Goal: Task Accomplishment & Management: Complete application form

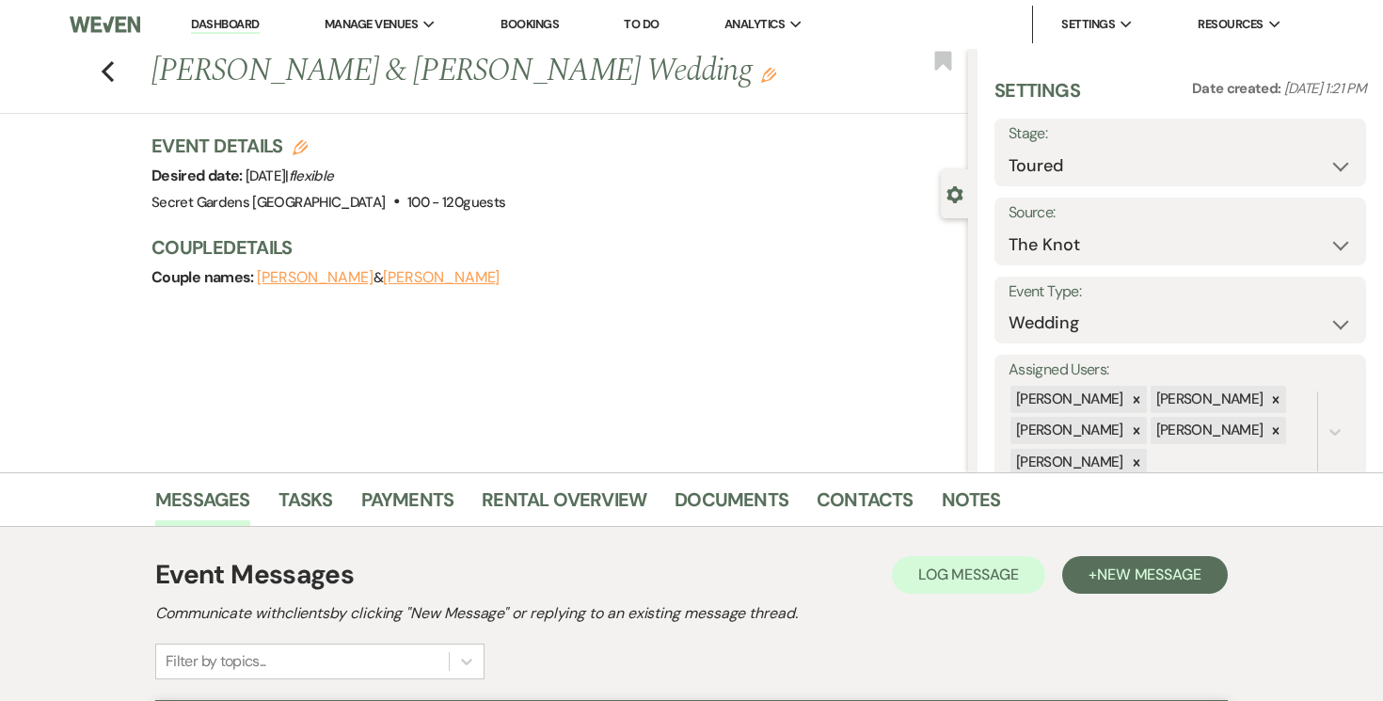
select select "5"
select select "2"
click at [234, 17] on link "Dashboard" at bounding box center [225, 25] width 68 height 18
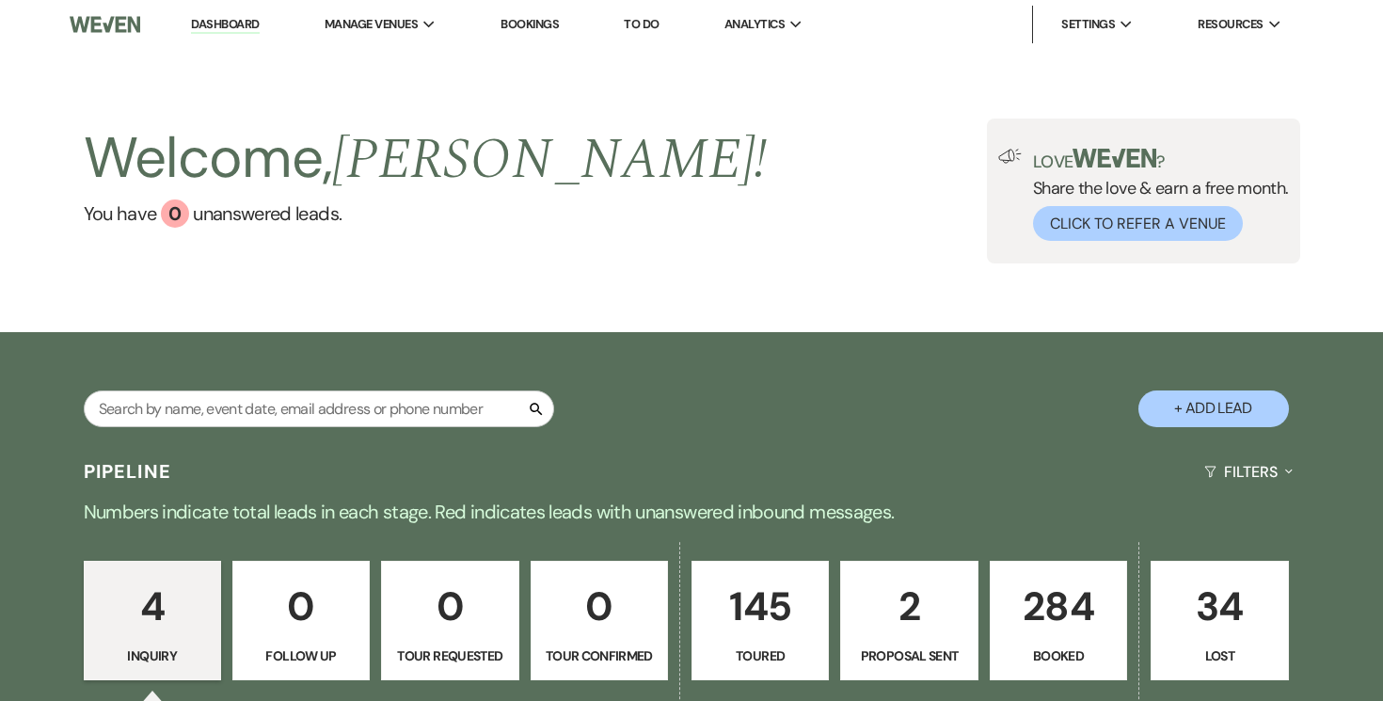
click at [1248, 419] on button "+ Add Lead" at bounding box center [1213, 408] width 151 height 37
select select "834"
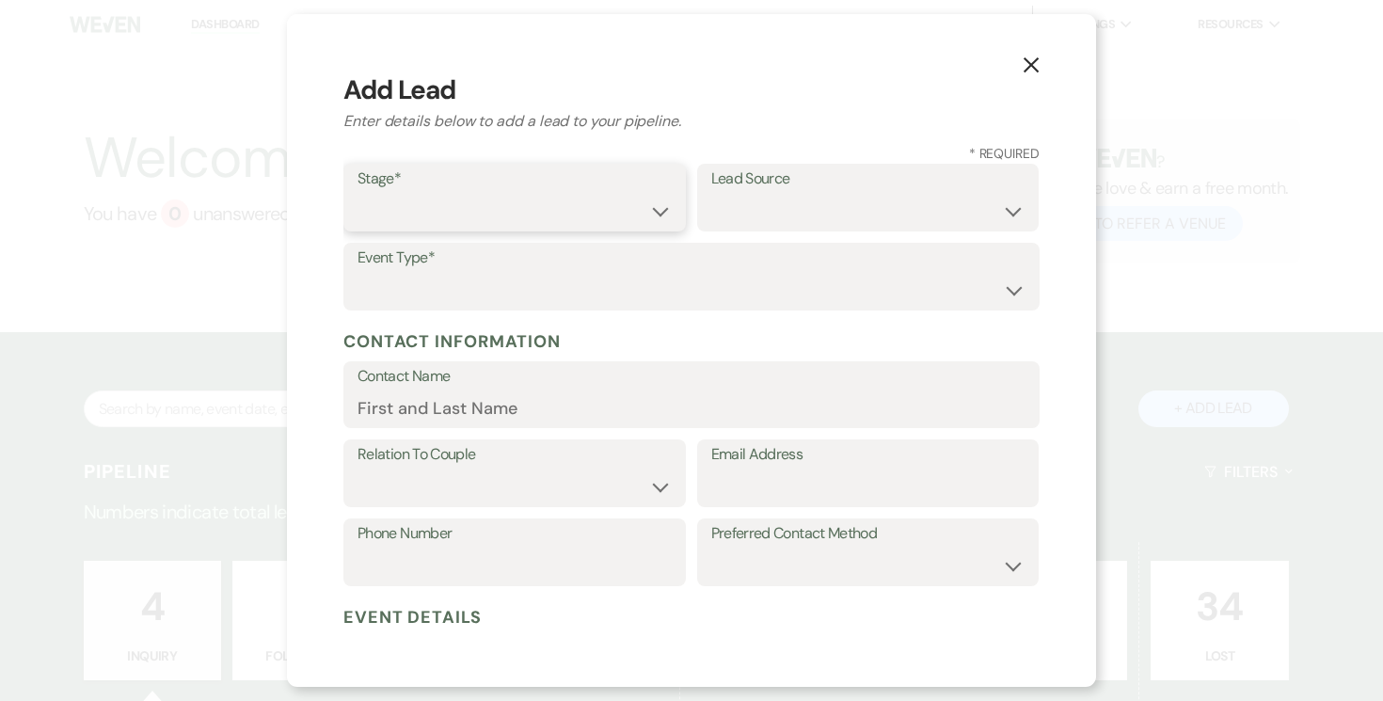
click at [666, 217] on select "Inquiry Follow Up Tour Requested Tour Confirmed Toured Proposal Sent Booked Lost" at bounding box center [515, 211] width 314 height 37
select select "6"
click at [358, 193] on select "Inquiry Follow Up Tour Requested Tour Confirmed Toured Proposal Sent Booked Lost" at bounding box center [515, 211] width 314 height 37
click at [1005, 209] on select "Weven Venue Website Instagram Facebook Pinterest Google The Knot Wedding Wire H…" at bounding box center [868, 210] width 314 height 37
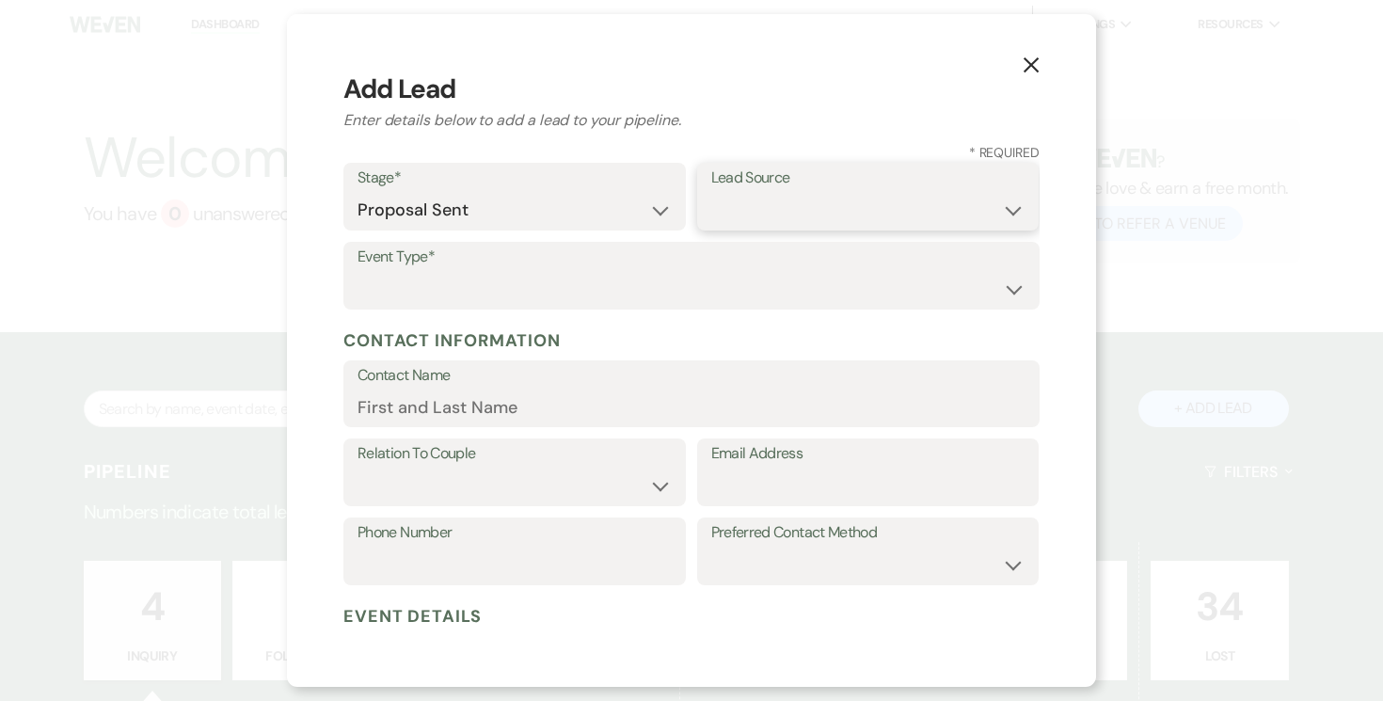
select select "3"
click at [711, 192] on select "Weven Venue Website Instagram Facebook Pinterest Google The Knot Wedding Wire H…" at bounding box center [868, 210] width 314 height 37
click at [546, 286] on select "Wedding Anniversary Party Baby Shower Bachelorette / Bachelor Party Birthday Pa…" at bounding box center [692, 289] width 668 height 37
select select "1"
click at [358, 271] on select "Wedding Anniversary Party Baby Shower Bachelorette / Bachelor Party Birthday Pa…" at bounding box center [692, 289] width 668 height 37
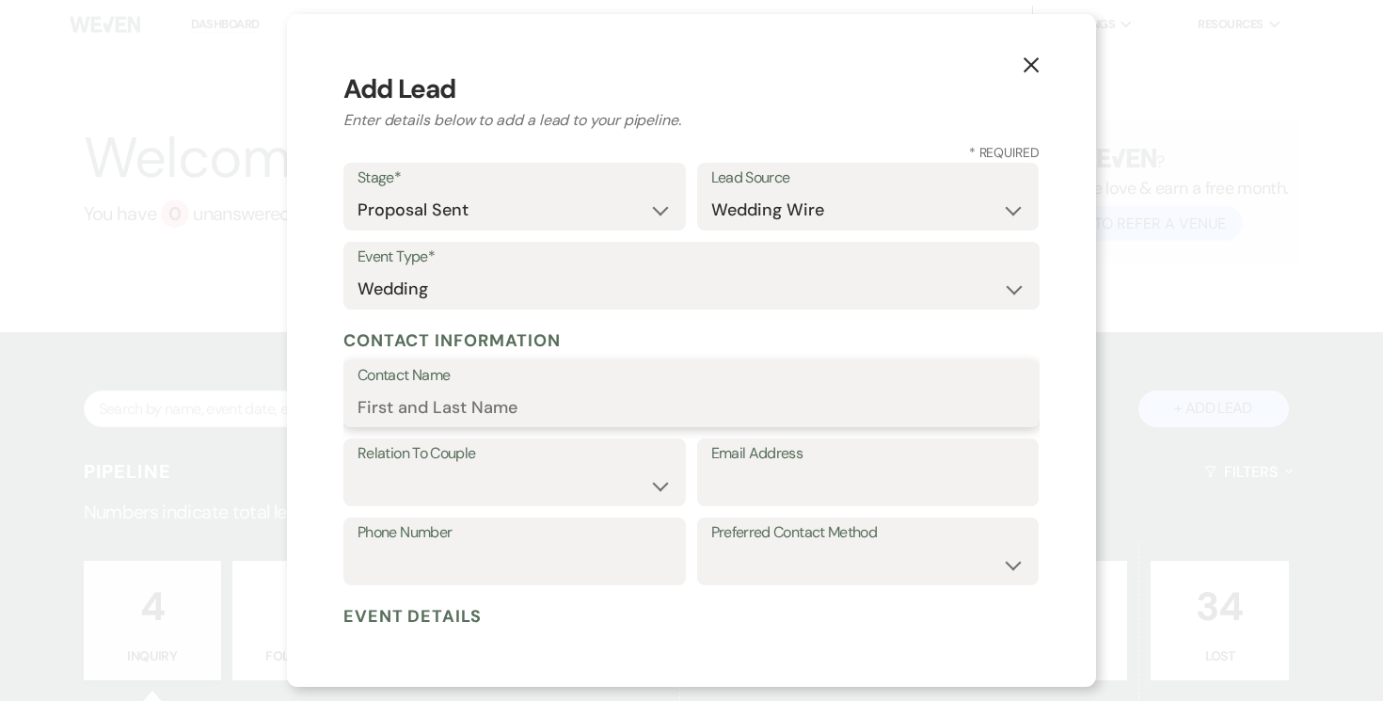
click at [489, 402] on input "Contact Name" at bounding box center [692, 407] width 668 height 37
type input "[PERSON_NAME]"
click at [660, 488] on select "Couple Planner Parent of Couple Family Member Friend Other" at bounding box center [515, 486] width 314 height 37
select select "1"
click at [358, 468] on select "Couple Planner Parent of Couple Family Member Friend Other" at bounding box center [515, 486] width 314 height 37
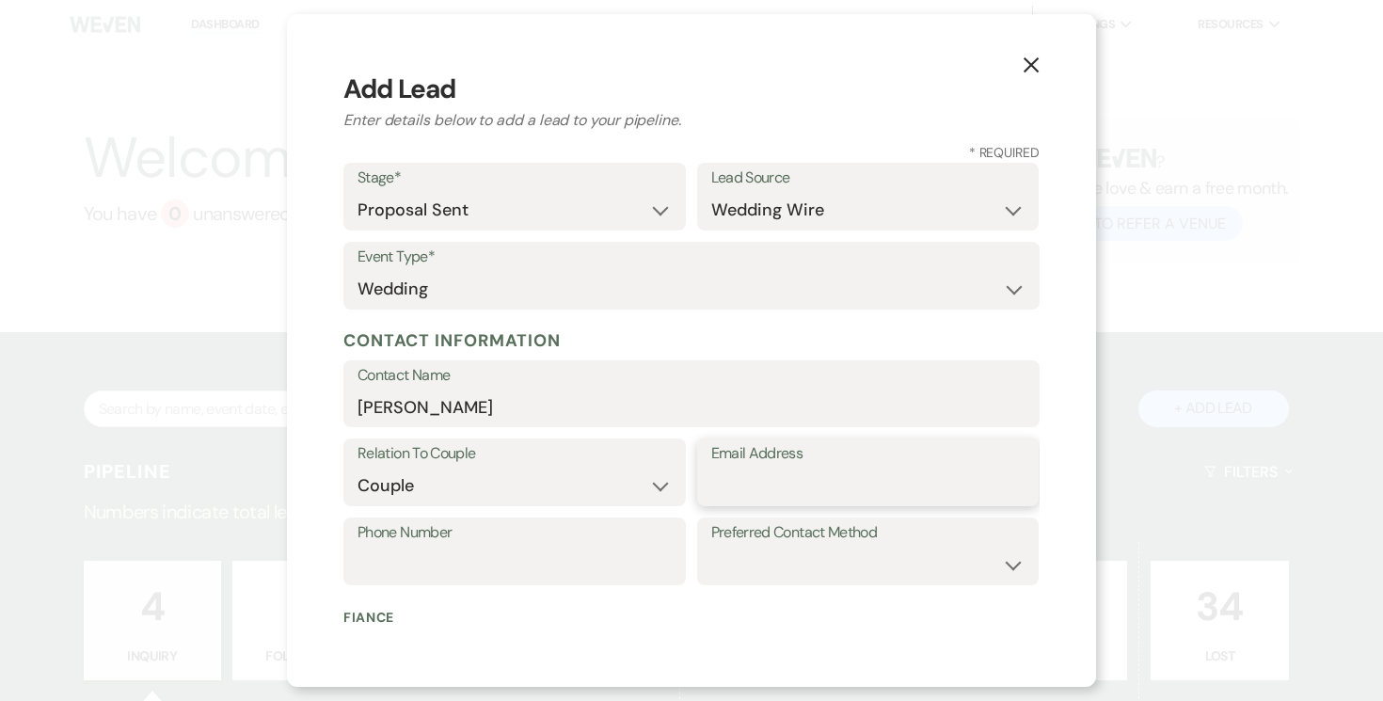
click at [809, 485] on input "Email Address" at bounding box center [868, 486] width 314 height 37
type input "victoriabarrientos44@gmail.com"
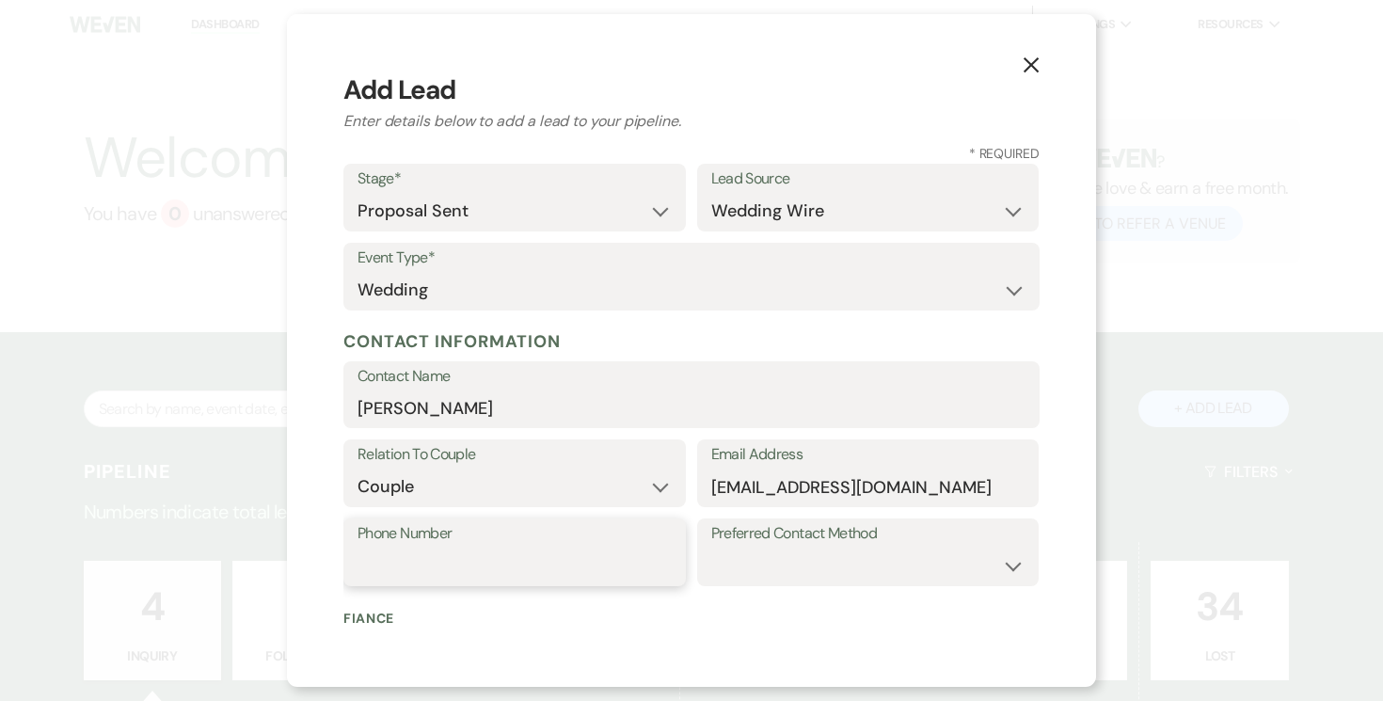
click at [487, 552] on input "Phone Number" at bounding box center [515, 566] width 314 height 37
type input "240-704-1120"
click at [865, 575] on select "Email Phone Text" at bounding box center [868, 564] width 314 height 37
select select "text"
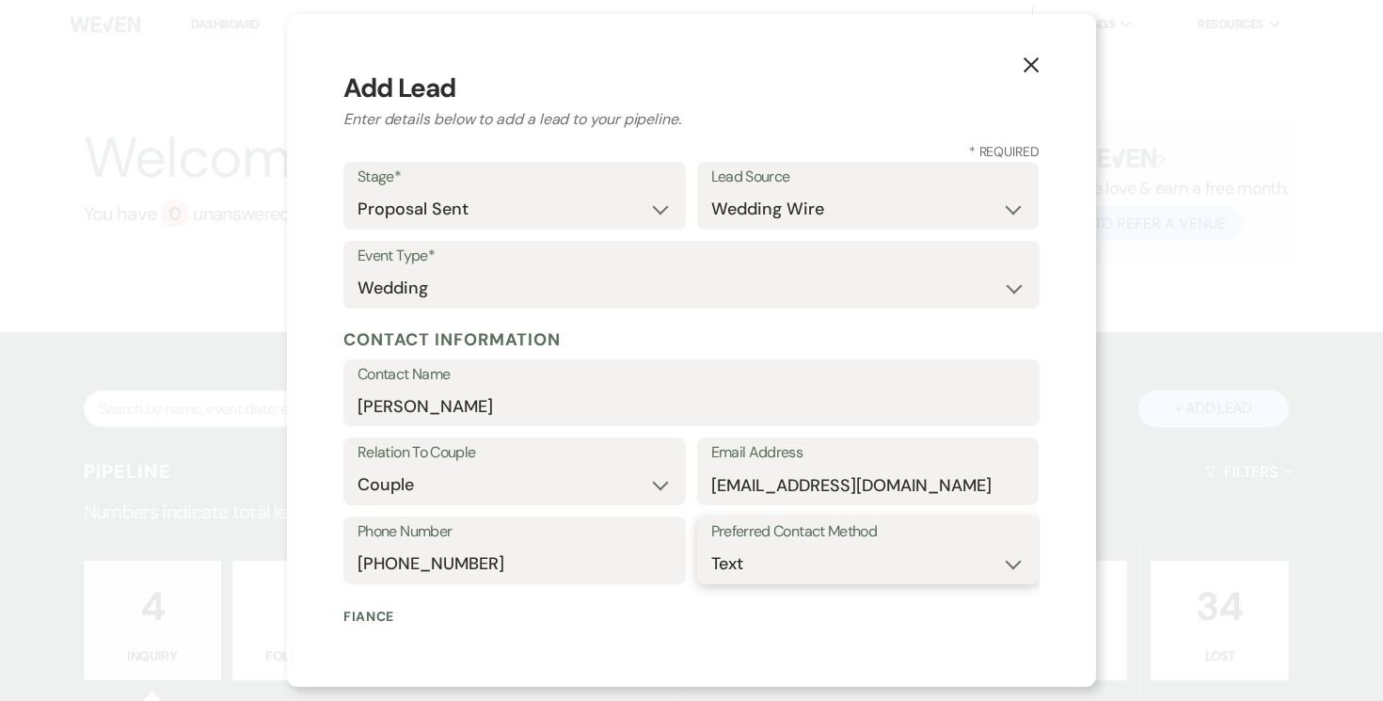
click at [711, 546] on select "Email Phone Text" at bounding box center [868, 564] width 314 height 37
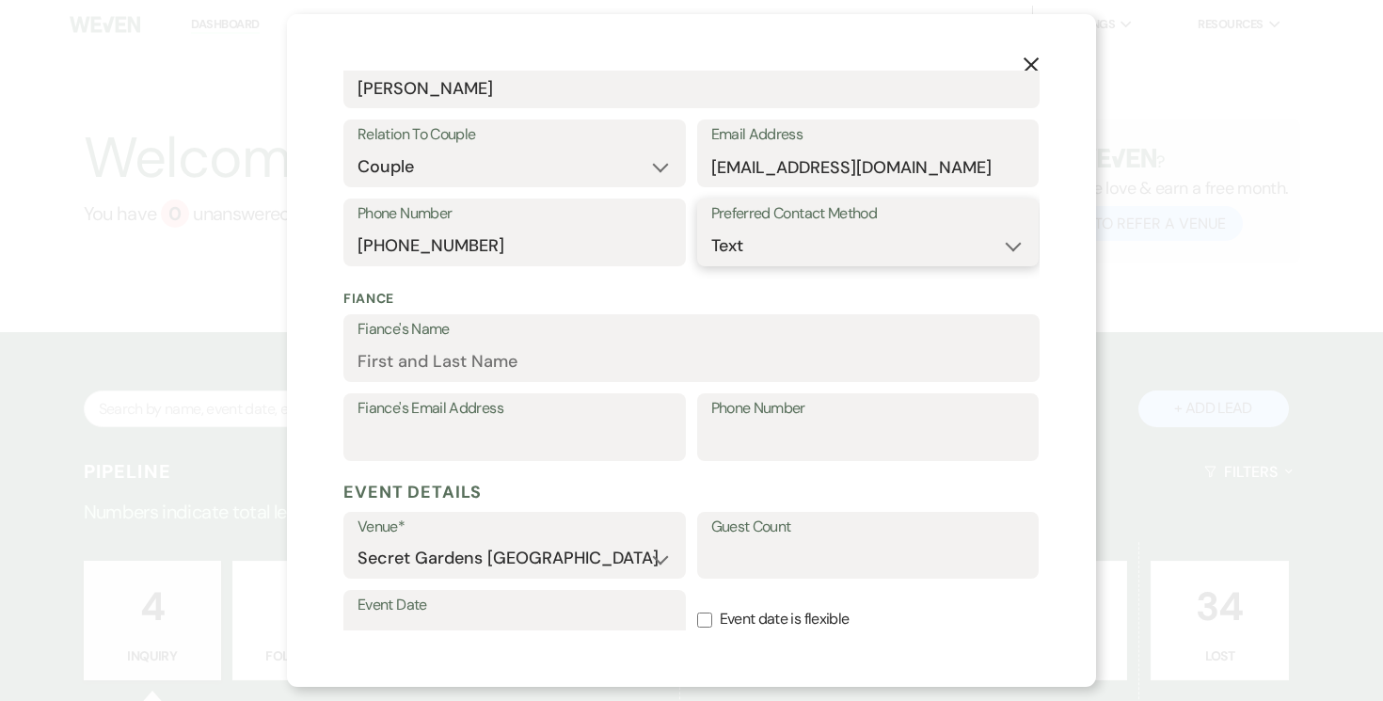
scroll to position [390, 0]
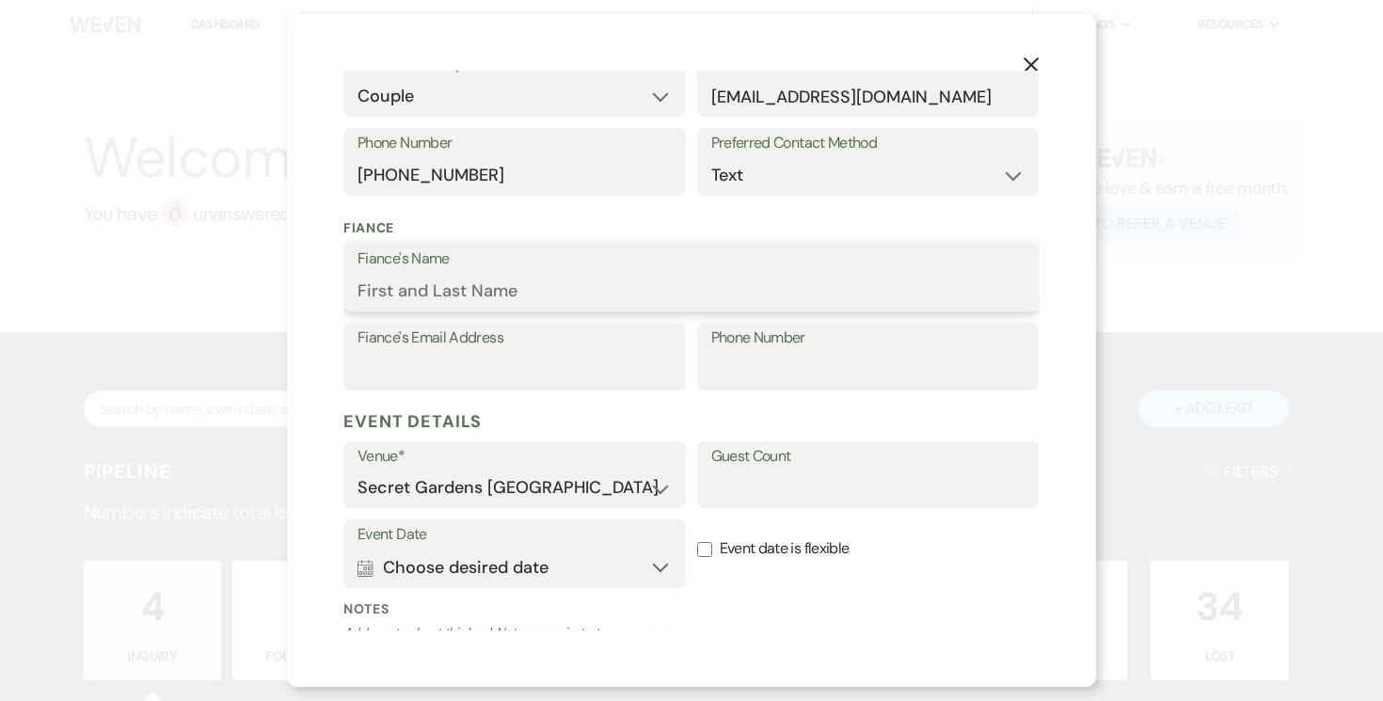
click at [641, 286] on input "Fiance's Name" at bounding box center [692, 291] width 668 height 37
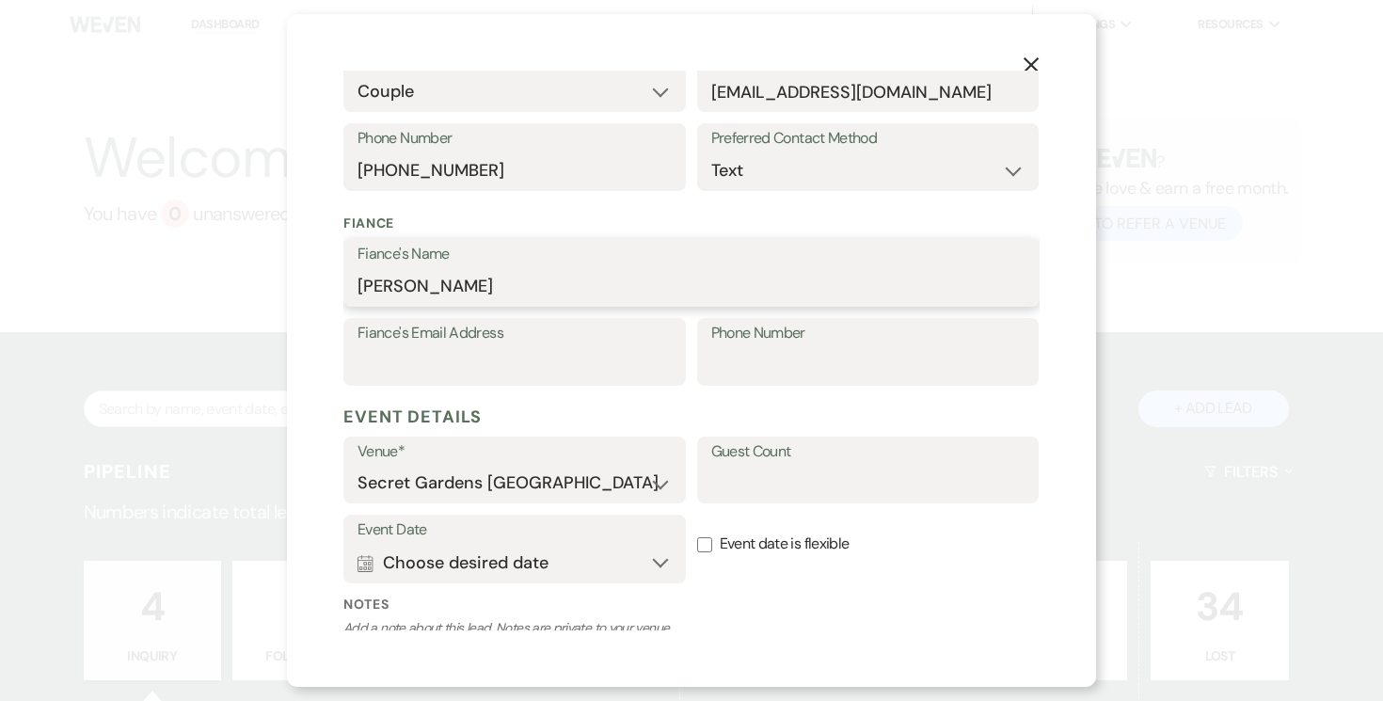
type input "[PERSON_NAME]"
click at [548, 346] on div "Fiance's Email Address" at bounding box center [514, 352] width 342 height 68
click at [548, 363] on input "Fiance's Email Address" at bounding box center [515, 365] width 314 height 37
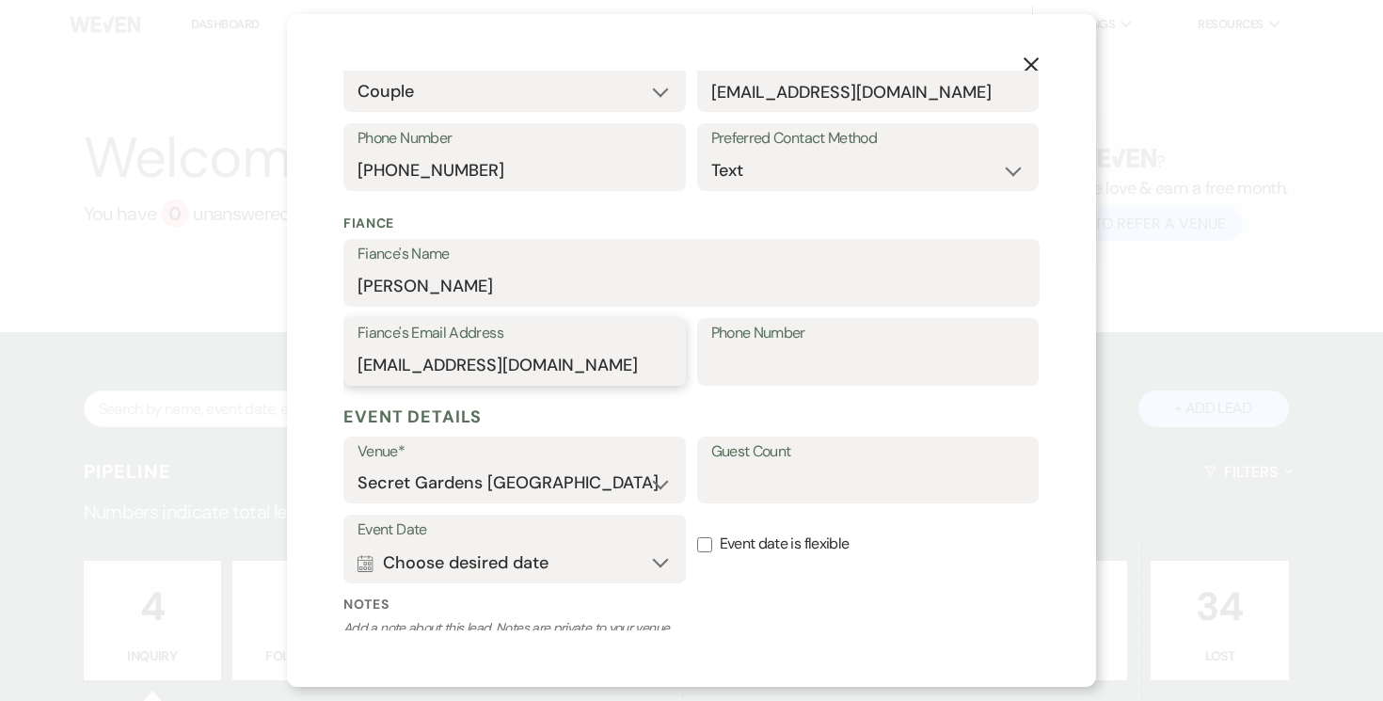
type input "matosgroup2001@gmail.com"
click at [758, 353] on input "Phone Number" at bounding box center [868, 365] width 314 height 37
type input "301-525-5499"
click at [811, 478] on input "Guest Count" at bounding box center [868, 483] width 314 height 37
type input "50"
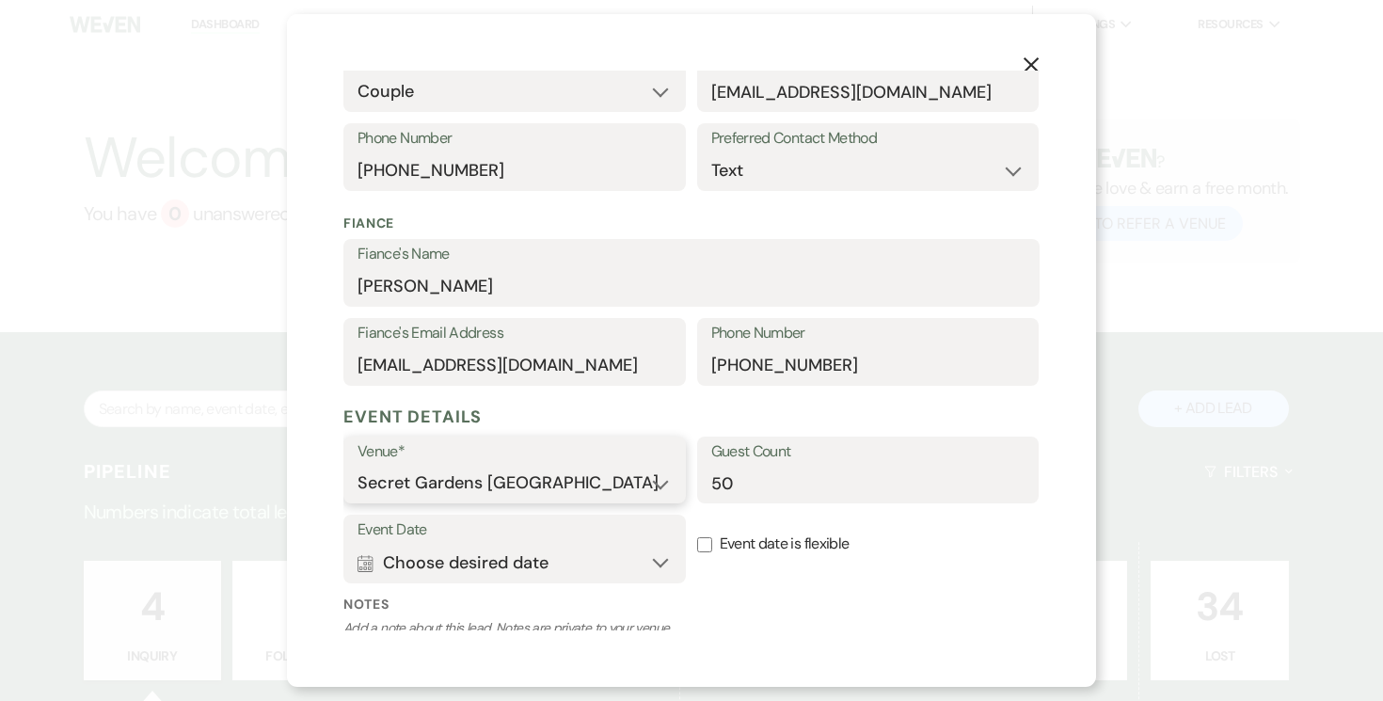
click at [658, 484] on select "Secret Gardens [GEOGRAPHIC_DATA]" at bounding box center [515, 483] width 314 height 37
click at [655, 560] on button "Calendar Choose desired date Expand" at bounding box center [515, 563] width 314 height 38
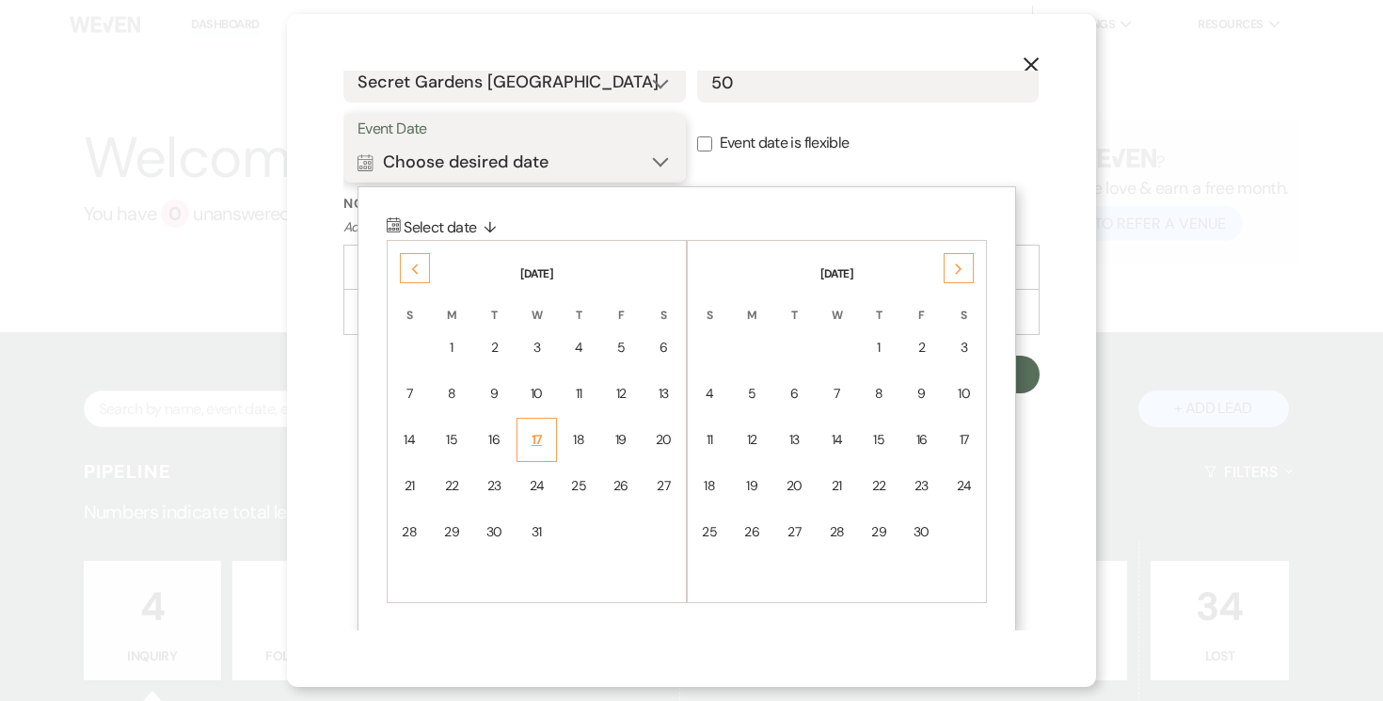
scroll to position [798, 0]
click at [413, 263] on icon "Previous" at bounding box center [414, 267] width 9 height 11
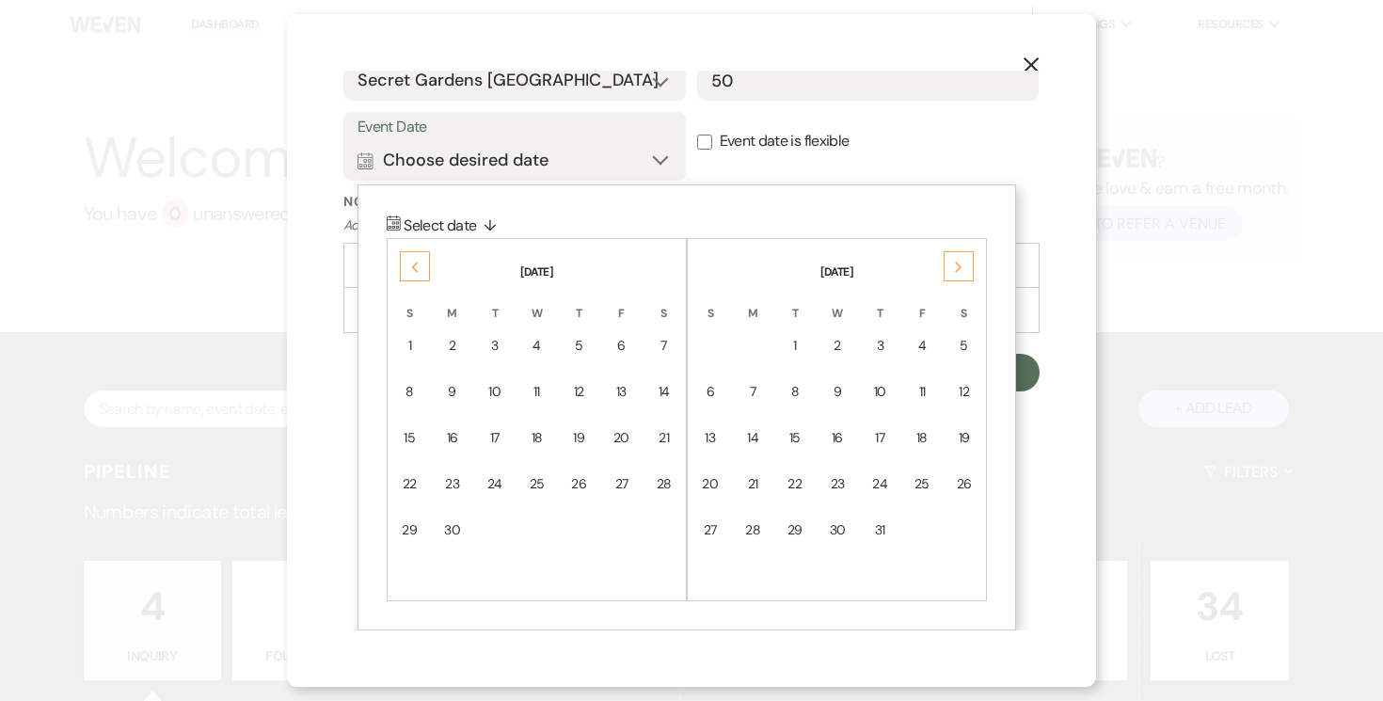
click at [530, 387] on div "11" at bounding box center [537, 392] width 16 height 20
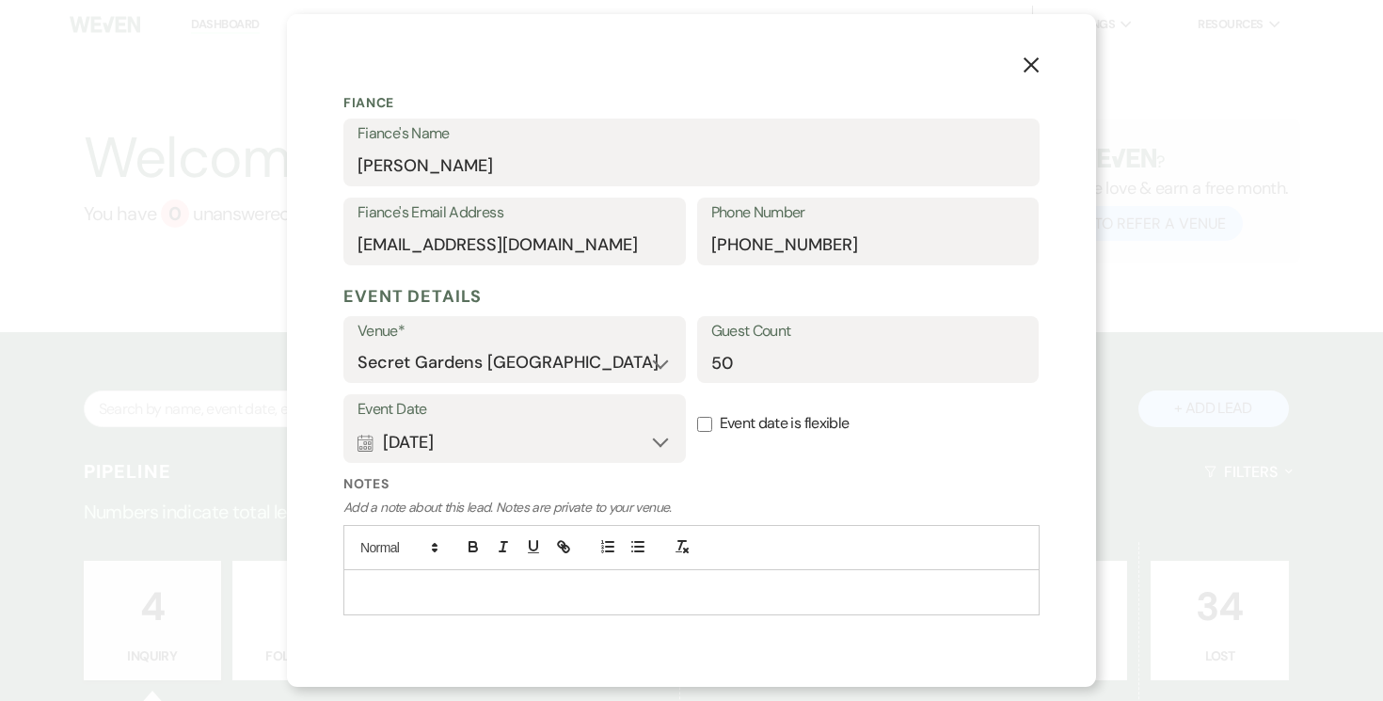
scroll to position [557, 0]
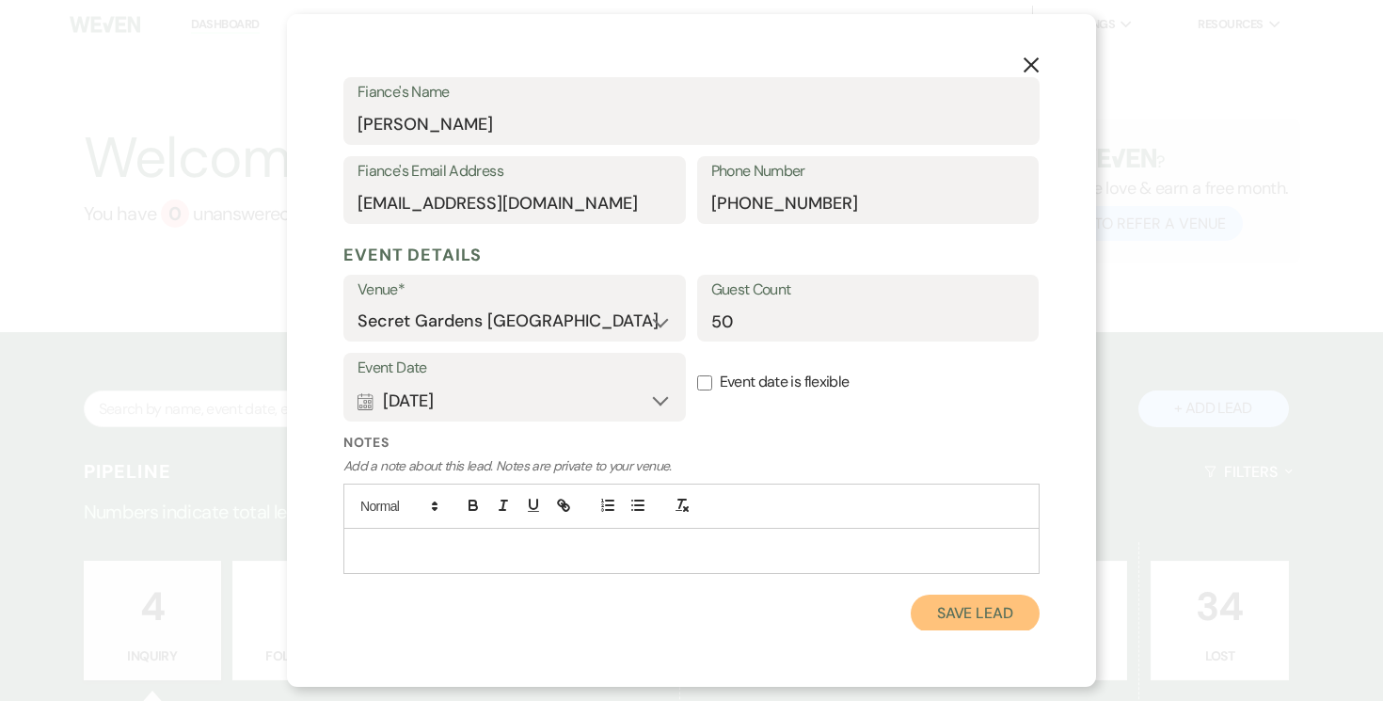
click at [969, 613] on button "Save Lead" at bounding box center [975, 614] width 129 height 38
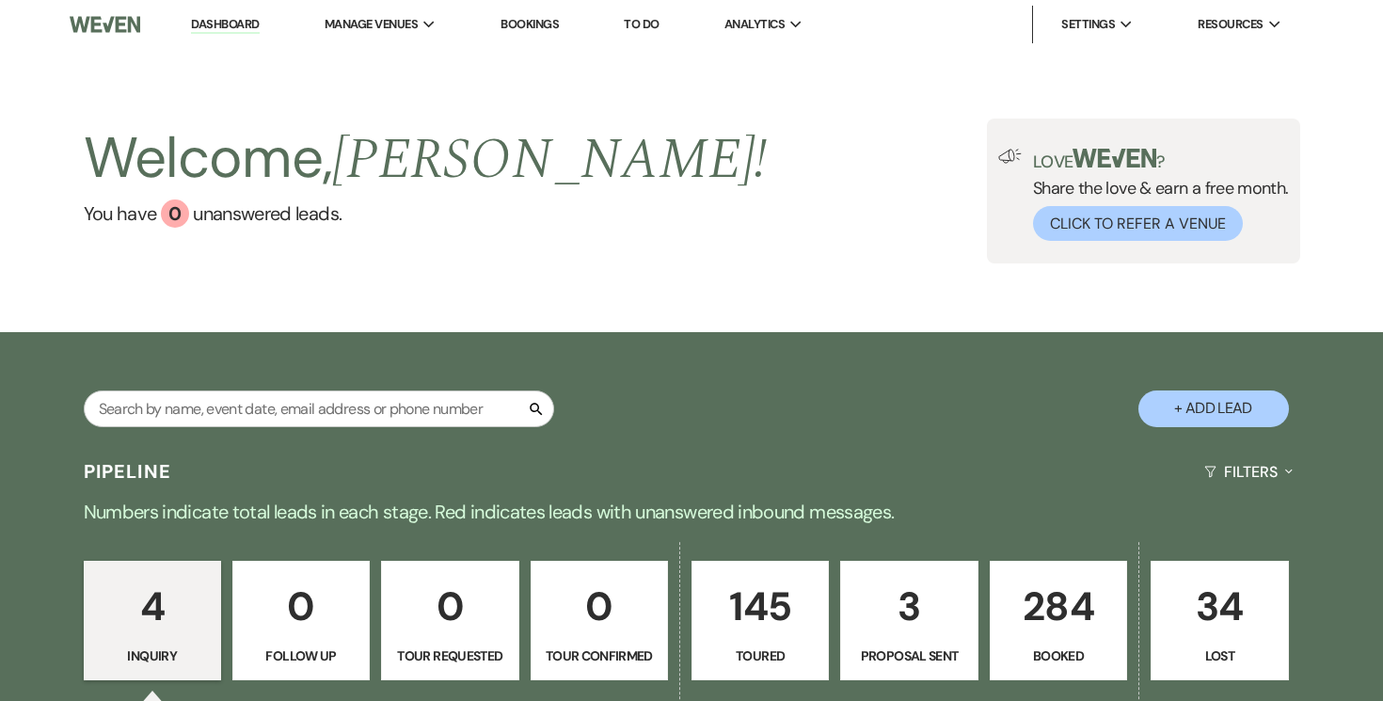
click at [758, 596] on p "145" at bounding box center [760, 606] width 113 height 63
select select "5"
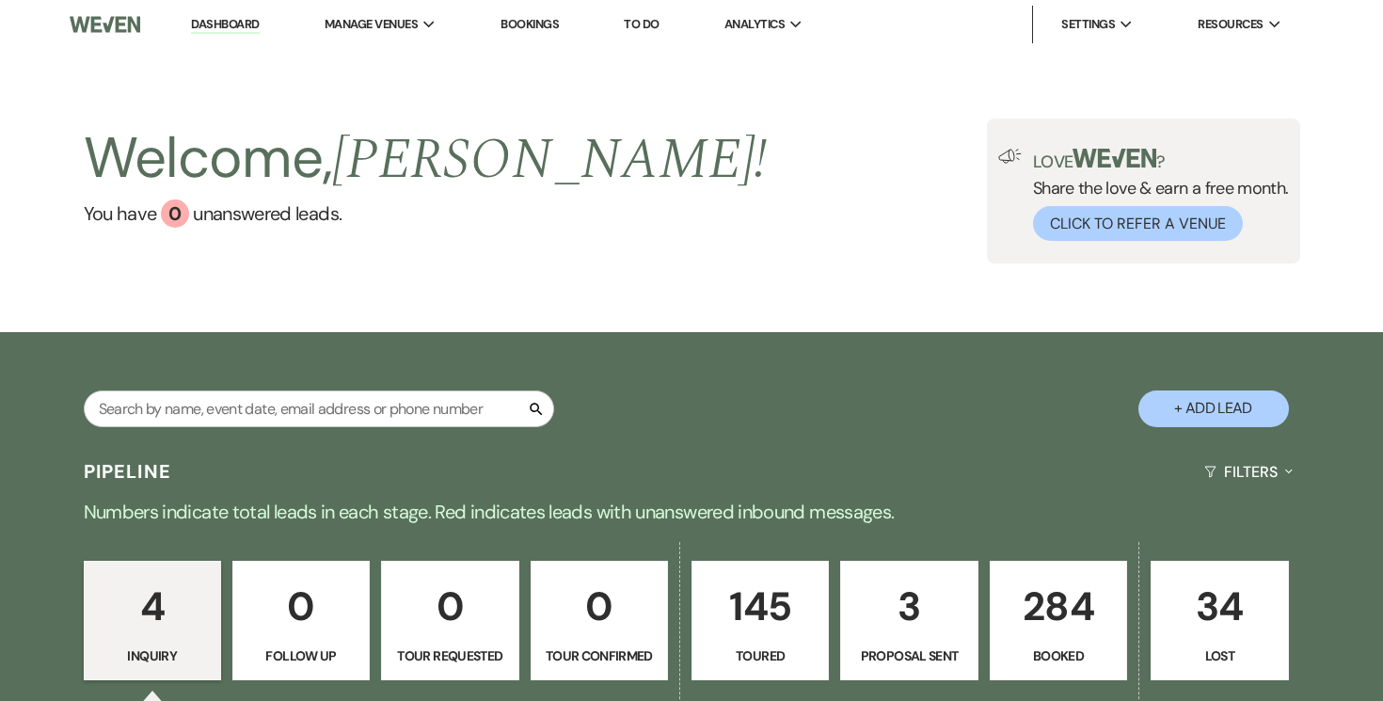
select select "5"
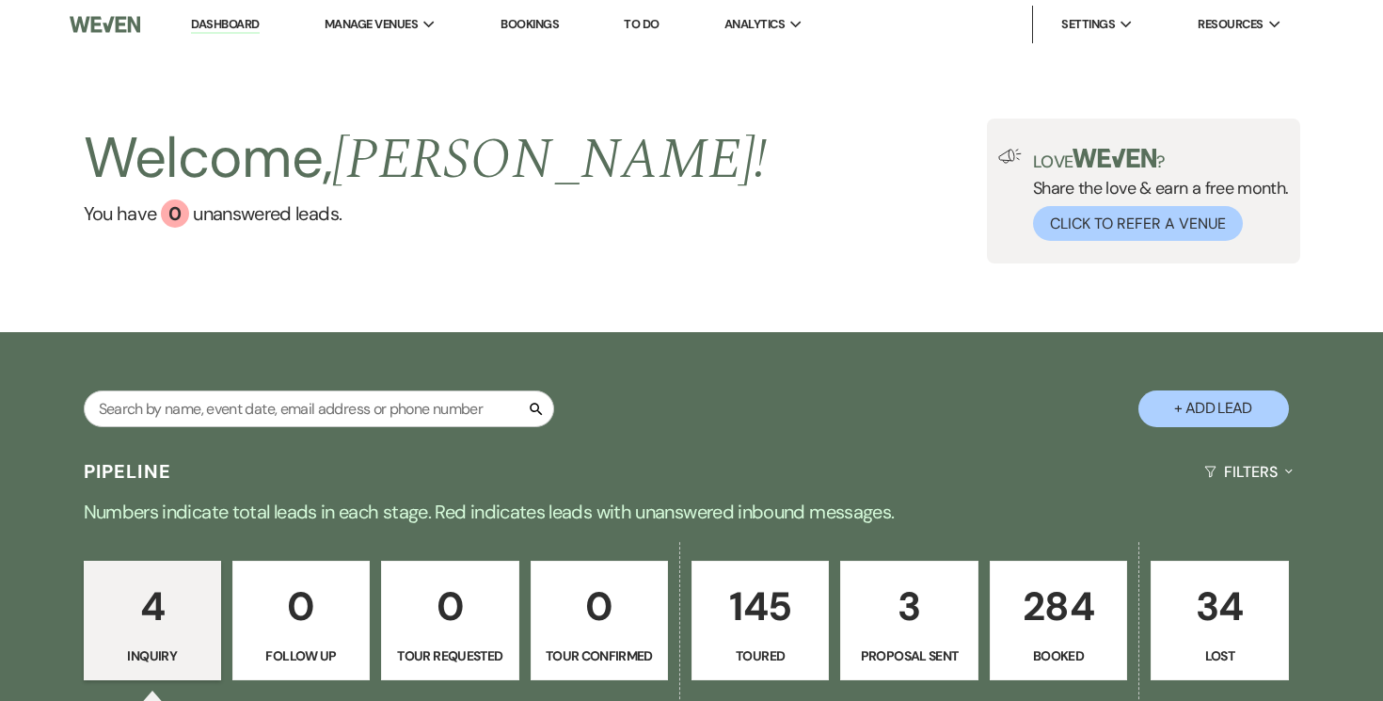
select select "5"
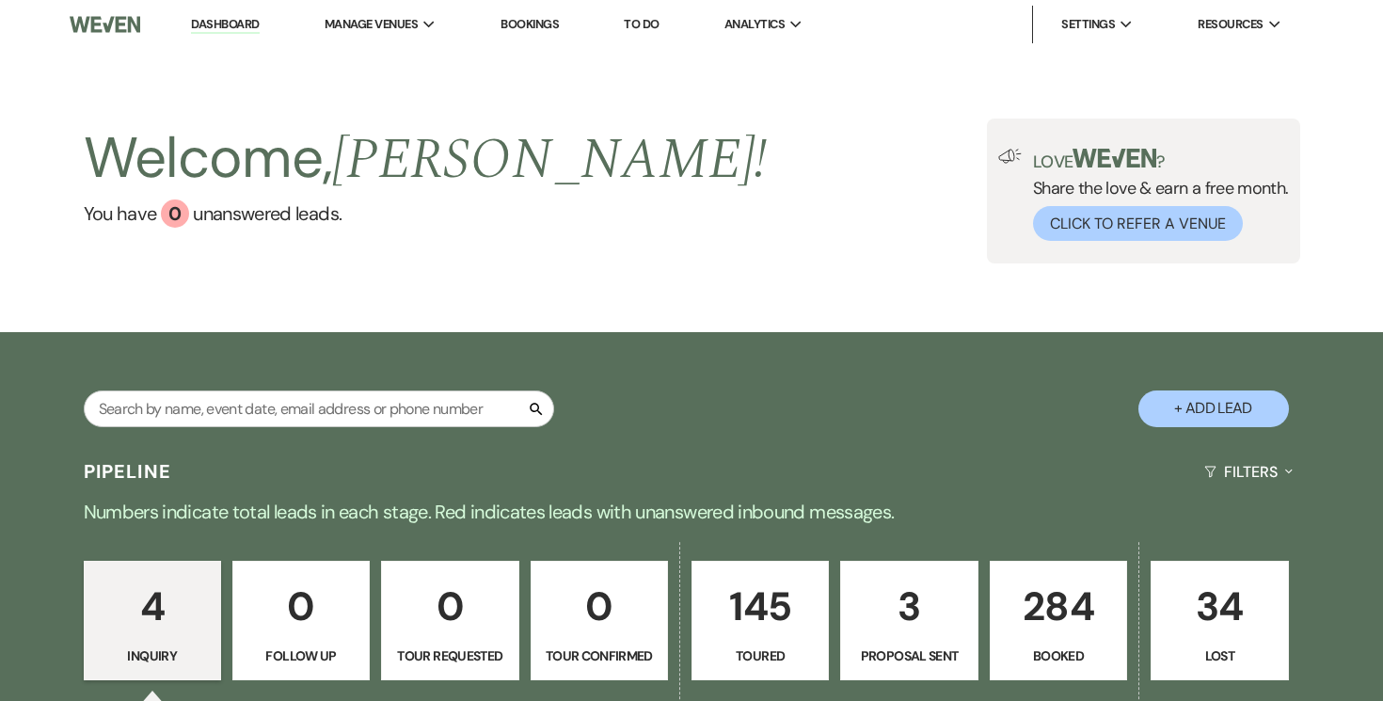
select select "5"
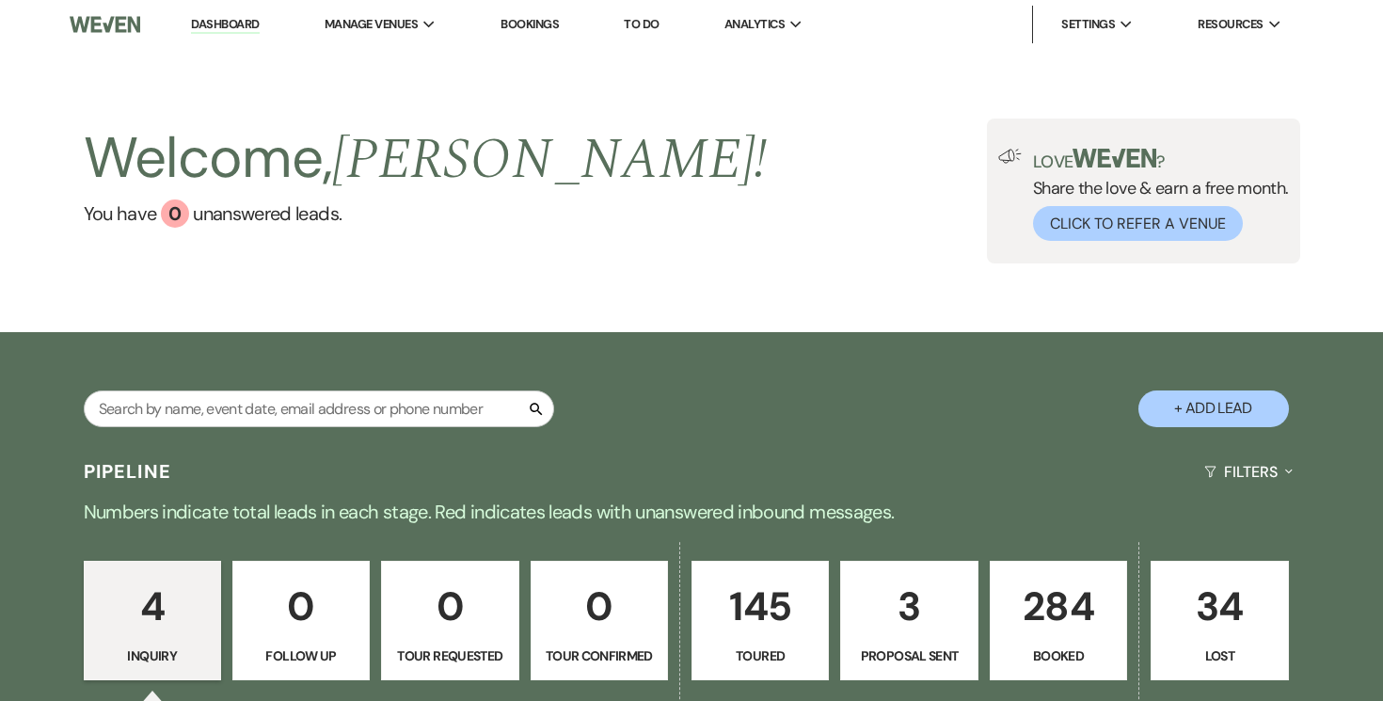
select select "5"
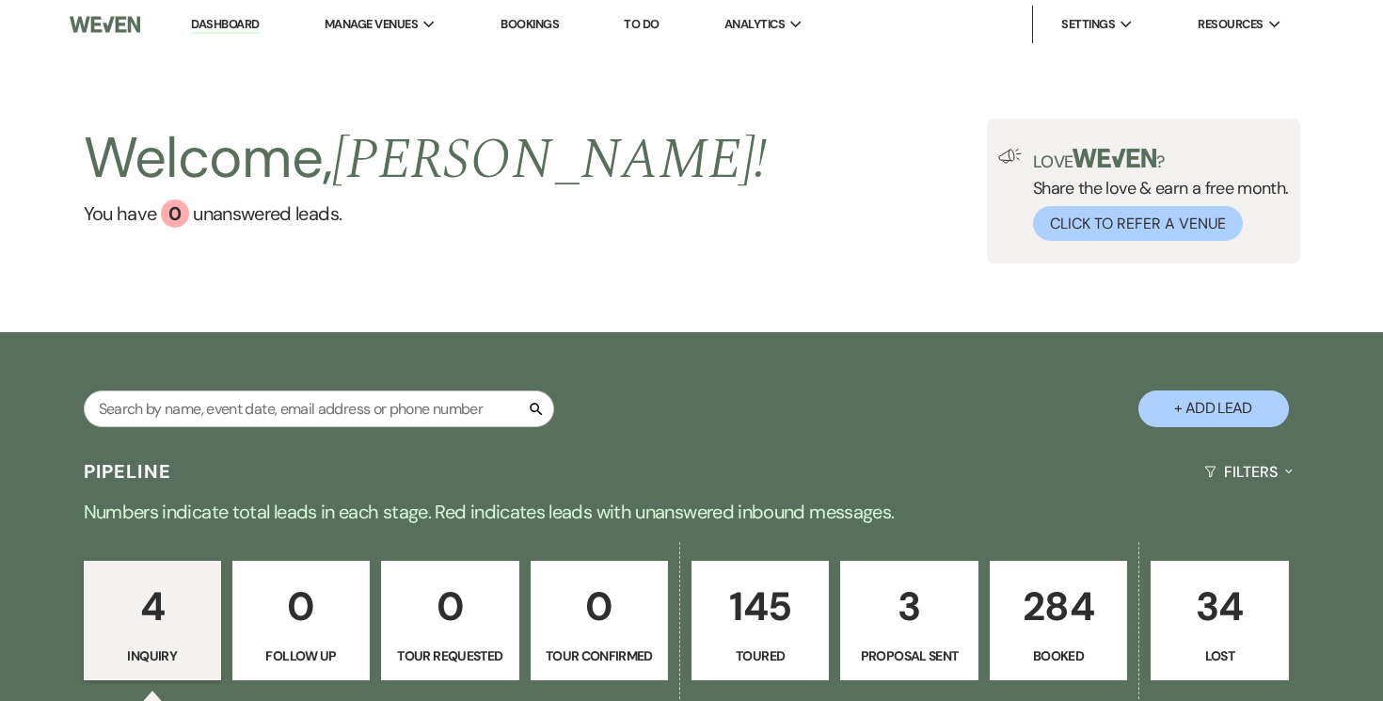
select select "5"
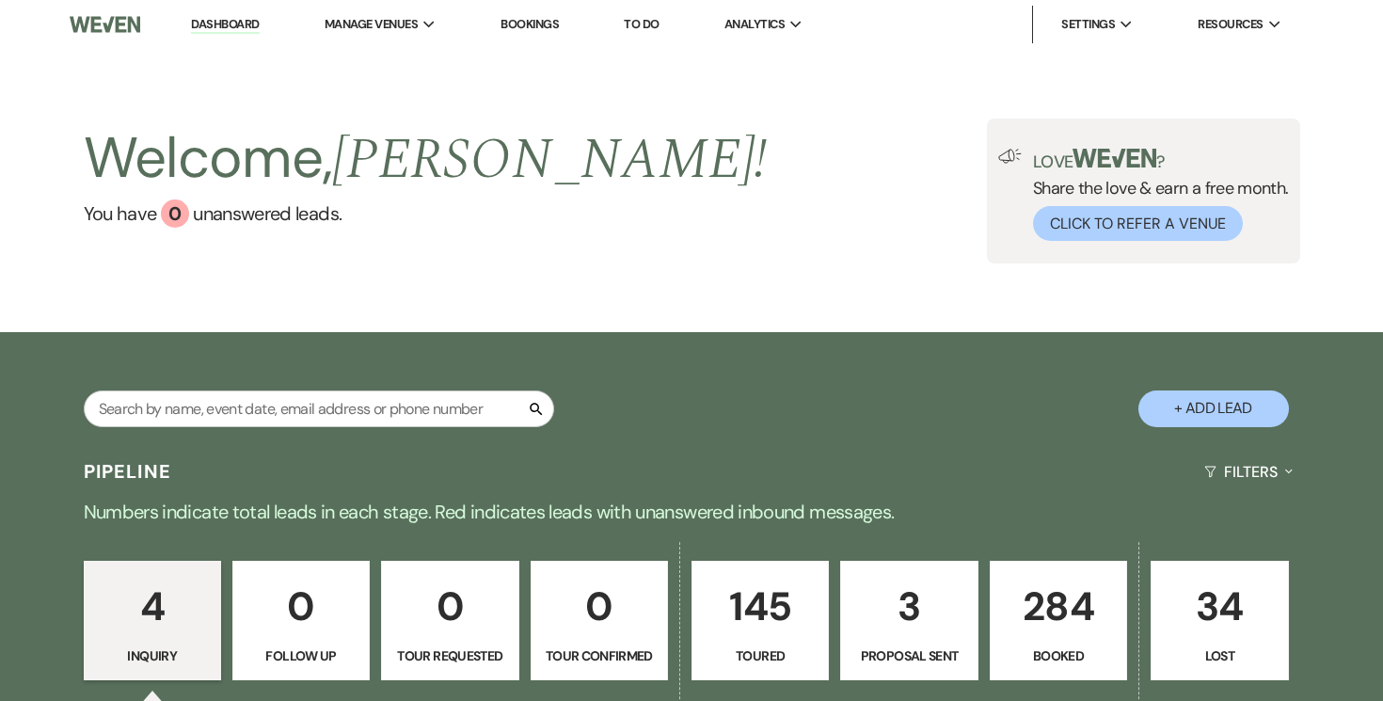
select select "5"
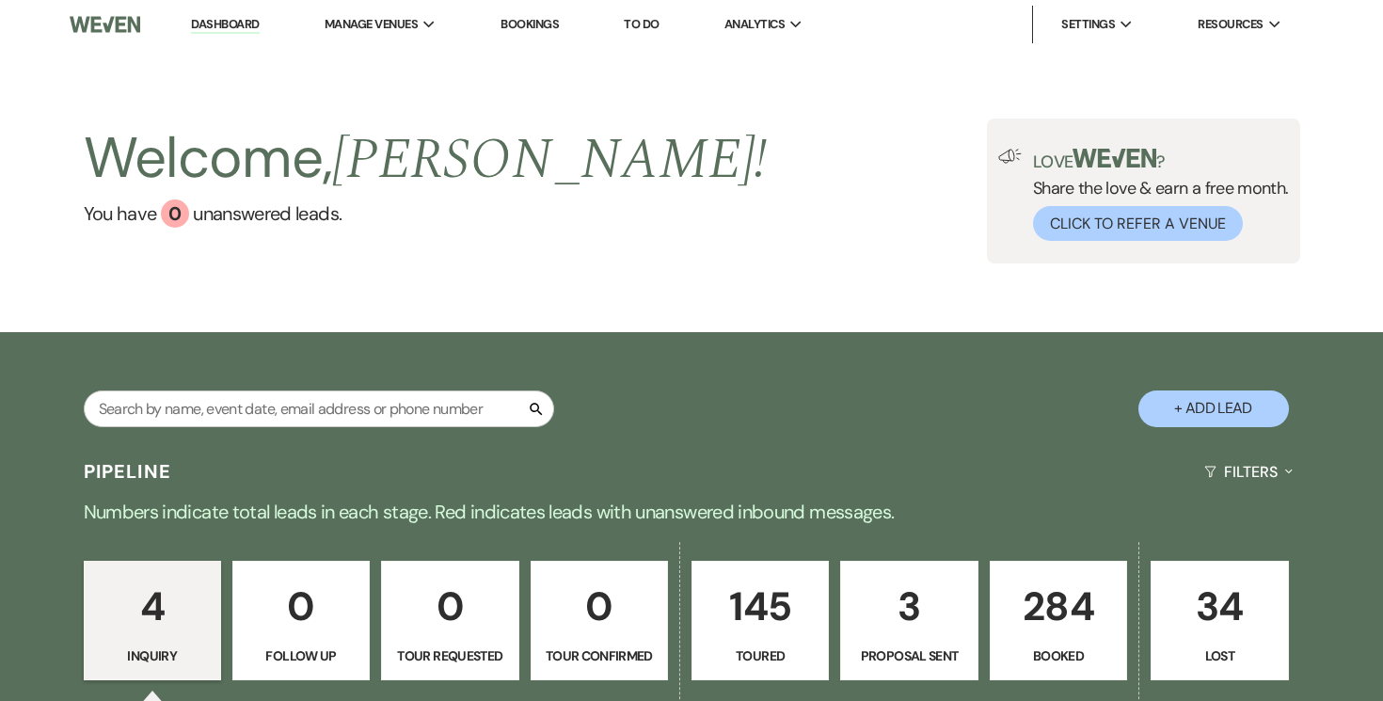
select select "5"
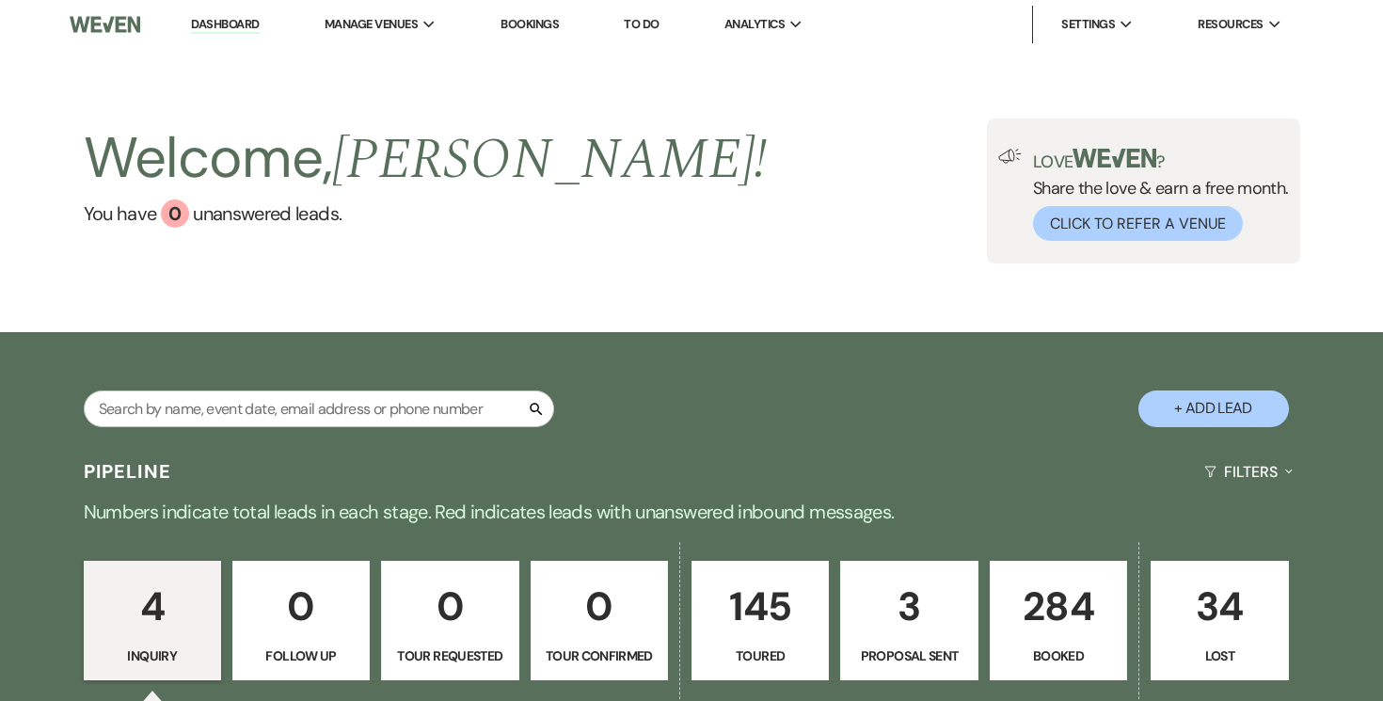
select select "5"
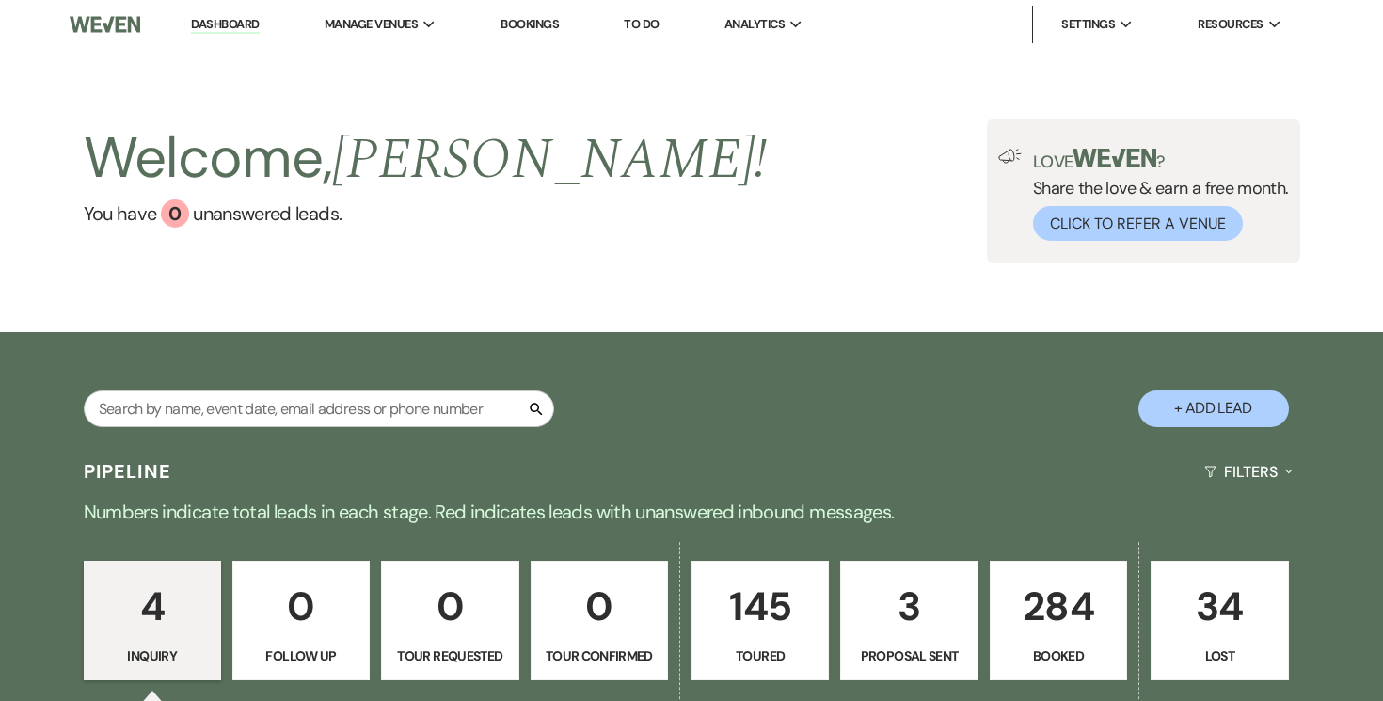
select select "5"
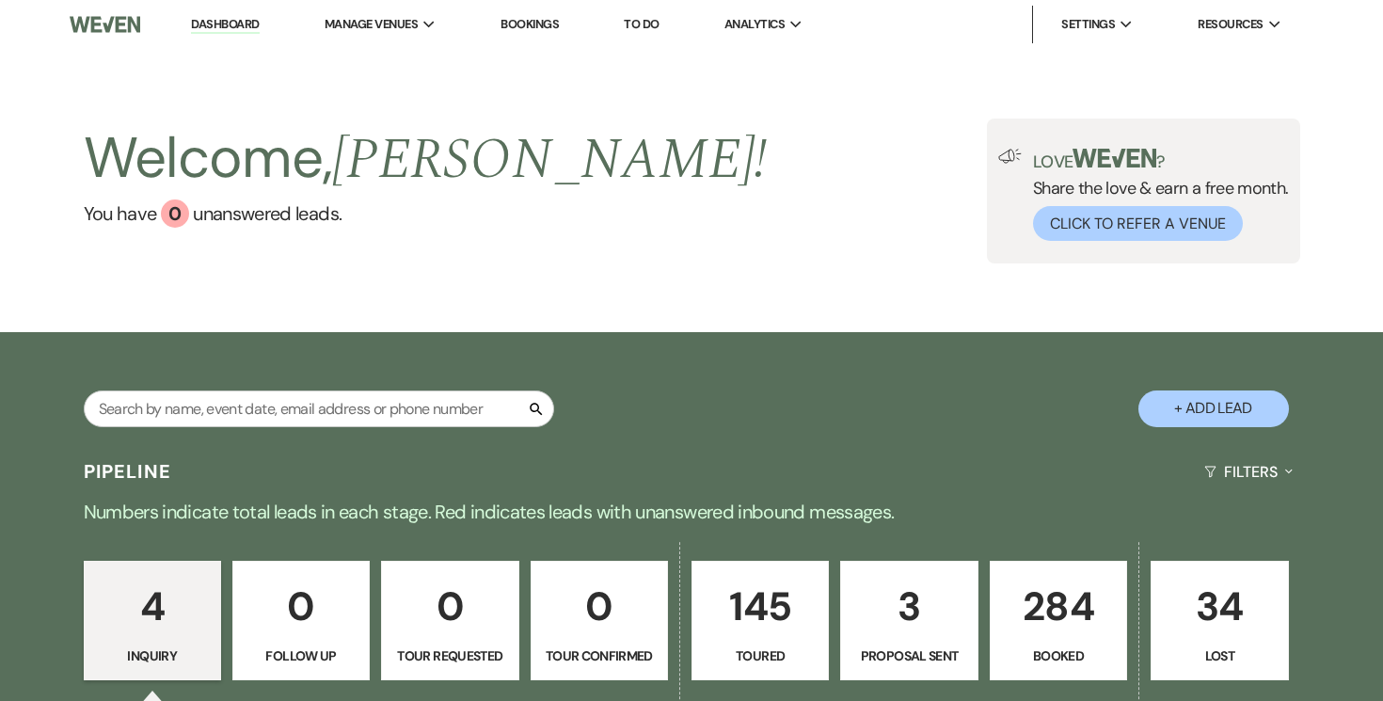
select select "5"
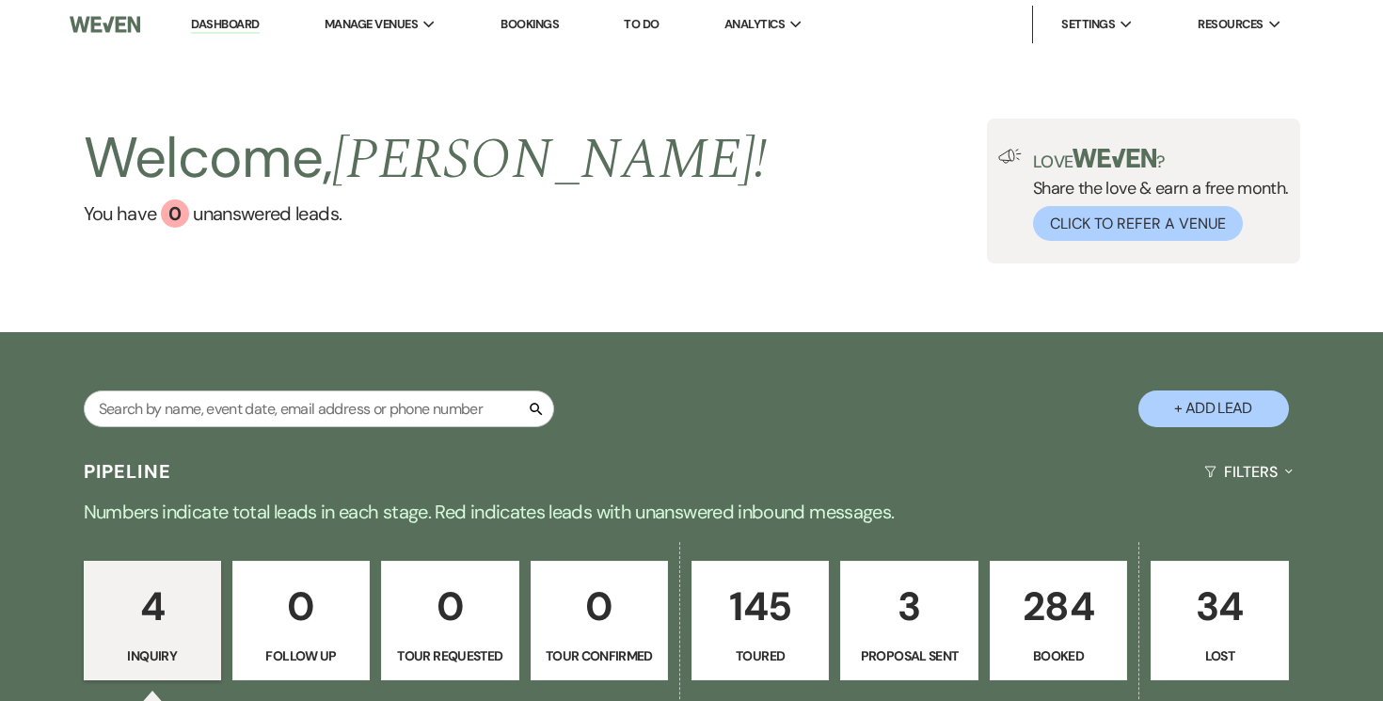
select select "5"
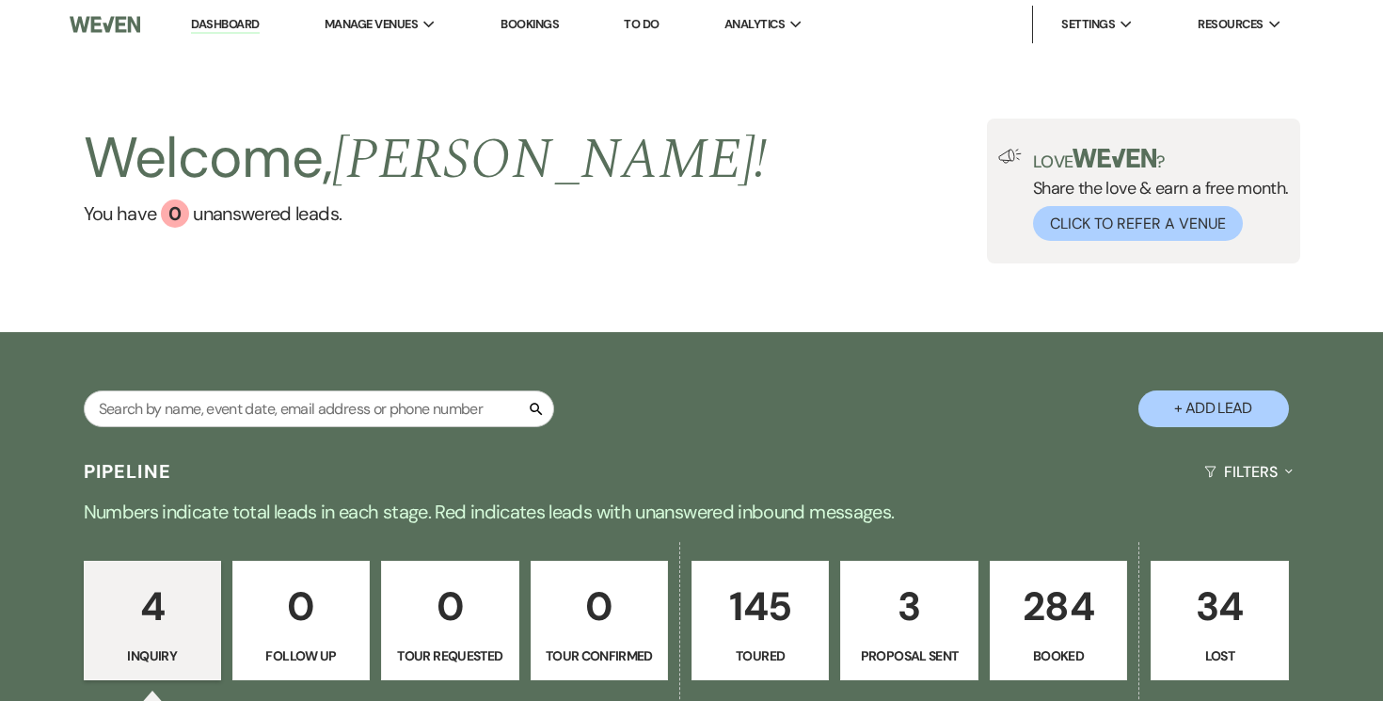
select select "5"
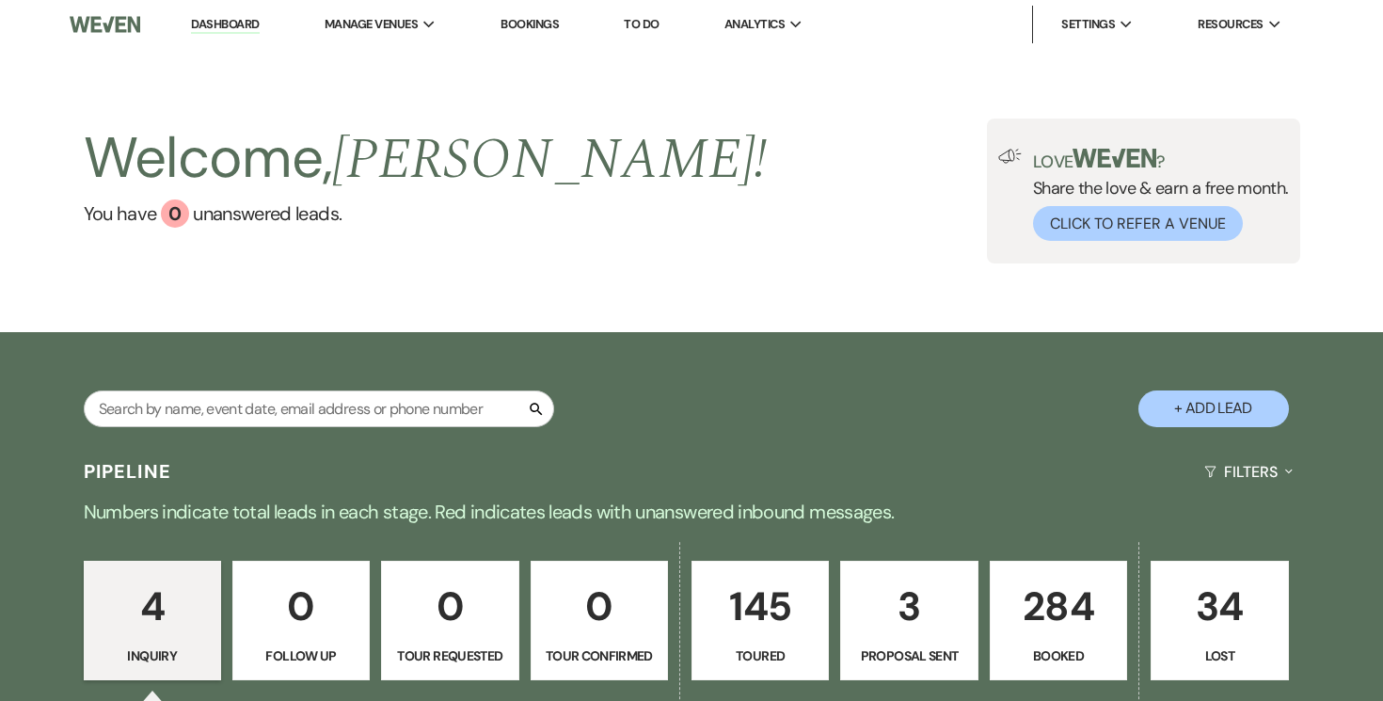
select select "5"
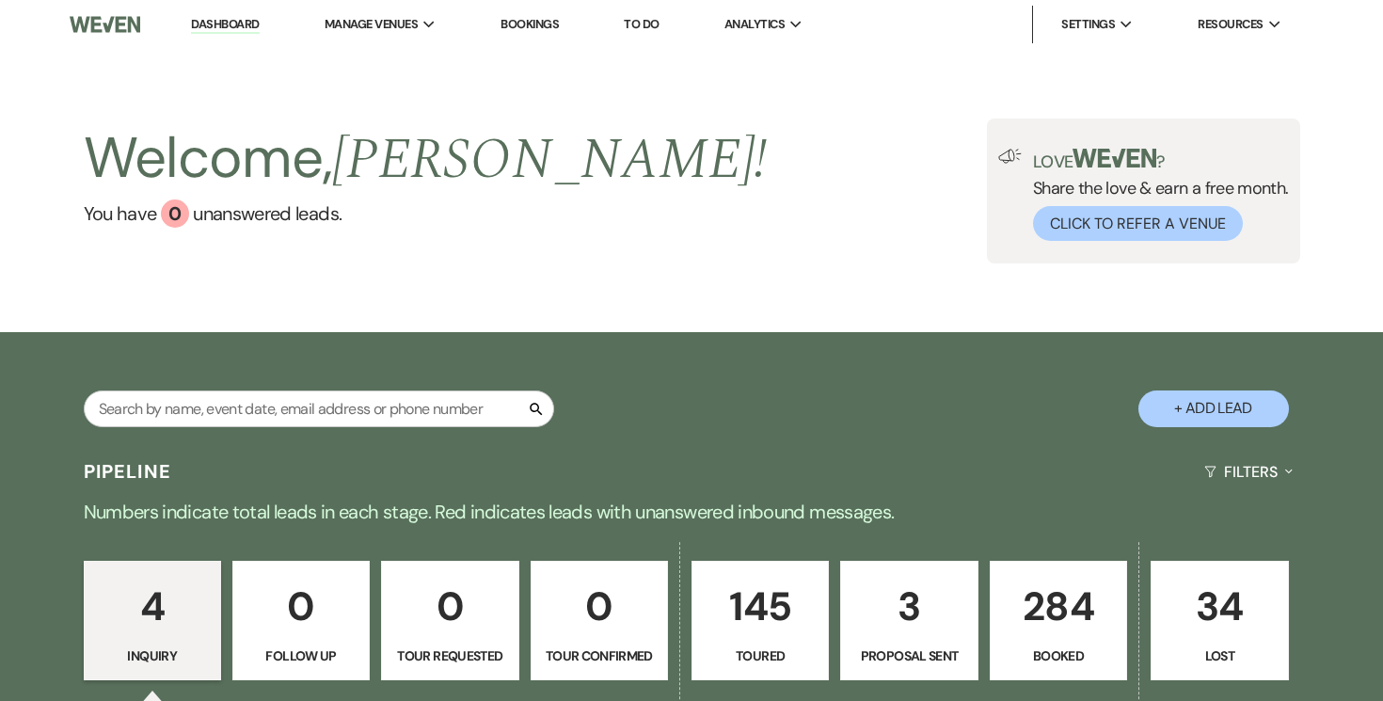
select select "5"
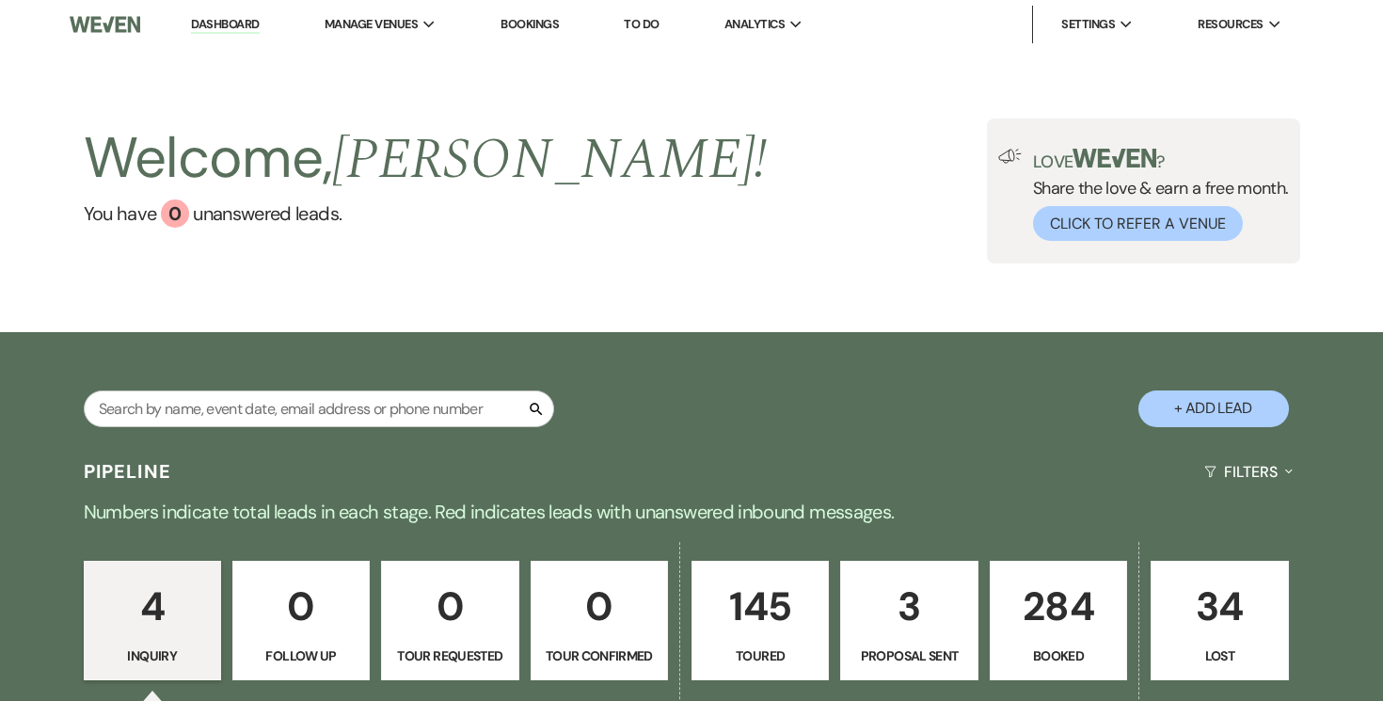
select select "5"
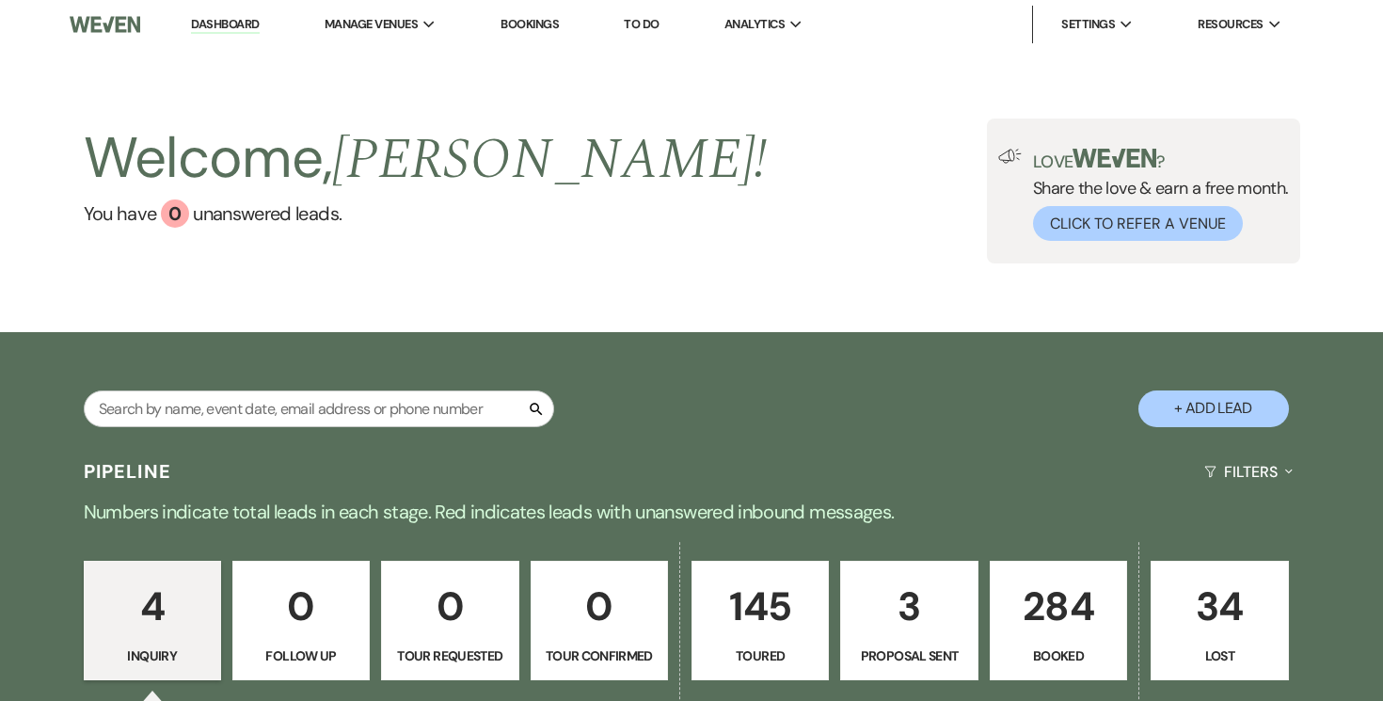
select select "5"
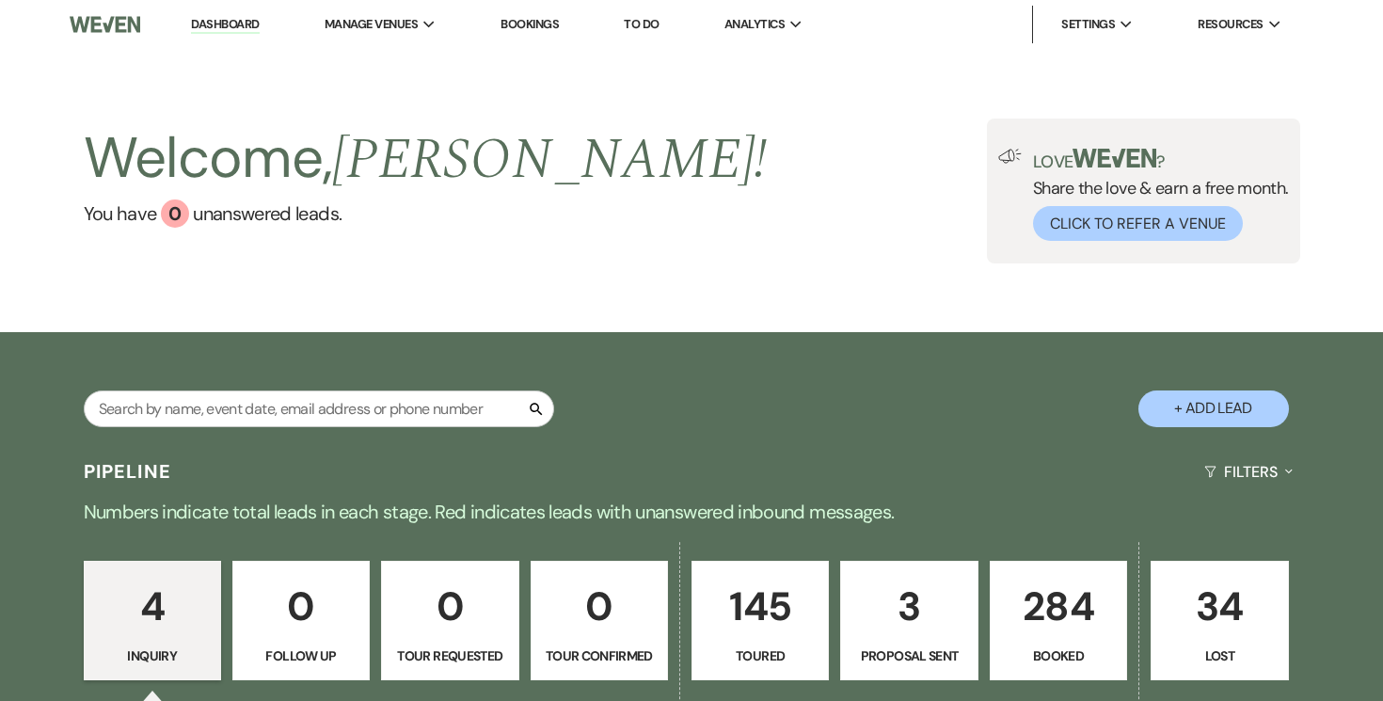
select select "5"
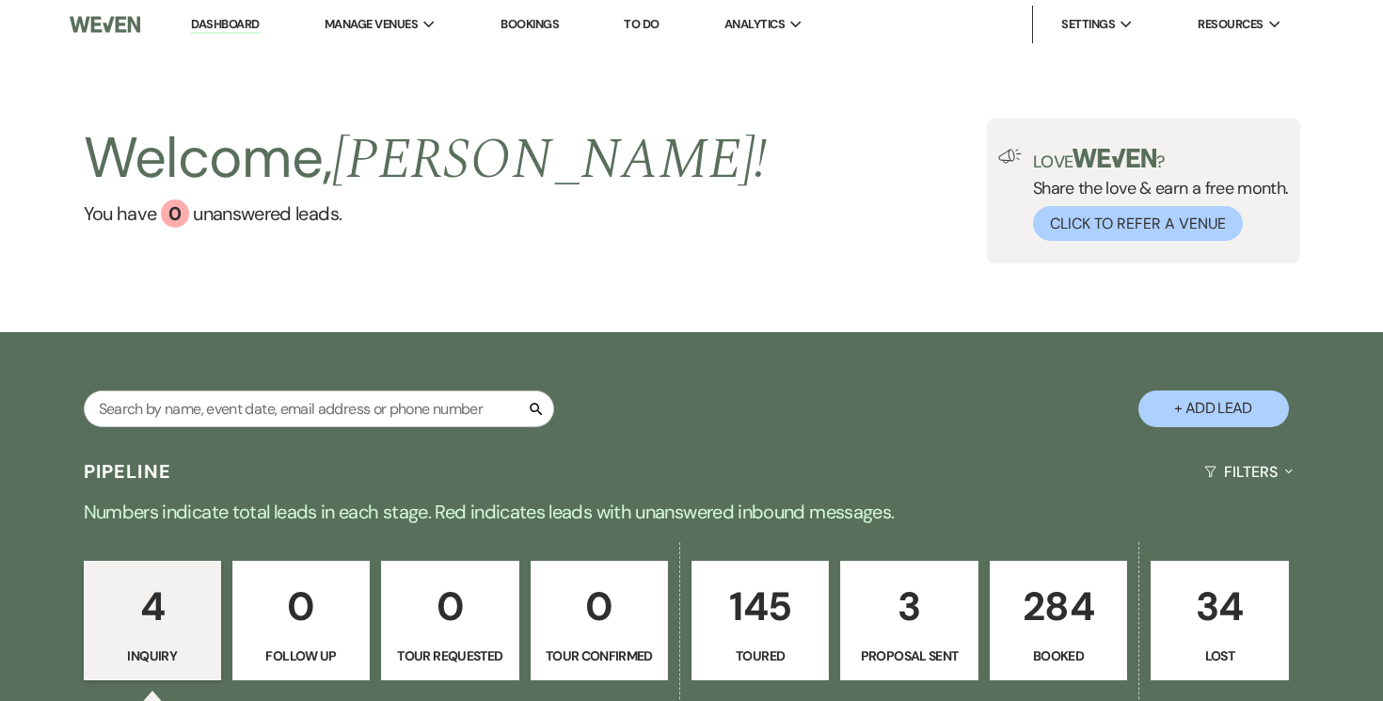
select select "5"
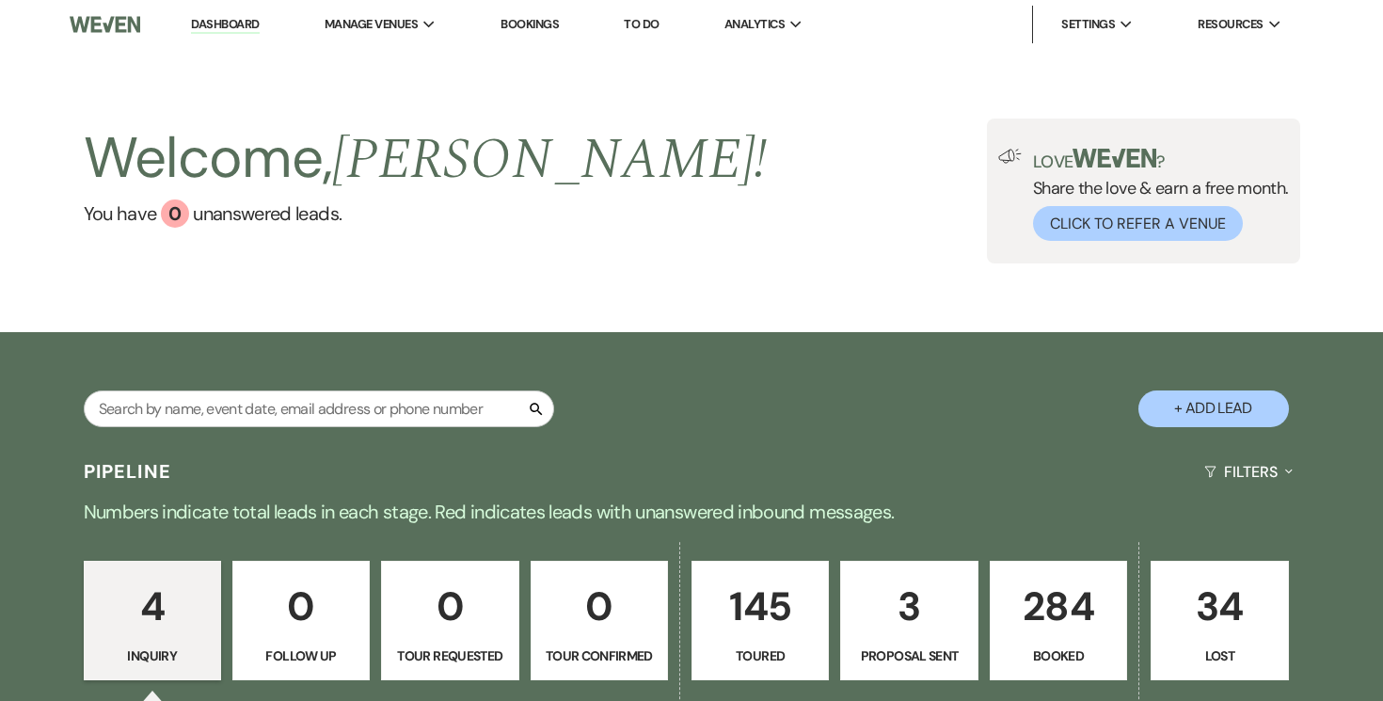
select select "5"
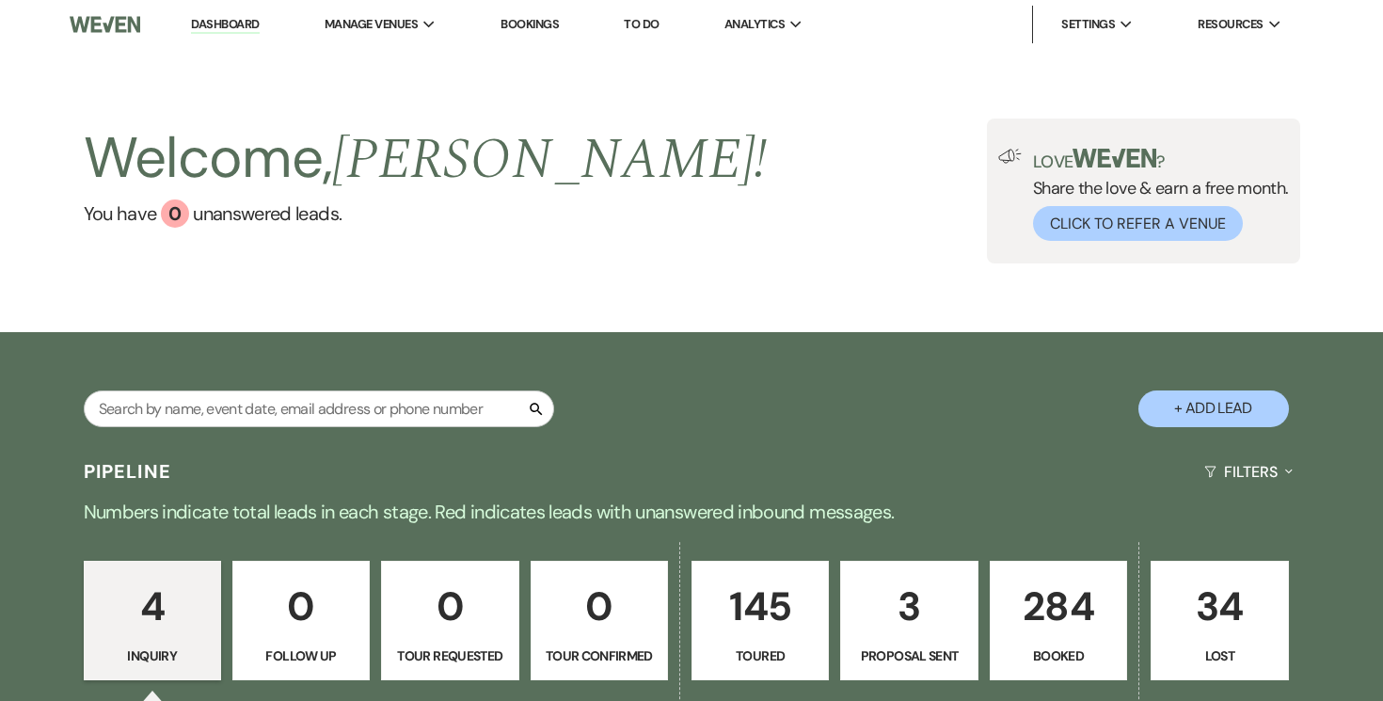
select select "5"
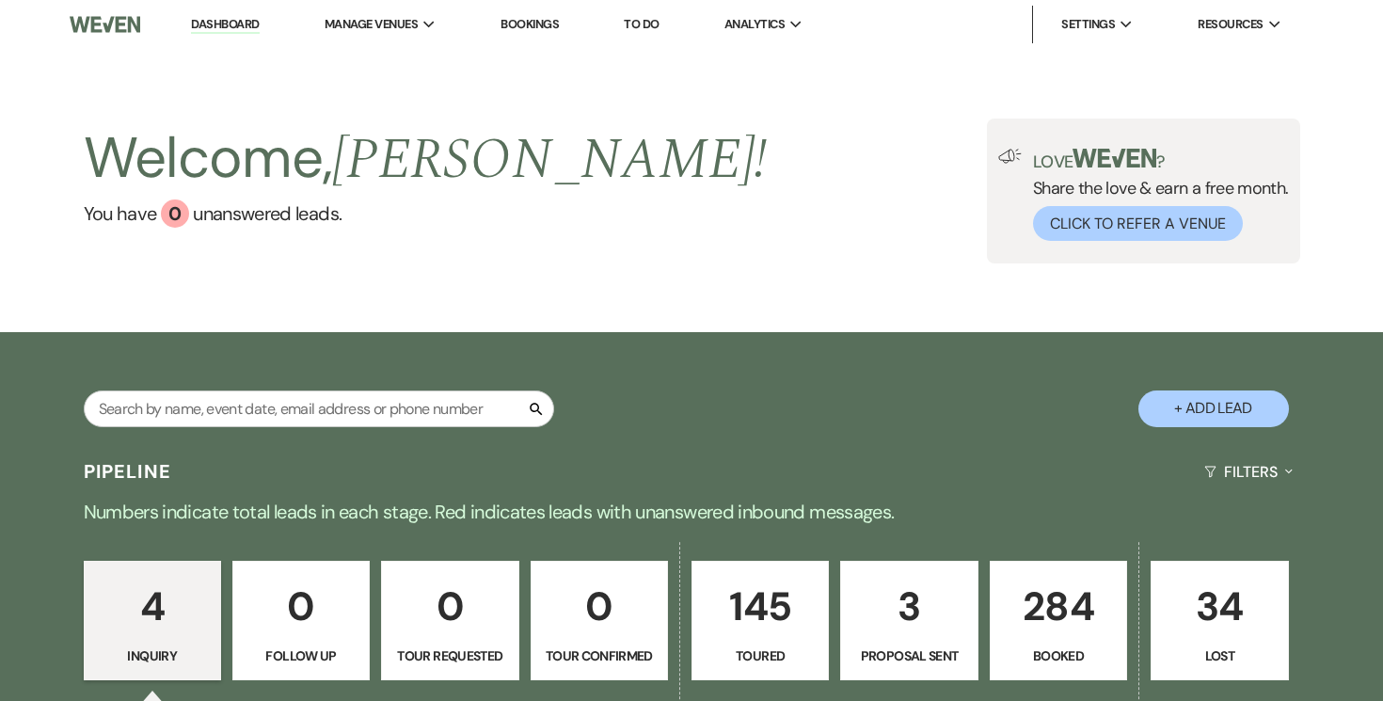
select select "5"
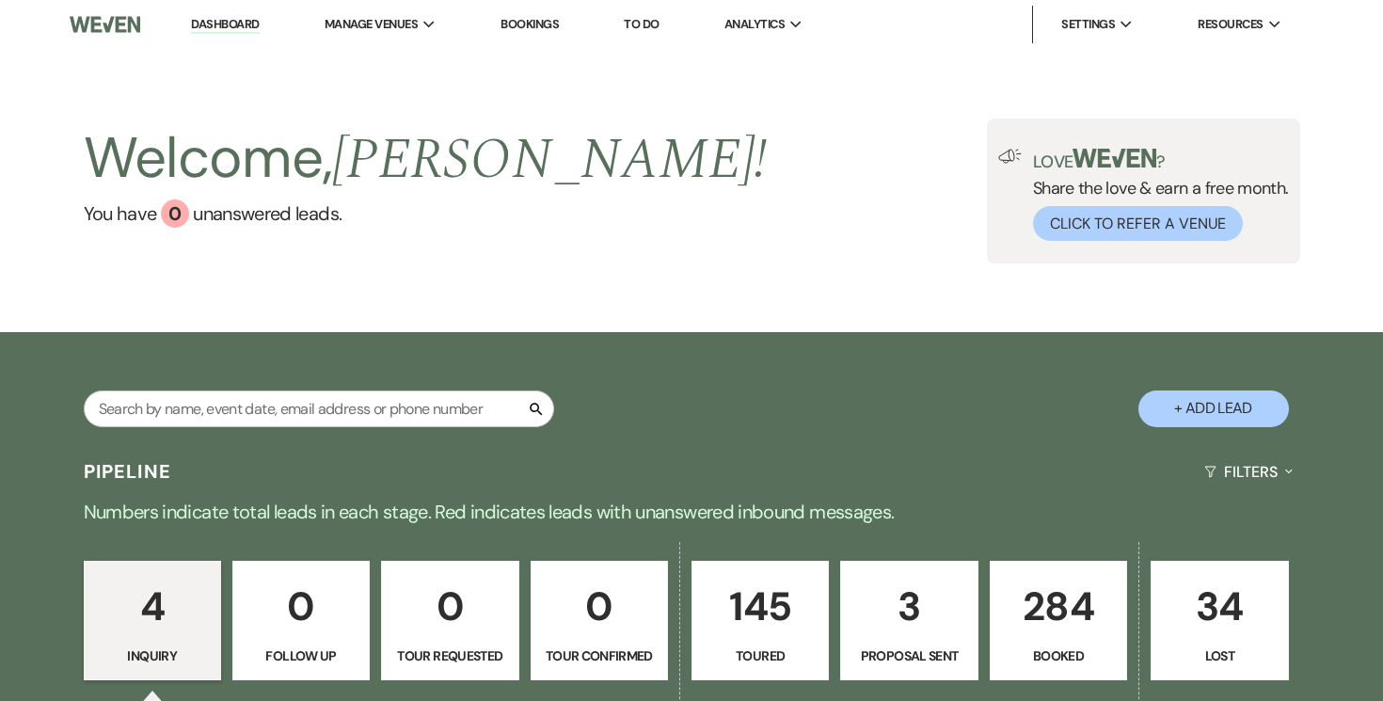
select select "5"
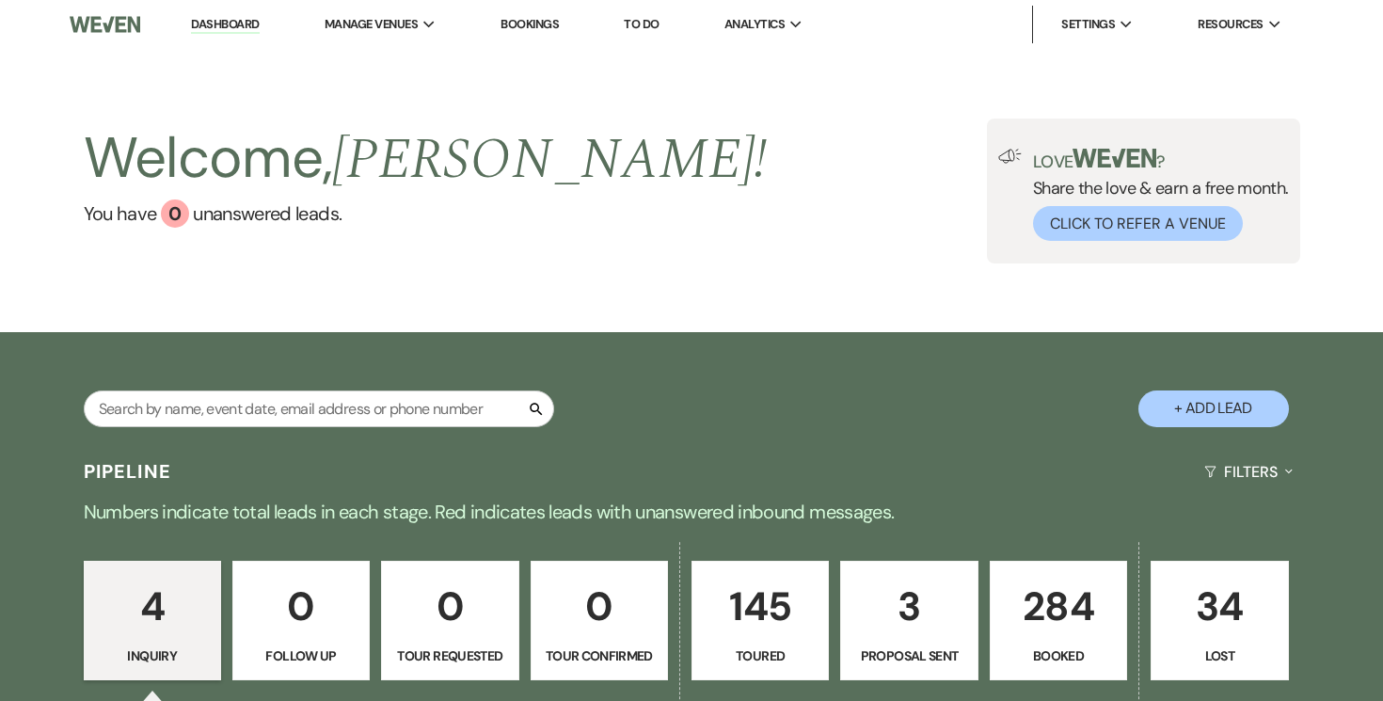
select select "5"
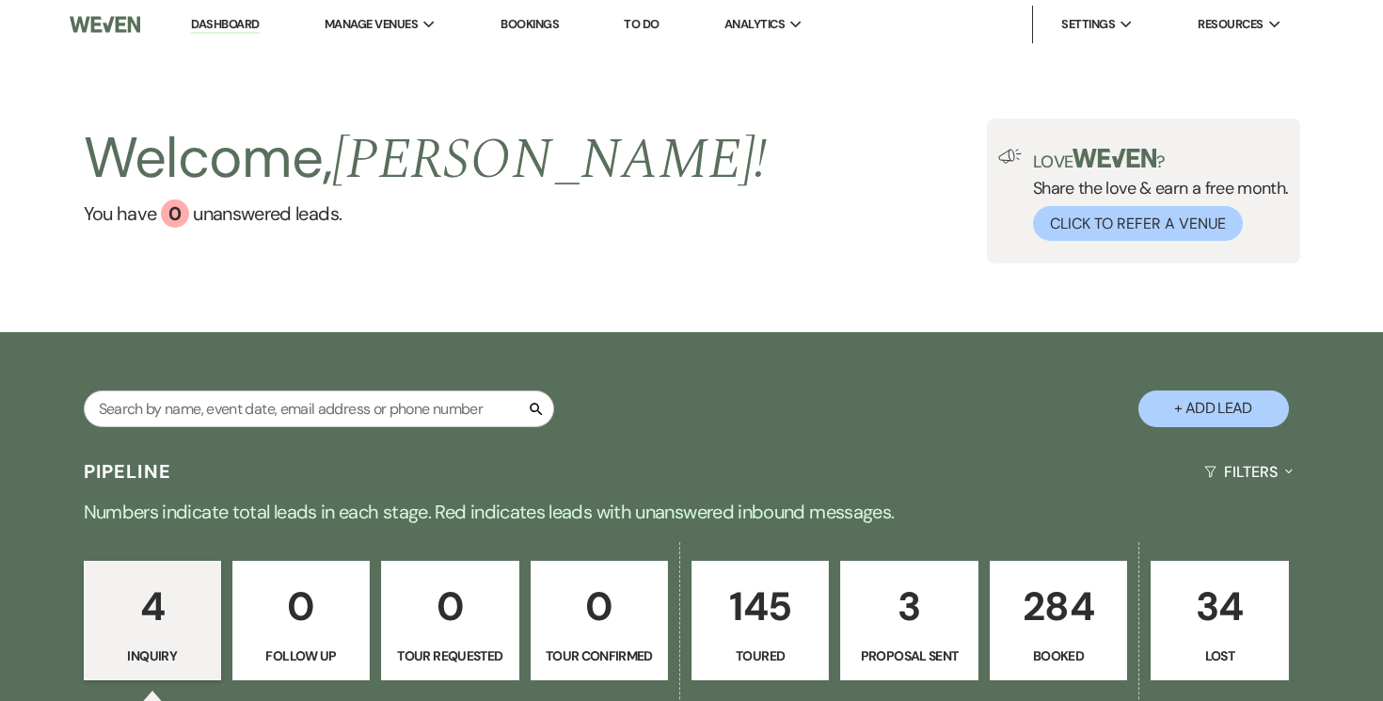
select select "5"
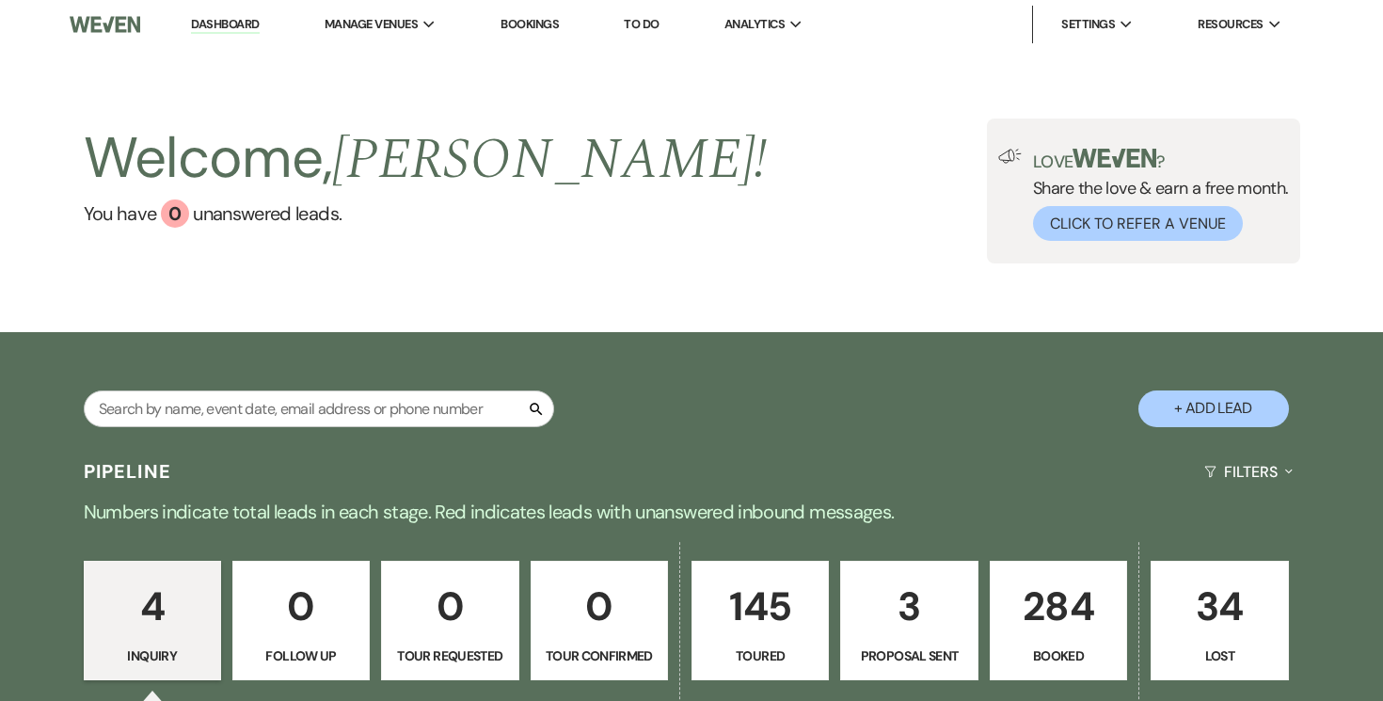
select select "5"
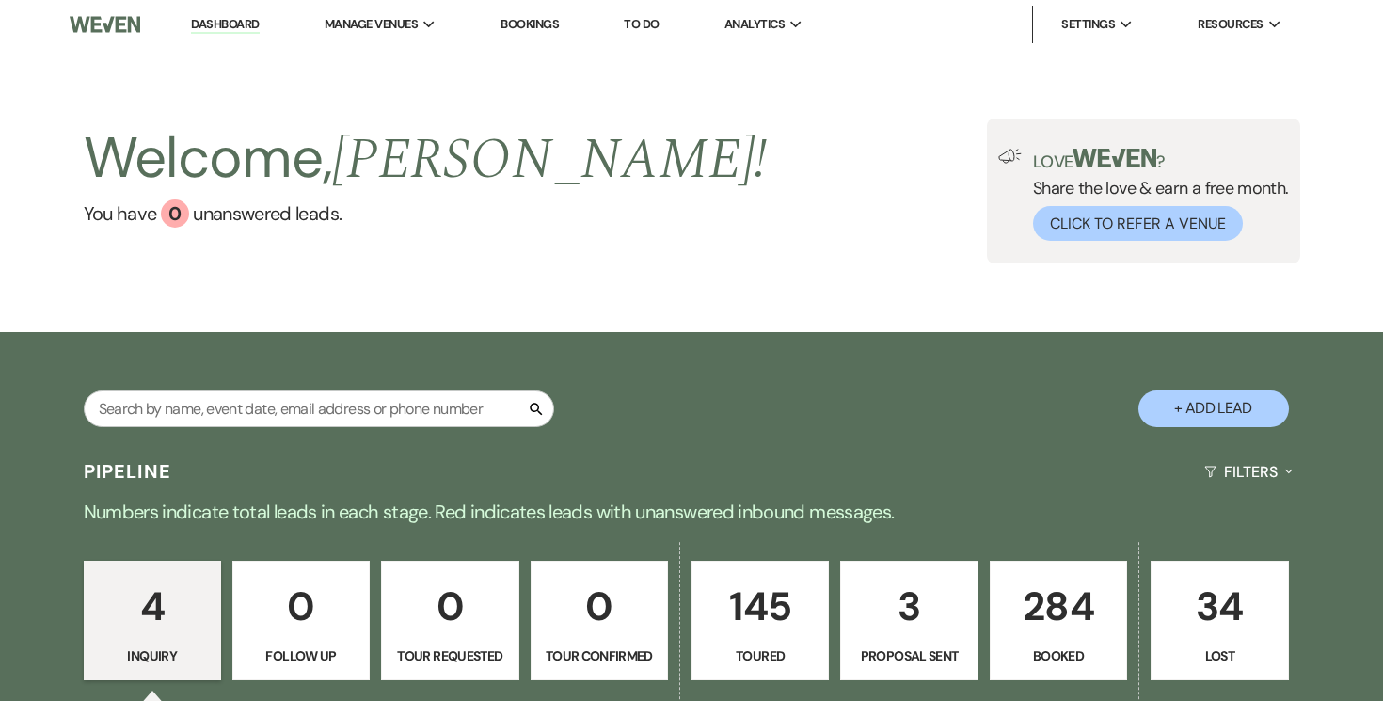
select select "5"
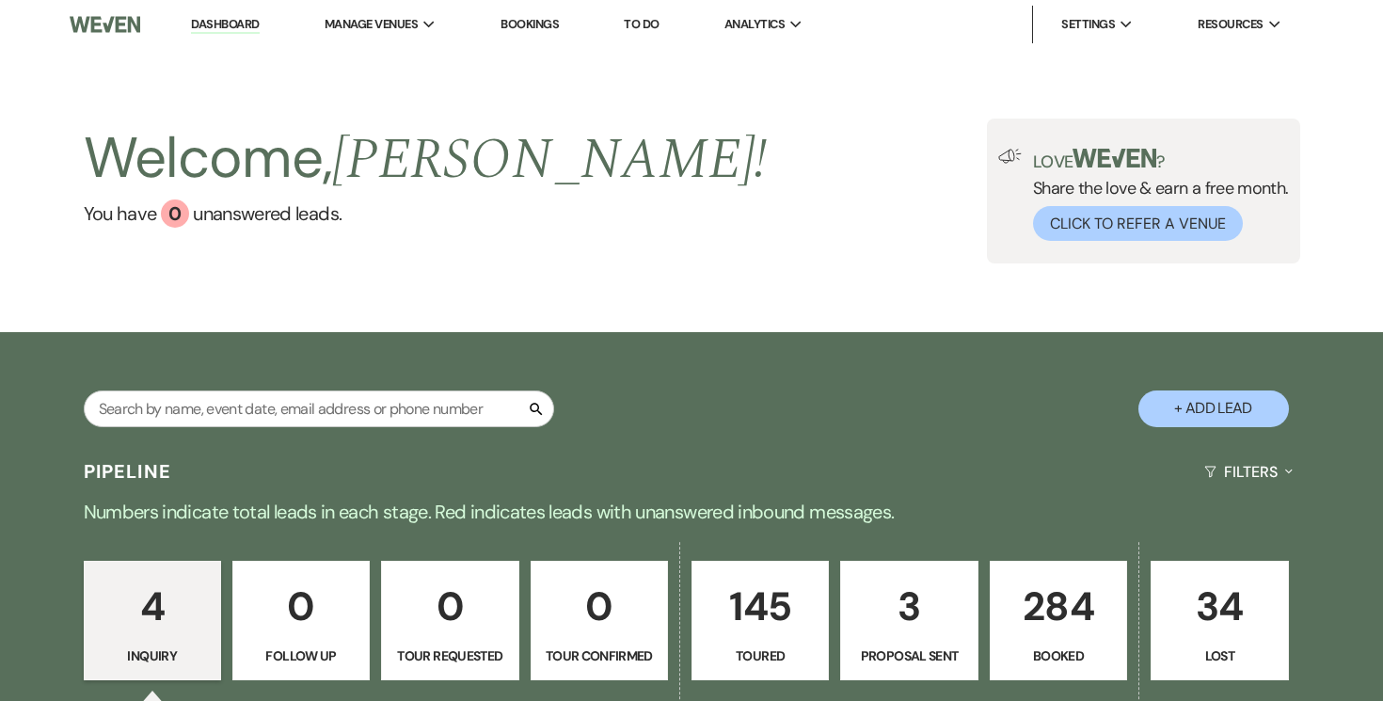
select select "5"
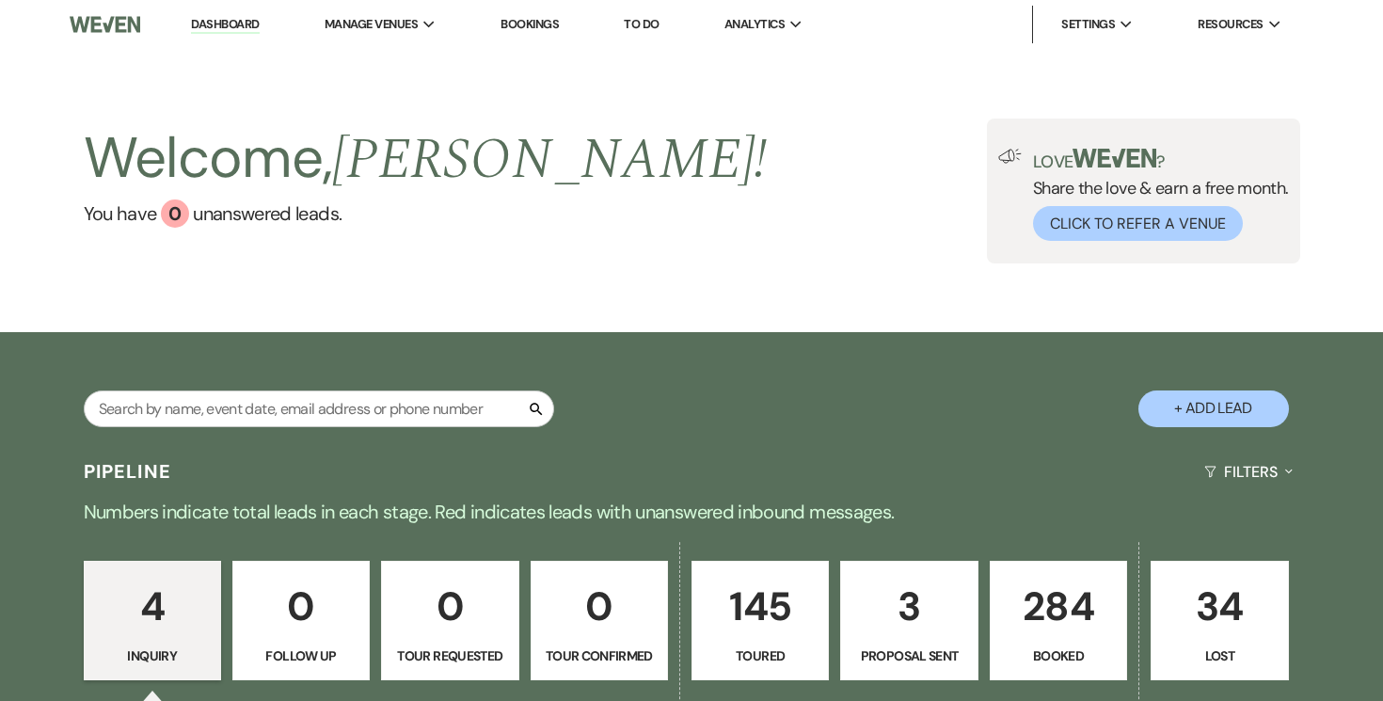
select select "5"
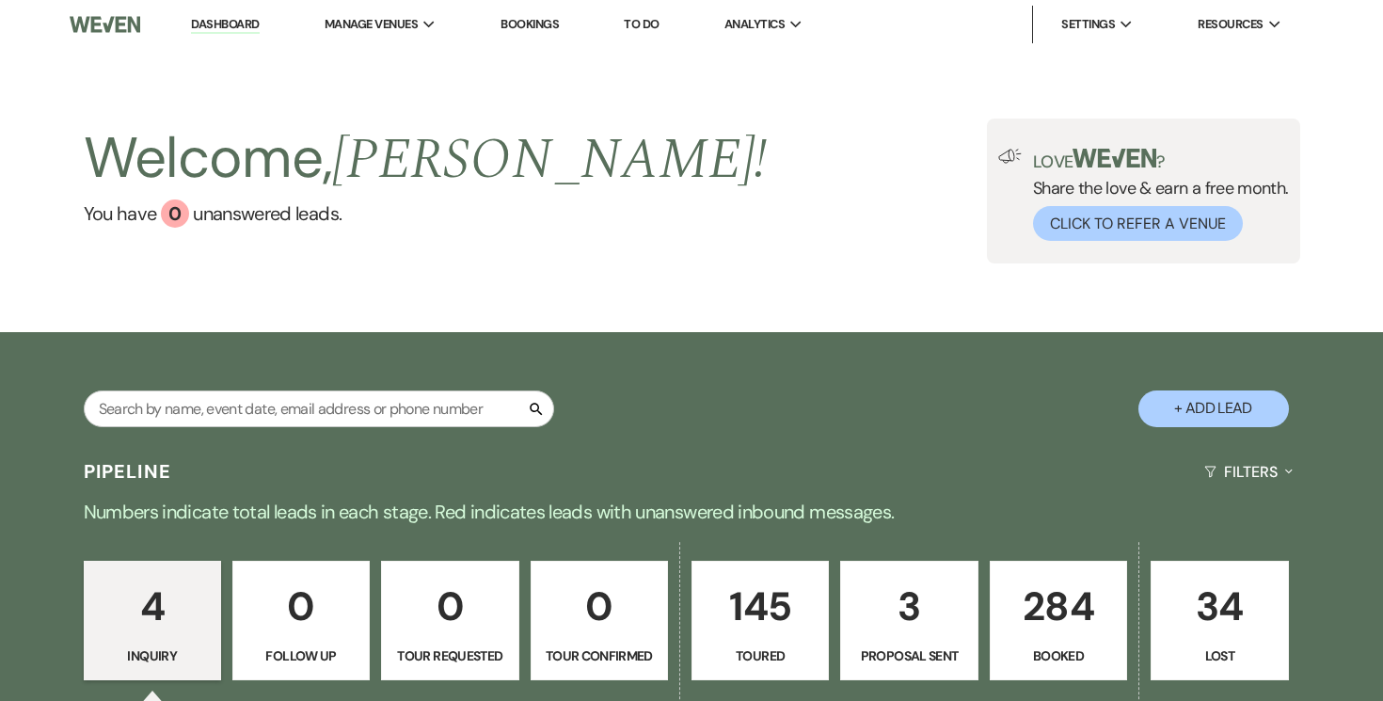
select select "5"
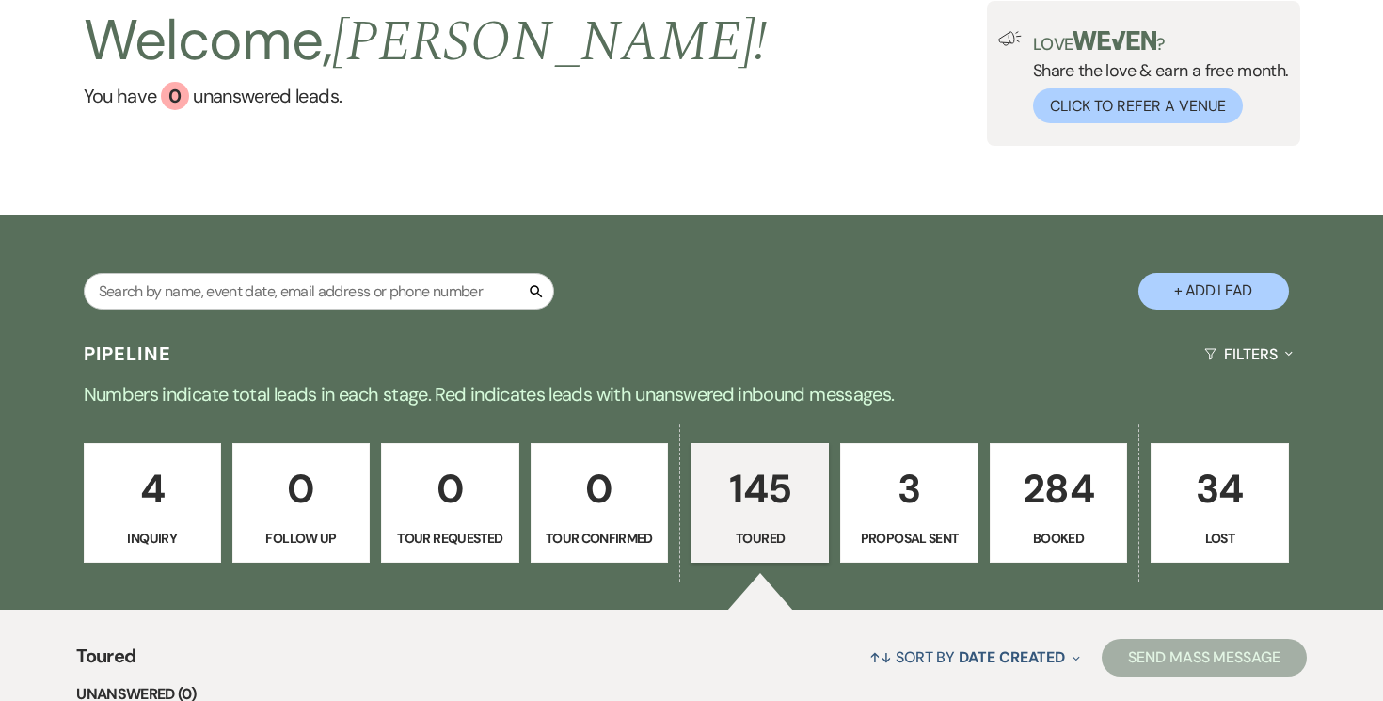
scroll to position [102, 0]
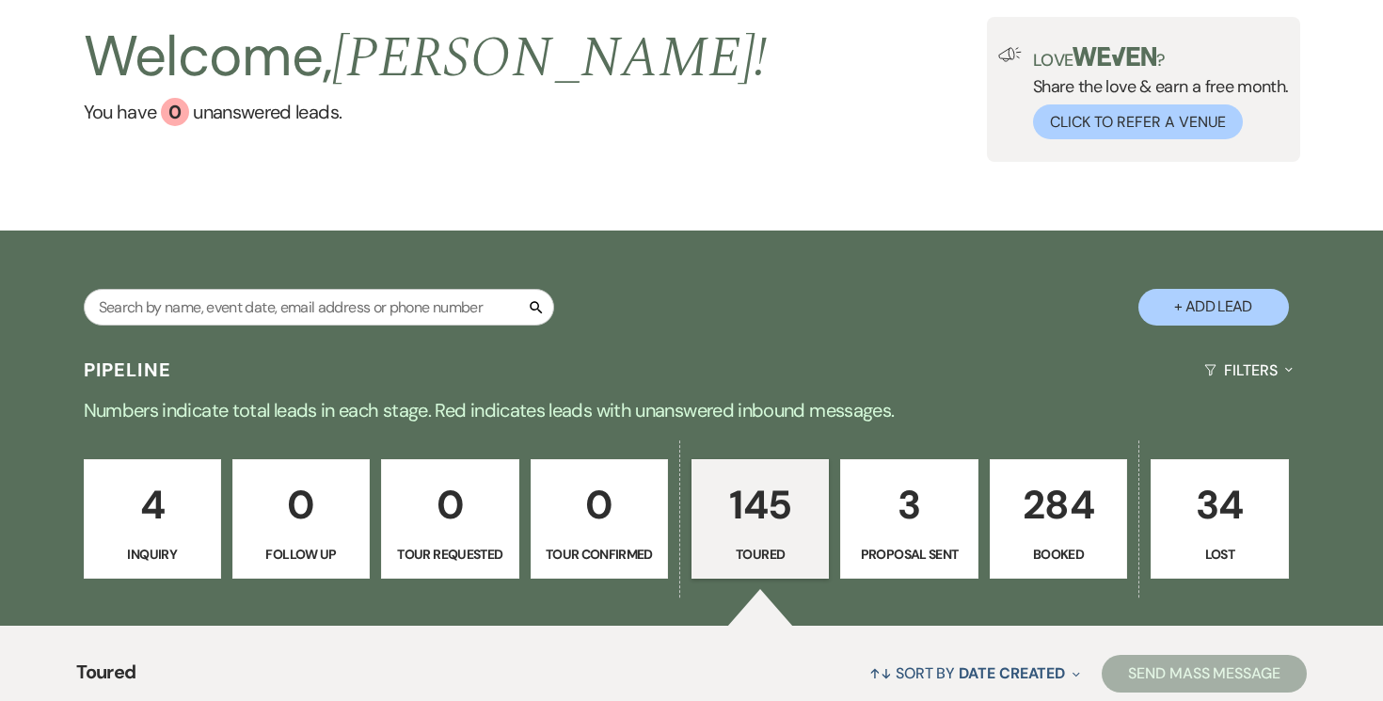
click at [897, 517] on p "3" at bounding box center [908, 504] width 113 height 63
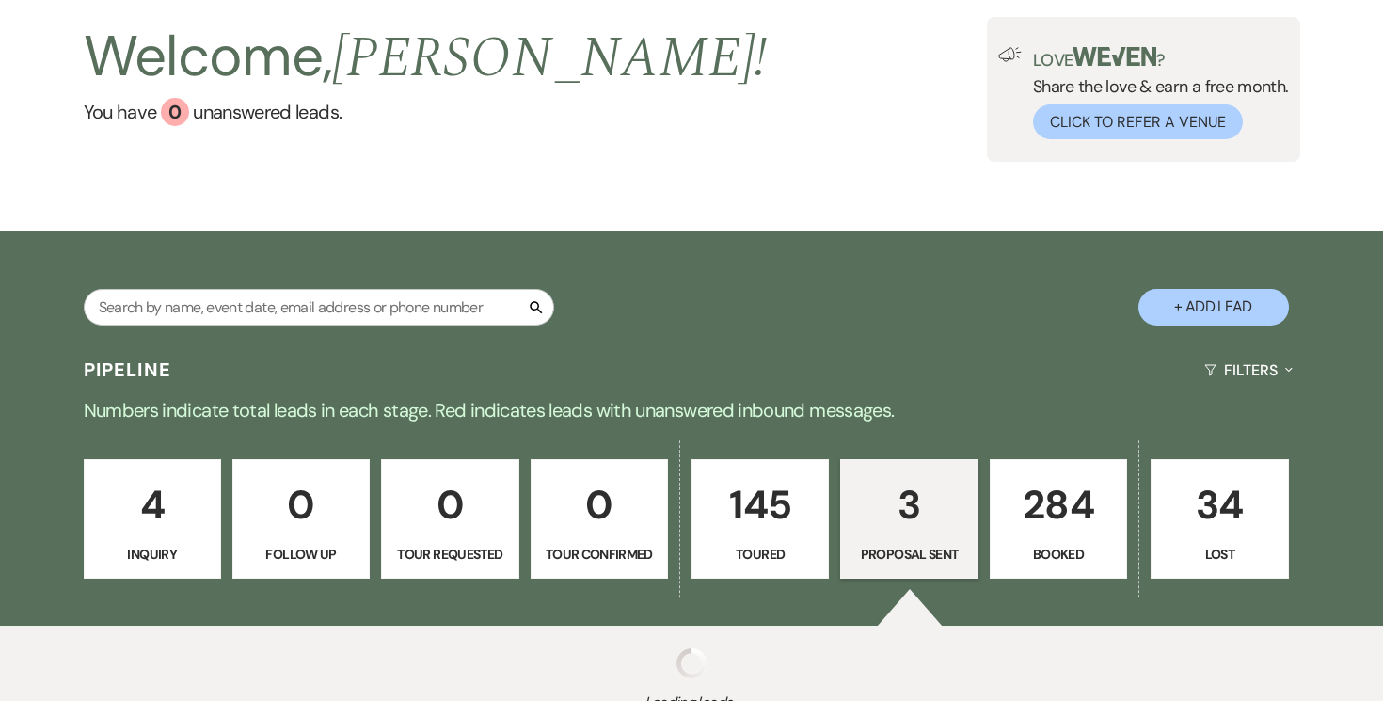
select select "6"
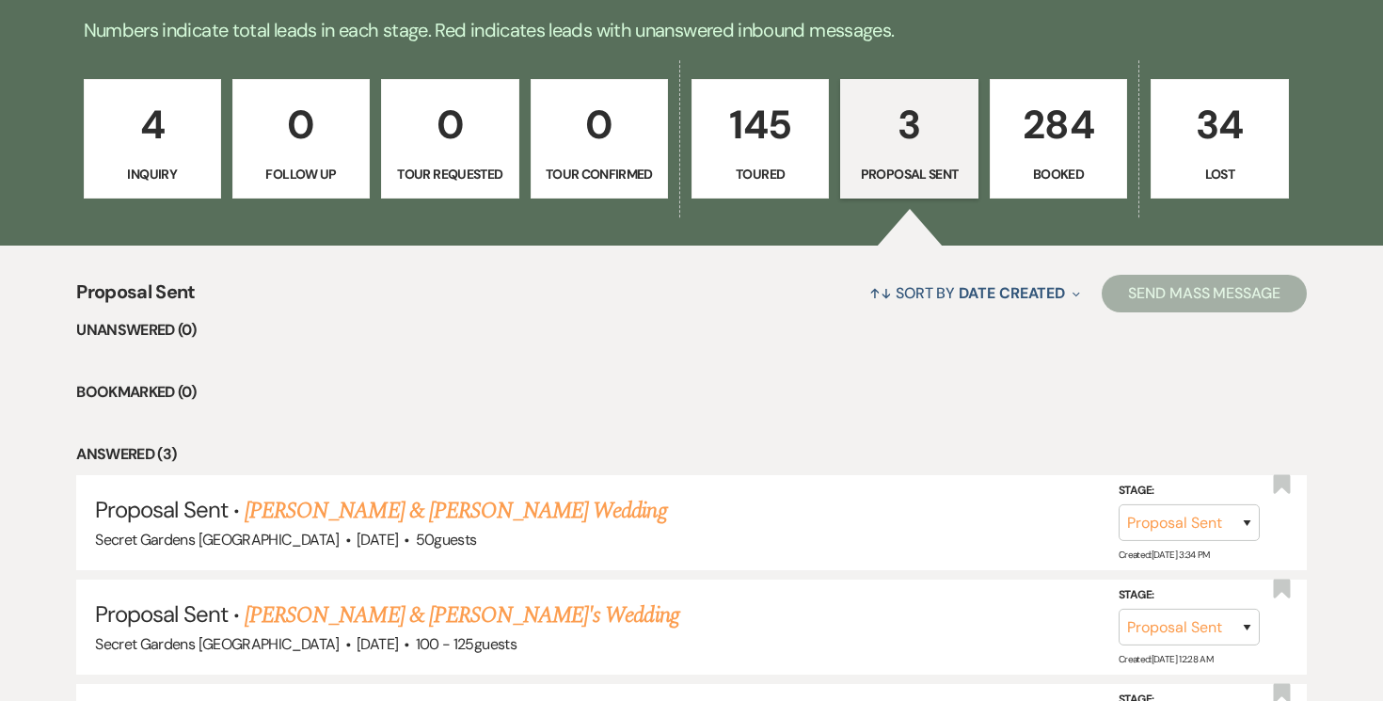
scroll to position [491, 0]
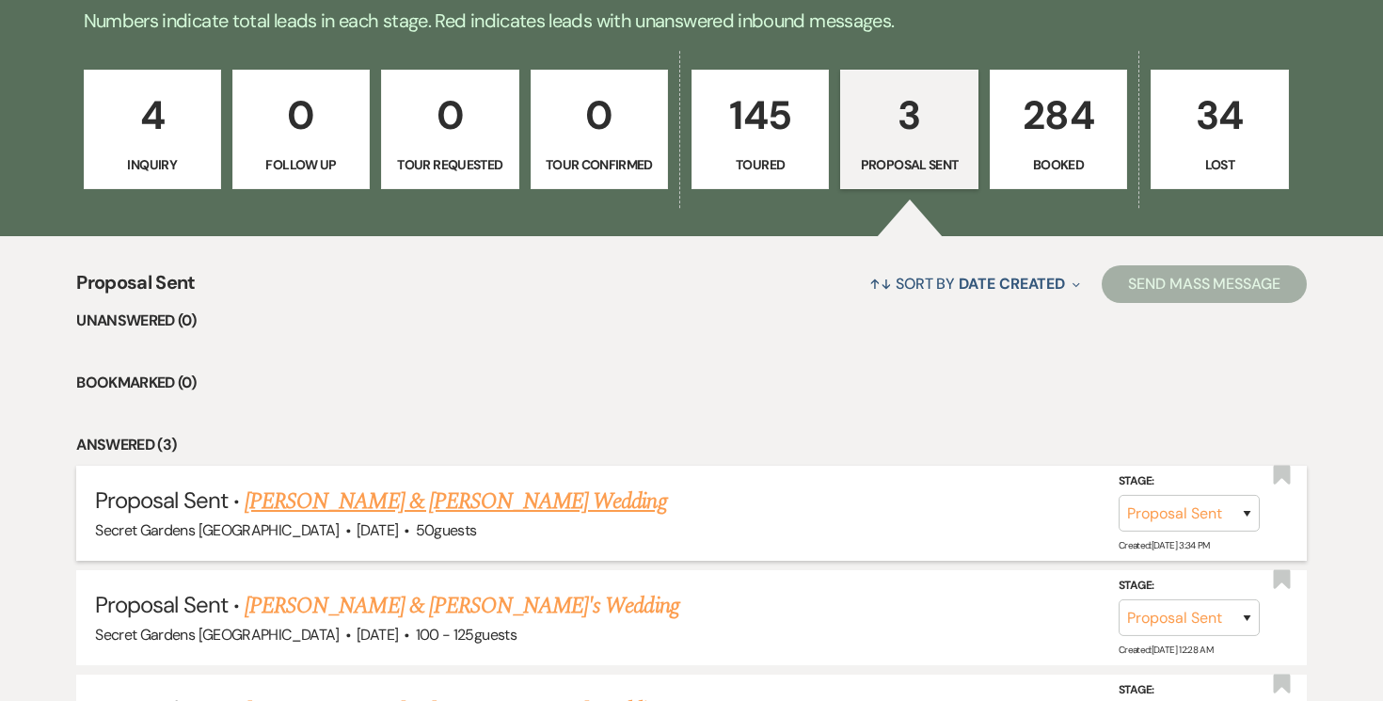
click at [586, 504] on link "[PERSON_NAME] & [PERSON_NAME] Wedding" at bounding box center [455, 502] width 421 height 34
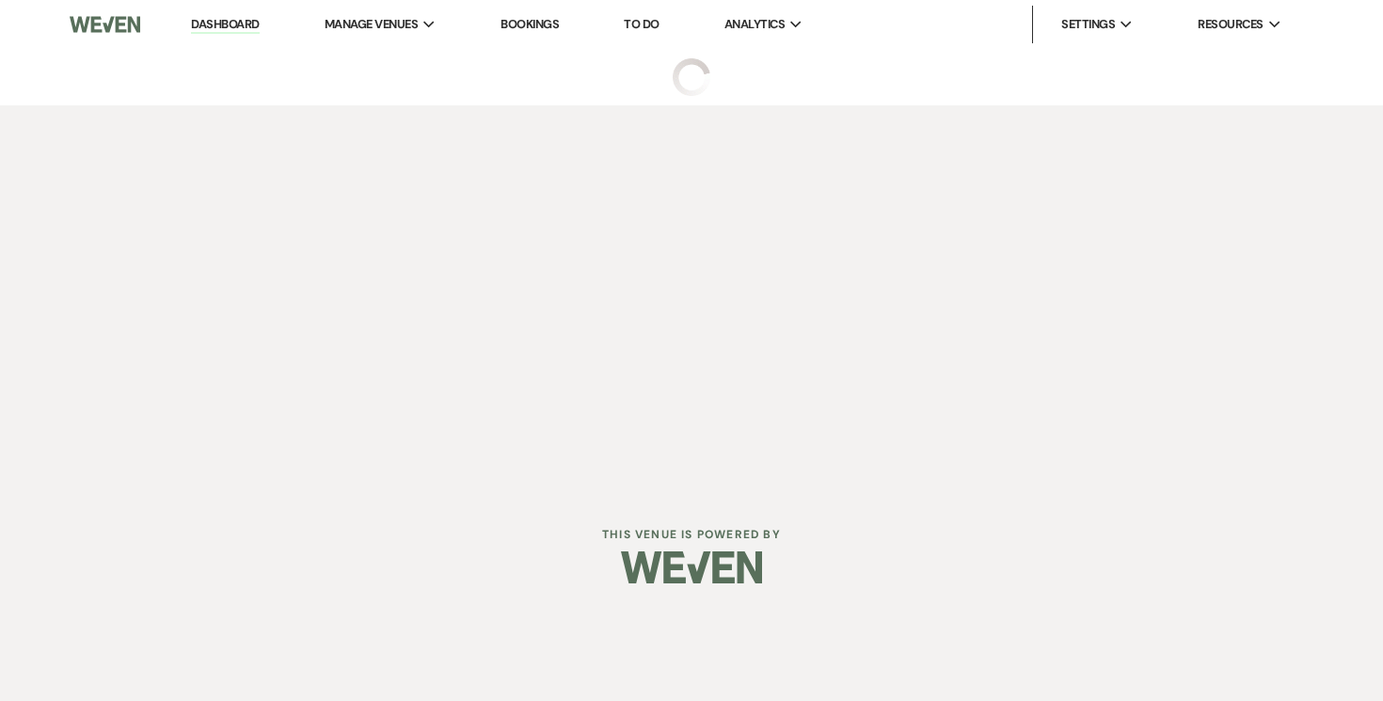
select select "6"
select select "3"
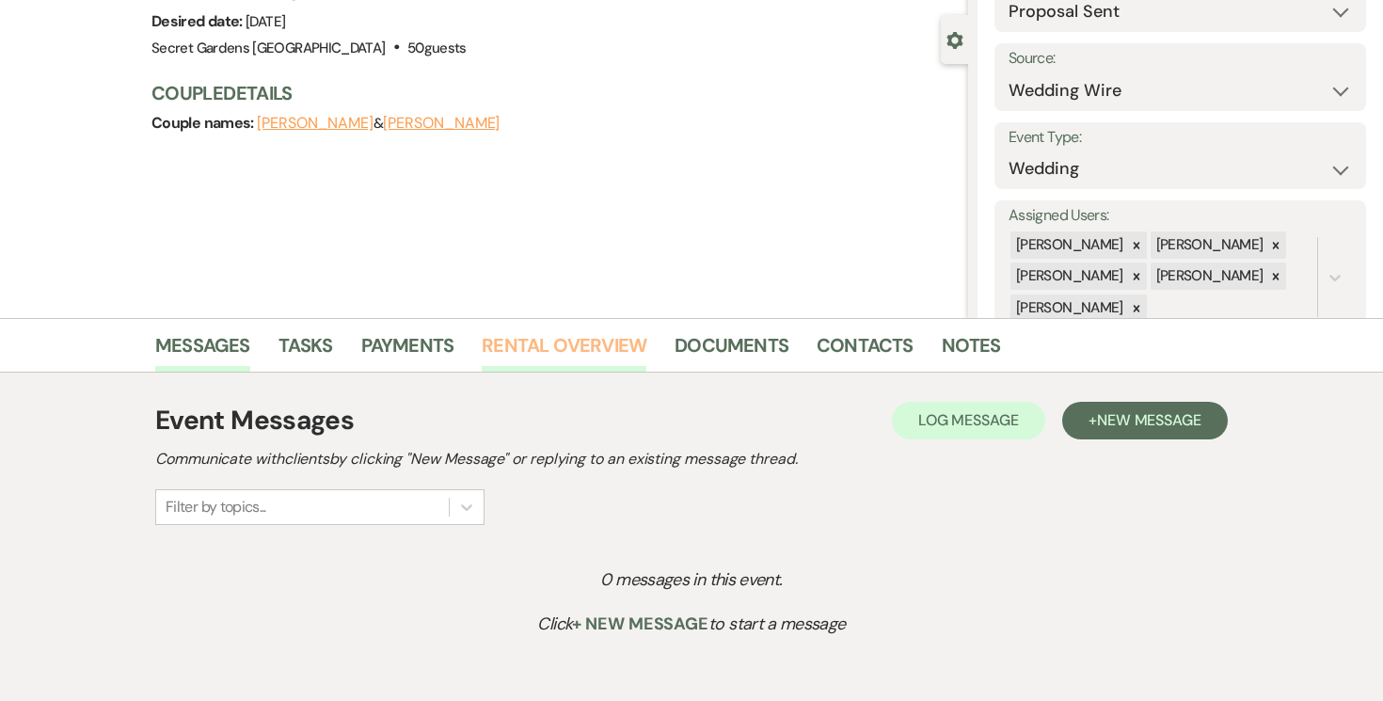
scroll to position [273, 0]
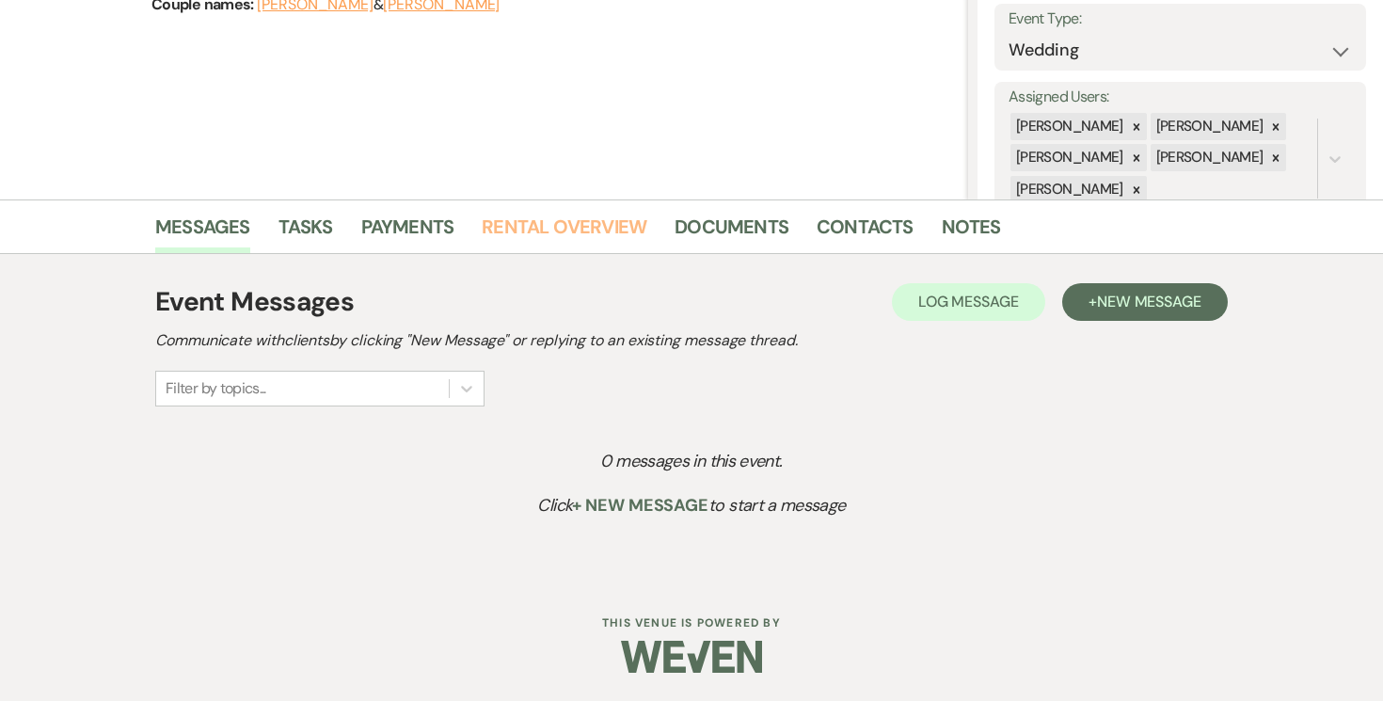
click at [548, 233] on link "Rental Overview" at bounding box center [564, 232] width 165 height 41
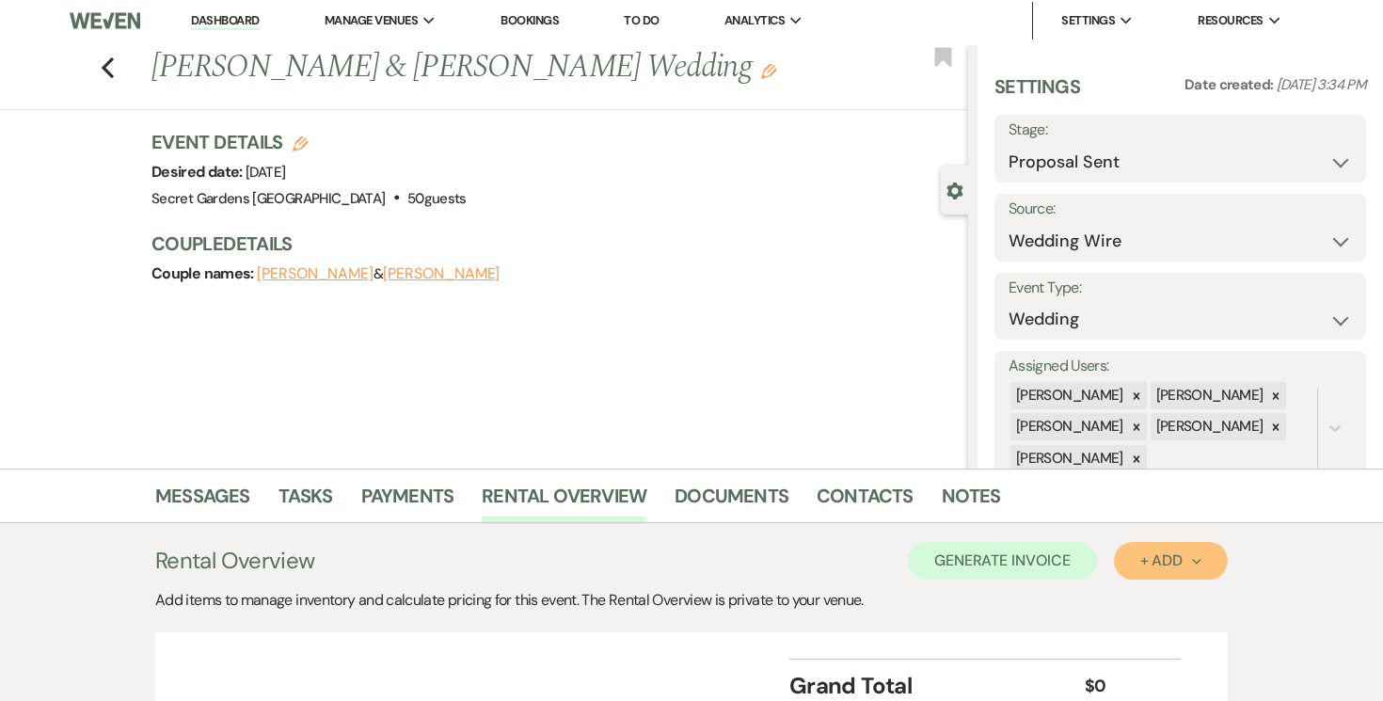
click at [1197, 566] on icon "Next" at bounding box center [1196, 561] width 9 height 9
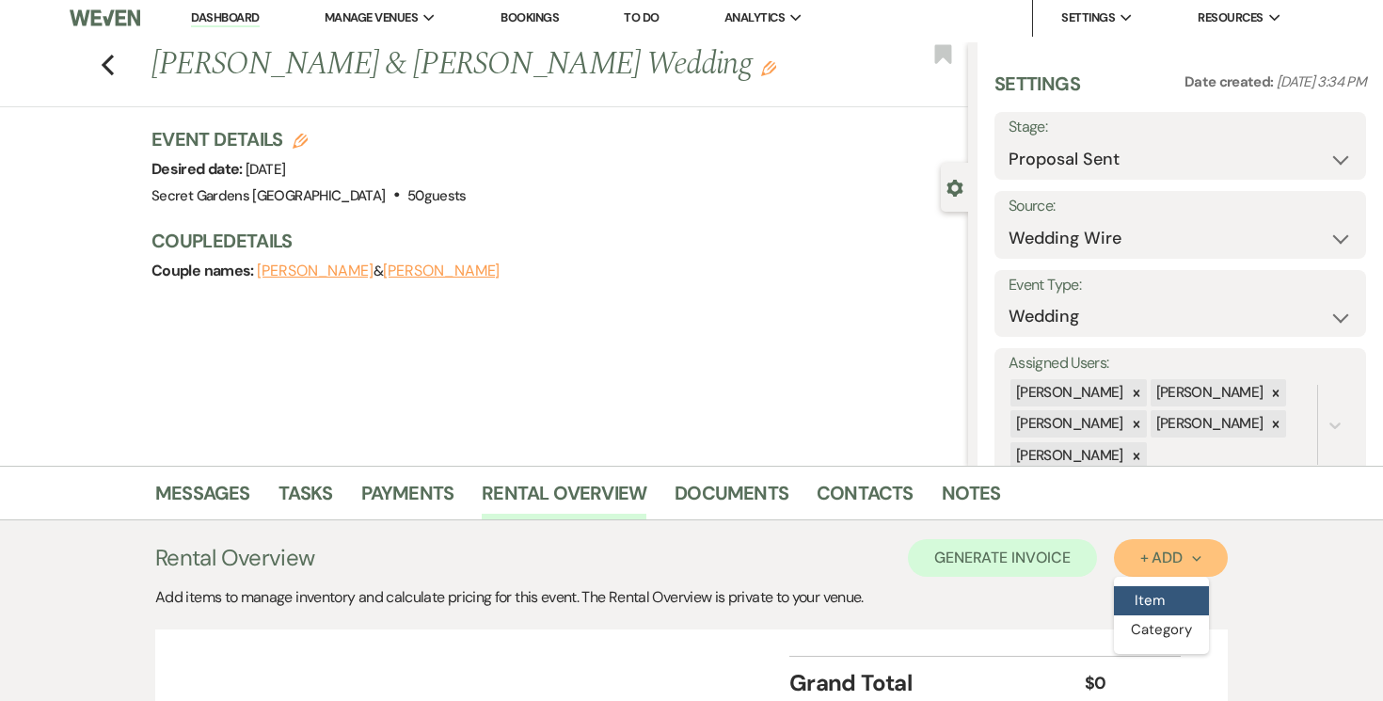
scroll to position [8, 0]
click at [1139, 593] on button "Item" at bounding box center [1161, 599] width 95 height 29
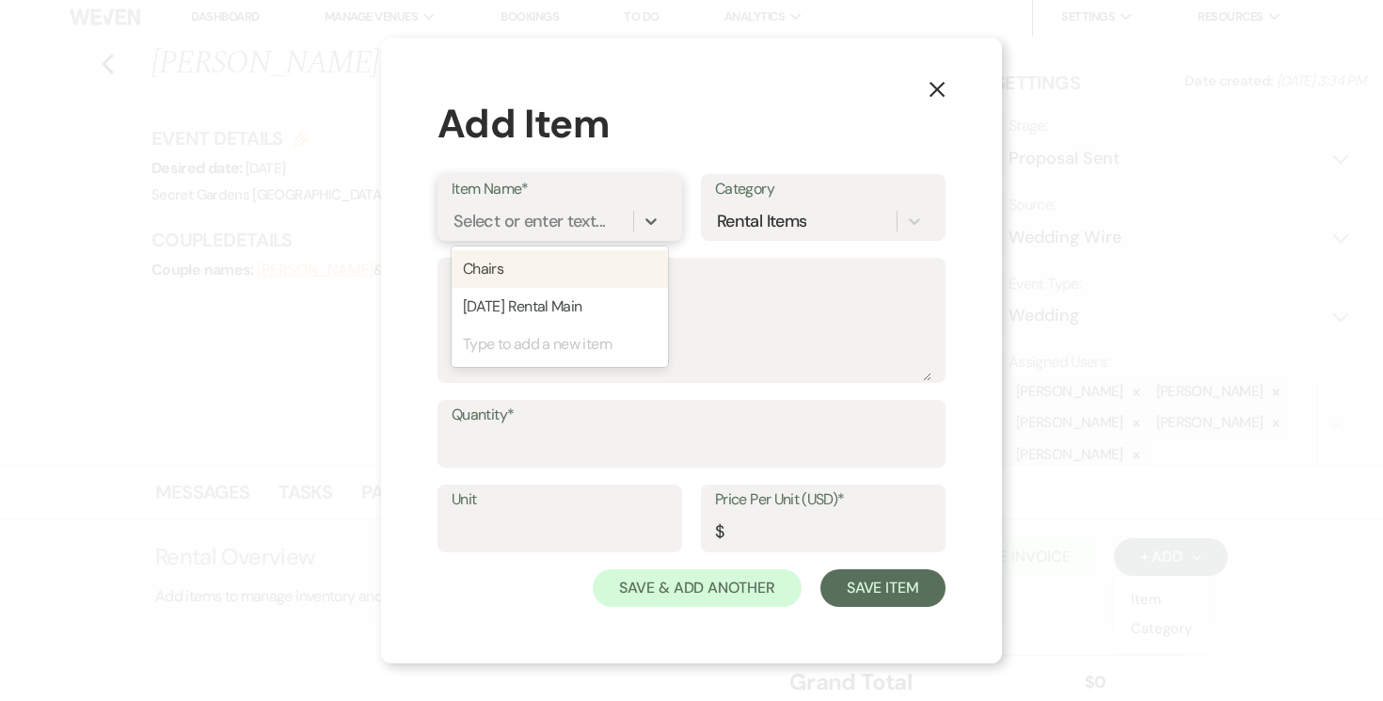
click at [527, 219] on div "Select or enter text..." at bounding box center [528, 221] width 151 height 25
type input "O"
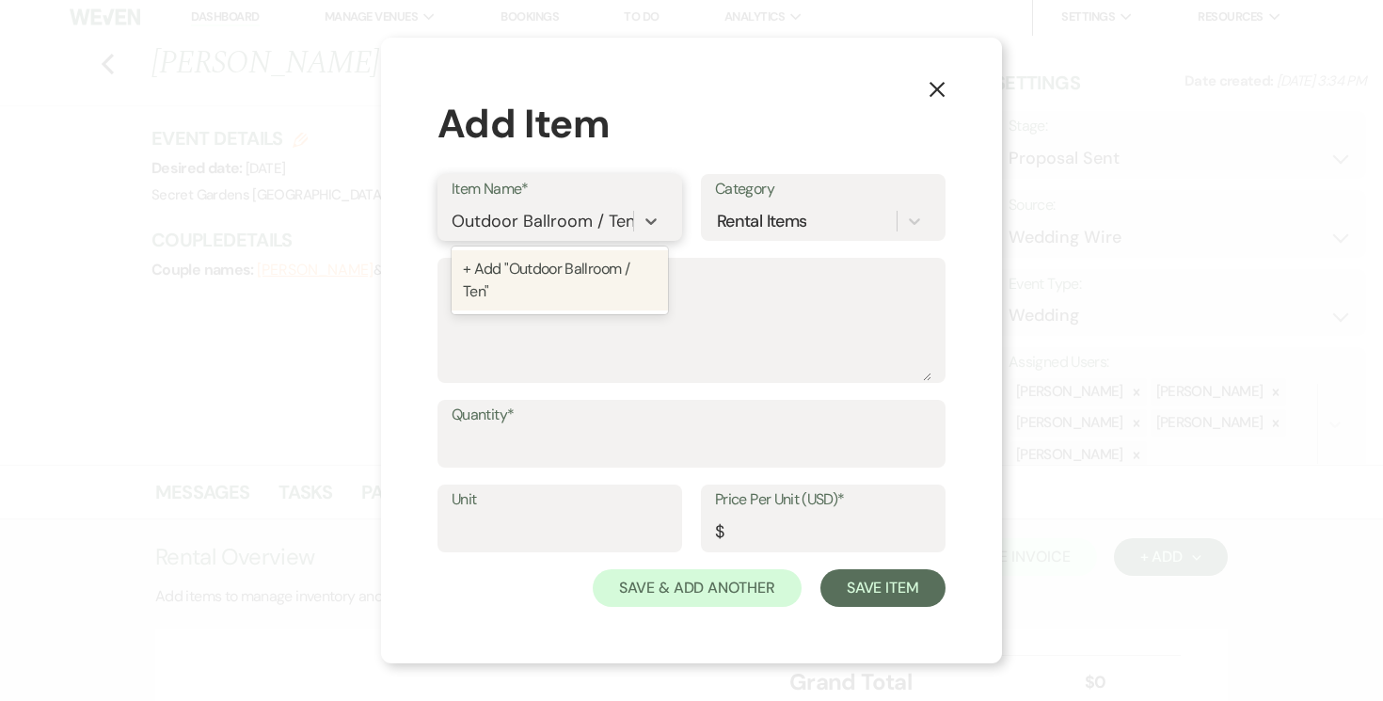
type input "Outdoor Ballroom / Tent"
click at [548, 269] on div "+ Add "Outdoor Ballroom / Tent"" at bounding box center [560, 280] width 216 height 60
click at [548, 300] on textarea "Description" at bounding box center [692, 334] width 480 height 94
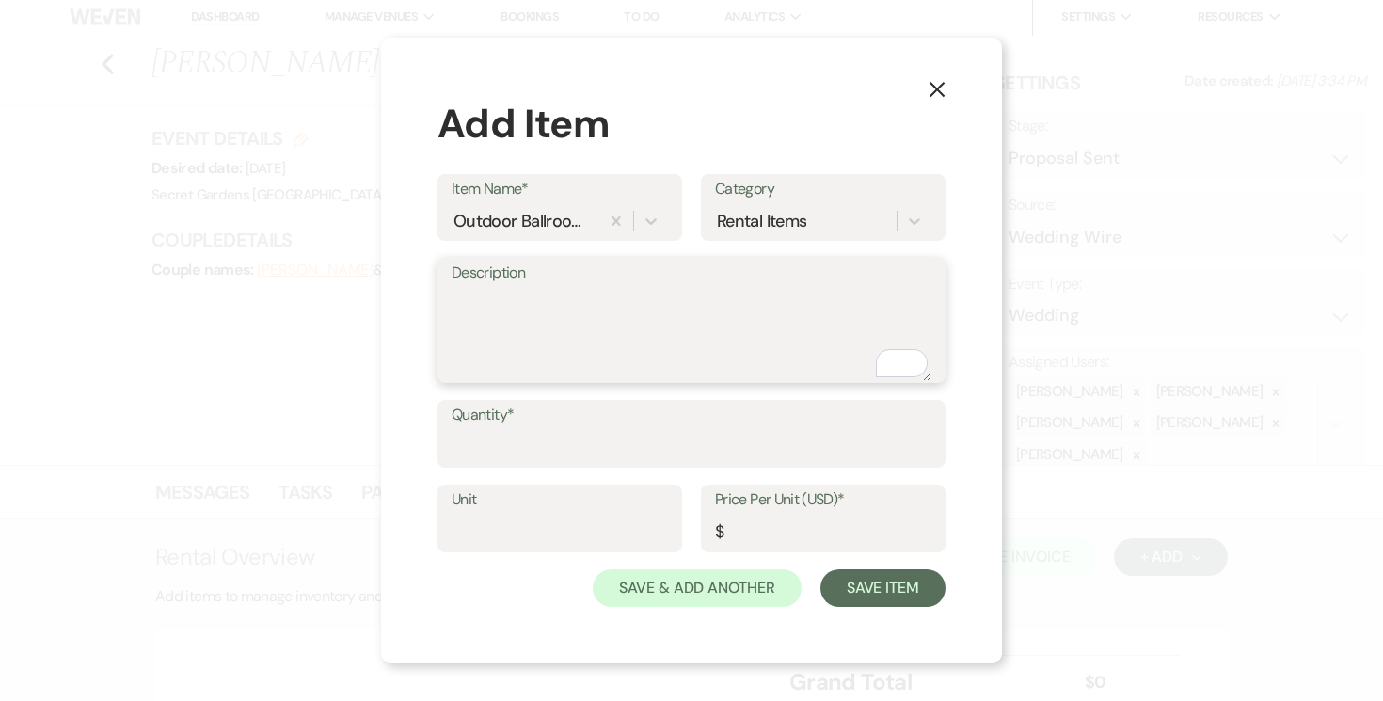
type textarea "O"
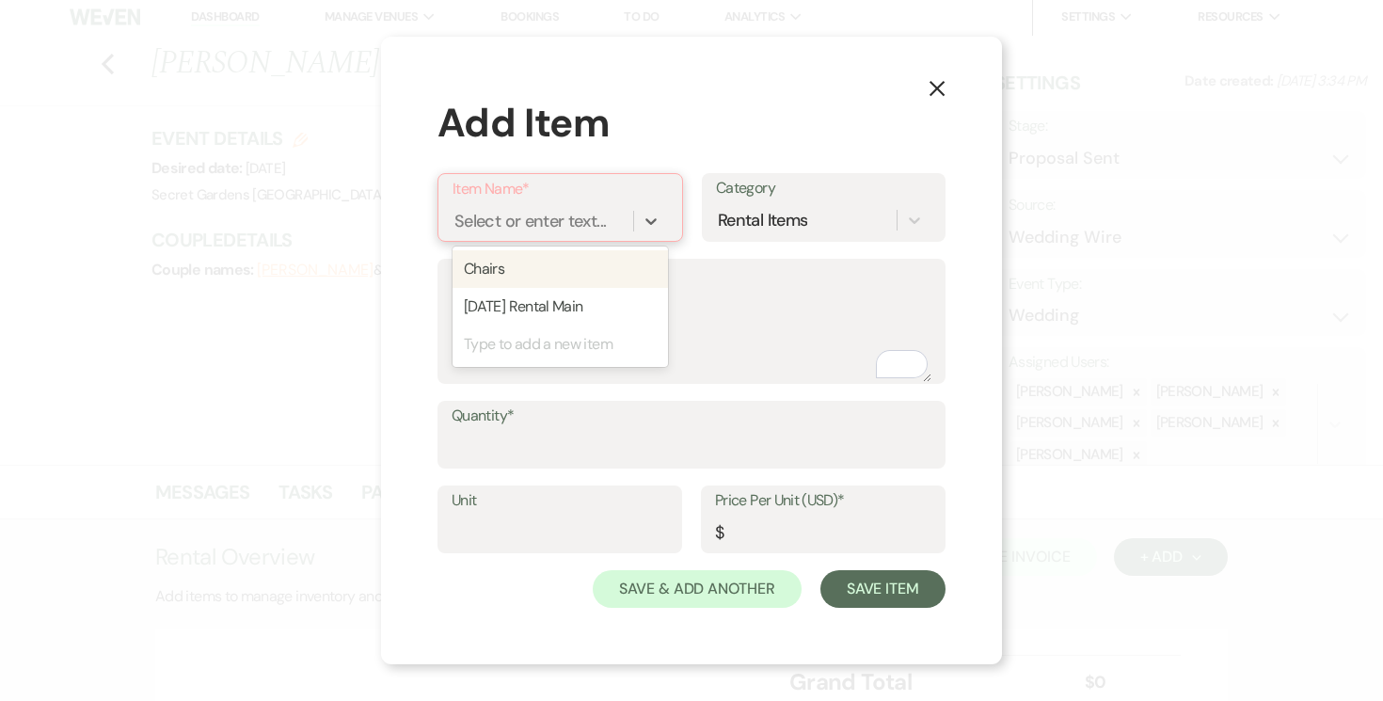
click at [570, 219] on div "Select or enter text..." at bounding box center [529, 221] width 151 height 25
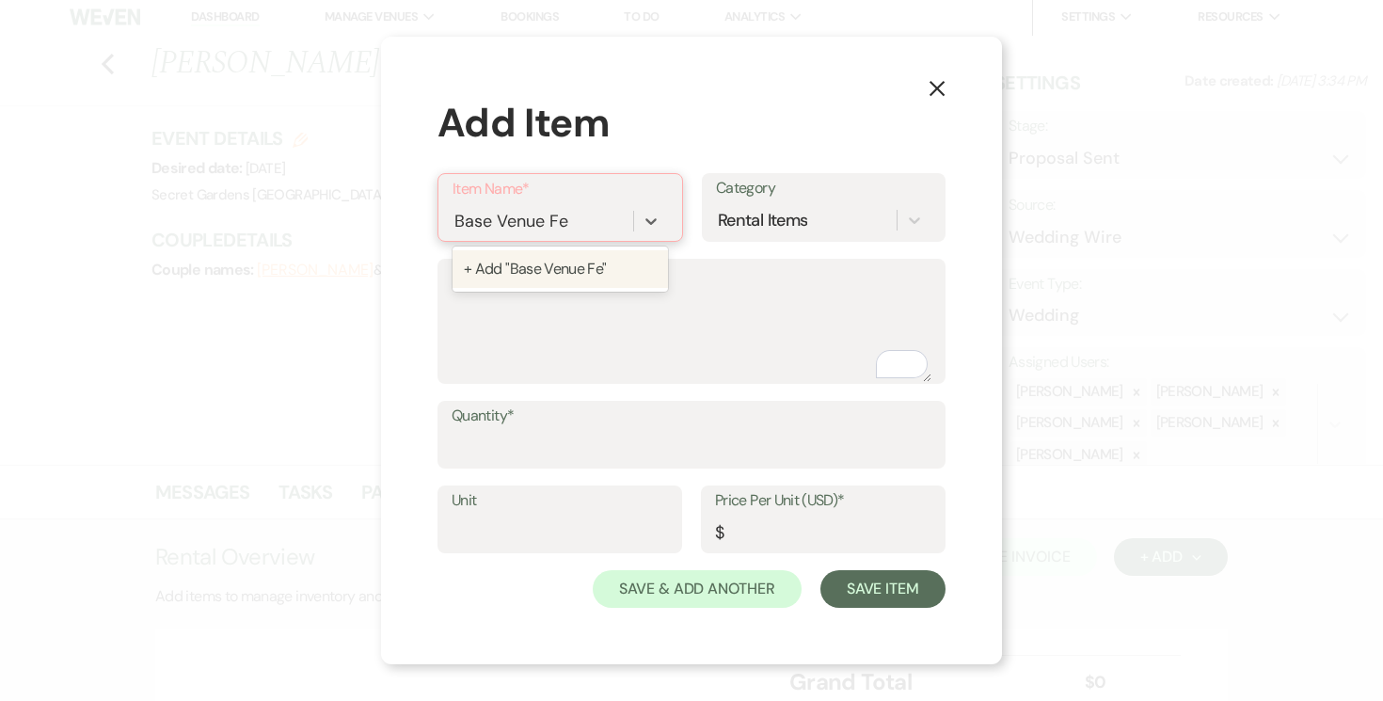
type input "Base Venue Fee"
click at [571, 272] on div "+ Add "Base Venue Fee"" at bounding box center [560, 269] width 215 height 38
click at [541, 296] on textarea "Description" at bounding box center [692, 334] width 480 height 94
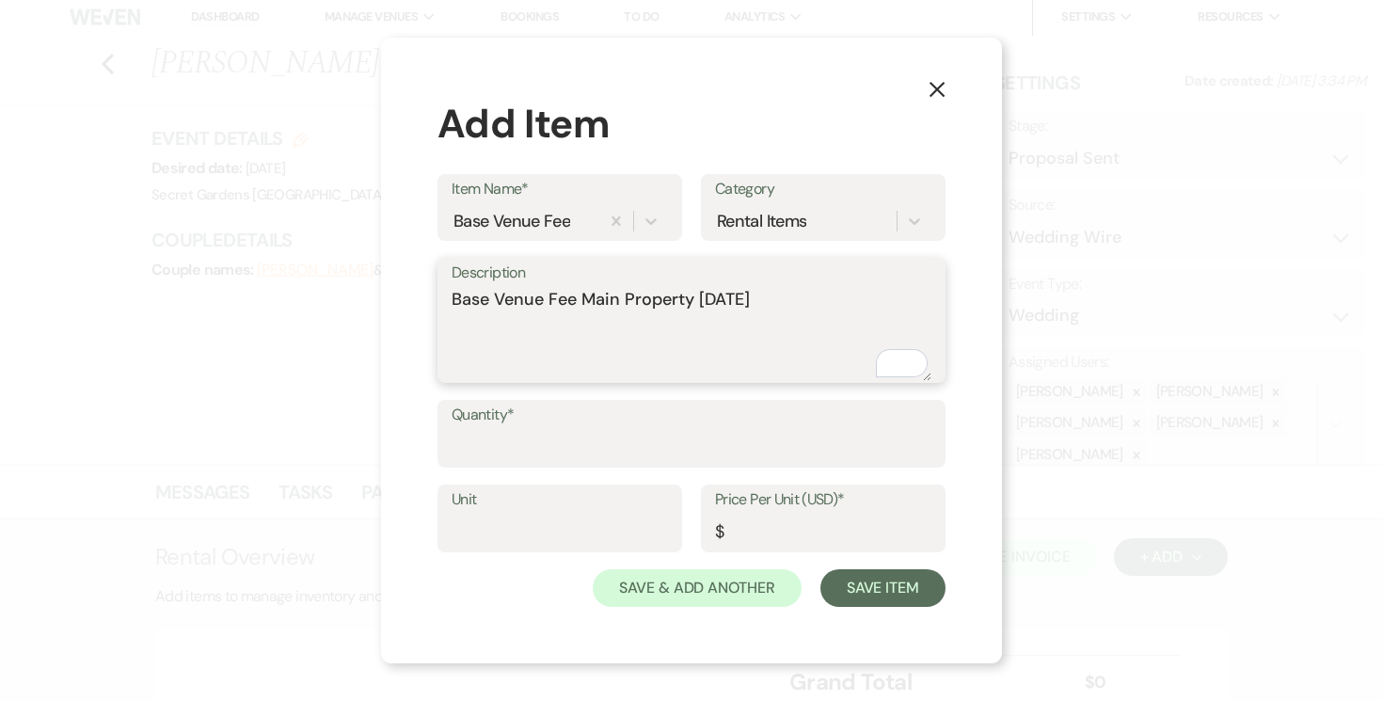
type textarea "Base Venue Fee Main Property [DATE]"
click at [608, 432] on input "Quantity*" at bounding box center [692, 447] width 480 height 37
type input "1"
click at [571, 532] on input "Unit" at bounding box center [560, 532] width 216 height 37
type input "1"
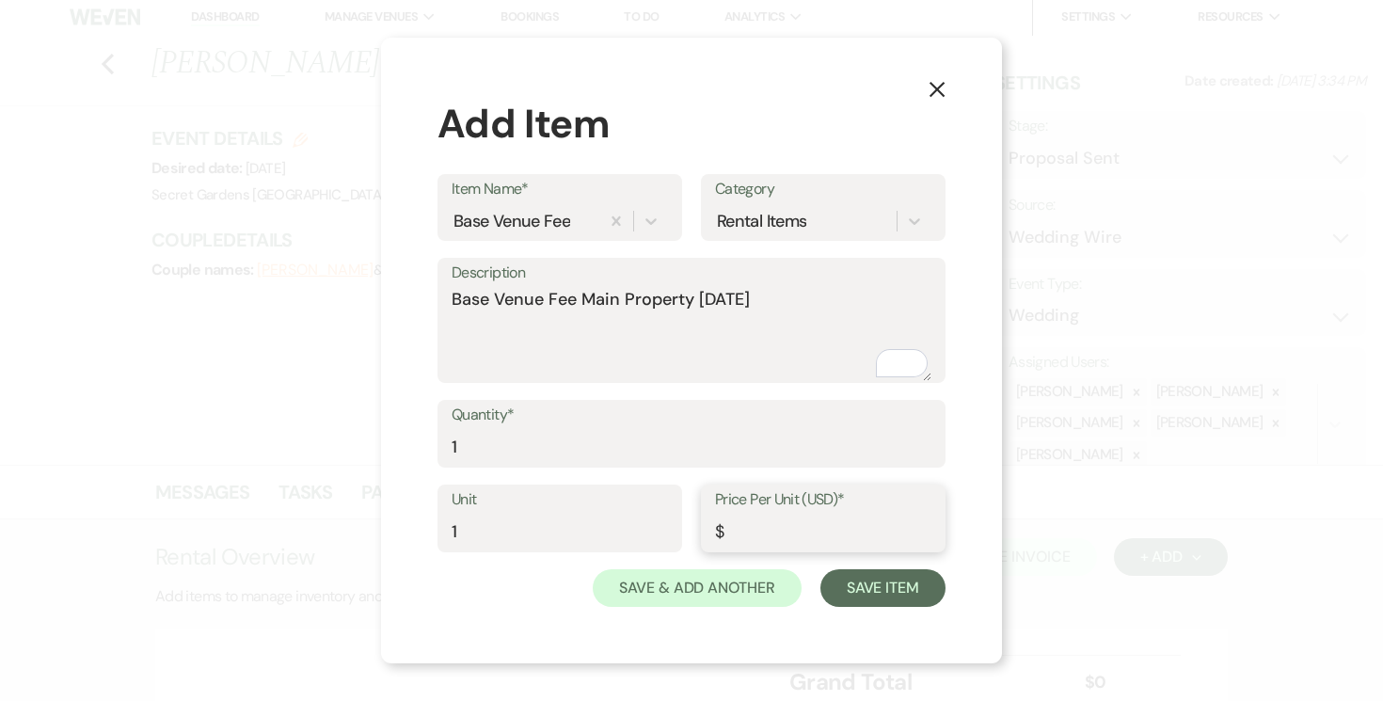
click at [785, 522] on input "Price Per Unit (USD)*" at bounding box center [823, 532] width 216 height 37
type input "4250.00"
click at [901, 591] on button "Save Item" at bounding box center [882, 588] width 125 height 38
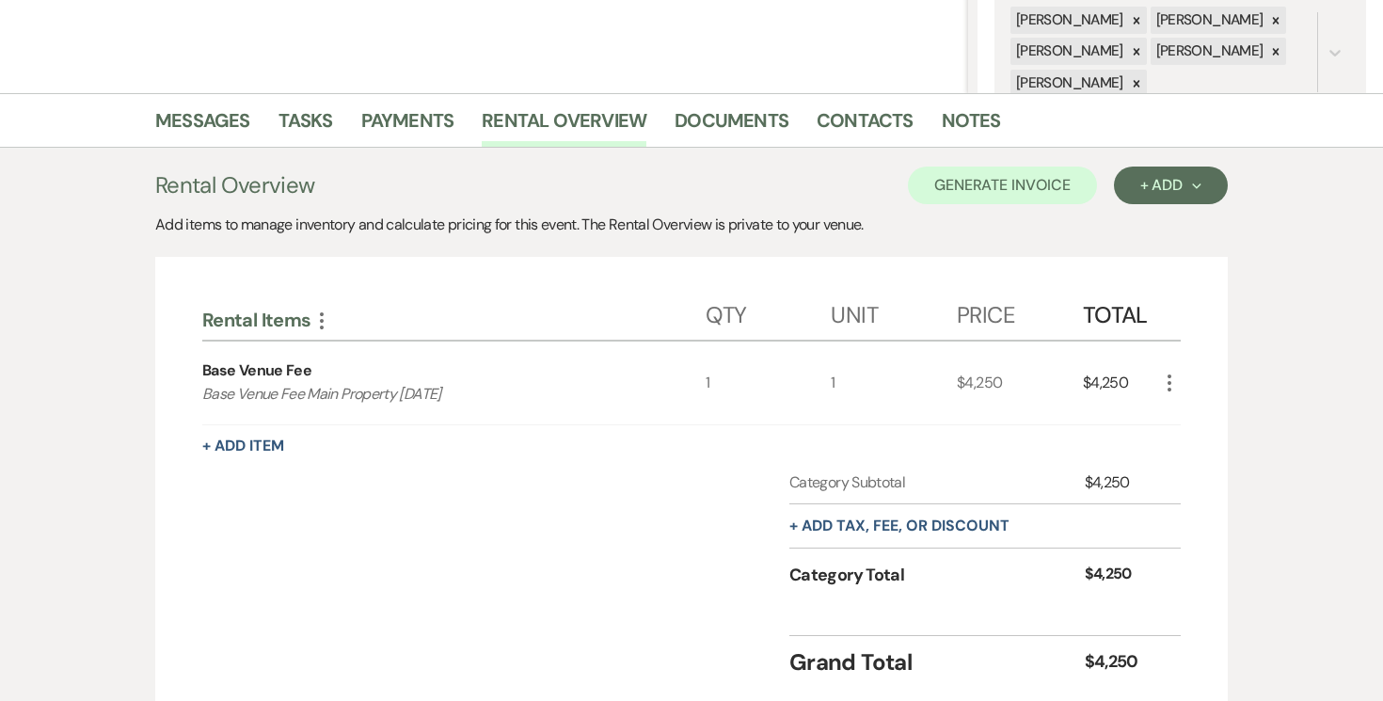
scroll to position [523, 0]
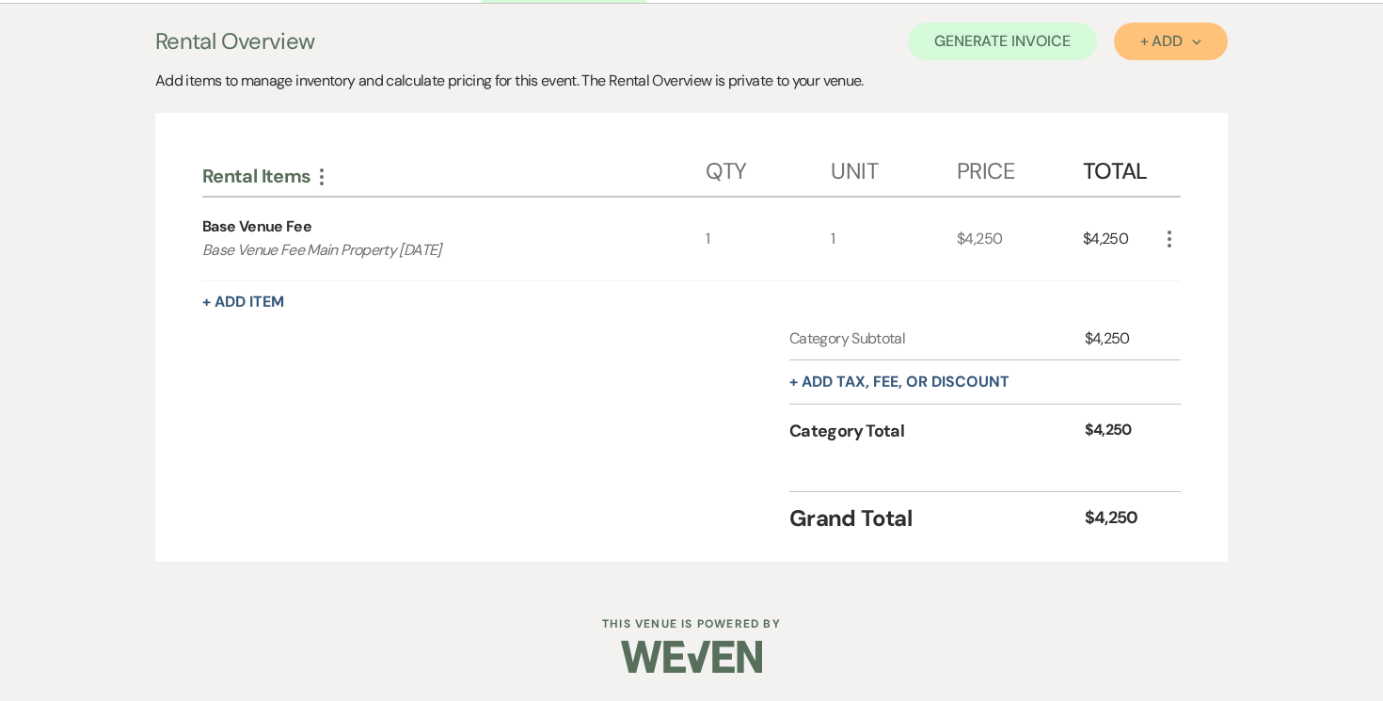
click at [1198, 45] on icon "Next" at bounding box center [1196, 42] width 9 height 9
click at [1141, 92] on button "Item" at bounding box center [1161, 84] width 95 height 29
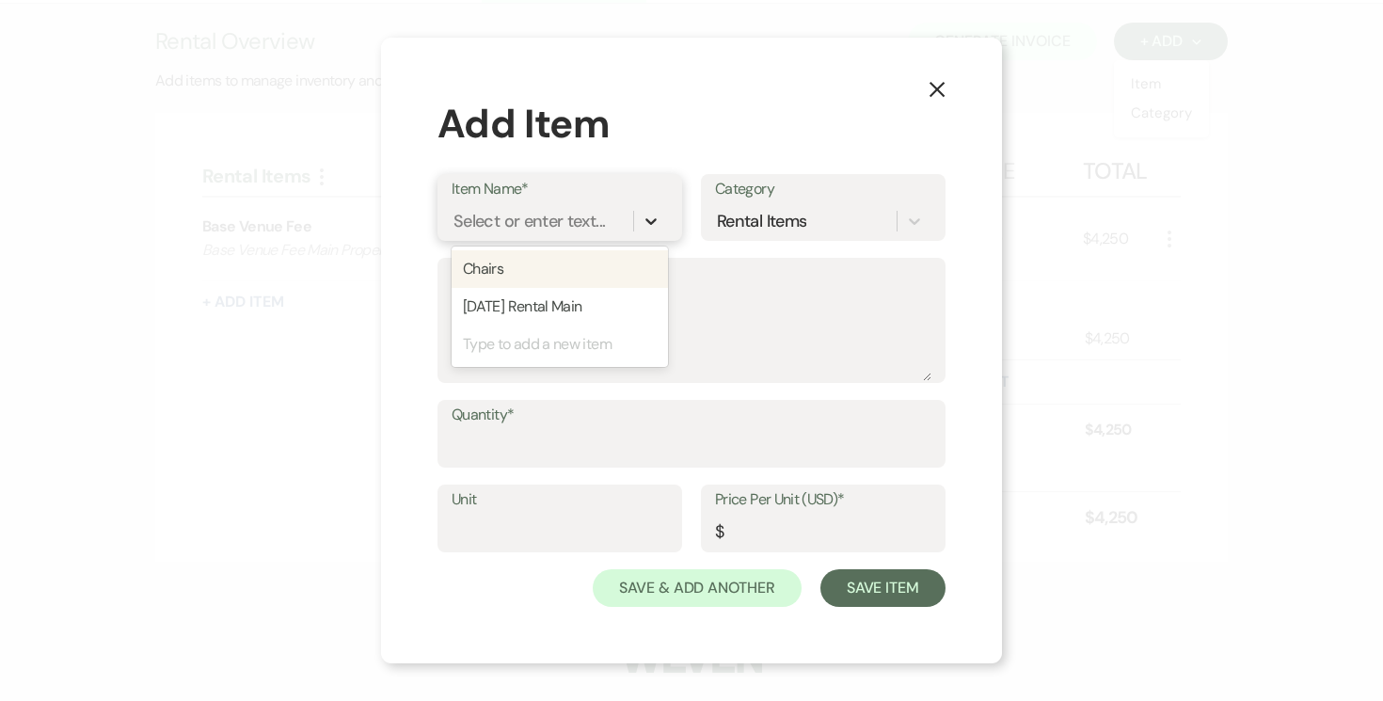
click at [642, 220] on icon at bounding box center [651, 221] width 19 height 19
click at [560, 215] on div "Select or enter text..." at bounding box center [528, 221] width 151 height 25
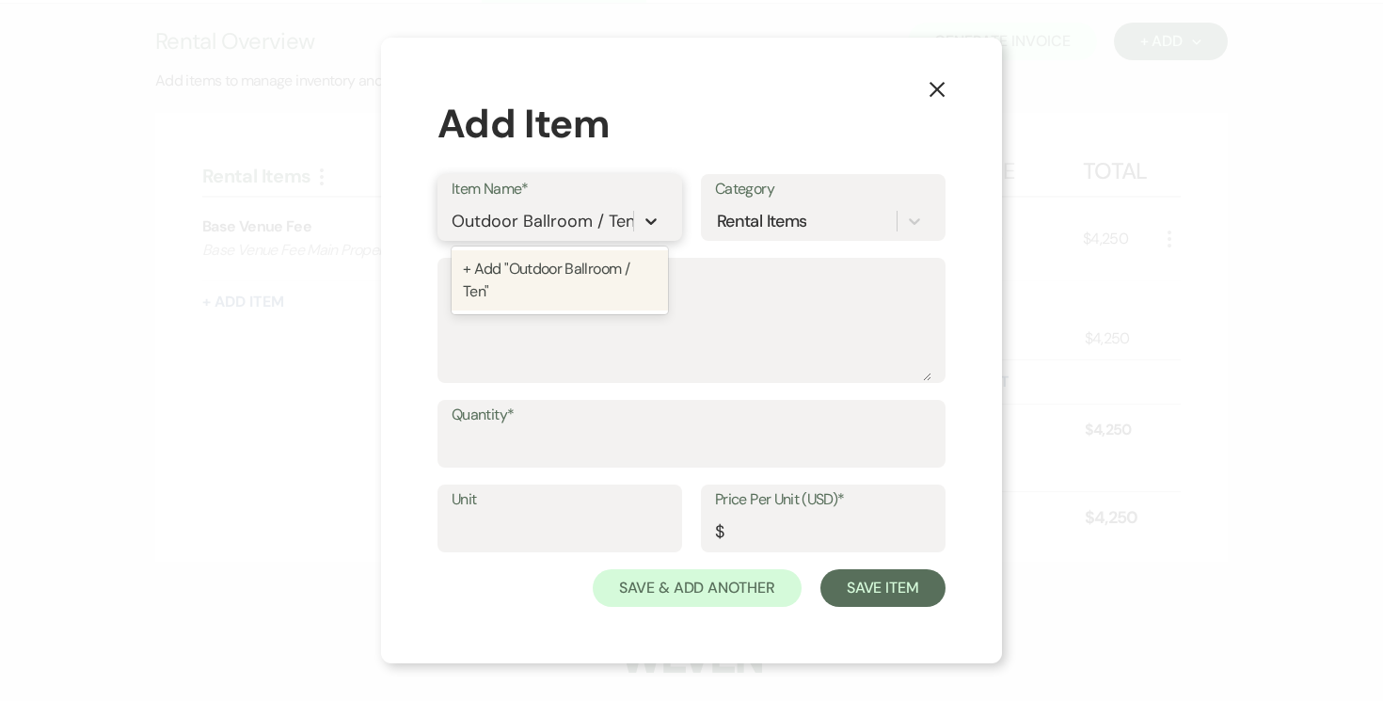
type input "Outdoor Ballroom / Tent"
click at [574, 272] on div "+ Add "Outdoor Ballroom / Tent"" at bounding box center [560, 280] width 216 height 60
click at [499, 297] on textarea "Description" at bounding box center [692, 334] width 480 height 94
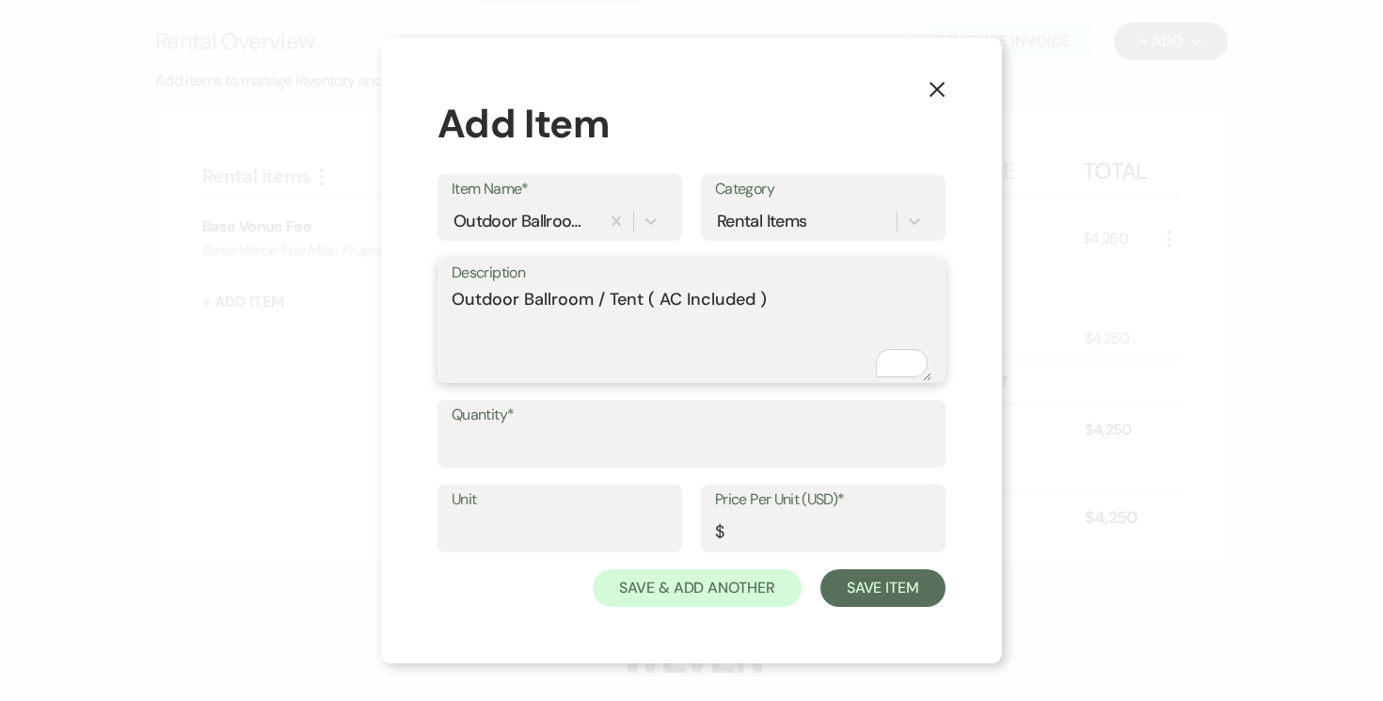
type textarea "Outdoor Ballroom / Tent ( AC Included )"
click at [534, 439] on input "Quantity*" at bounding box center [692, 447] width 480 height 37
type input "1"
click at [516, 523] on input "Unit" at bounding box center [560, 532] width 216 height 37
type input "1"
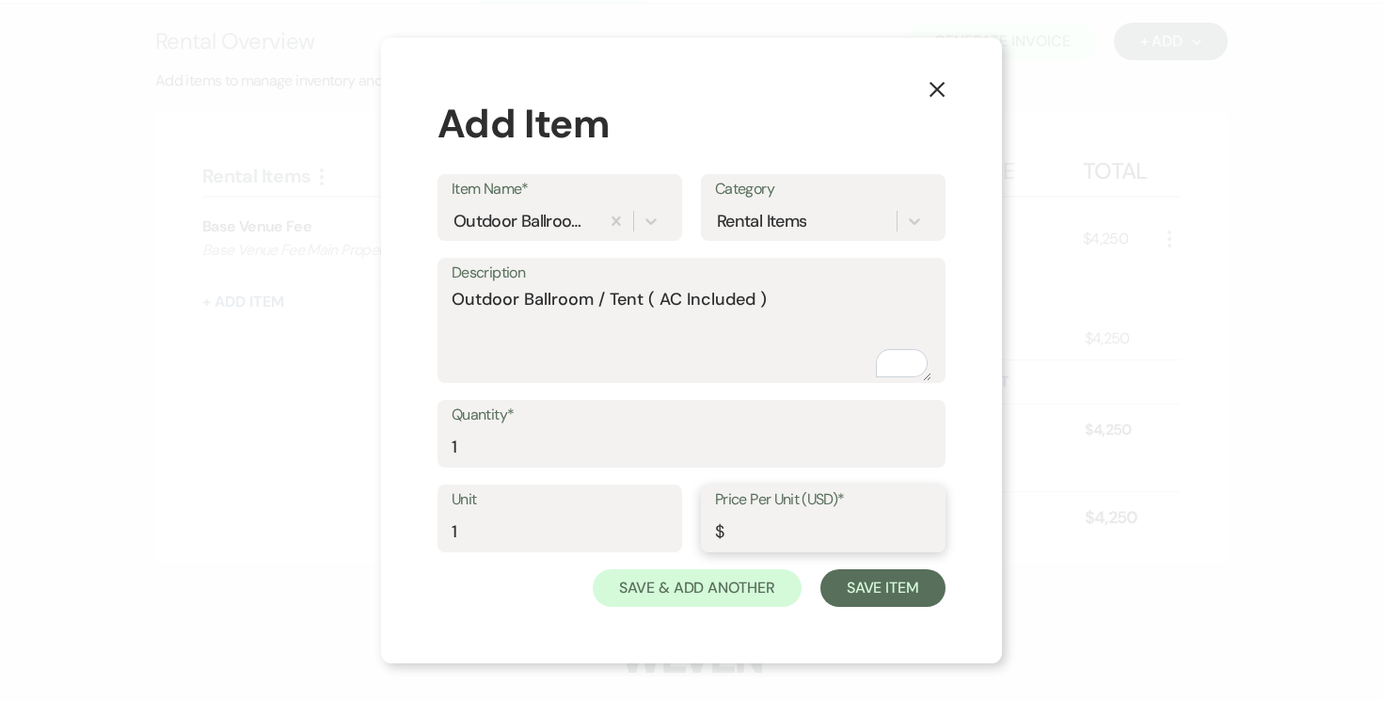
click at [769, 532] on input "Price Per Unit (USD)*" at bounding box center [823, 532] width 216 height 37
type input "2750.00"
click at [878, 587] on button "Save Item" at bounding box center [882, 588] width 125 height 38
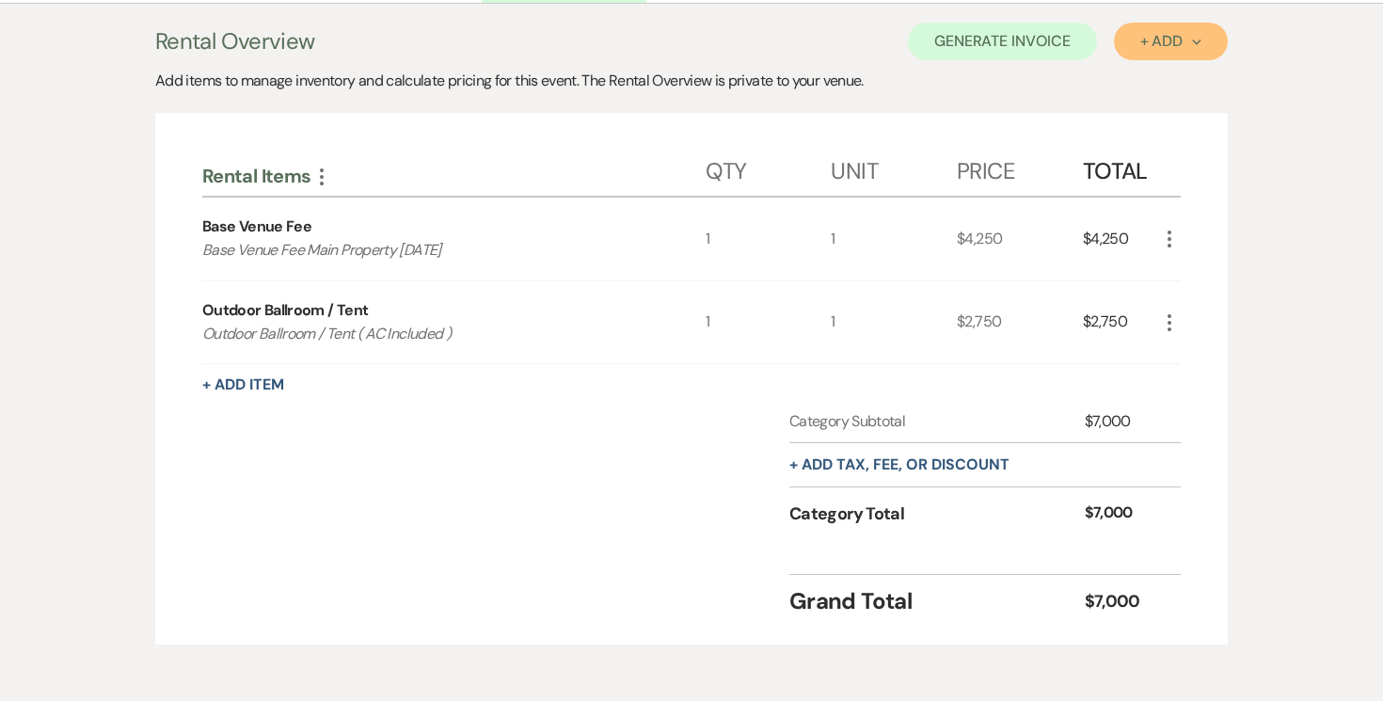
click at [1206, 41] on button "+ Add Next" at bounding box center [1171, 42] width 114 height 38
click at [1164, 80] on button "Item" at bounding box center [1161, 84] width 95 height 29
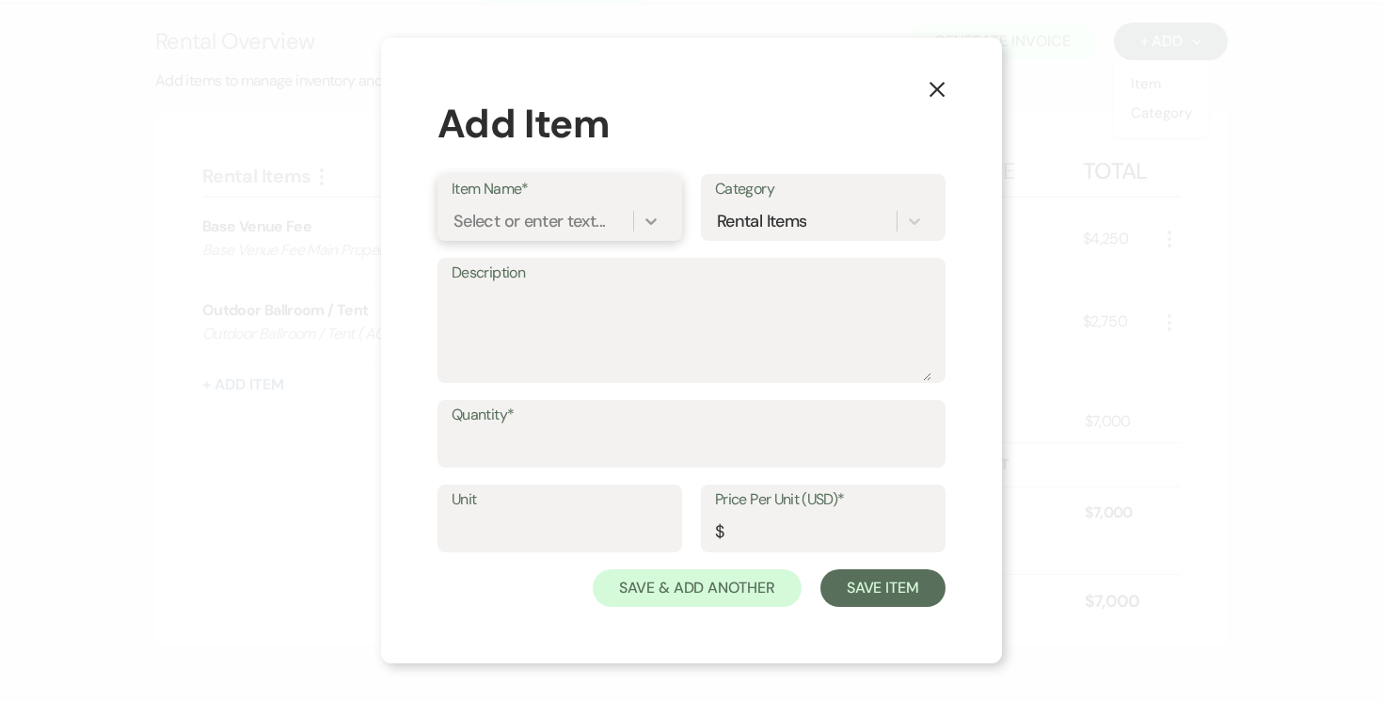
click at [640, 219] on div at bounding box center [651, 221] width 34 height 34
type input "Valet Parking"
click at [557, 266] on div "+ Add "Valet Parking "" at bounding box center [560, 269] width 216 height 38
click at [527, 295] on textarea "Description" at bounding box center [692, 334] width 480 height 94
type textarea "Valet Parking fee for 75 guests and under"
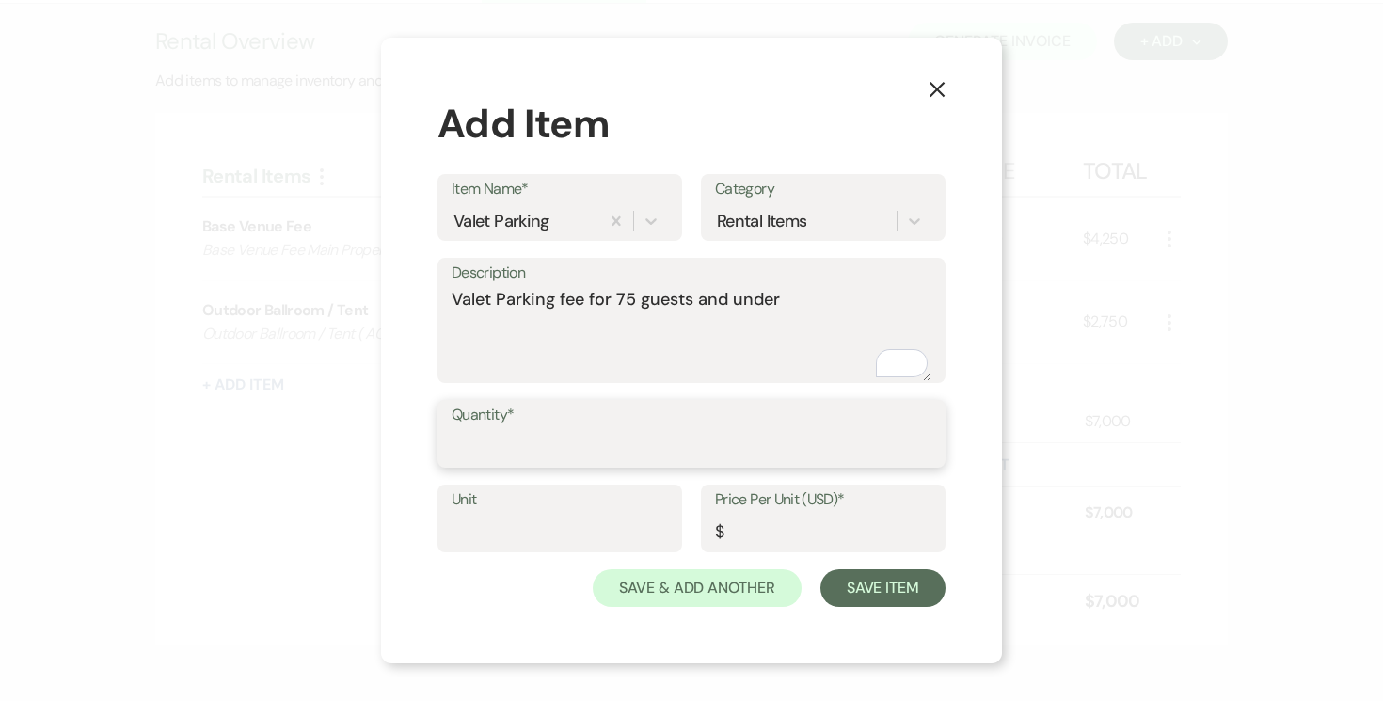
click at [530, 437] on input "Quantity*" at bounding box center [692, 447] width 480 height 37
type input "1"
click at [529, 522] on input "Unit" at bounding box center [560, 532] width 216 height 37
type input "1"
click at [814, 527] on input "Price Per Unit (USD)*" at bounding box center [823, 532] width 216 height 37
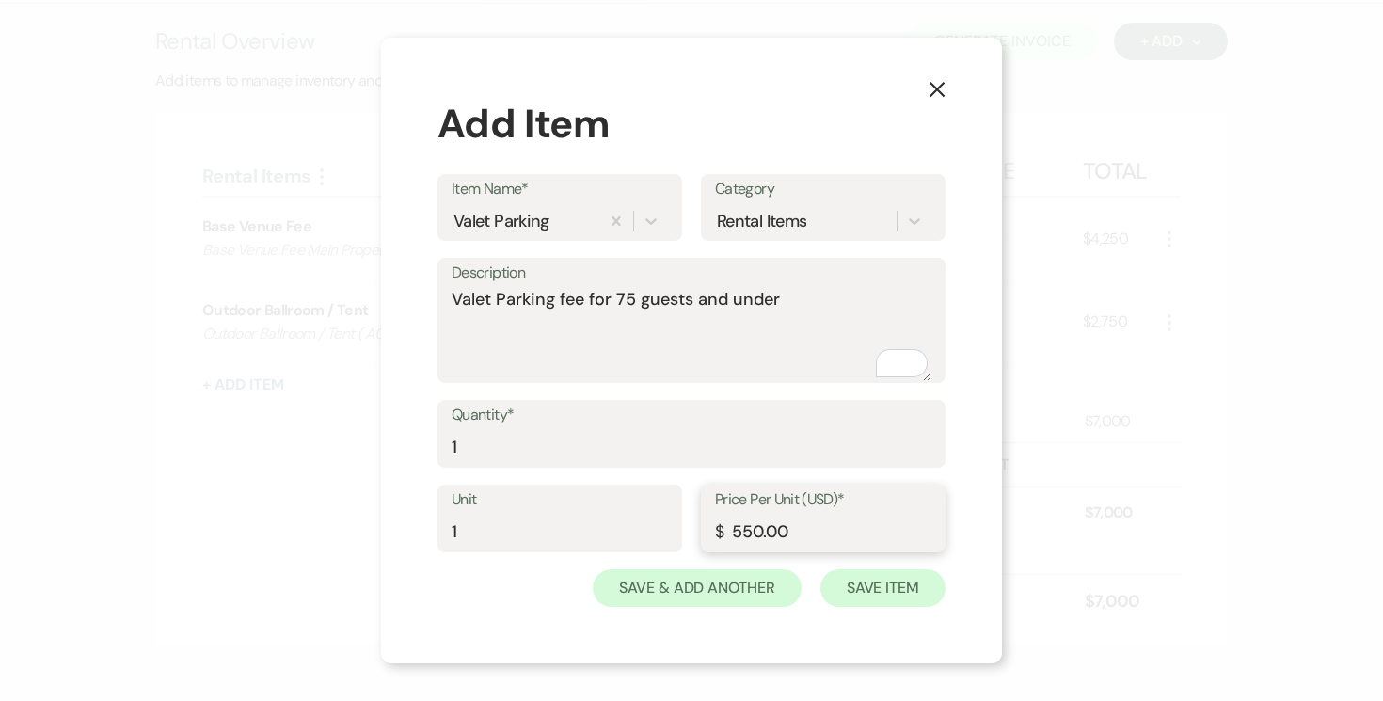
type input "550.00"
click at [882, 589] on button "Save Item" at bounding box center [882, 588] width 125 height 38
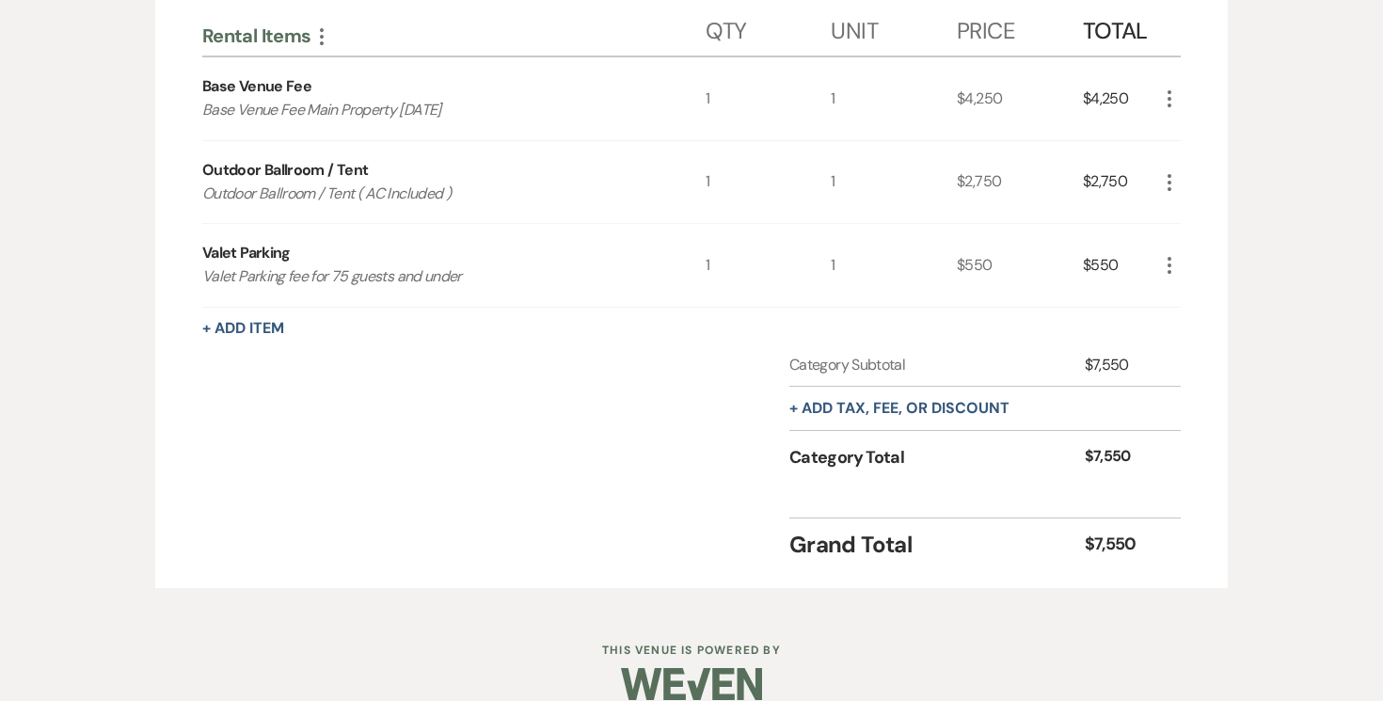
scroll to position [665, 0]
click at [964, 408] on button "+ Add tax, fee, or discount" at bounding box center [899, 406] width 220 height 15
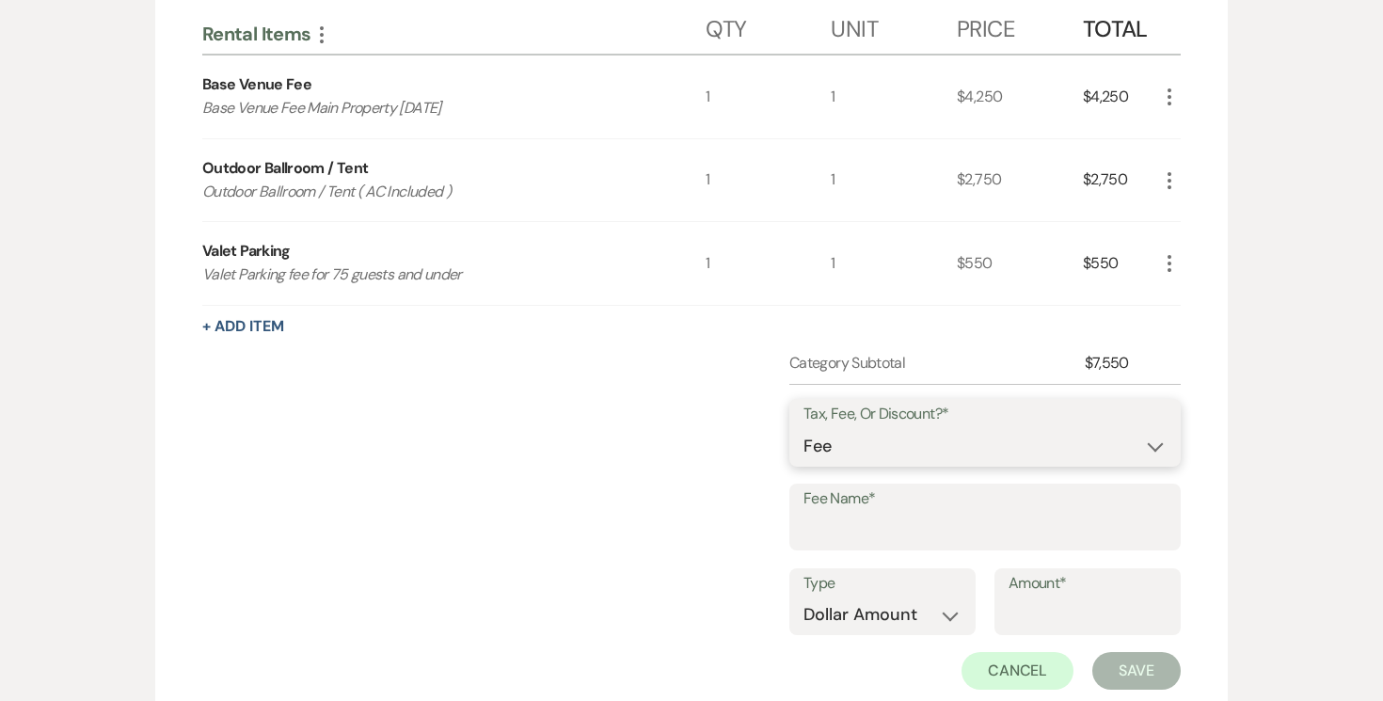
click at [1137, 442] on select "Fee Discount Tax" at bounding box center [984, 446] width 363 height 37
select select "2"
click at [803, 428] on select "Fee Discount Tax" at bounding box center [984, 446] width 363 height 37
click at [890, 522] on input "Fee Name*" at bounding box center [984, 530] width 363 height 37
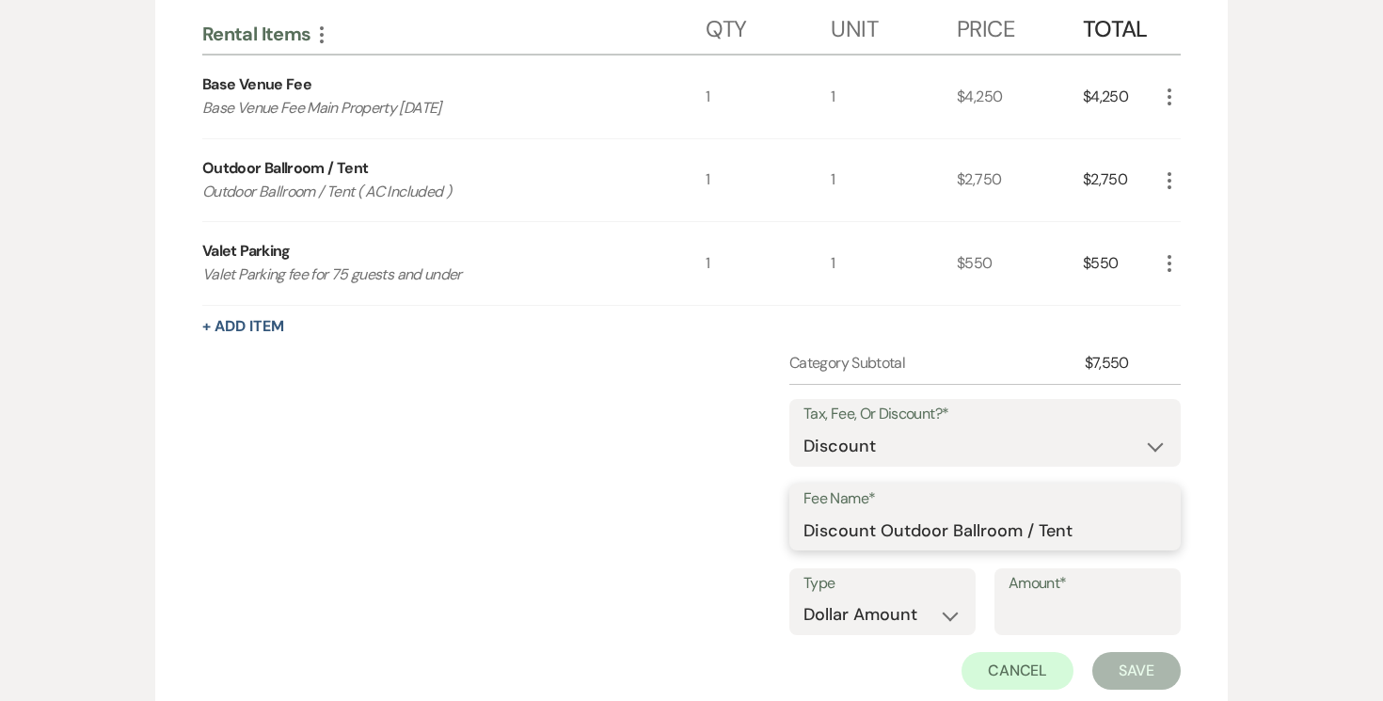
type input "Discount Outdoor Ballroom / Tent"
click at [1065, 609] on input "Amount*" at bounding box center [1088, 614] width 158 height 37
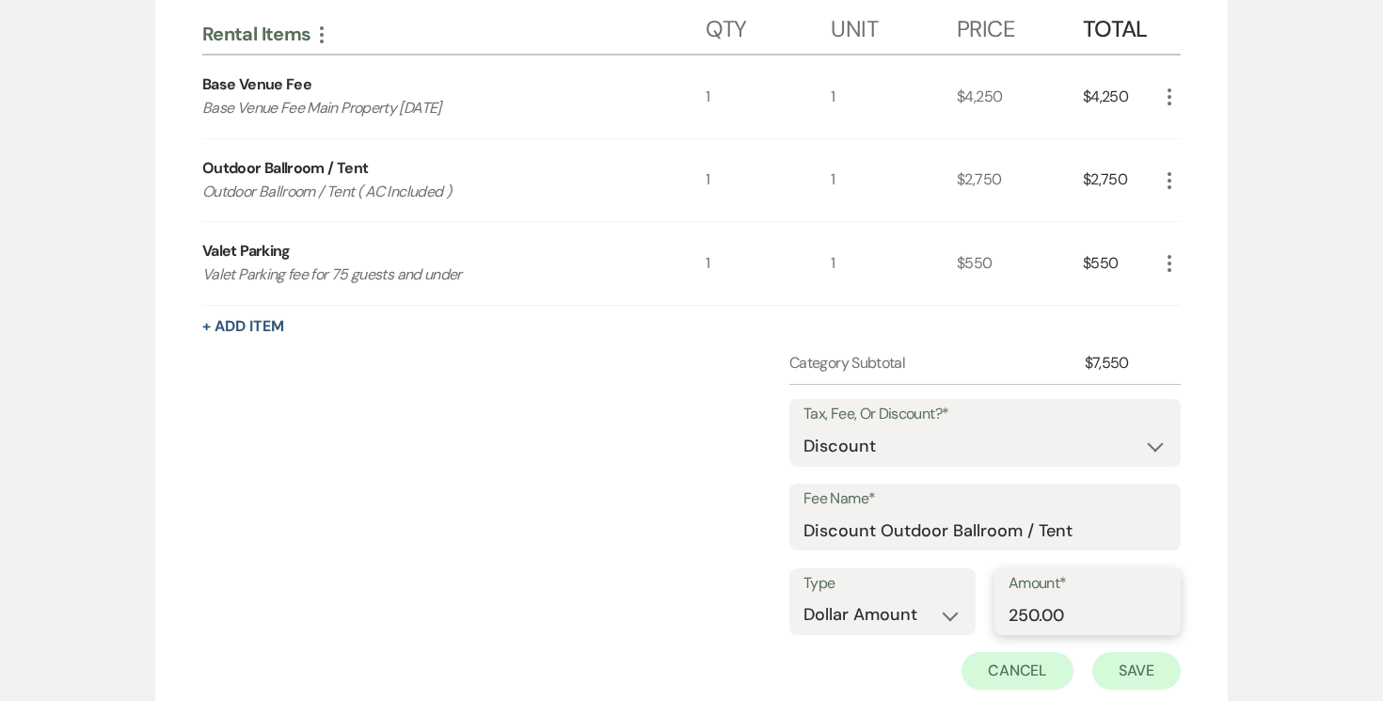
type input "250.00"
click at [1120, 663] on button "Save" at bounding box center [1136, 671] width 88 height 38
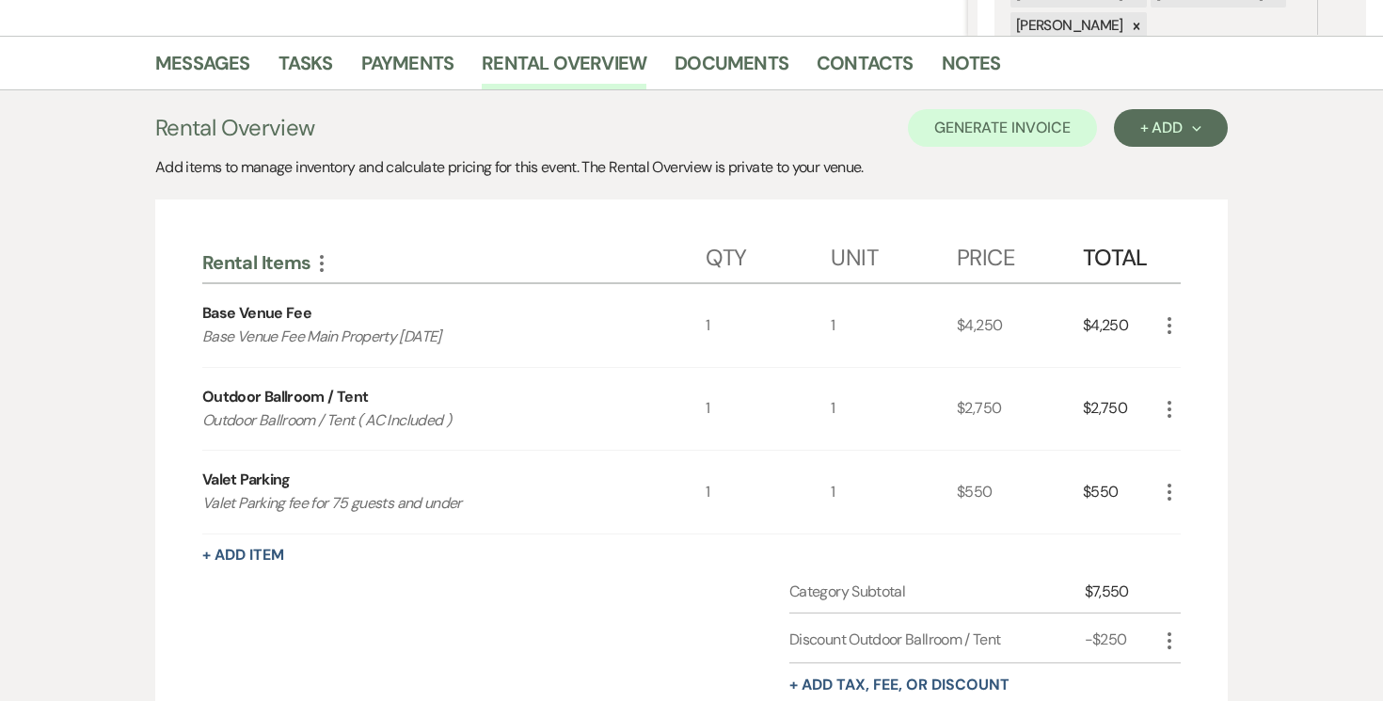
scroll to position [435, 0]
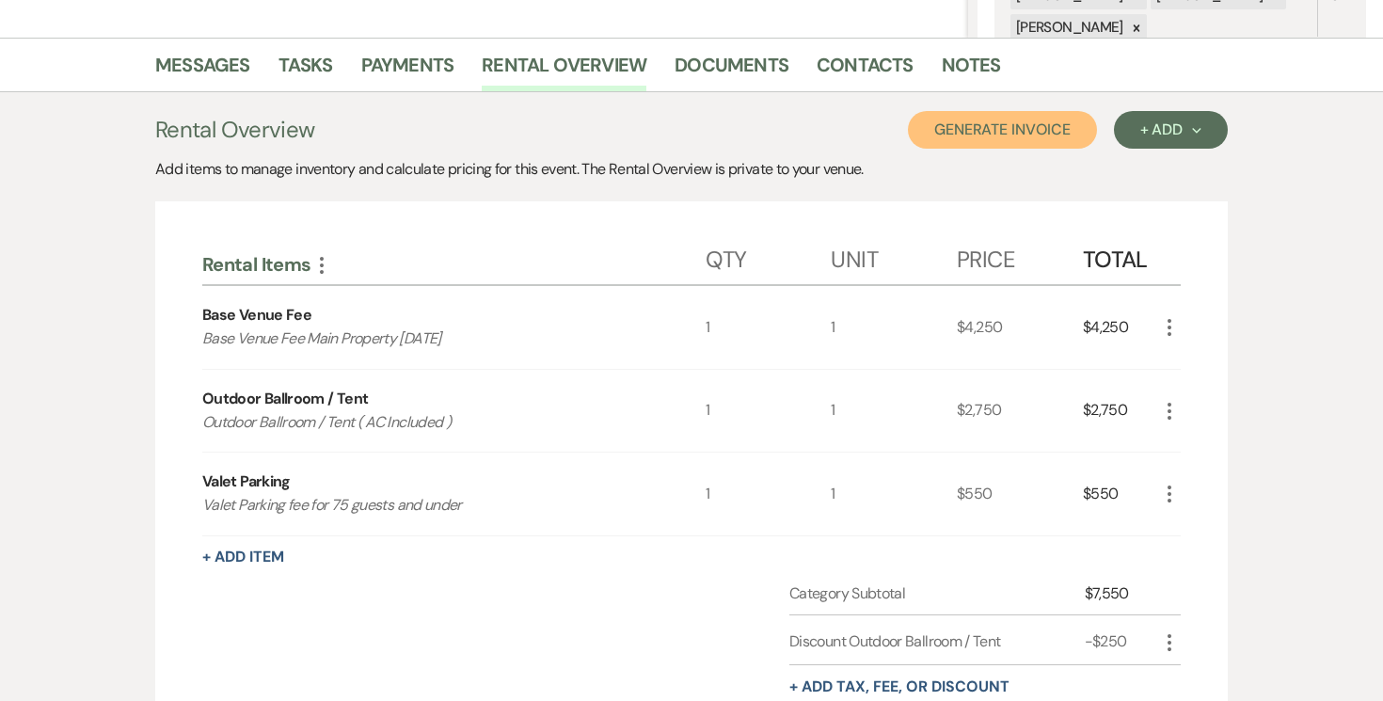
click at [1024, 133] on button "Generate Invoice" at bounding box center [1002, 130] width 189 height 38
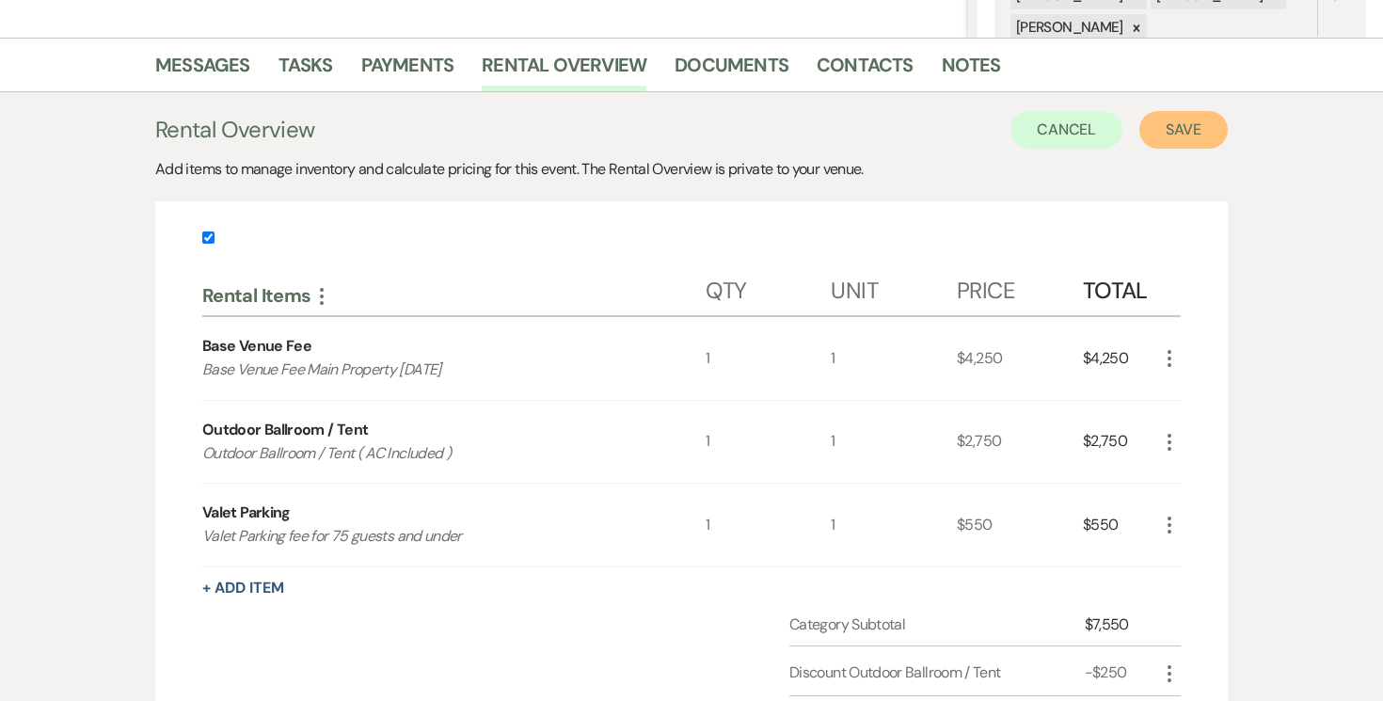
click at [1200, 135] on button "Save" at bounding box center [1183, 130] width 88 height 38
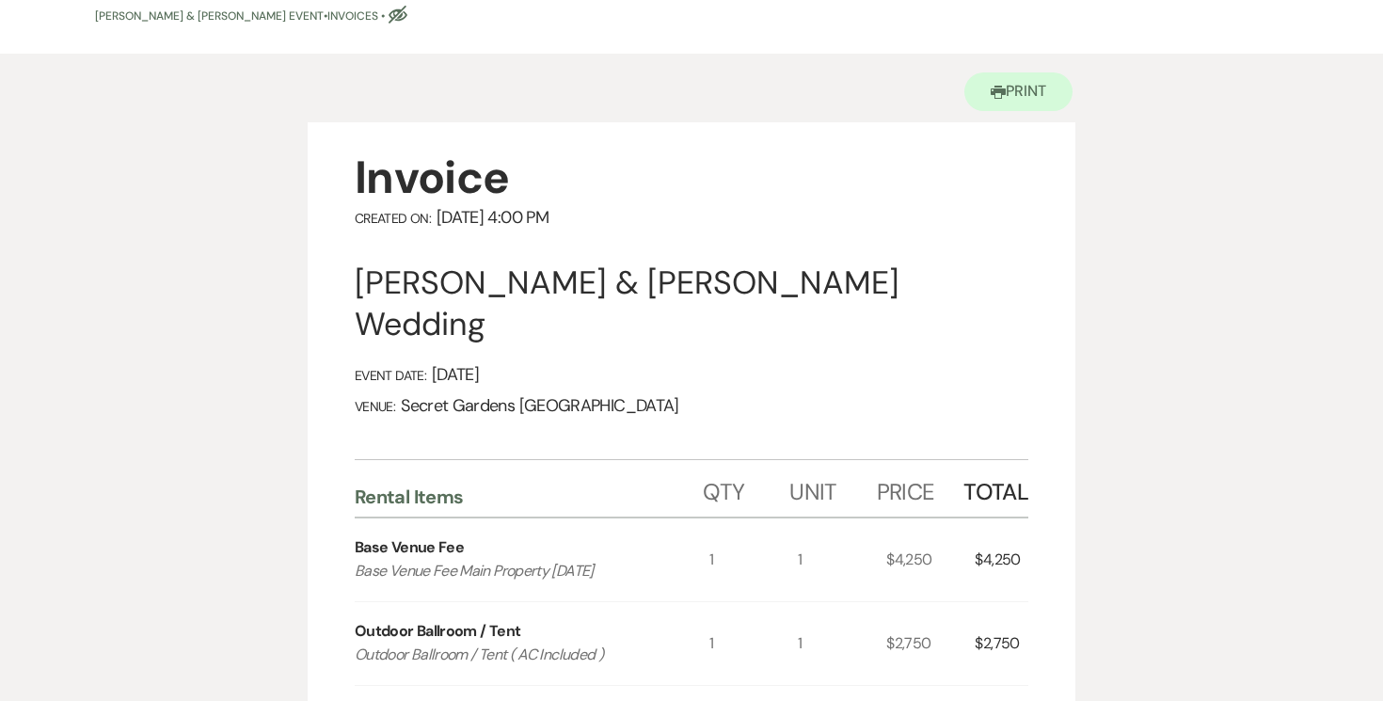
scroll to position [131, 0]
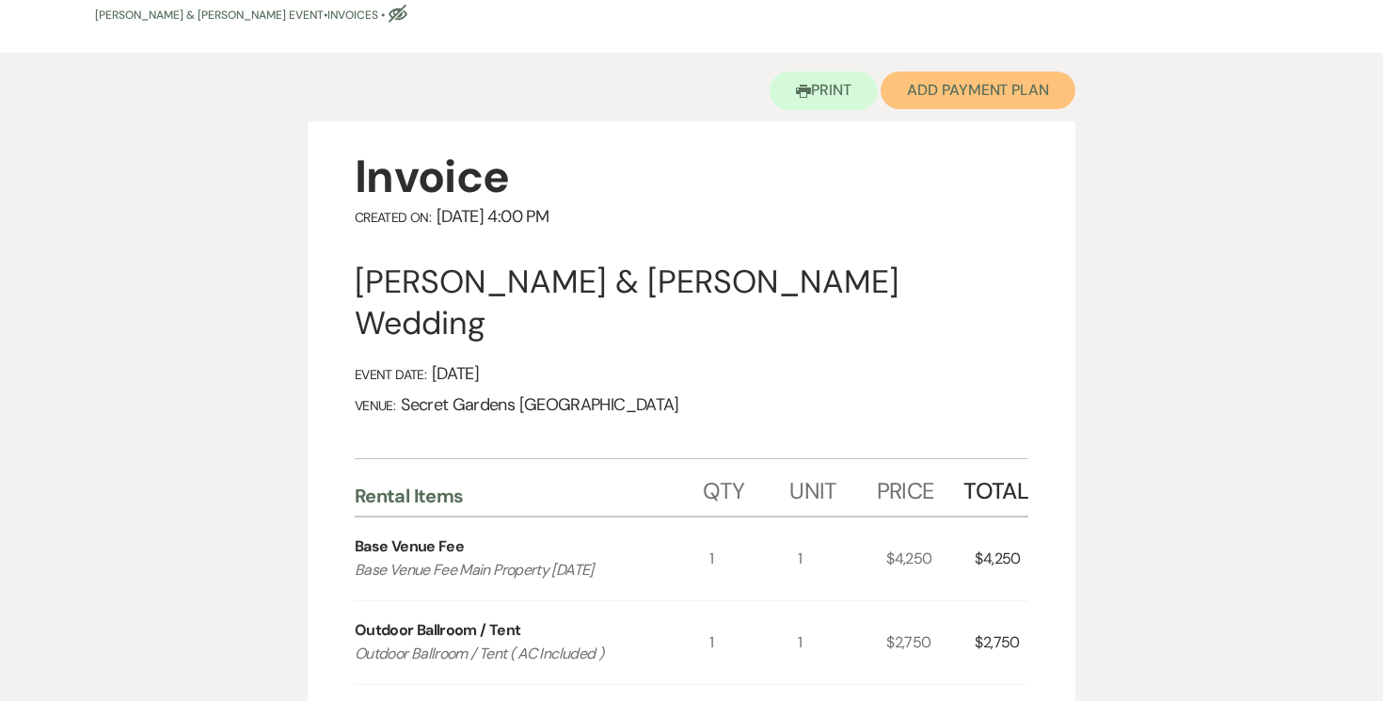
click at [979, 94] on button "Add Payment Plan" at bounding box center [978, 91] width 195 height 38
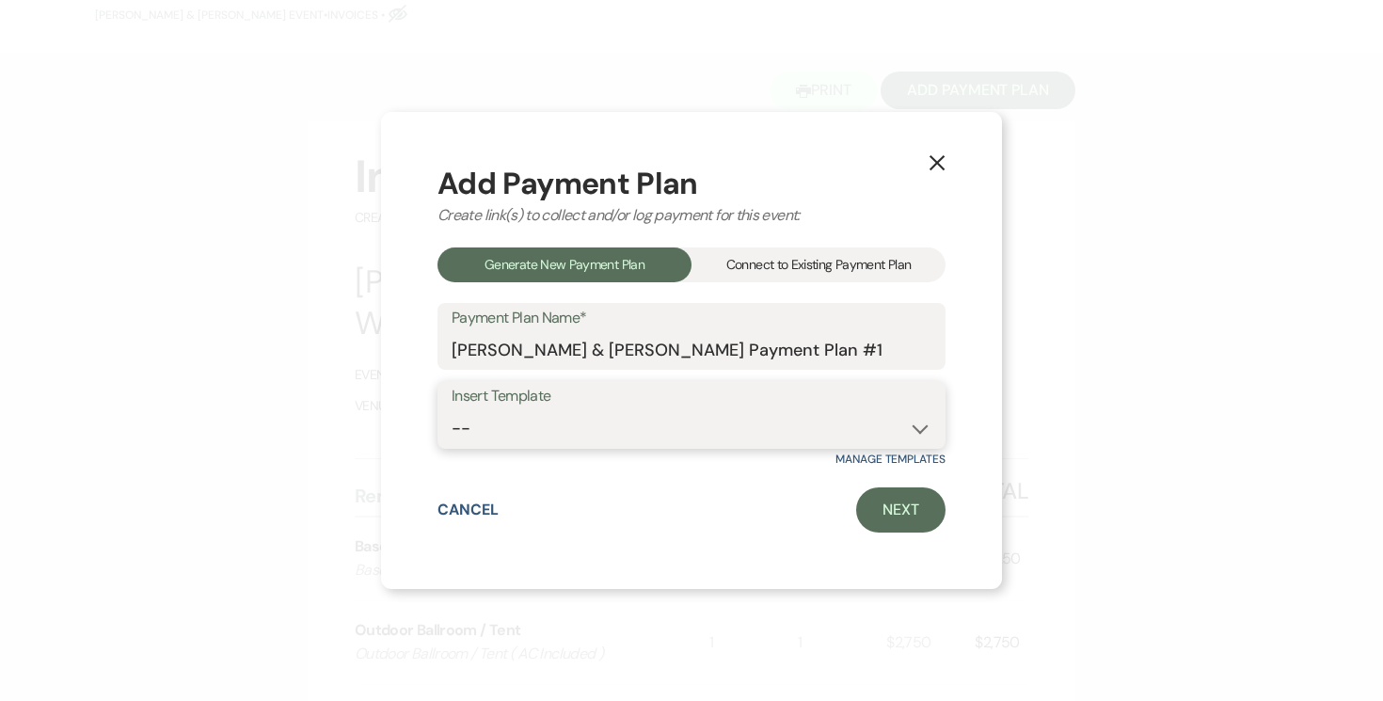
click at [899, 426] on select "-- Test Standard Payment Plan Balance Security Early Access Bridal Suite" at bounding box center [692, 428] width 480 height 37
select select "424"
click at [452, 410] on select "-- Test Standard Payment Plan Balance Security Early Access Bridal Suite" at bounding box center [692, 428] width 480 height 37
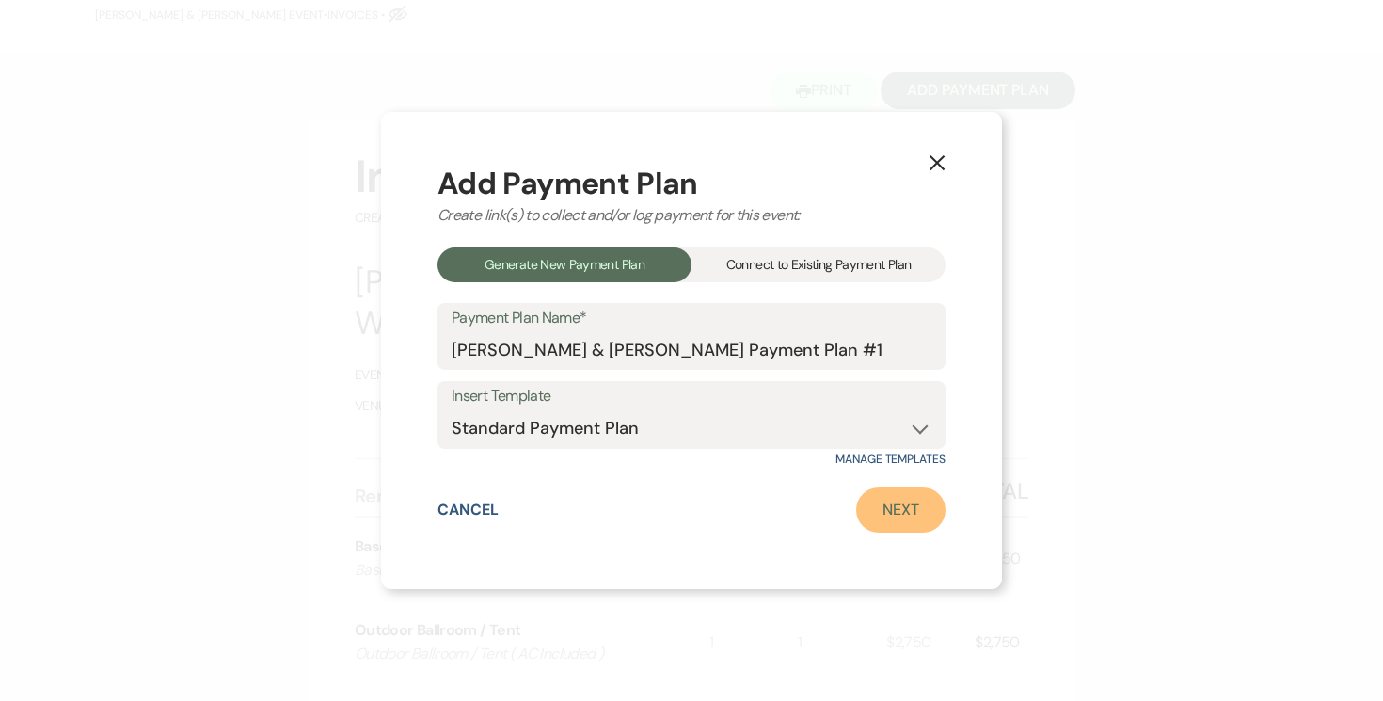
click at [896, 520] on link "Next" at bounding box center [900, 509] width 89 height 45
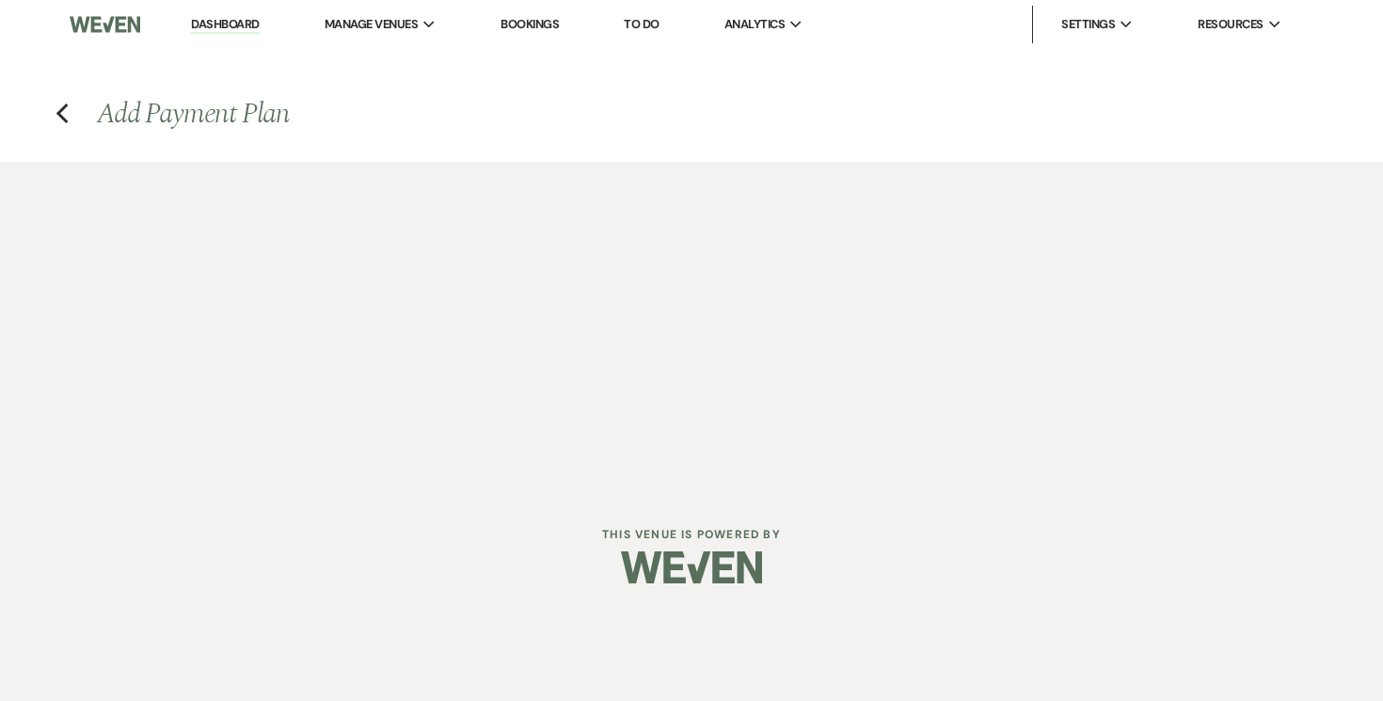
select select "28938"
select select "2"
select select "percentage"
select select "true"
select select "2"
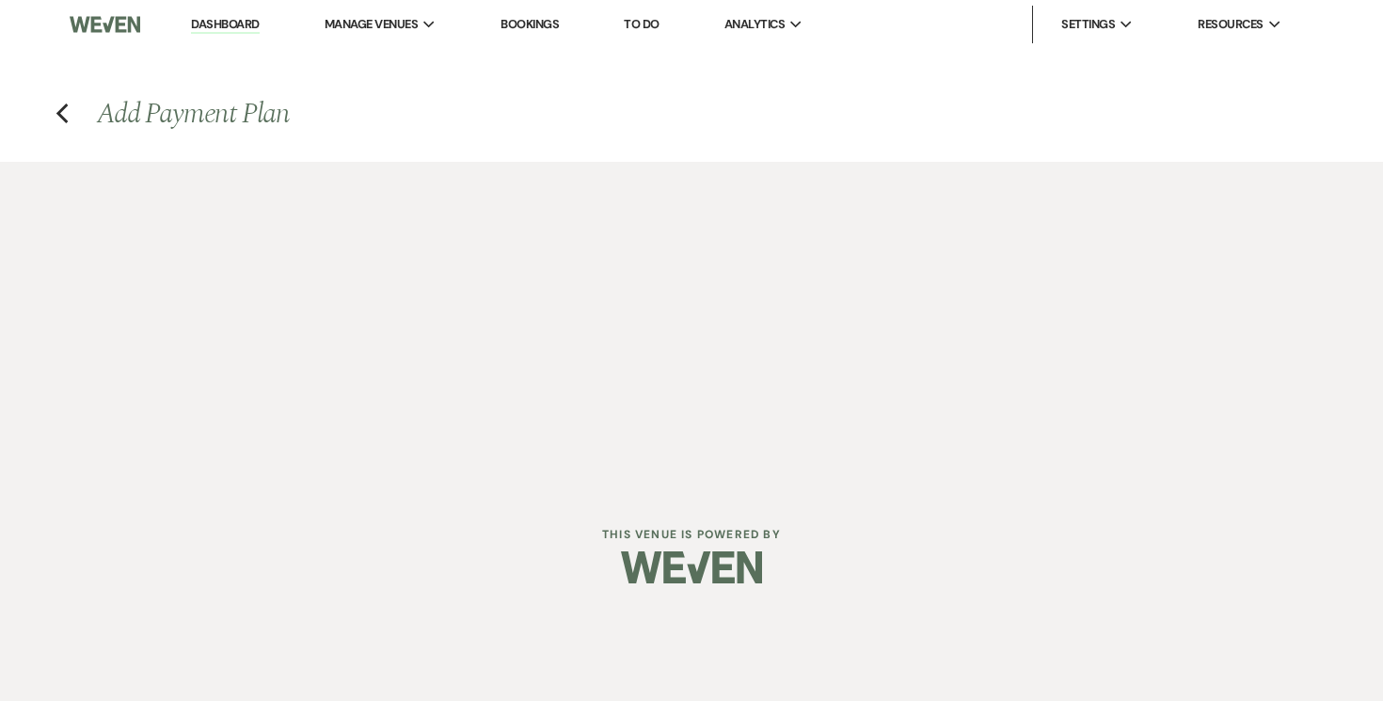
select select "percentage"
select select "true"
select select "client"
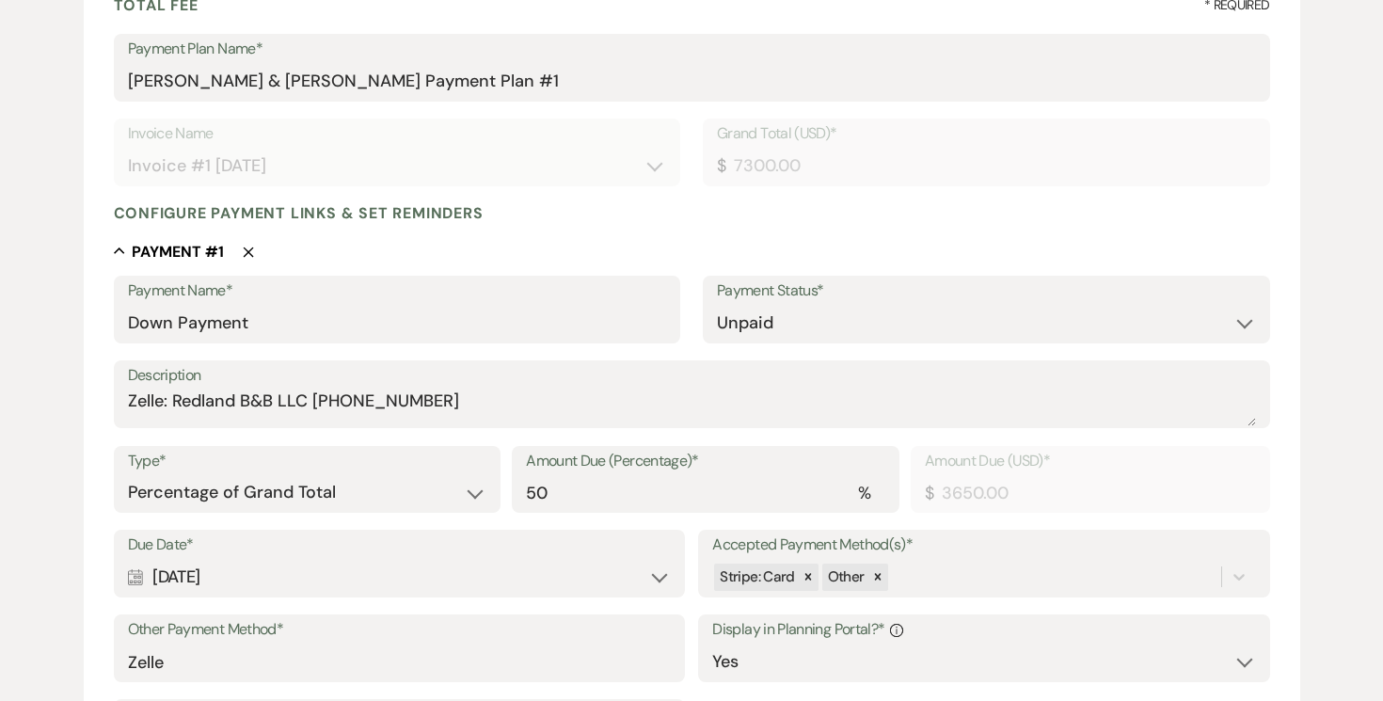
scroll to position [308, 0]
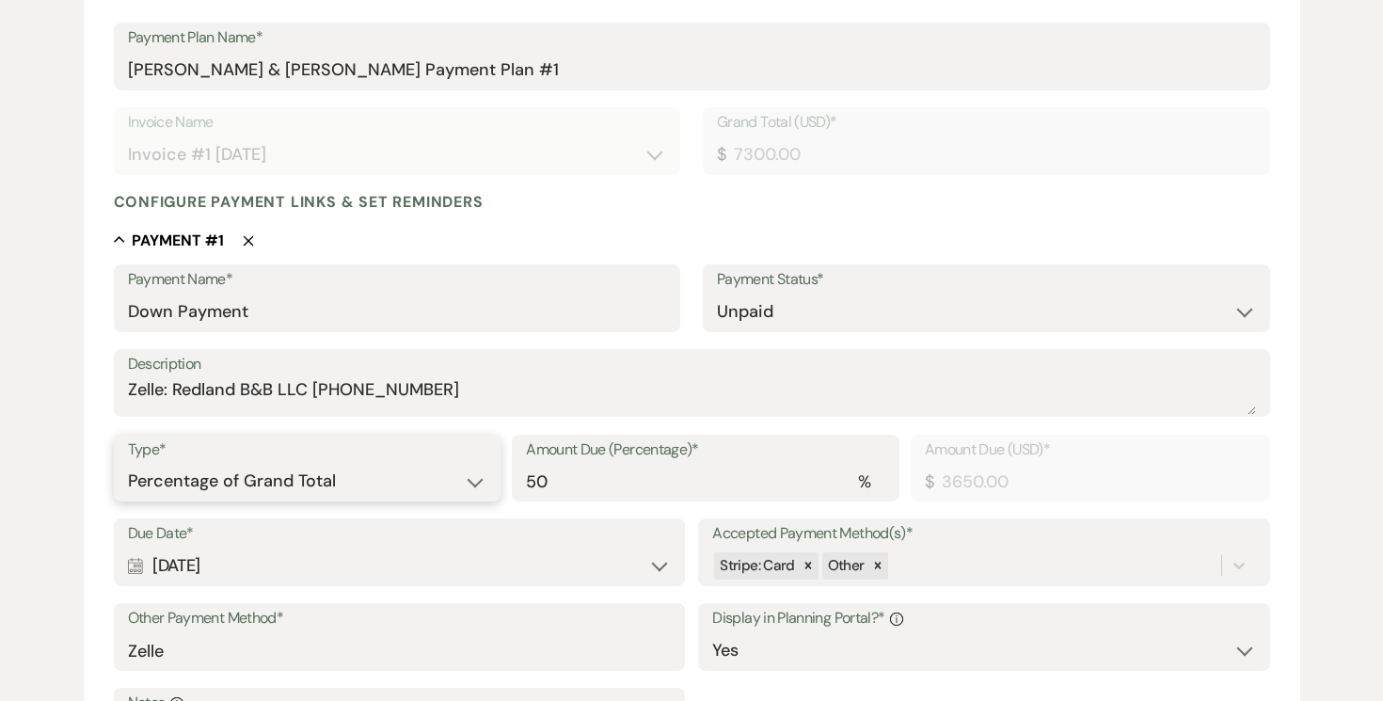
click at [475, 484] on select "Dollar Amount Percentage of Grand Total" at bounding box center [307, 481] width 359 height 37
click at [128, 463] on select "Dollar Amount Percentage of Grand Total" at bounding box center [307, 481] width 359 height 37
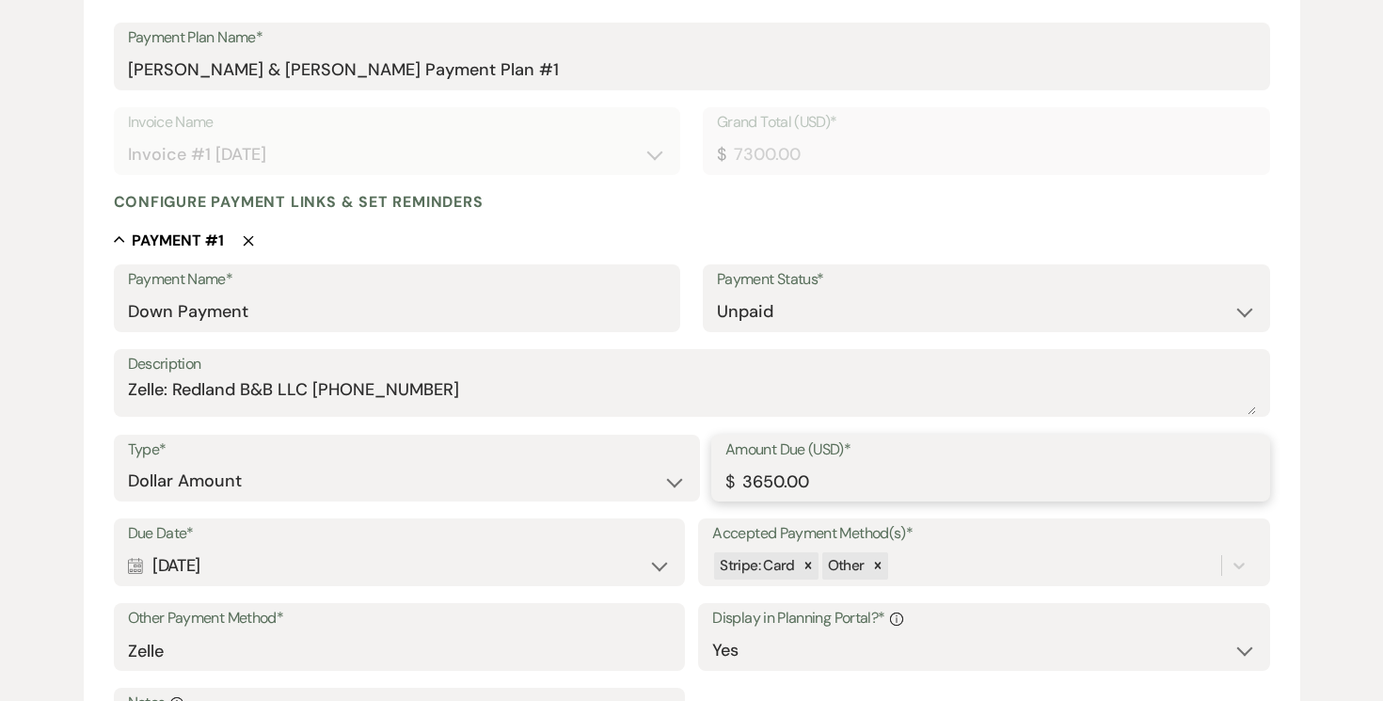
click at [922, 485] on input "3650.00" at bounding box center [990, 481] width 531 height 37
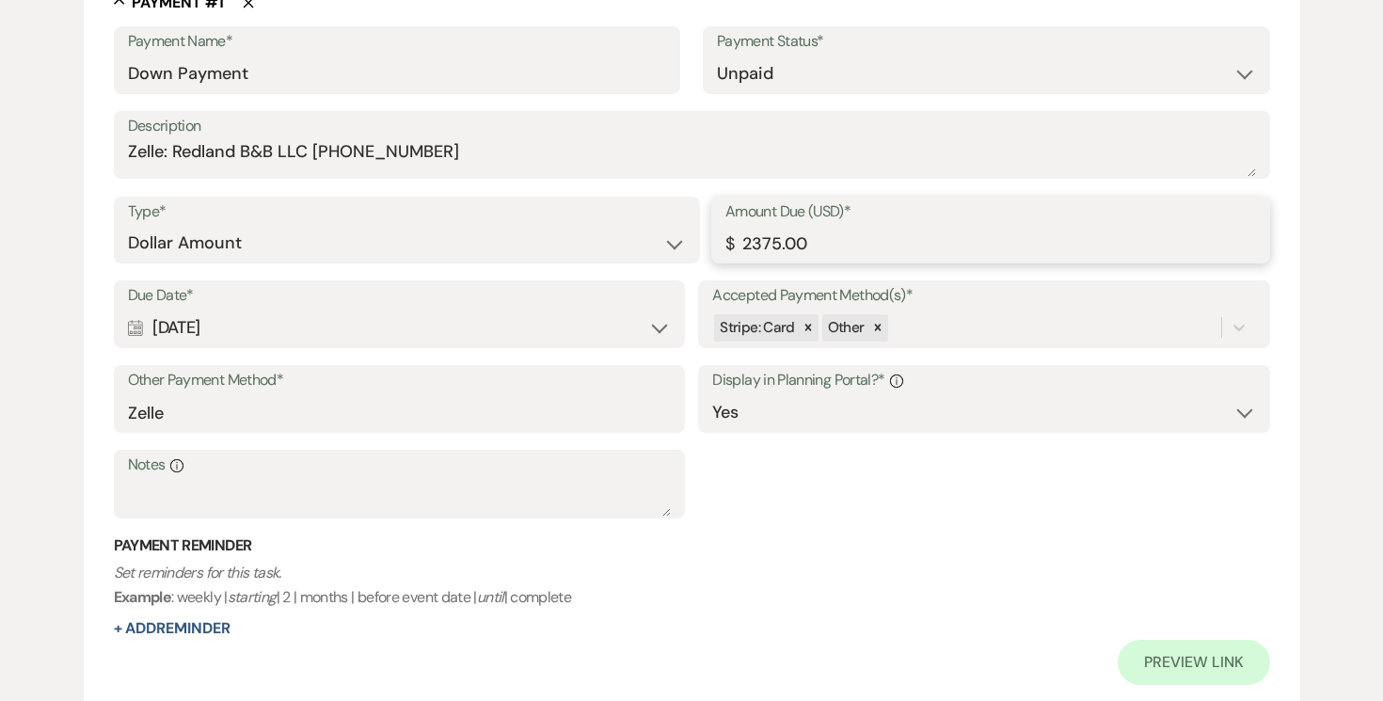
scroll to position [601, 0]
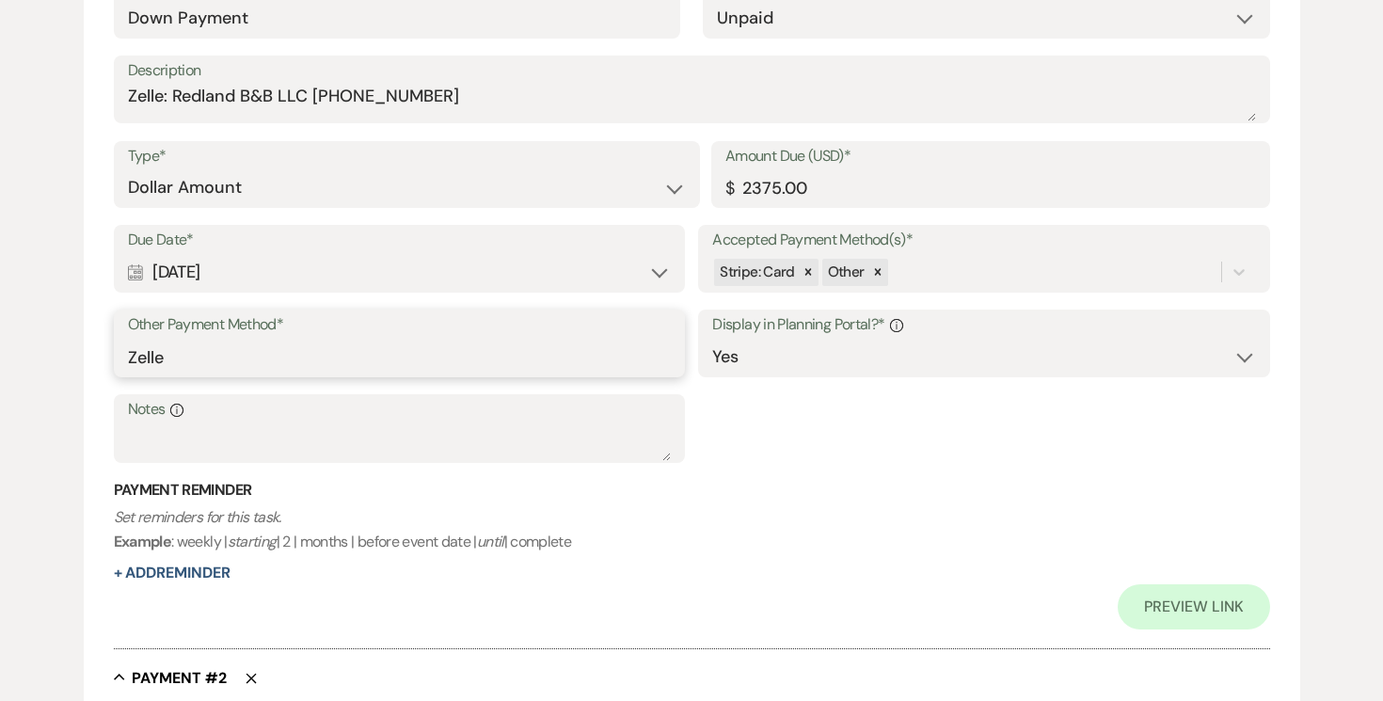
click at [446, 360] on input "Zelle" at bounding box center [399, 357] width 543 height 37
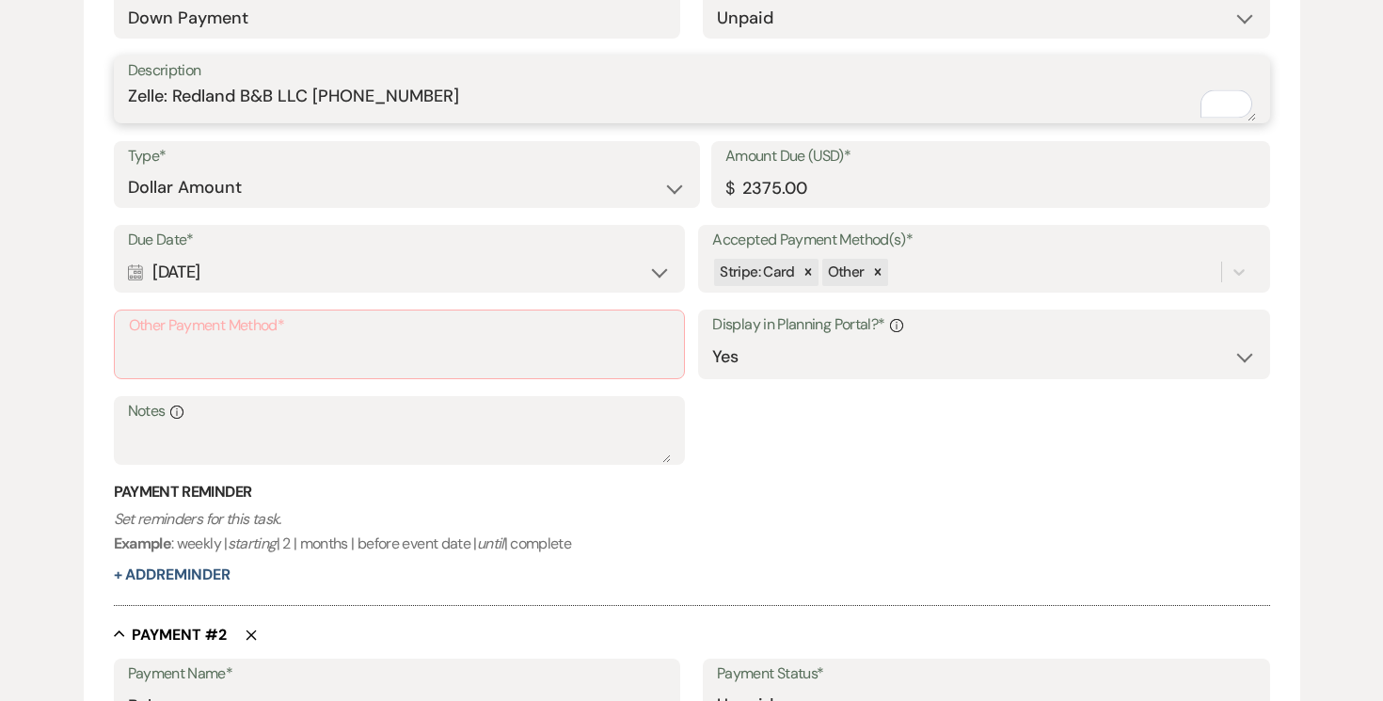
drag, startPoint x: 132, startPoint y: 97, endPoint x: 428, endPoint y: 102, distance: 296.4
click at [474, 100] on textarea "Zelle: Redland B&B LLC (305)458-0415" at bounding box center [692, 103] width 1128 height 38
click at [386, 347] on input "Other Payment Method*" at bounding box center [399, 358] width 541 height 37
paste input "Zelle: Redland B&B LLC (305)458-0415"
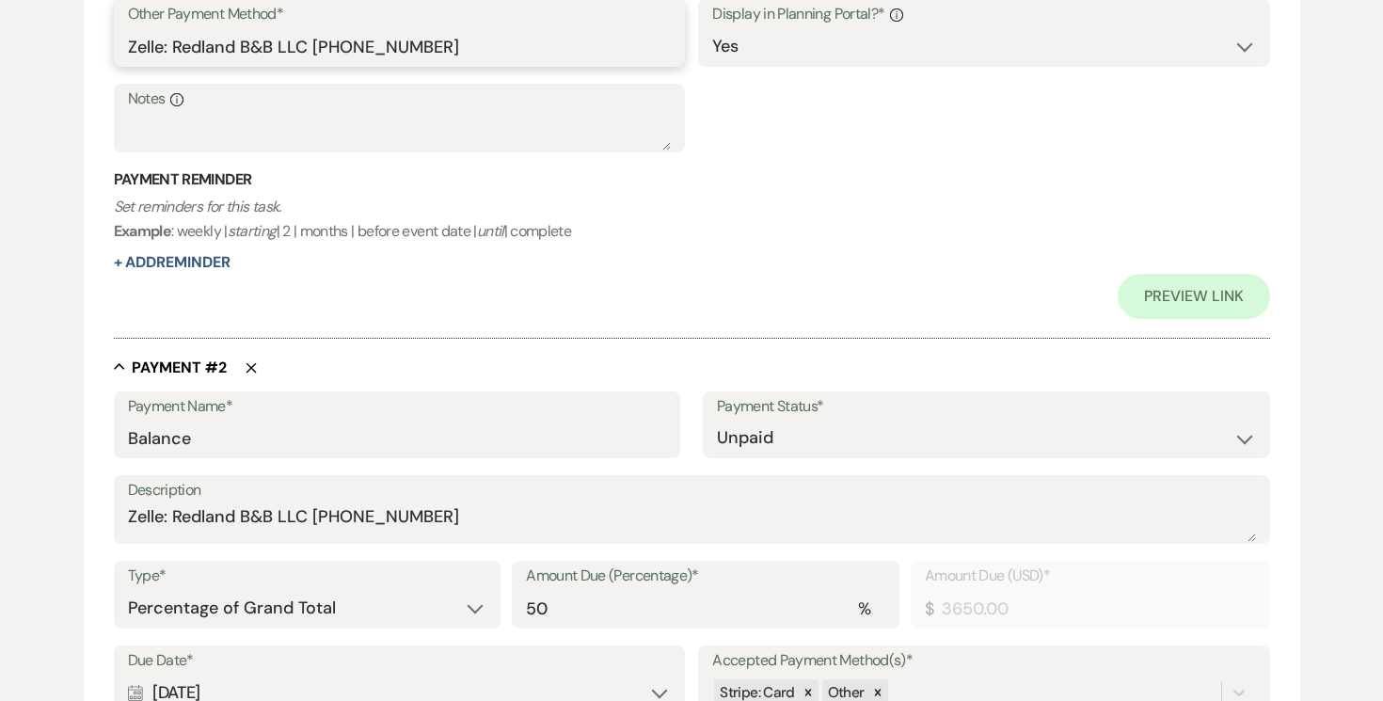
scroll to position [909, 0]
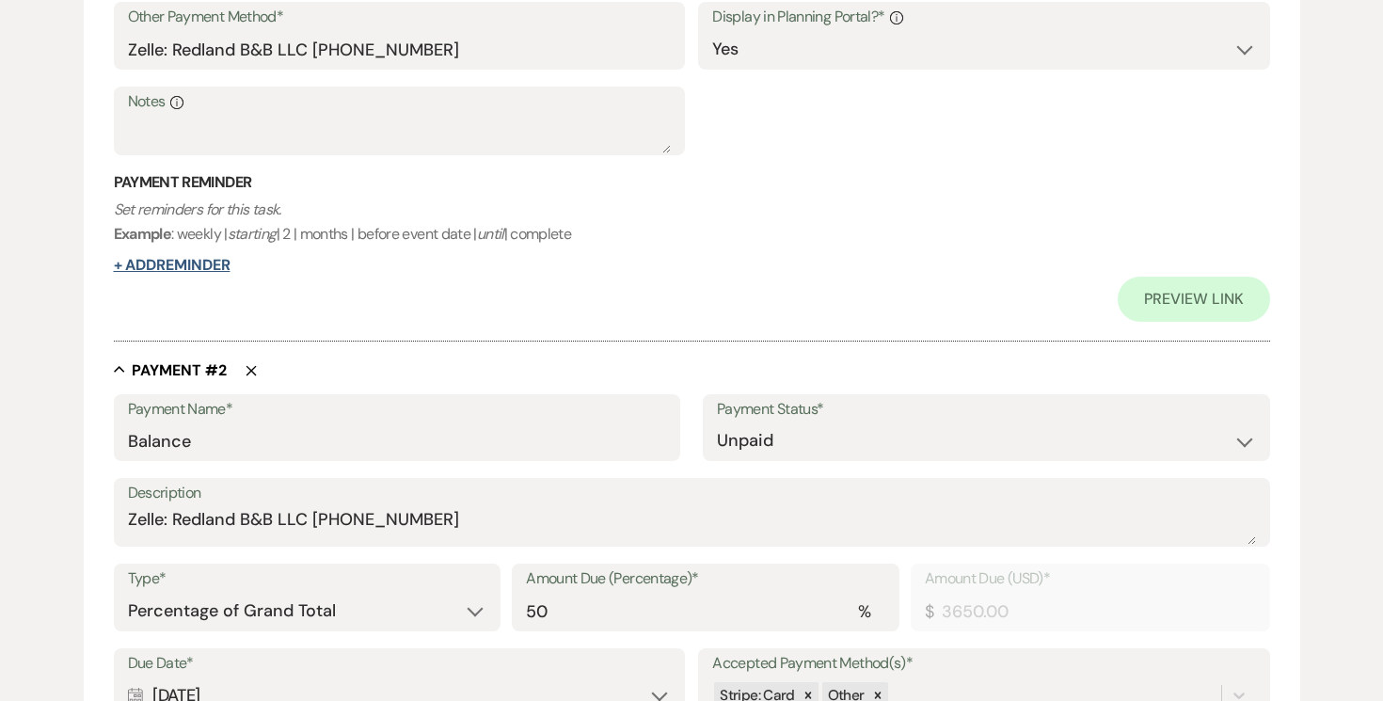
click at [208, 262] on button "+ Add Reminder" at bounding box center [172, 265] width 117 height 15
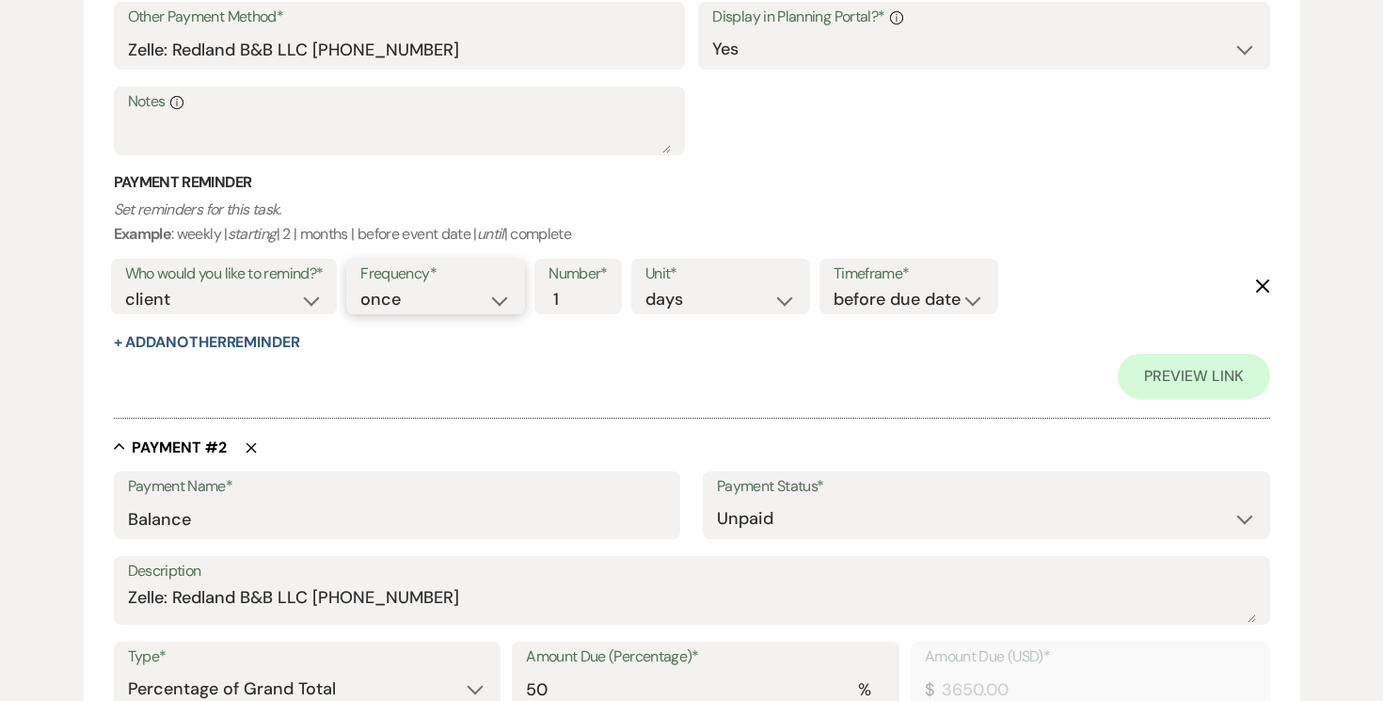
click at [505, 299] on select "once daily weekly monthly" at bounding box center [435, 299] width 151 height 25
click at [364, 287] on select "once daily weekly monthly" at bounding box center [435, 299] width 151 height 25
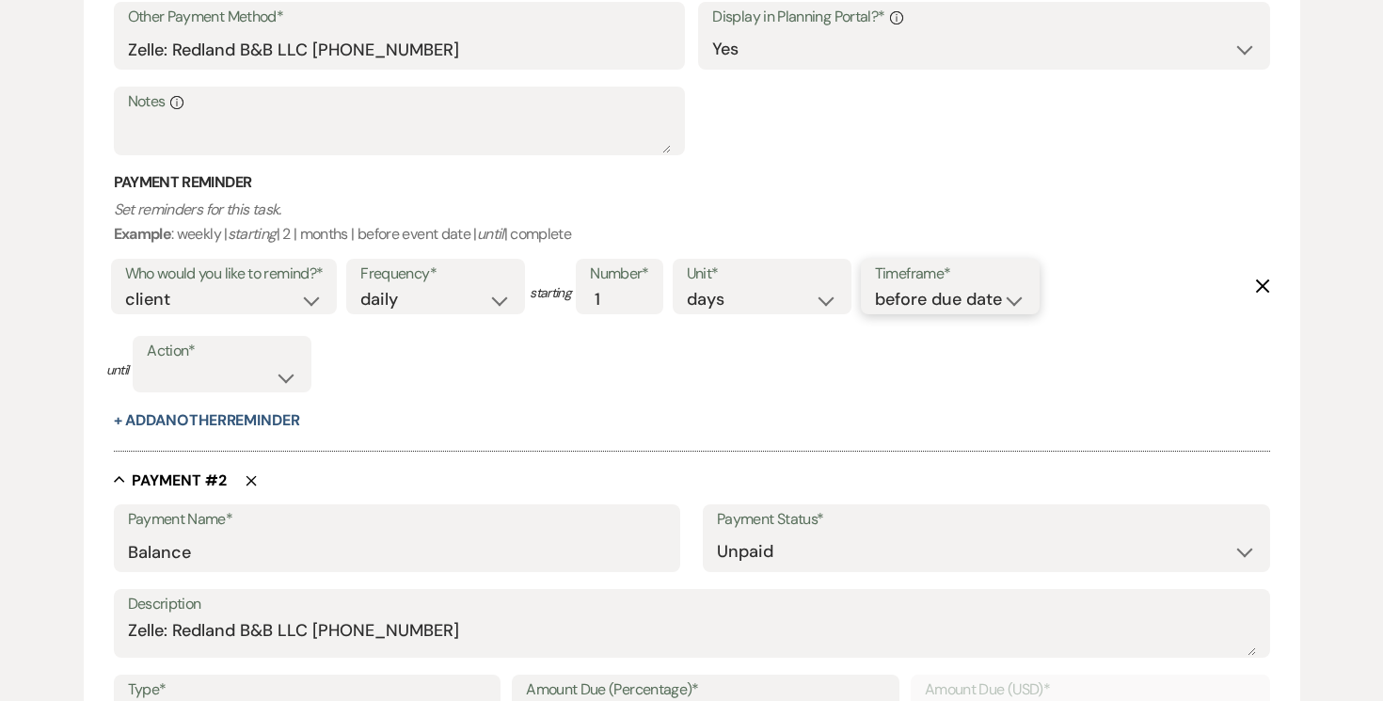
click at [1024, 294] on select "before due date after due date on due date on custom date" at bounding box center [950, 299] width 151 height 25
click at [879, 287] on select "before due date after due date on due date on custom date" at bounding box center [950, 299] width 151 height 25
click at [288, 371] on select "complete due date custom date" at bounding box center [222, 377] width 151 height 25
click at [148, 365] on select "complete due date custom date" at bounding box center [222, 377] width 151 height 25
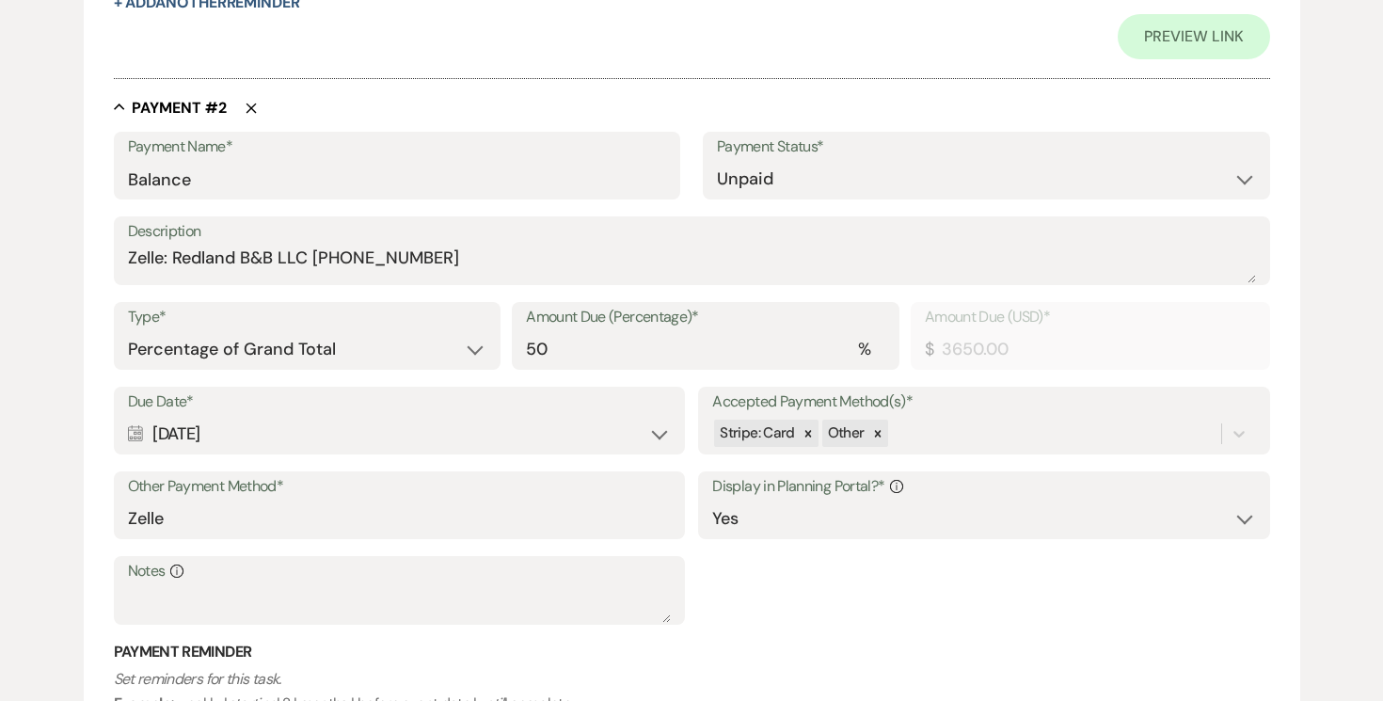
scroll to position [1343, 0]
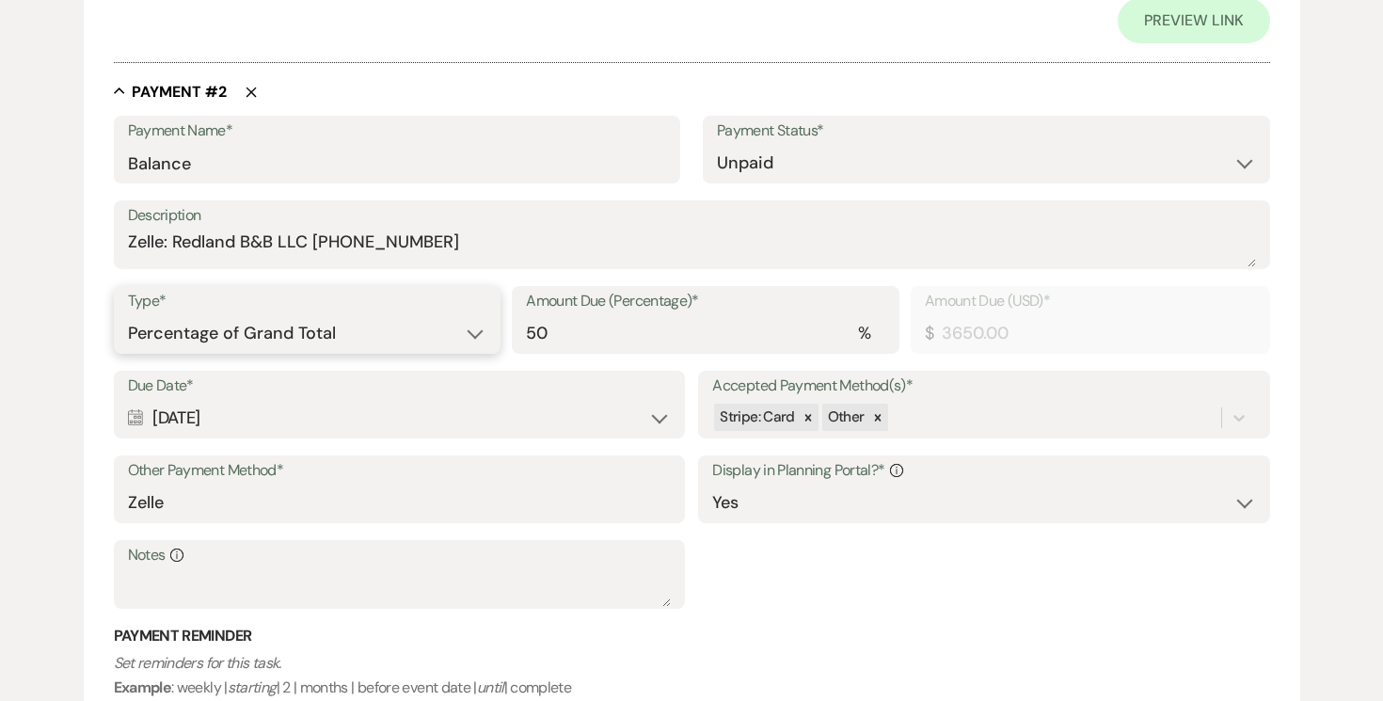
click at [481, 337] on select "Dollar Amount Percentage of Grand Total" at bounding box center [307, 333] width 359 height 37
click at [128, 315] on select "Dollar Amount Percentage of Grand Total" at bounding box center [307, 333] width 359 height 37
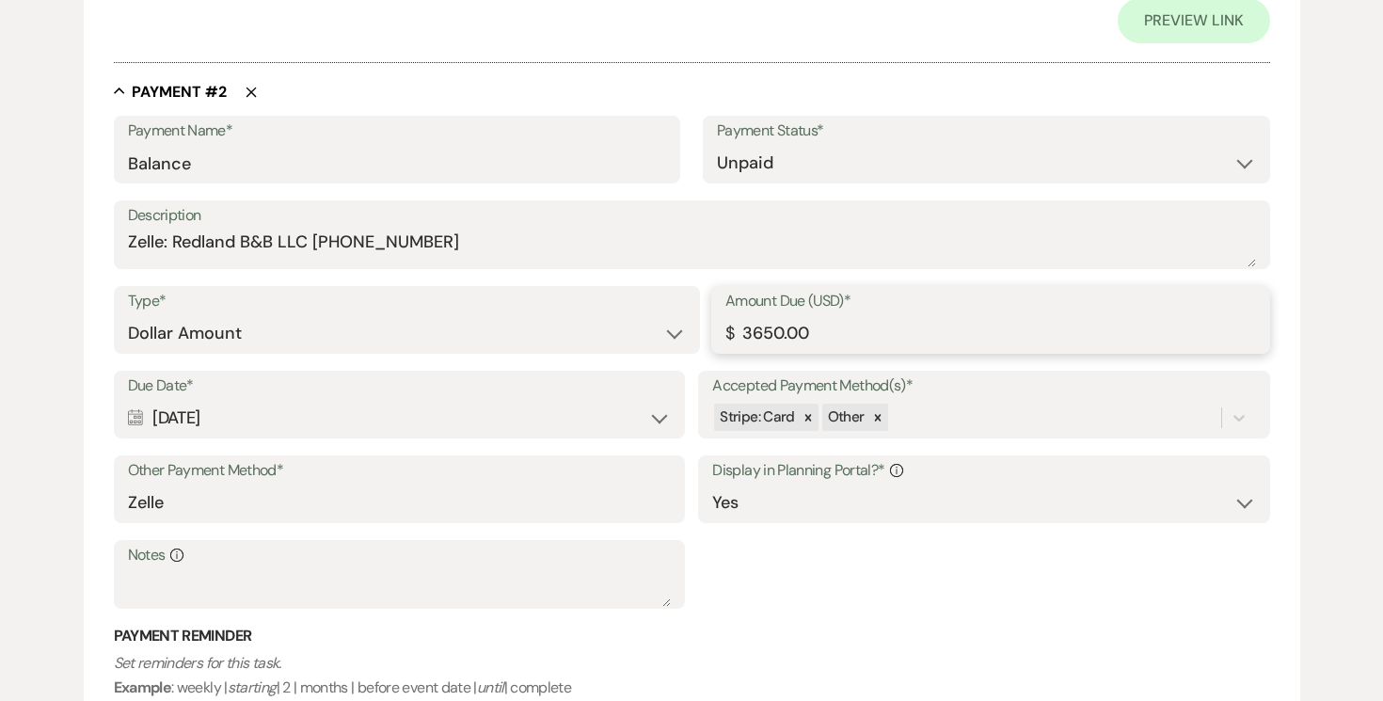
click at [851, 327] on input "3650.00" at bounding box center [990, 333] width 531 height 37
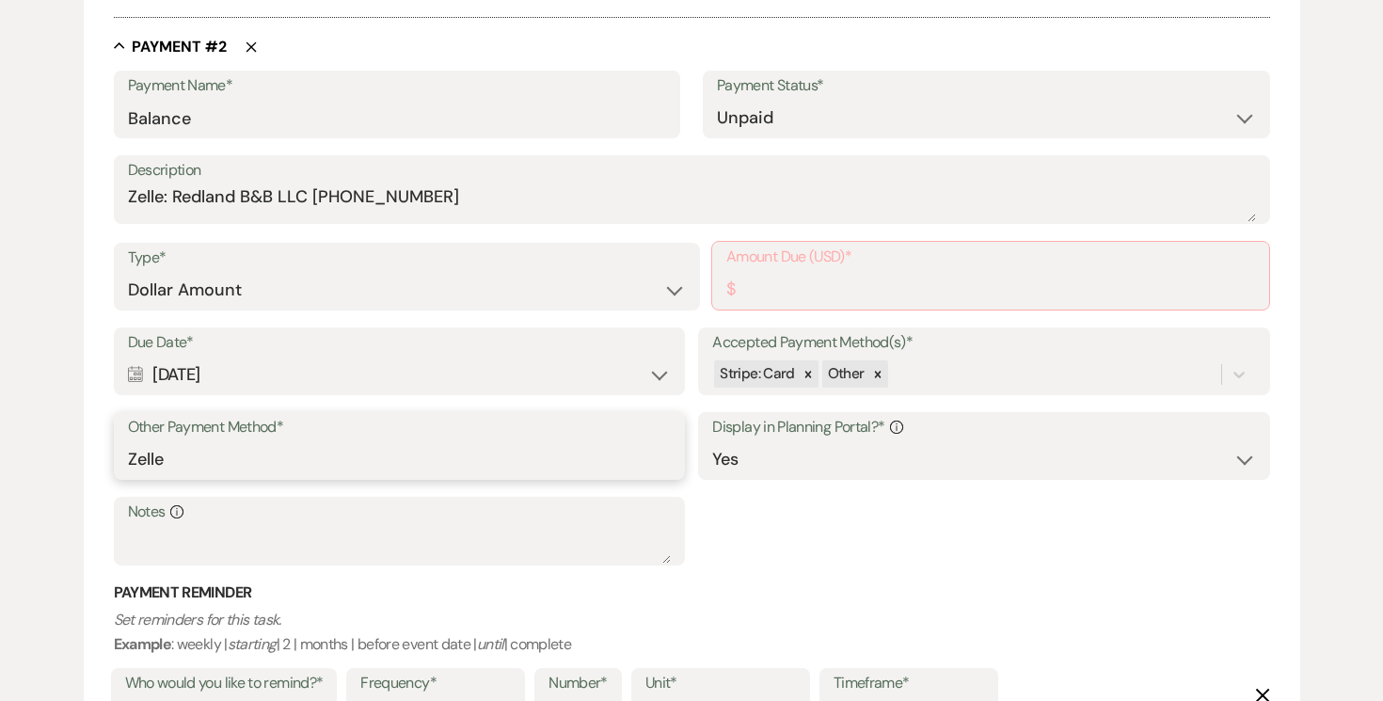
click at [536, 450] on input "Zelle" at bounding box center [399, 459] width 543 height 37
paste input "Zelle: Redland B&B LLC (305)458-0415"
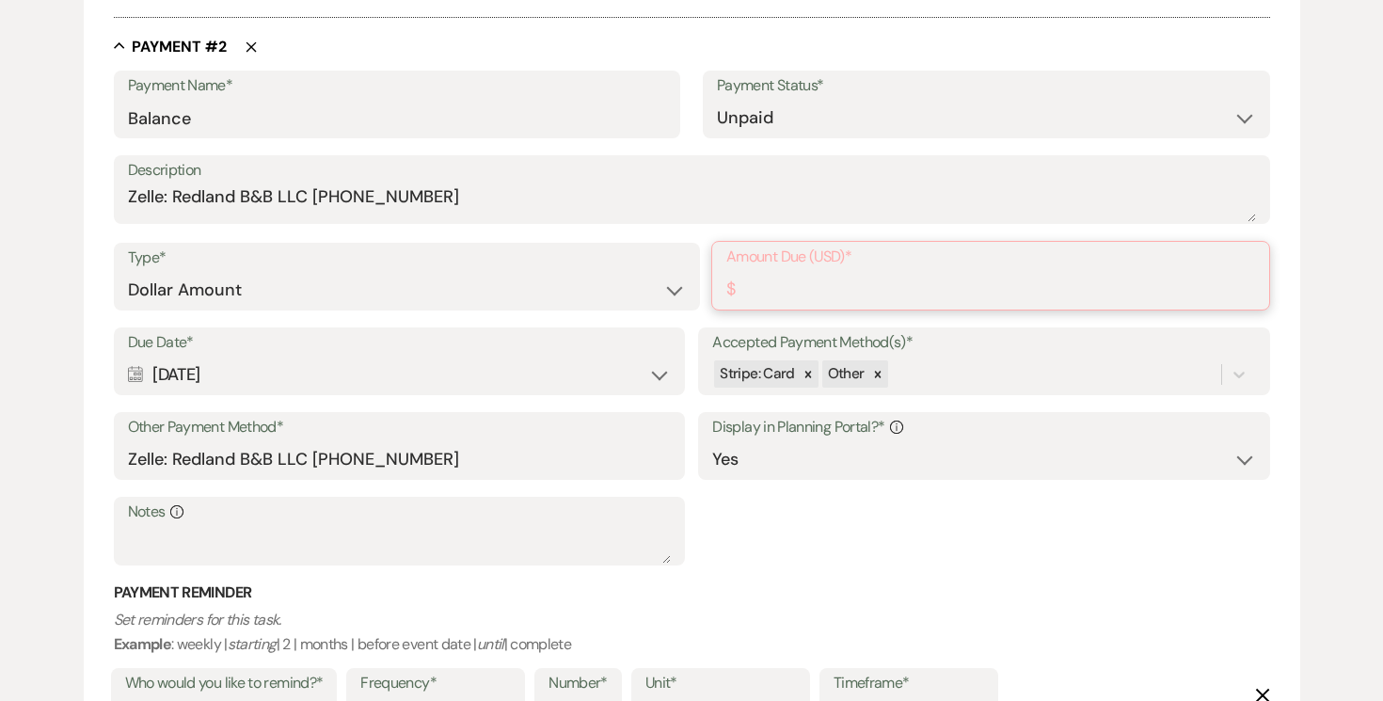
click at [812, 283] on input "Amount Due (USD)*" at bounding box center [990, 289] width 529 height 37
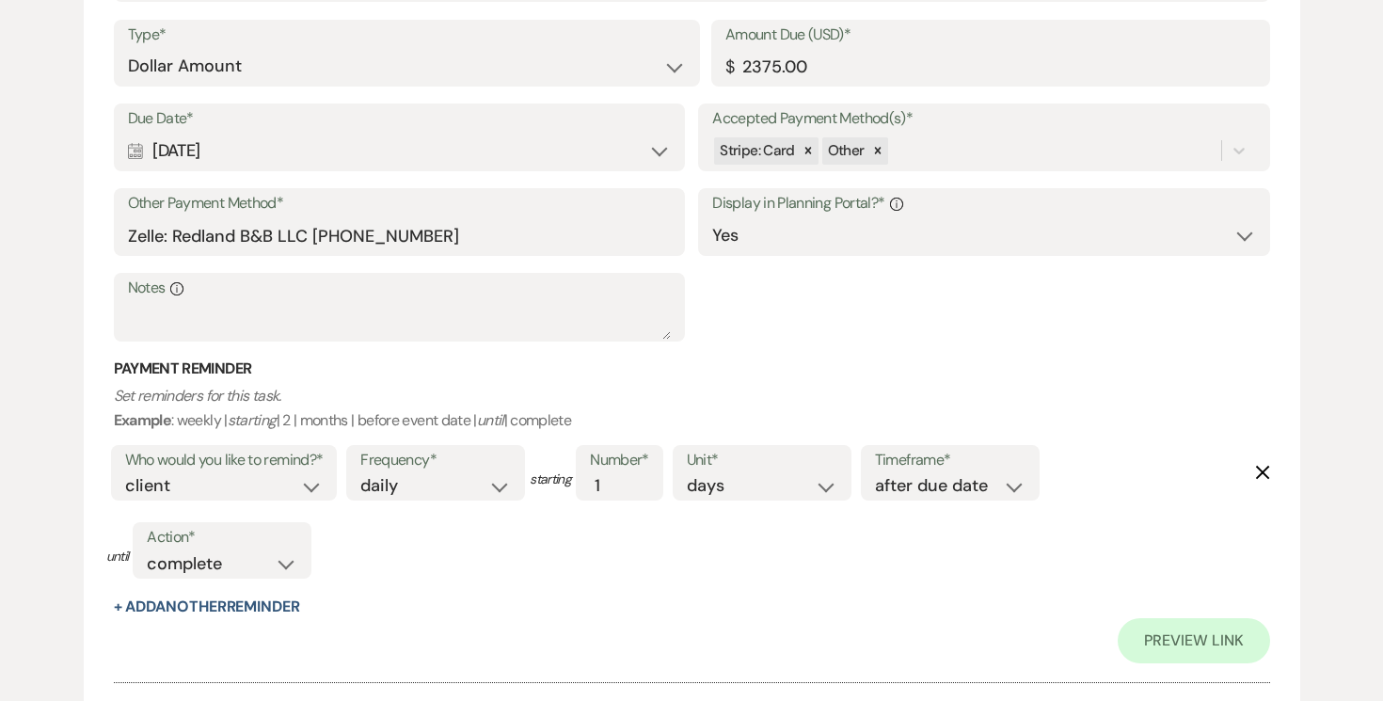
scroll to position [670, 0]
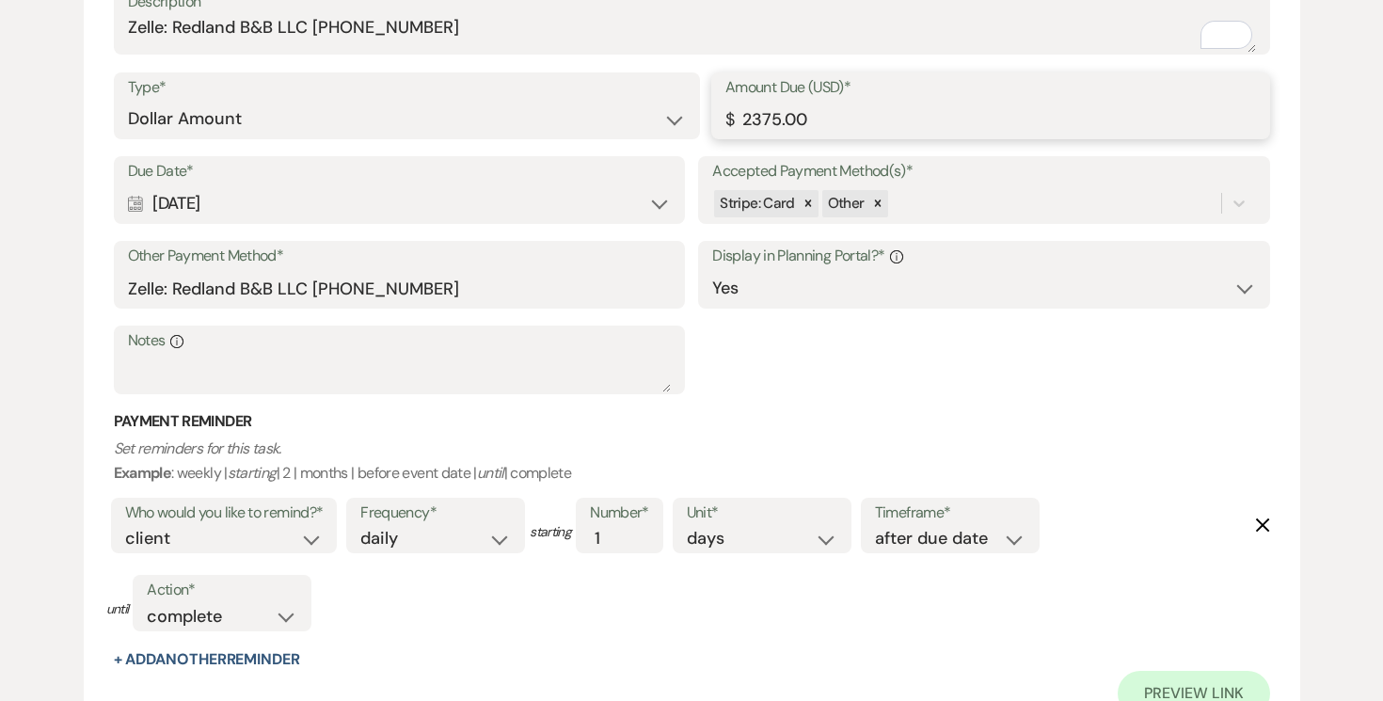
click at [780, 114] on input "2375.00" at bounding box center [990, 119] width 531 height 37
click at [945, 119] on input "2125.00" at bounding box center [990, 119] width 531 height 37
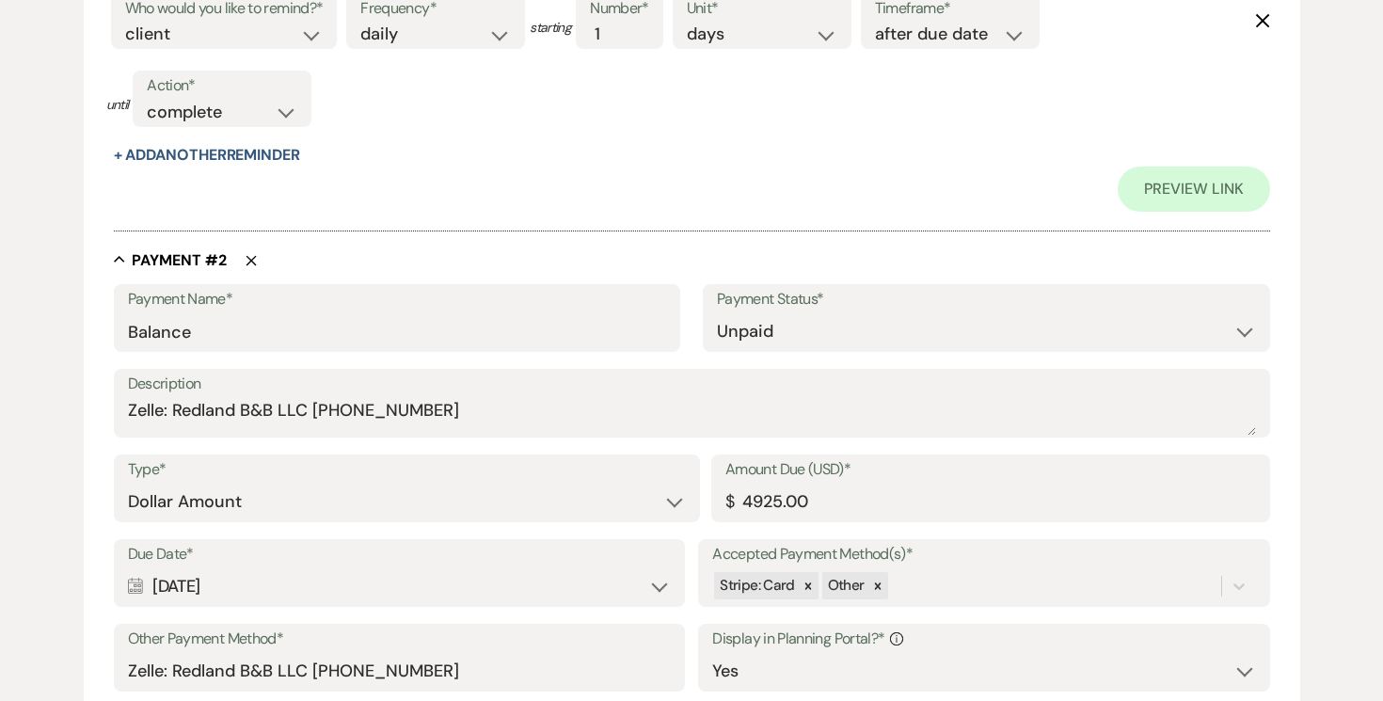
scroll to position [1198, 0]
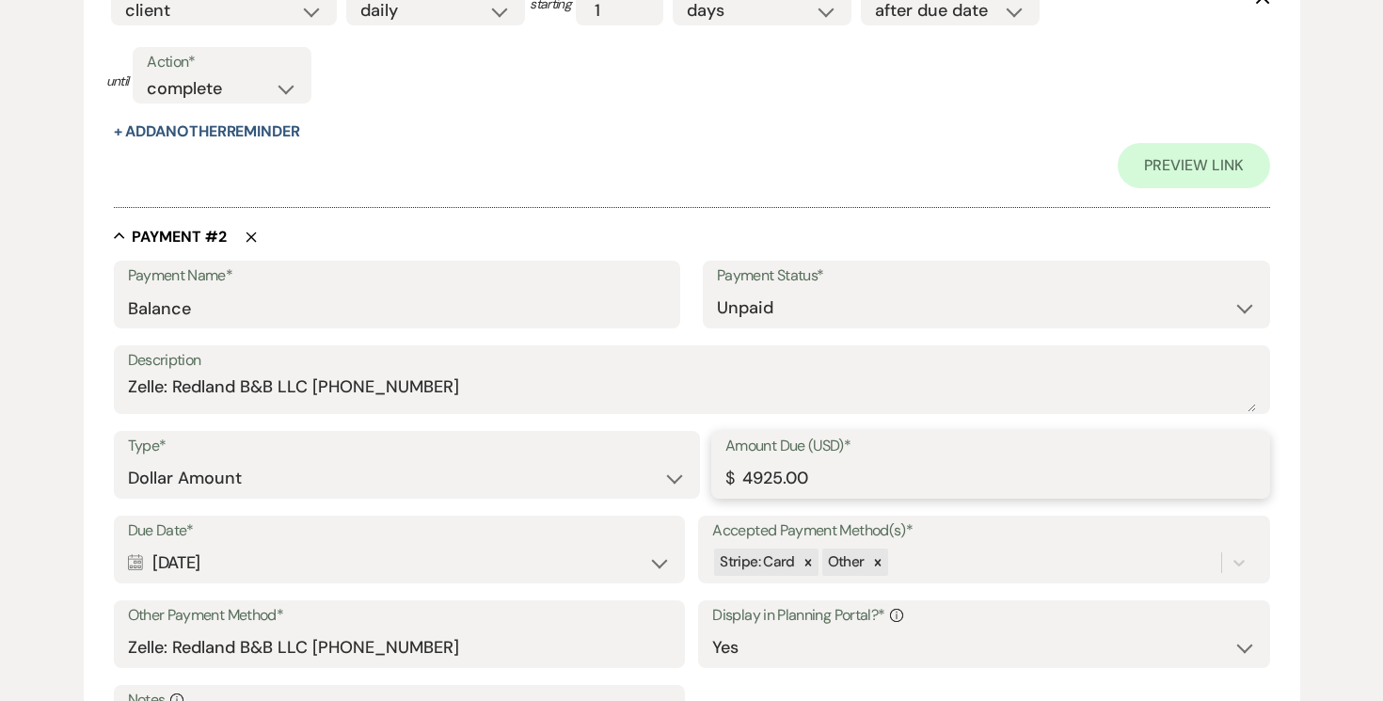
click at [834, 471] on input "4925.00" at bounding box center [990, 478] width 531 height 37
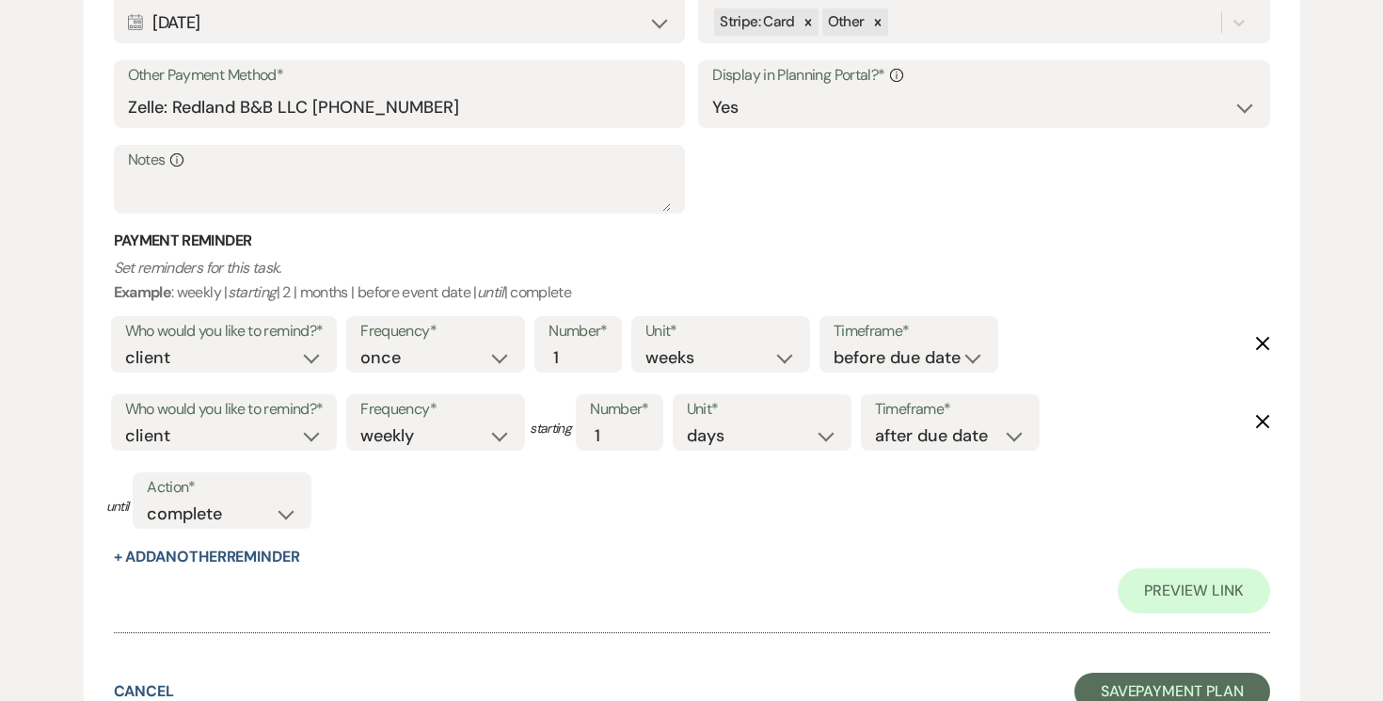
scroll to position [1897, 0]
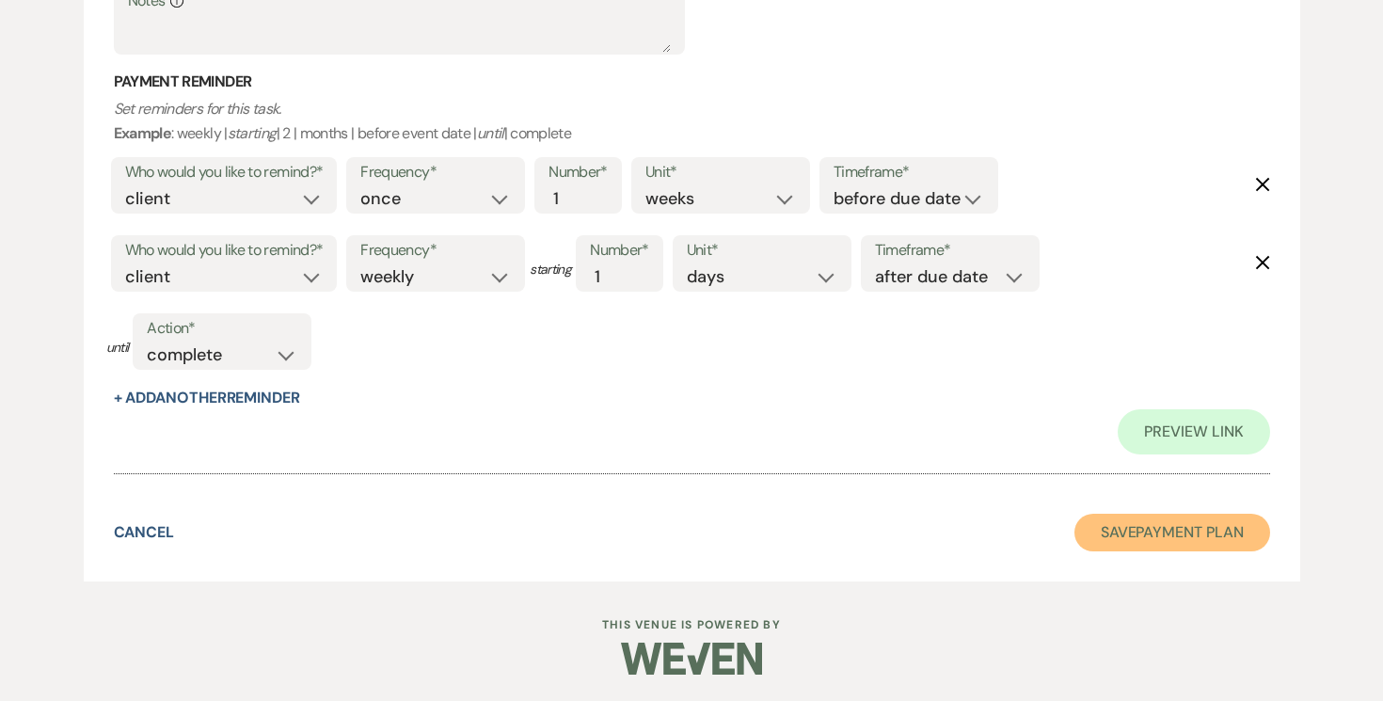
click at [1206, 525] on button "Save Payment Plan" at bounding box center [1172, 533] width 196 height 38
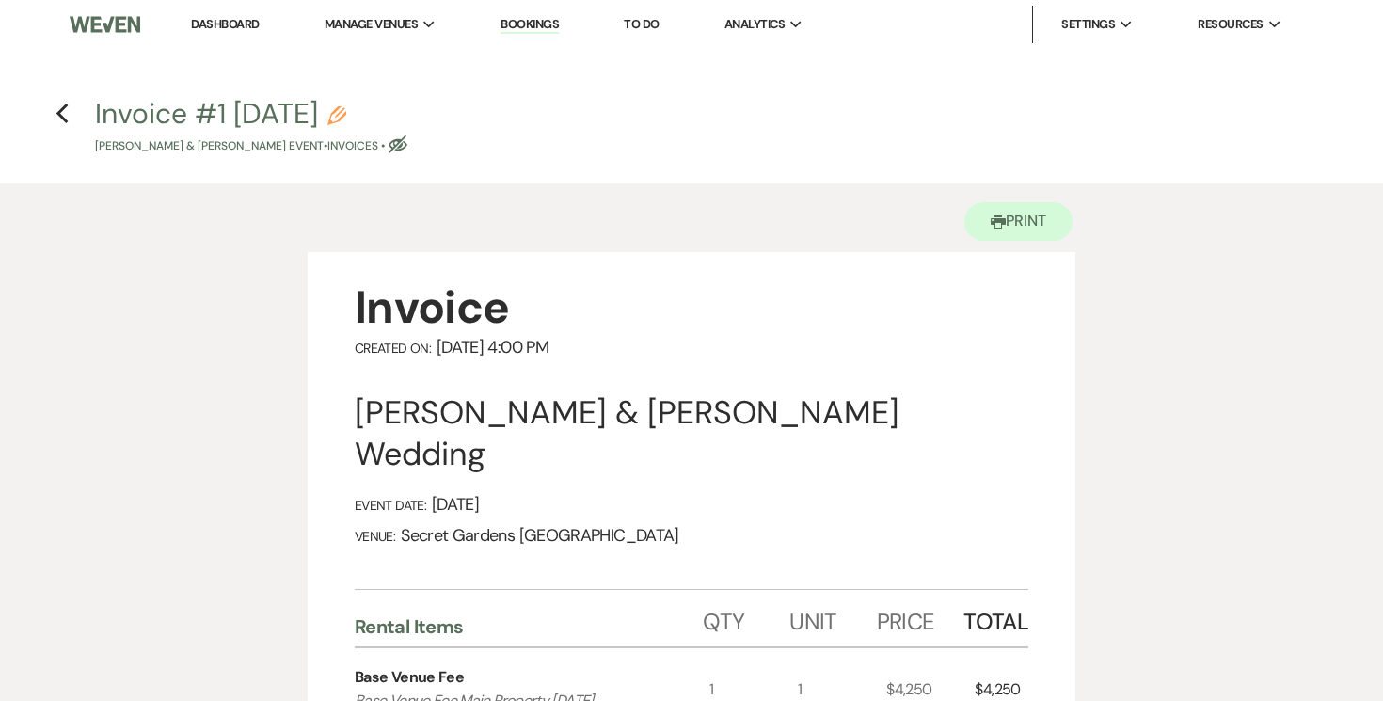
click at [61, 110] on use "button" at bounding box center [62, 113] width 12 height 21
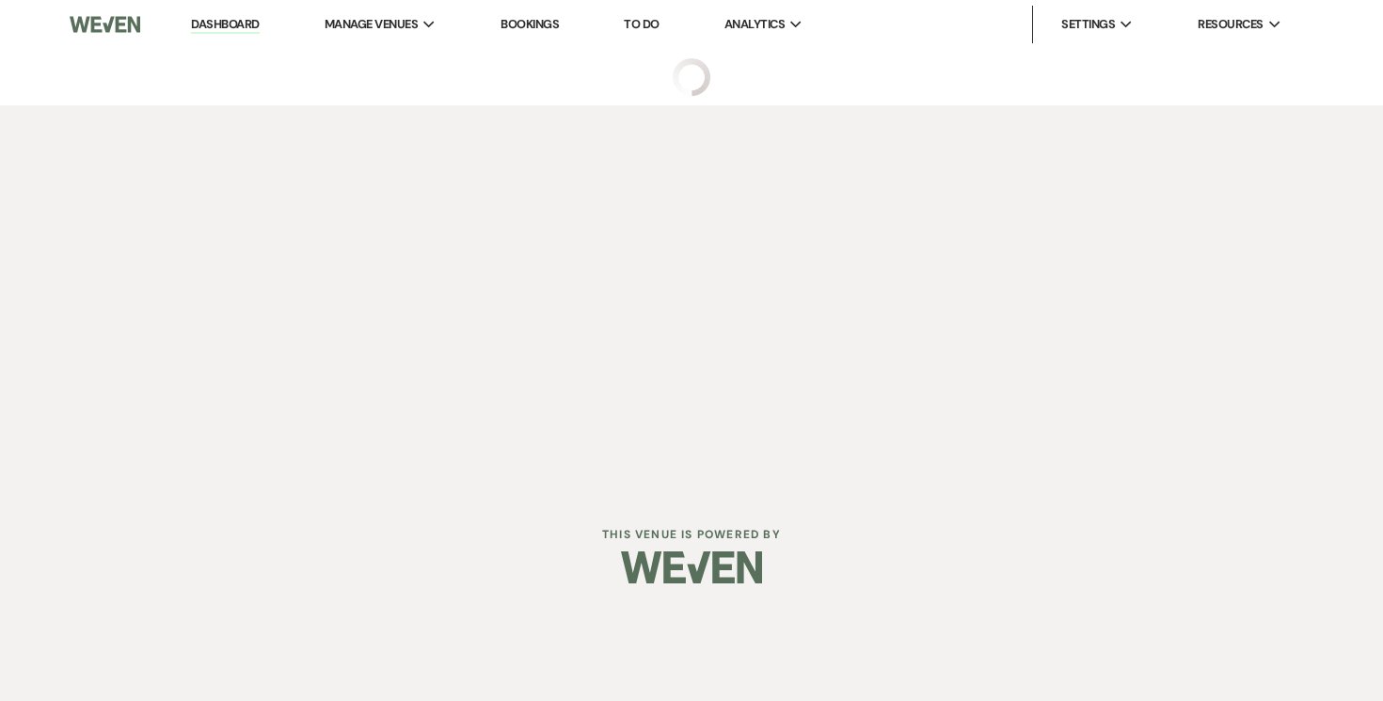
select select "6"
select select "3"
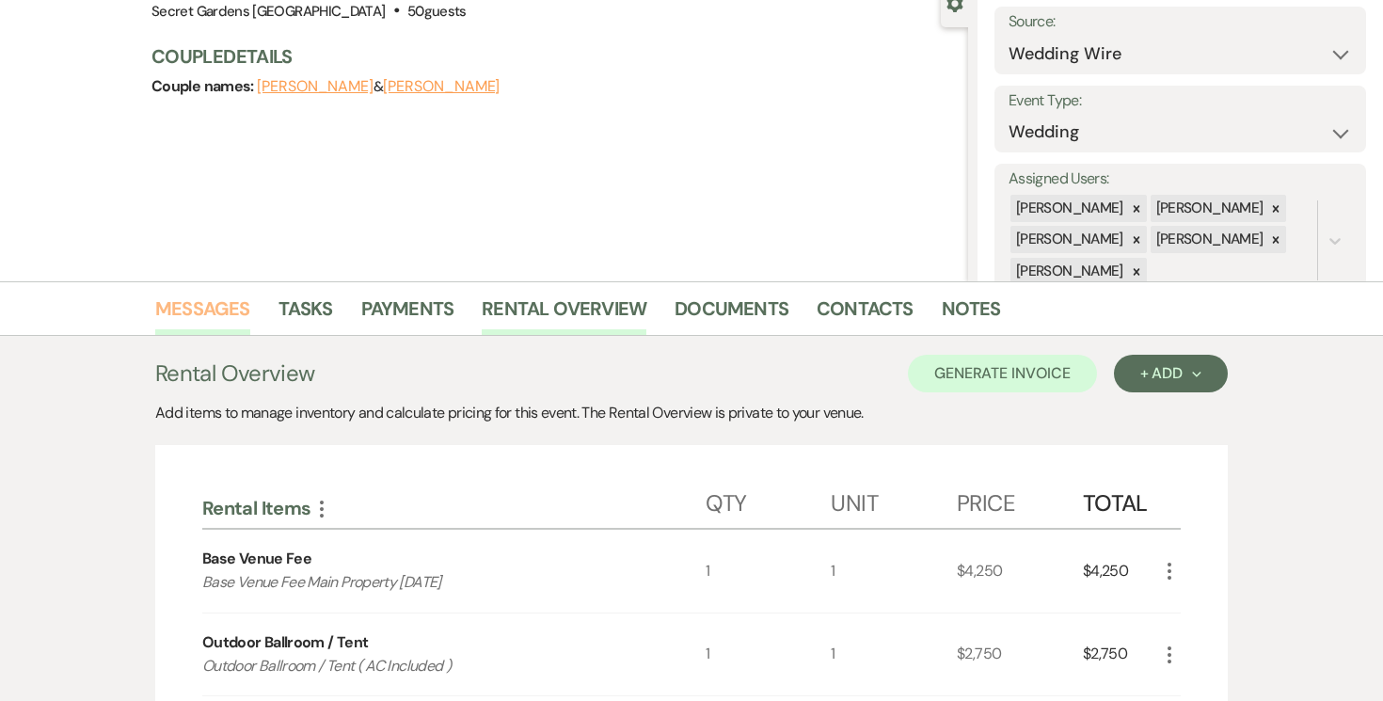
click at [197, 306] on link "Messages" at bounding box center [202, 314] width 95 height 41
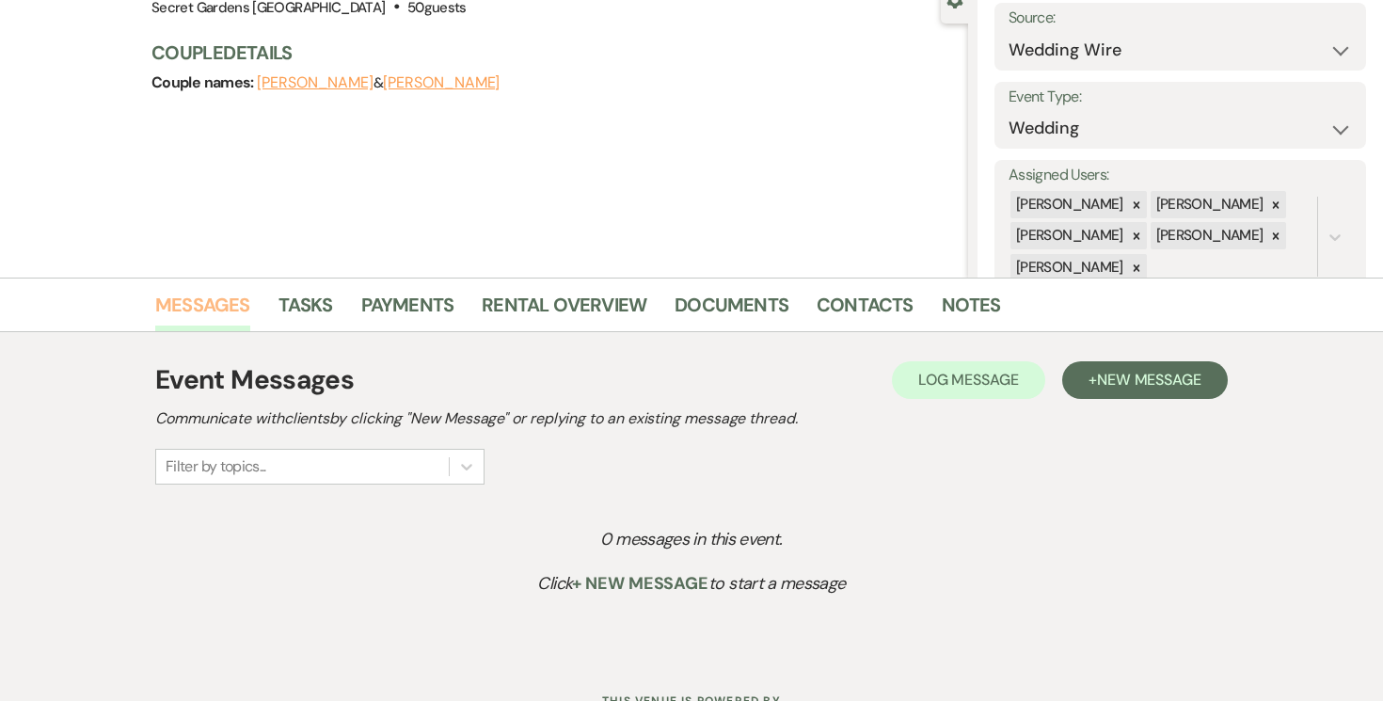
scroll to position [197, 0]
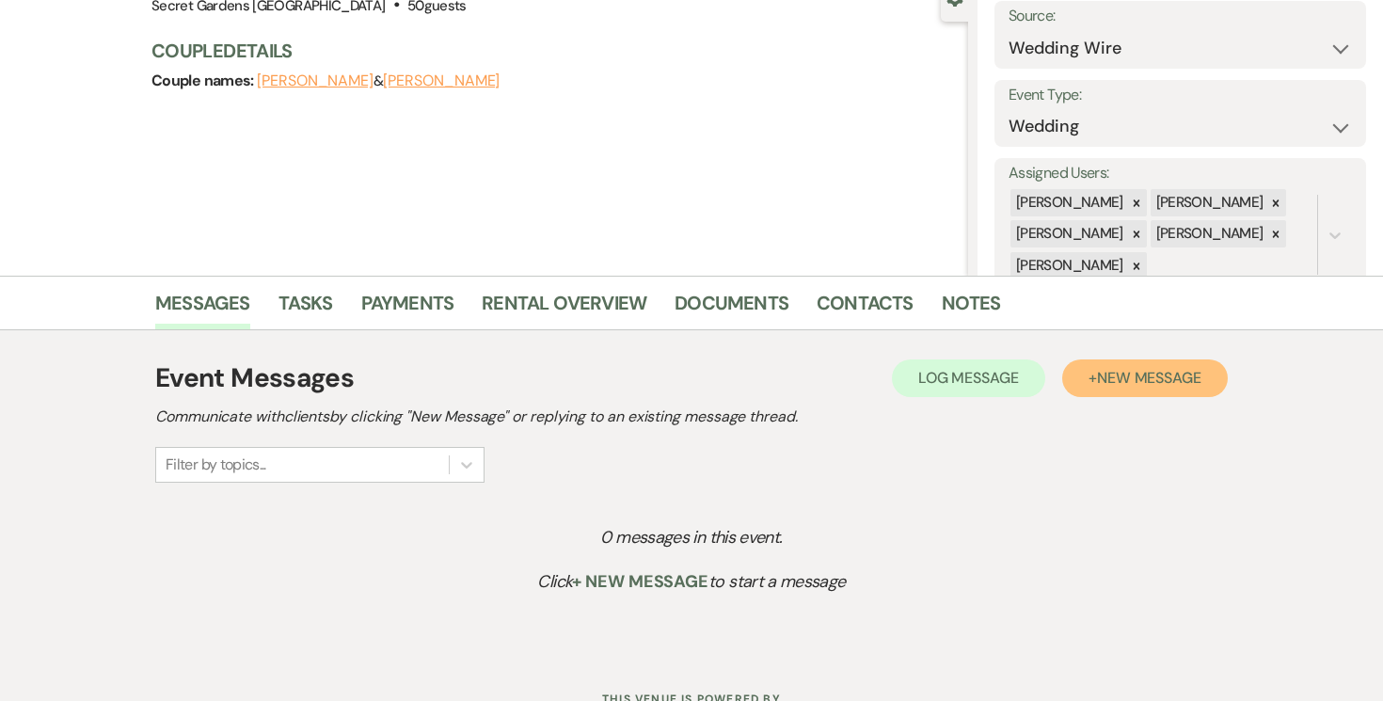
click at [1178, 380] on span "New Message" at bounding box center [1149, 378] width 104 height 20
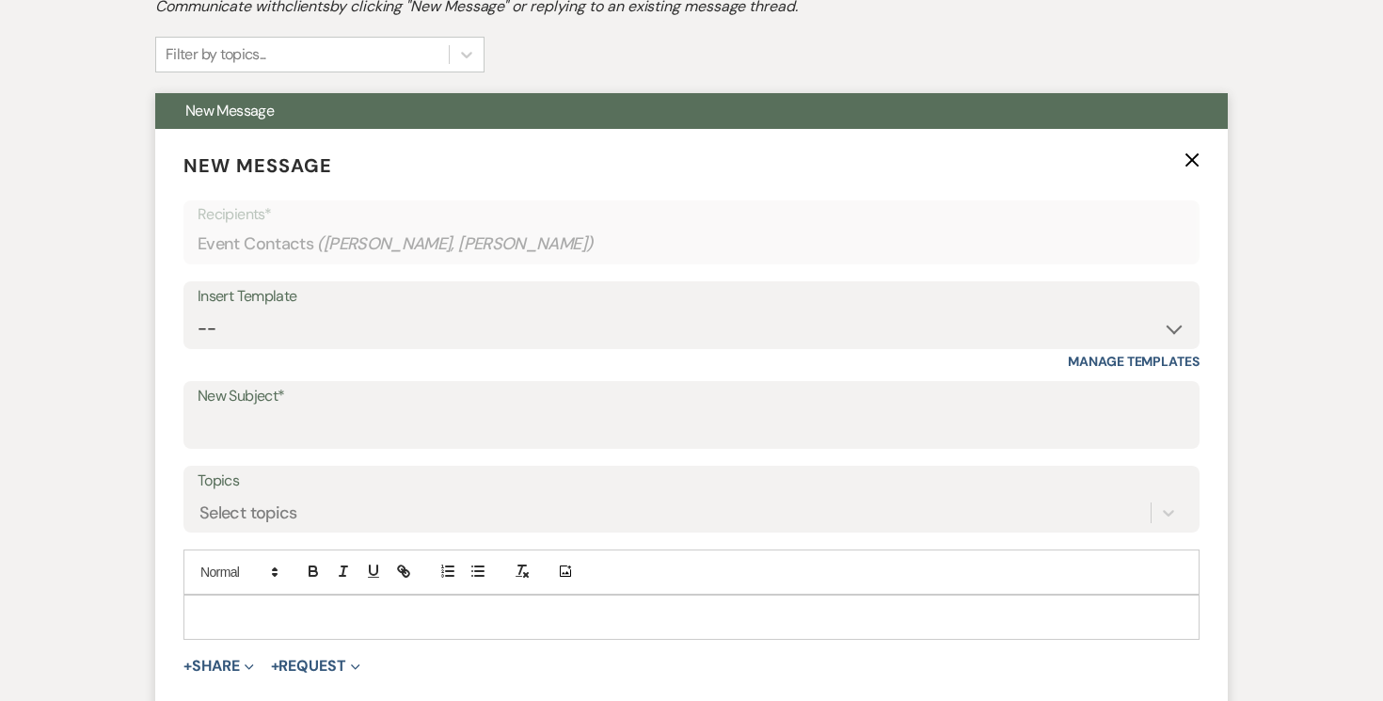
scroll to position [630, 0]
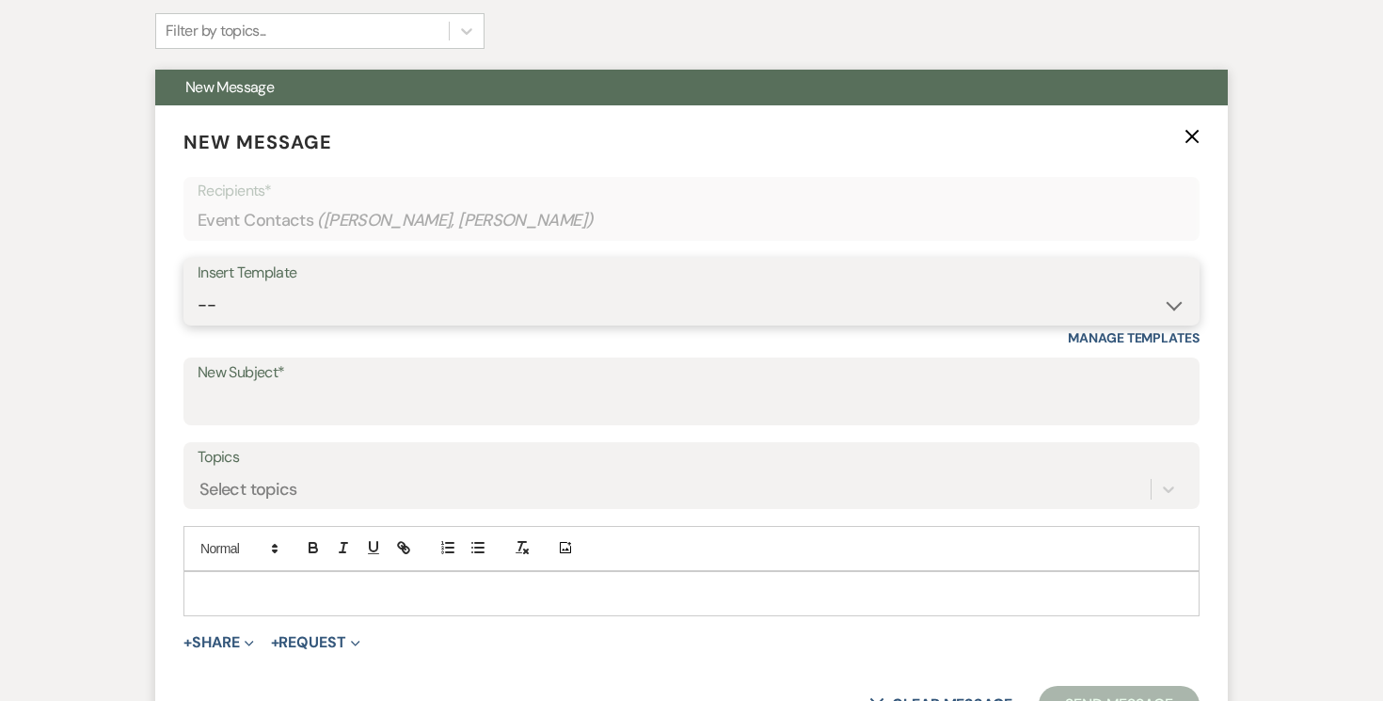
click at [1162, 303] on select "-- Weven Planning Portal Introduction (Booked Events) Tour Request Response Fol…" at bounding box center [692, 305] width 988 height 37
select select "978"
click at [198, 287] on select "-- Weven Planning Portal Introduction (Booked Events) Tour Request Response Fol…" at bounding box center [692, 305] width 988 height 37
type input "Booking your event!"
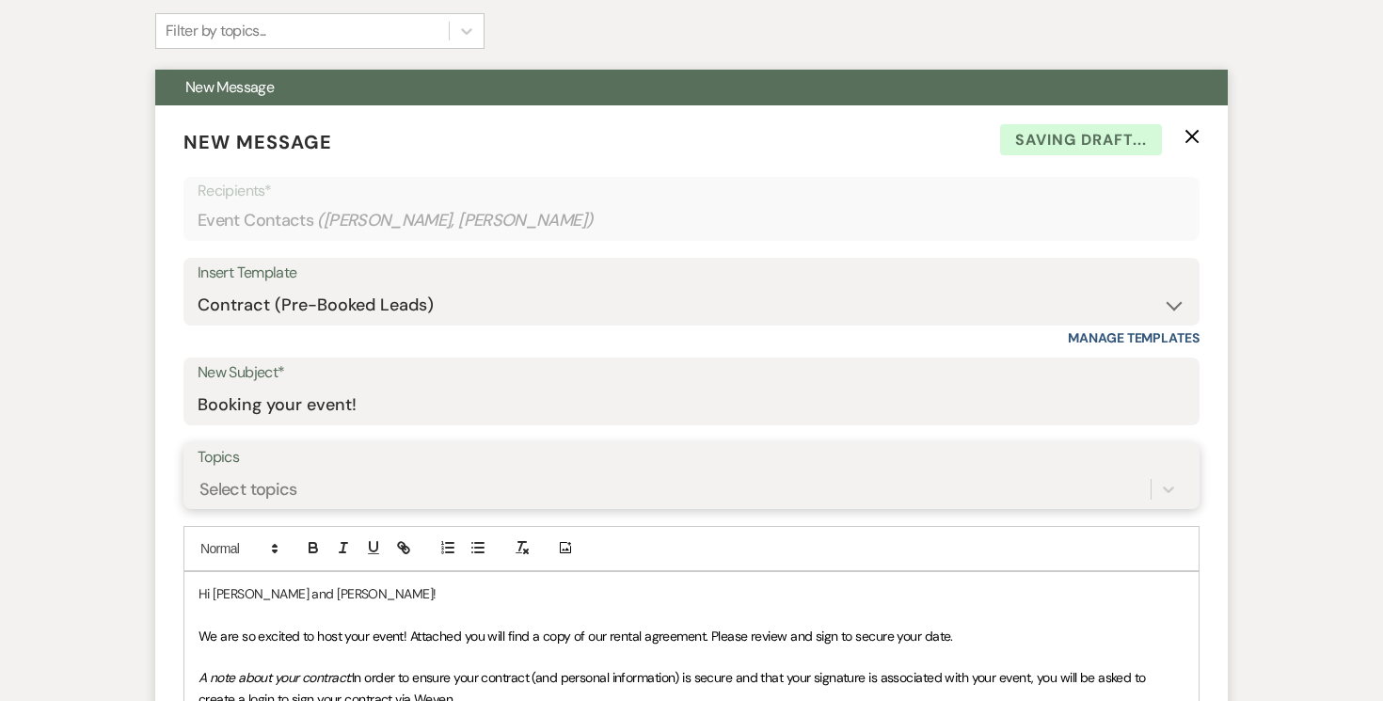
click at [692, 484] on div "Select topics" at bounding box center [692, 489] width 988 height 36
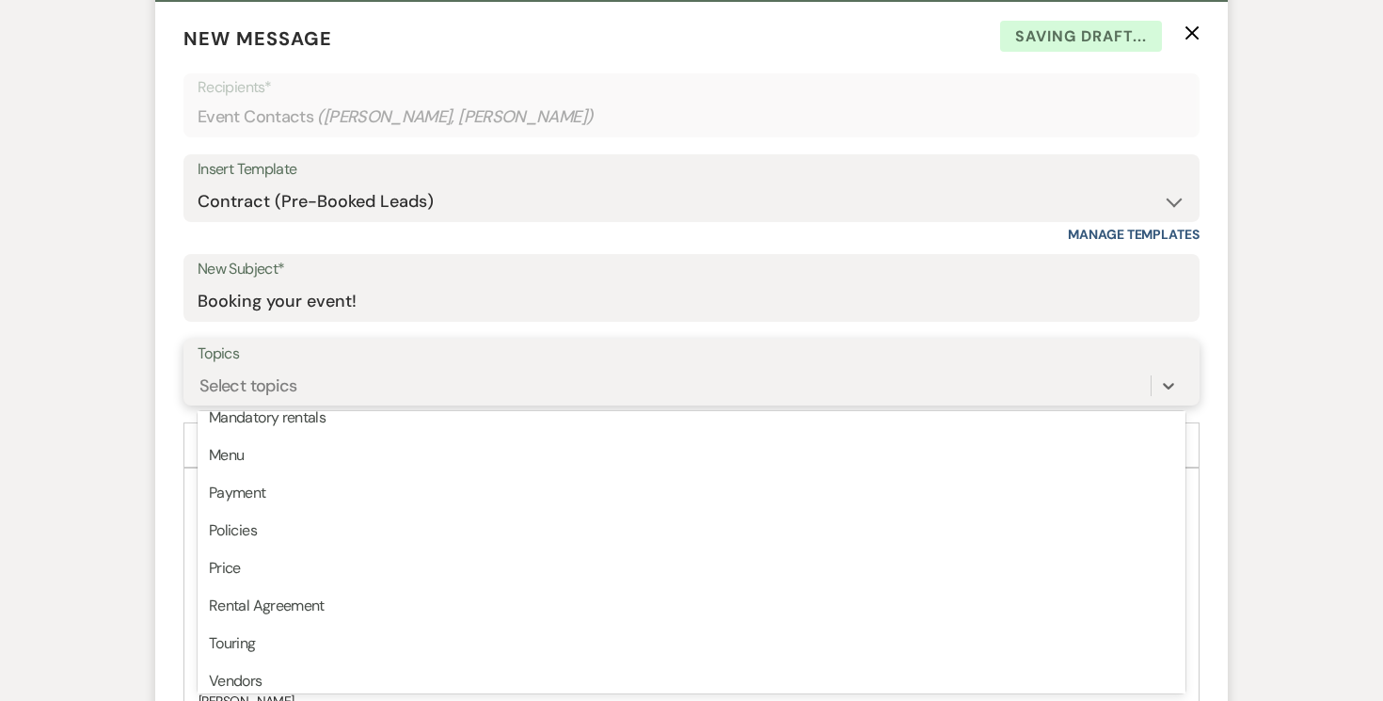
scroll to position [441, 0]
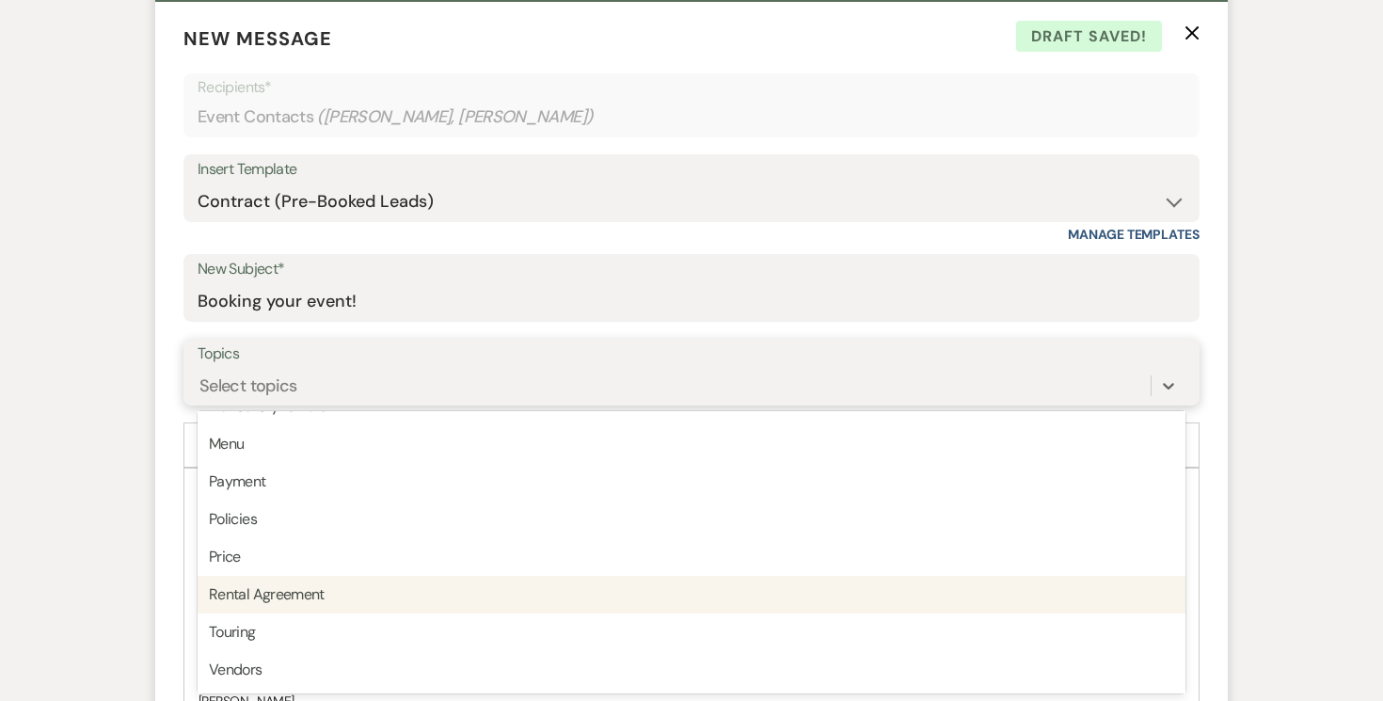
click at [741, 596] on div "Rental Agreement" at bounding box center [692, 595] width 988 height 38
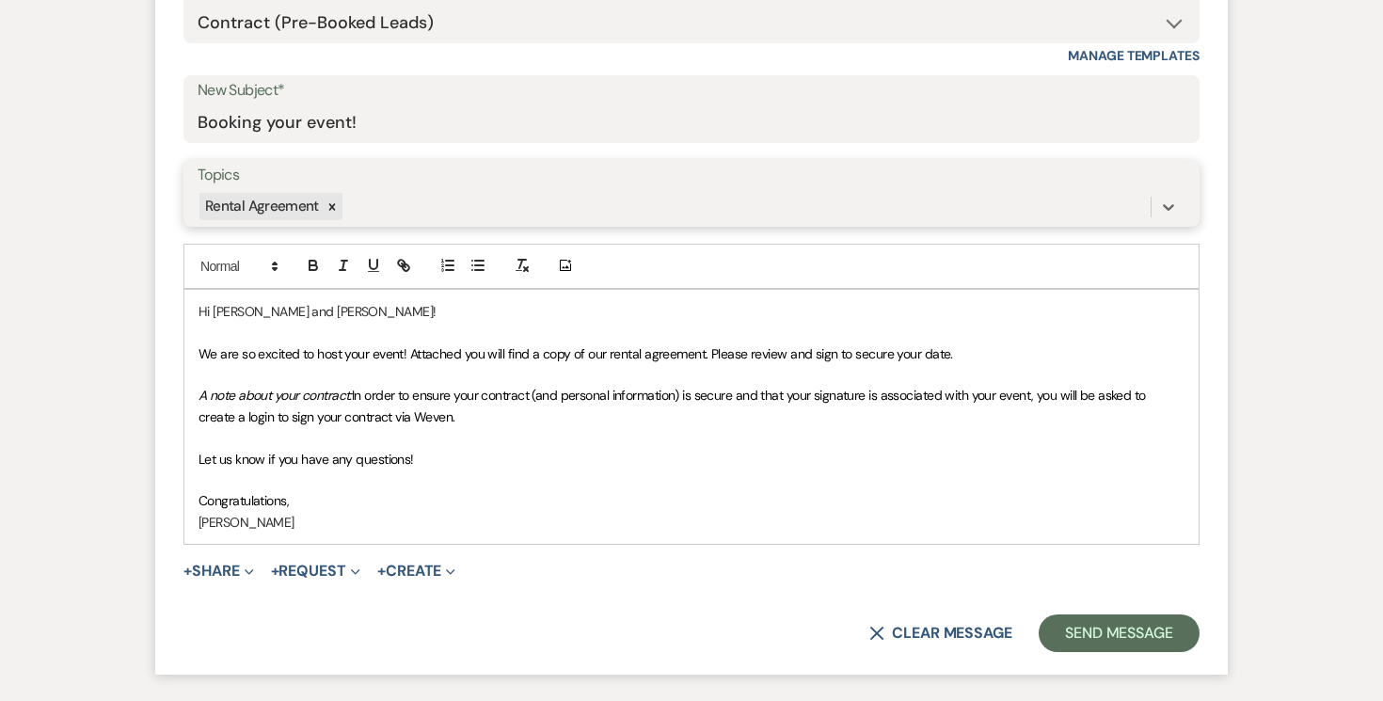
scroll to position [917, 0]
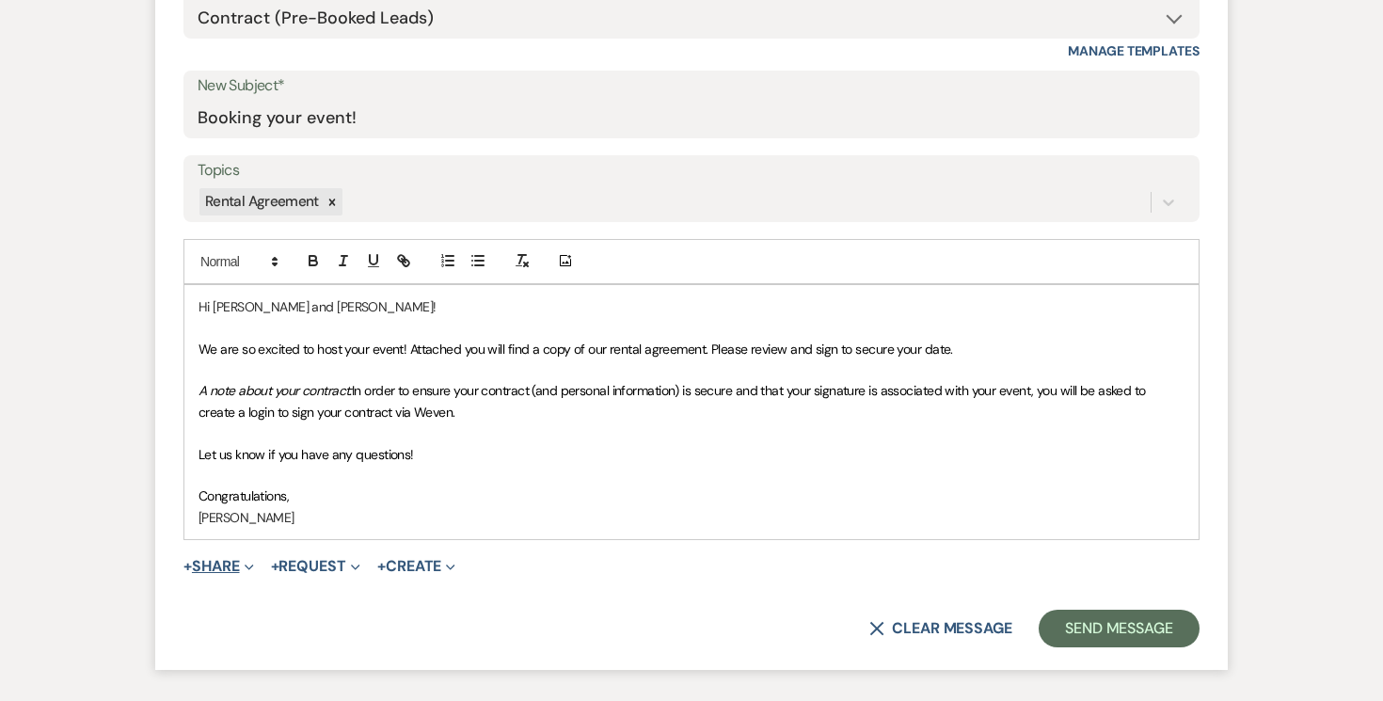
click at [209, 562] on button "+ Share Expand" at bounding box center [218, 566] width 71 height 15
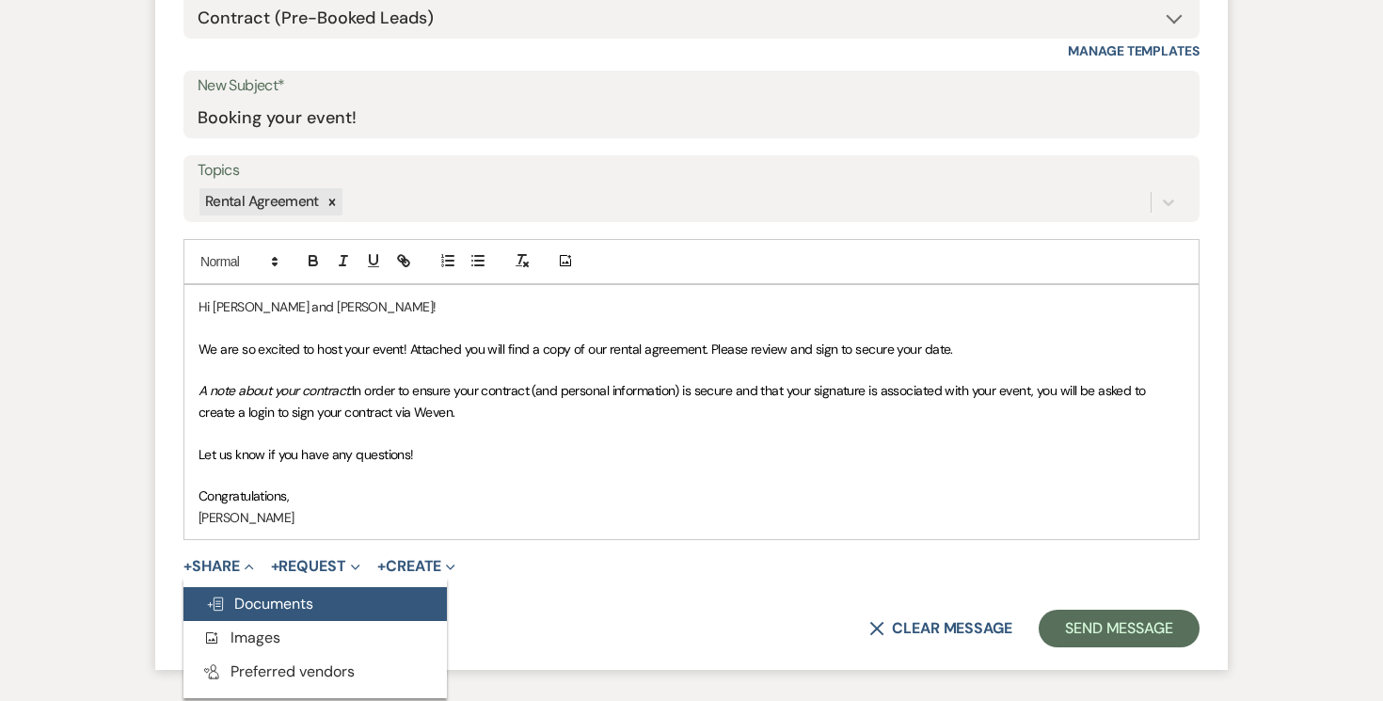
click at [258, 598] on span "Doc Upload Documents" at bounding box center [259, 604] width 107 height 20
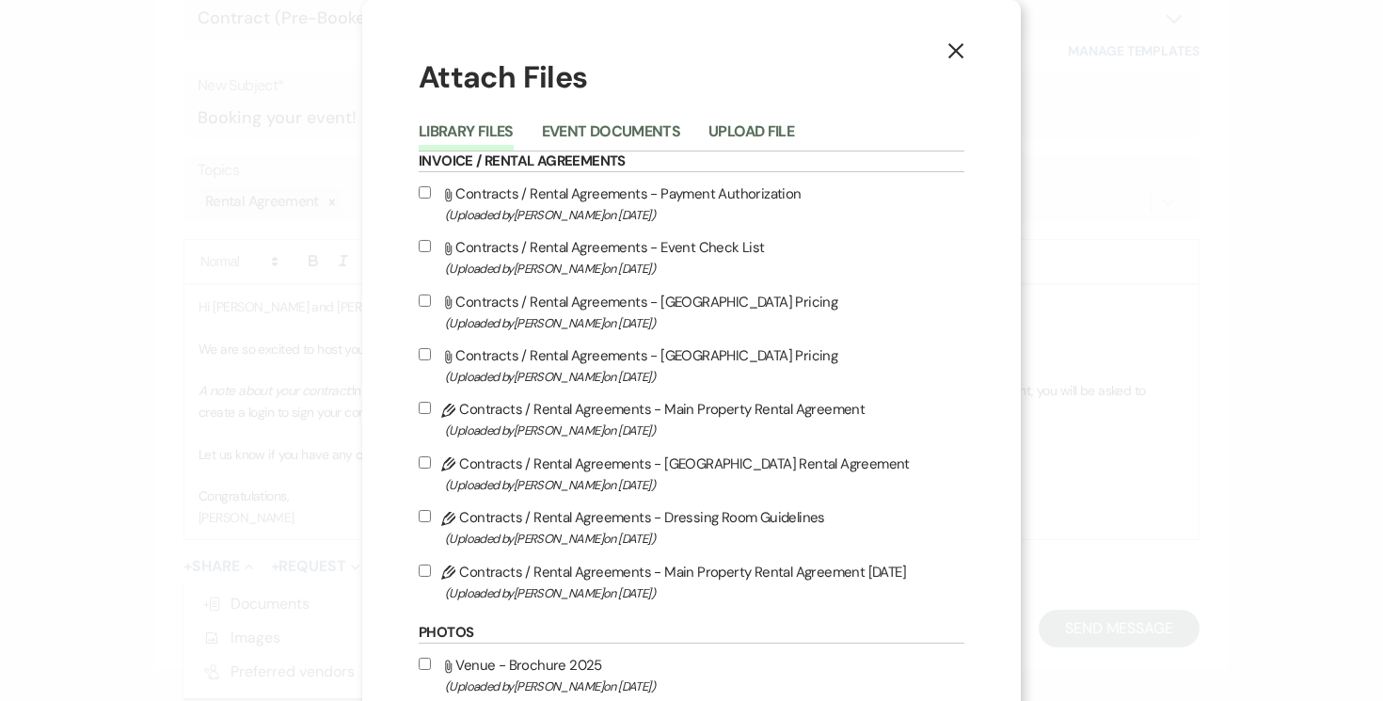
click at [428, 576] on input "Pencil Contracts / Rental Agreements - Main Property Rental Agreement [DATE] (U…" at bounding box center [425, 570] width 12 height 12
checkbox input "true"
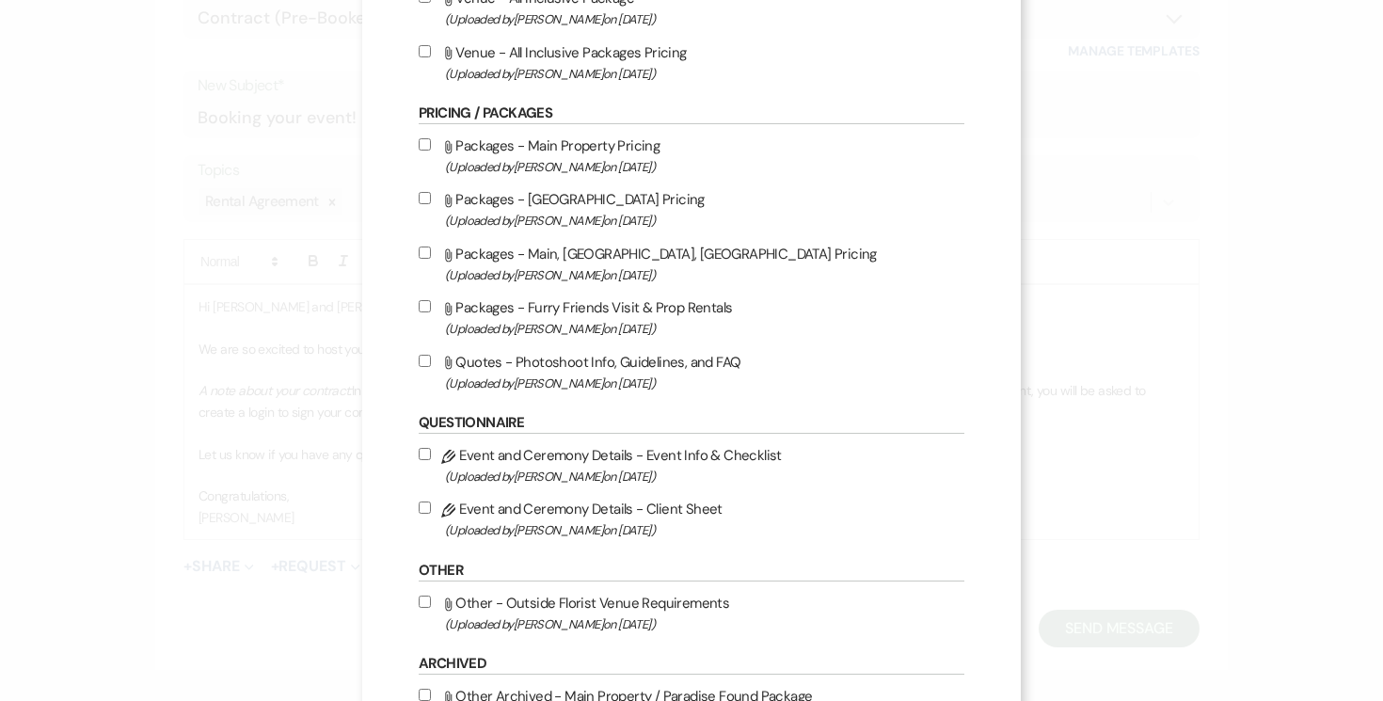
scroll to position [870, 0]
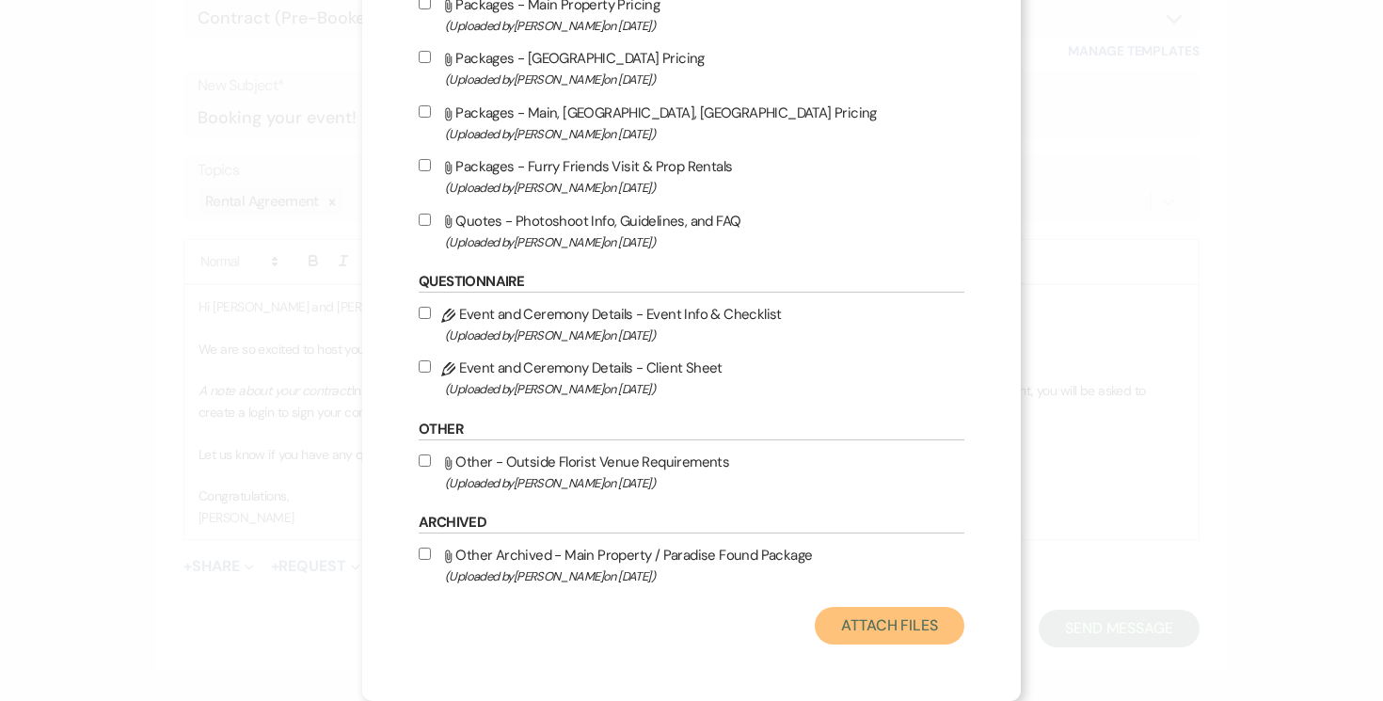
click at [870, 612] on button "Attach Files" at bounding box center [890, 626] width 150 height 38
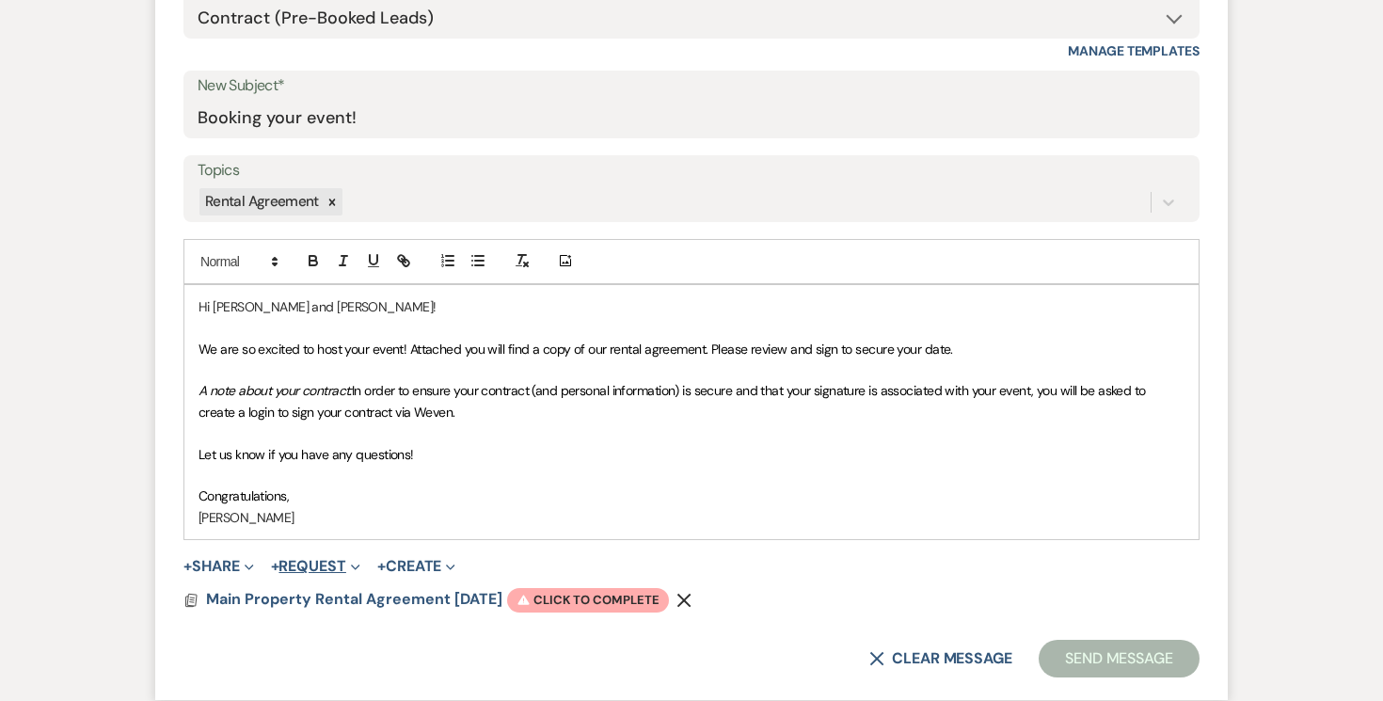
click at [351, 560] on button "+ Request Expand" at bounding box center [315, 566] width 89 height 15
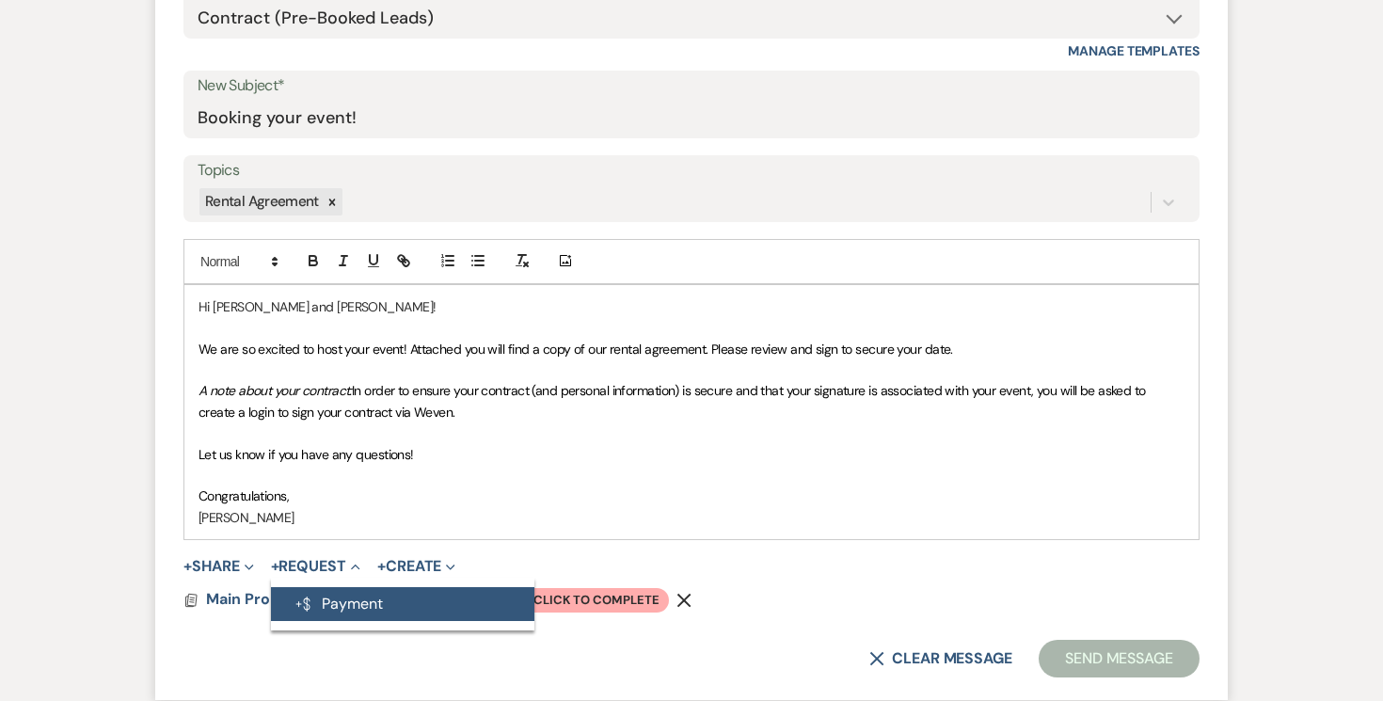
click at [374, 602] on button "Generate Payment Payment" at bounding box center [402, 604] width 263 height 34
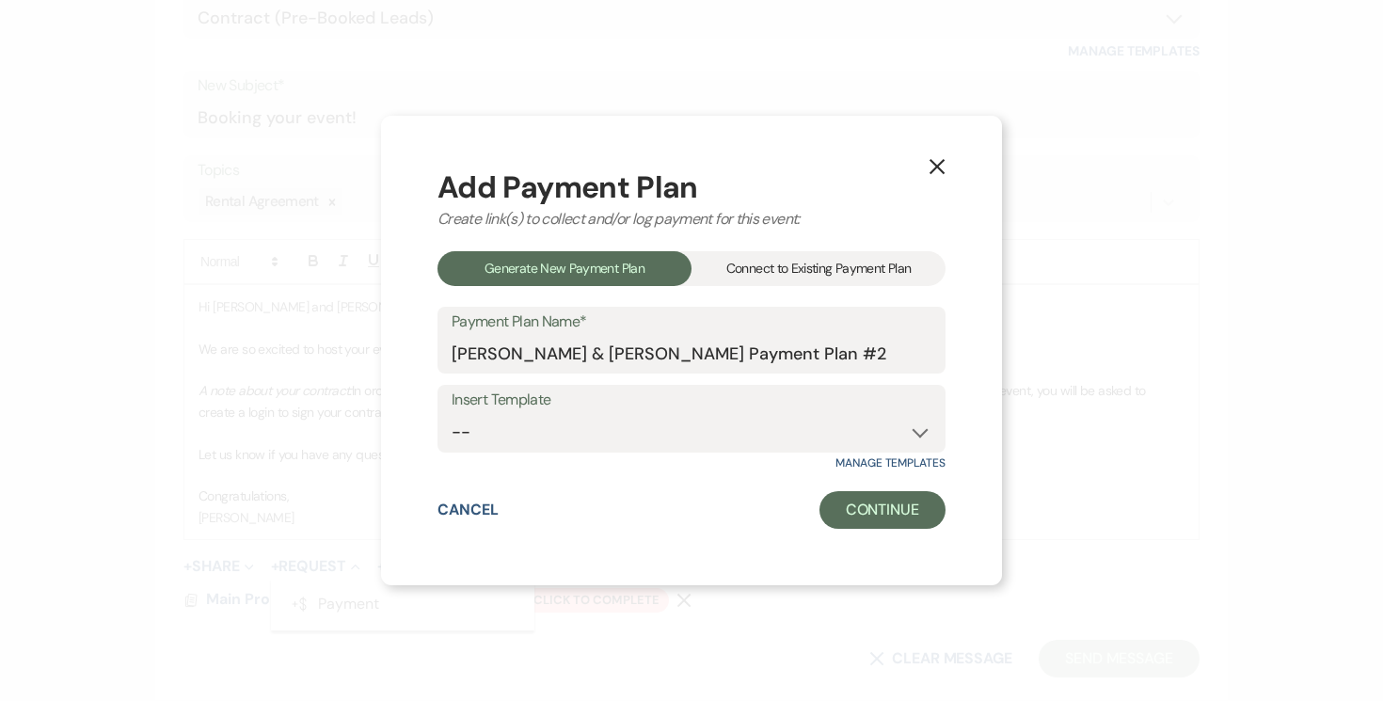
click at [902, 266] on div "Connect to Existing Payment Plan" at bounding box center [818, 268] width 254 height 35
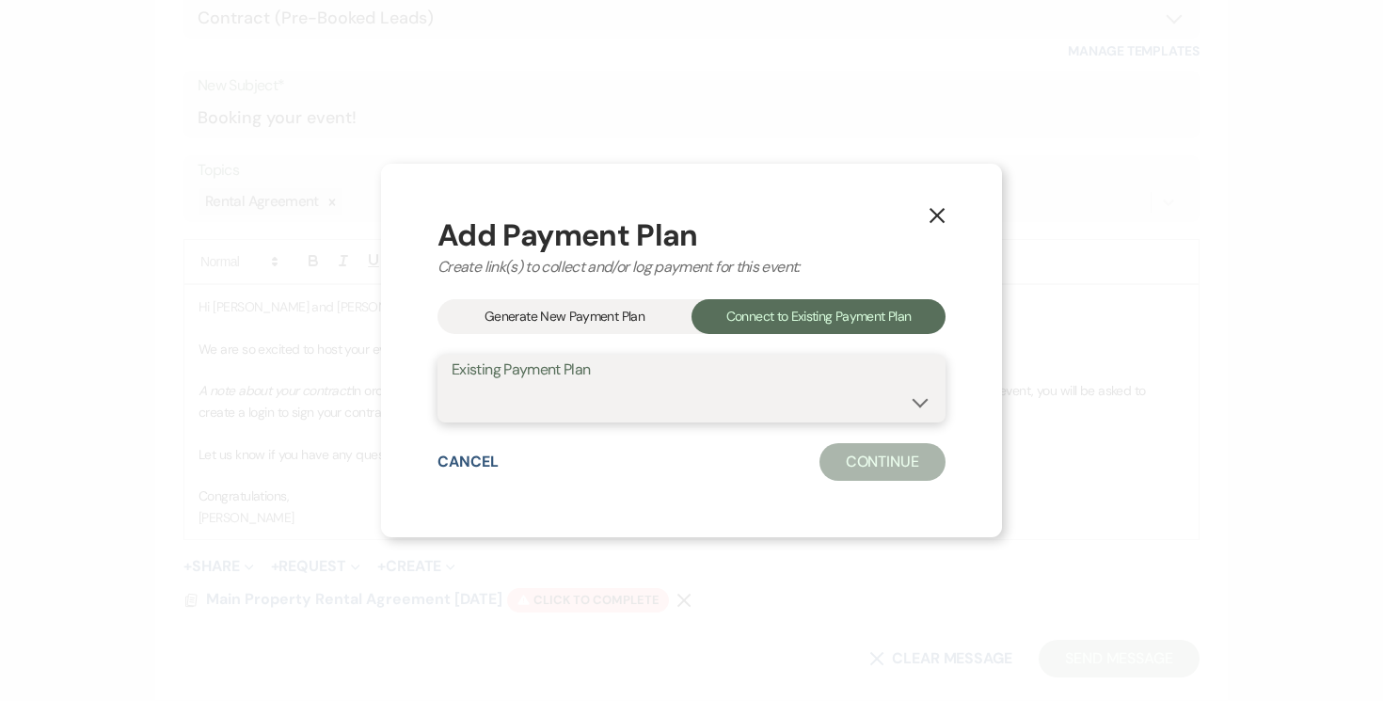
click at [924, 405] on select "[PERSON_NAME] & [PERSON_NAME] Payment Plan #1" at bounding box center [692, 402] width 480 height 37
select select "25553"
click at [452, 384] on select "[PERSON_NAME] & [PERSON_NAME] Payment Plan #1" at bounding box center [692, 402] width 480 height 37
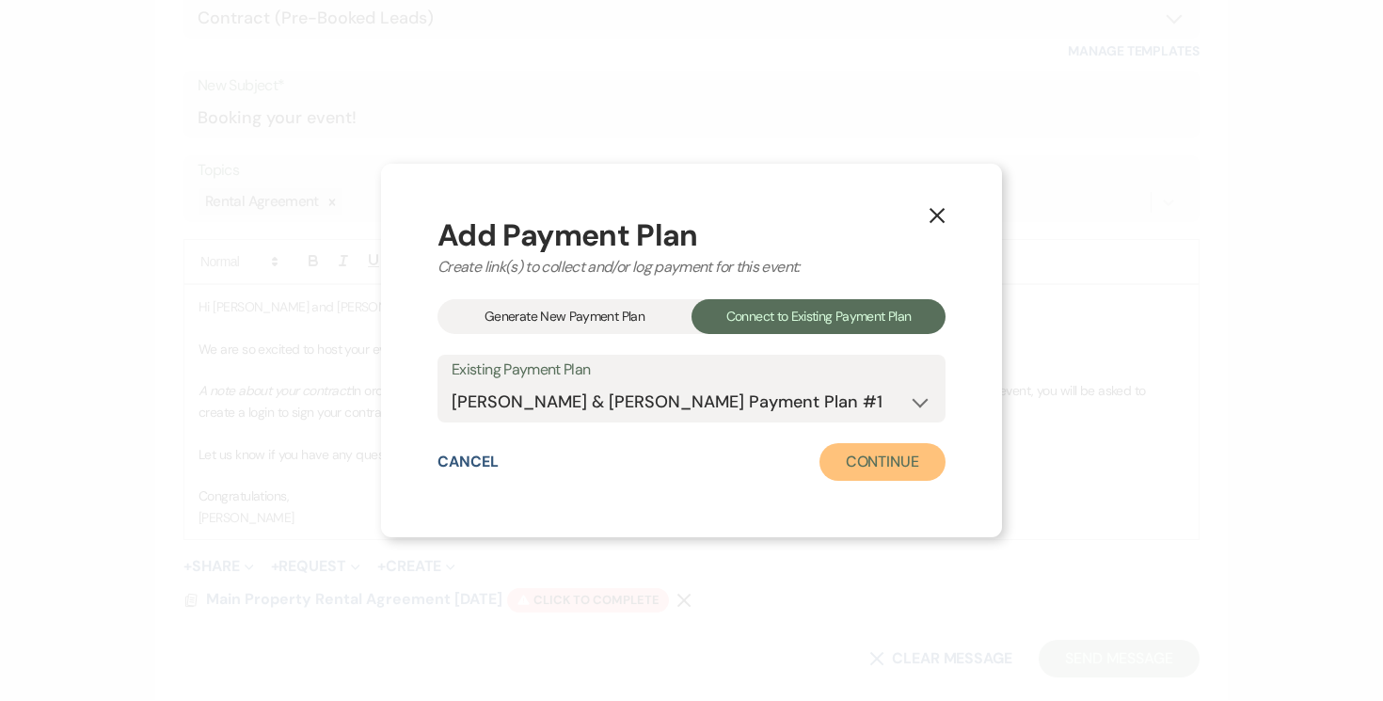
click at [901, 466] on button "Continue" at bounding box center [882, 462] width 126 height 38
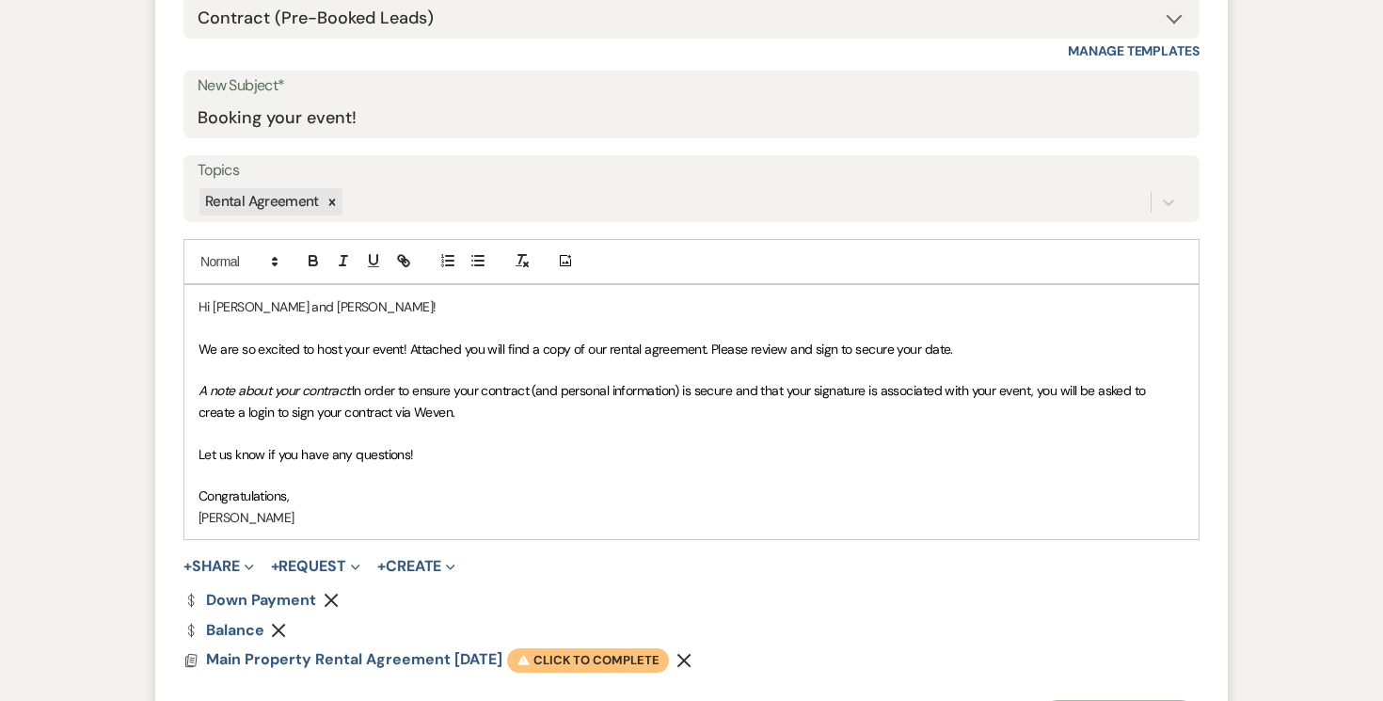
click at [581, 666] on span "Warning Click to complete" at bounding box center [588, 660] width 162 height 24
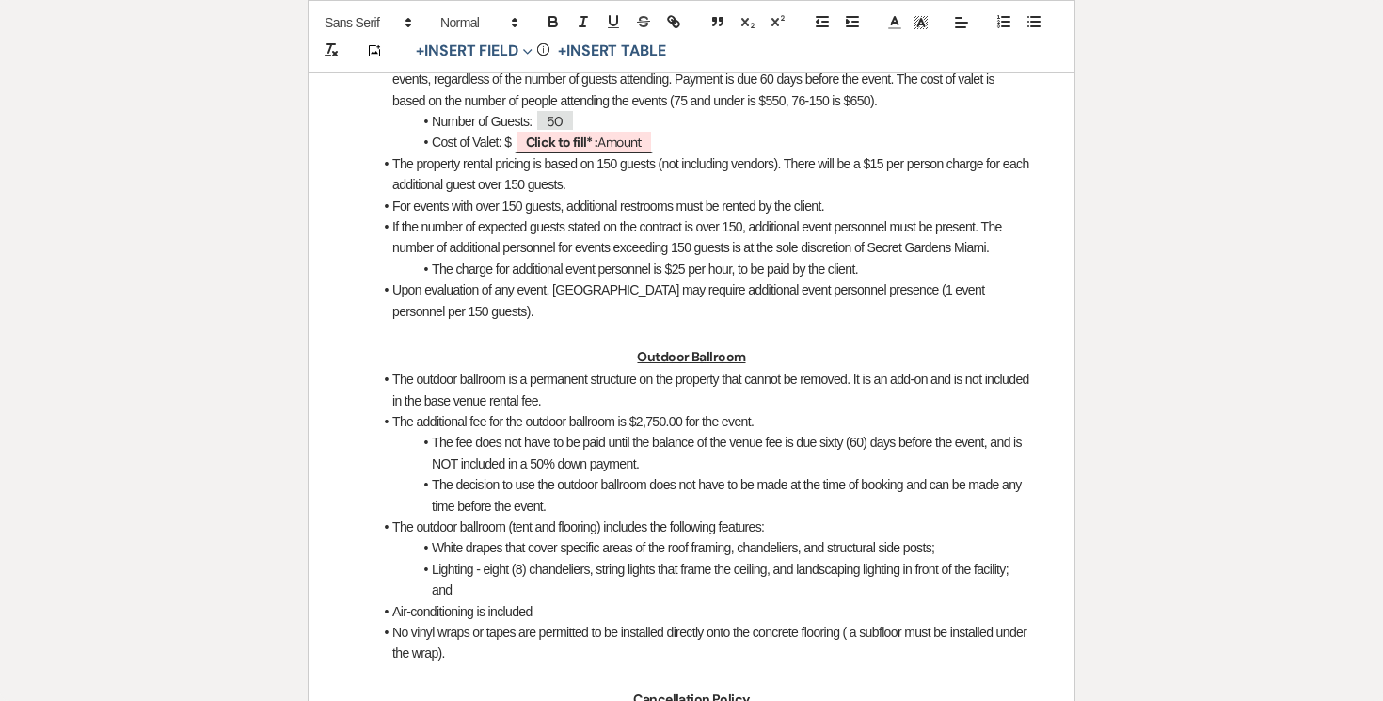
scroll to position [1896, 0]
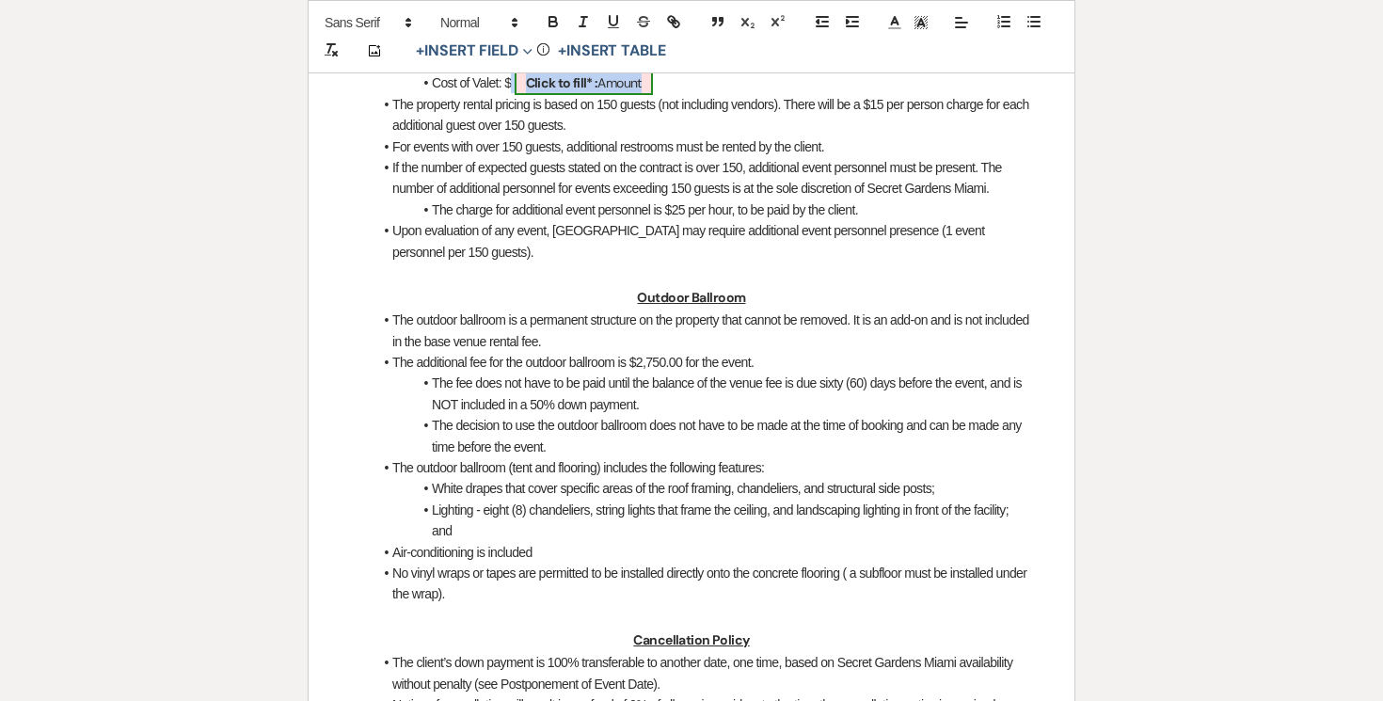
click at [590, 91] on b "Click to fill* :" at bounding box center [562, 82] width 72 height 17
select select "owner"
select select "Amount"
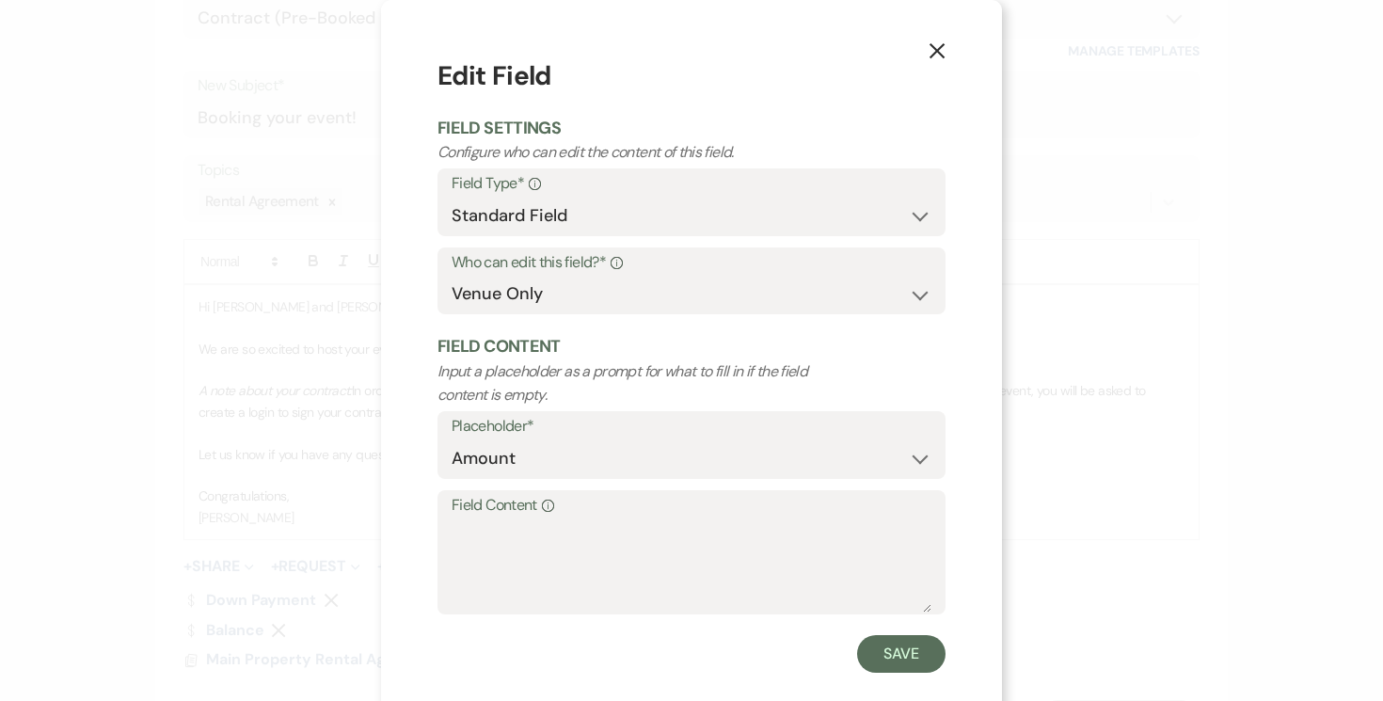
scroll to position [28, 0]
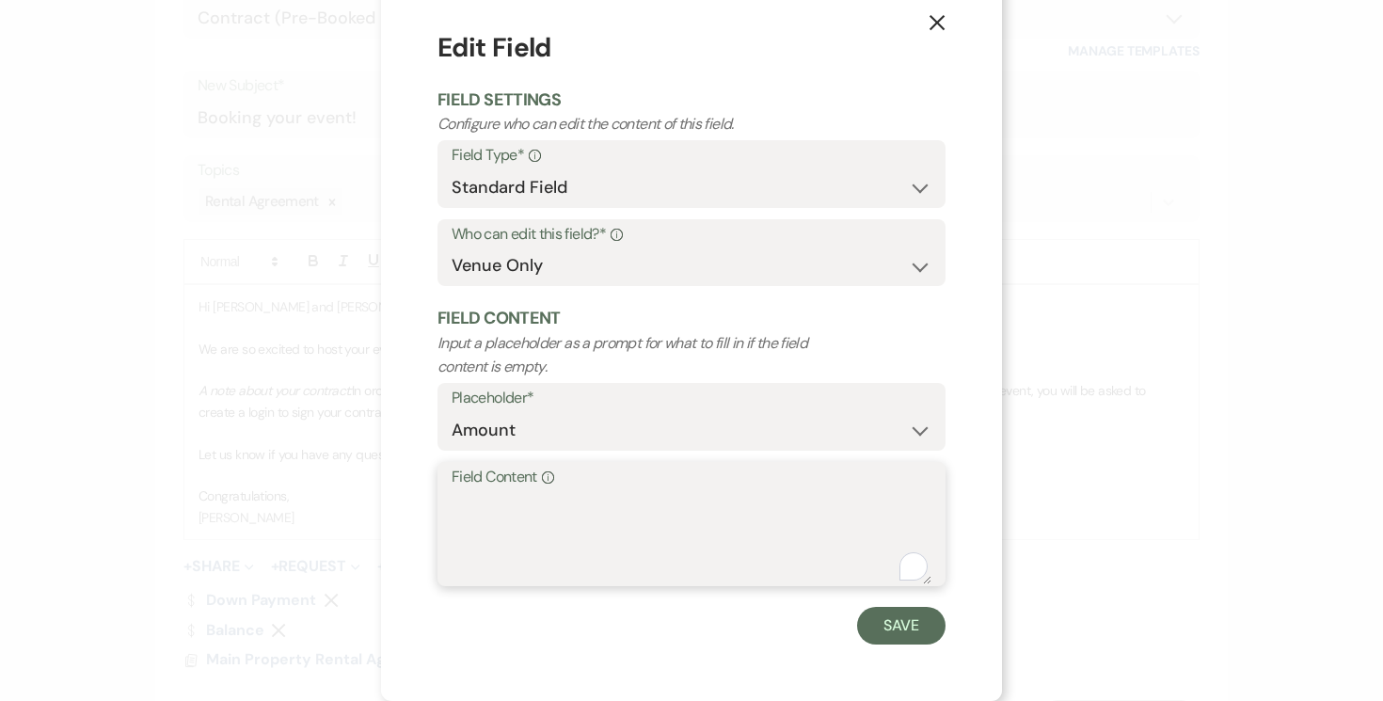
click at [500, 522] on textarea "Field Content Info" at bounding box center [692, 537] width 480 height 94
type textarea "550.00"
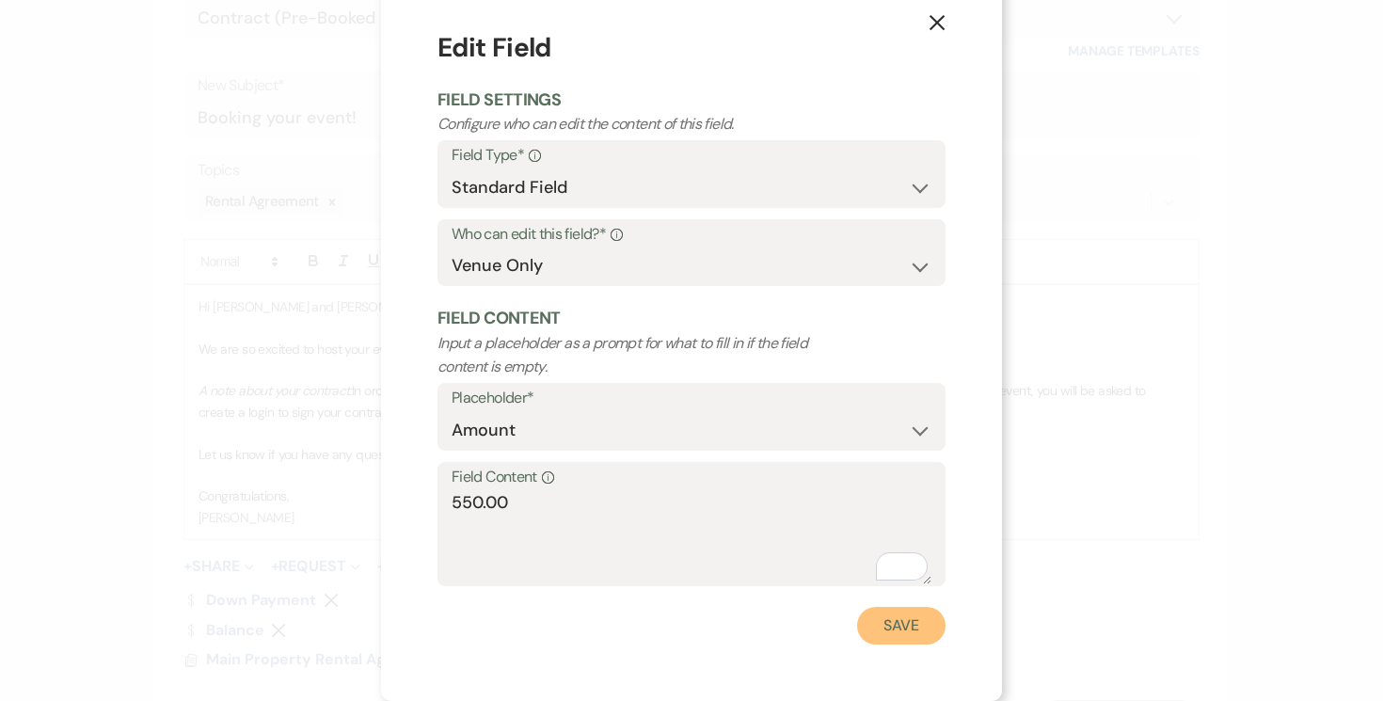
click at [905, 616] on button "Save" at bounding box center [901, 626] width 88 height 38
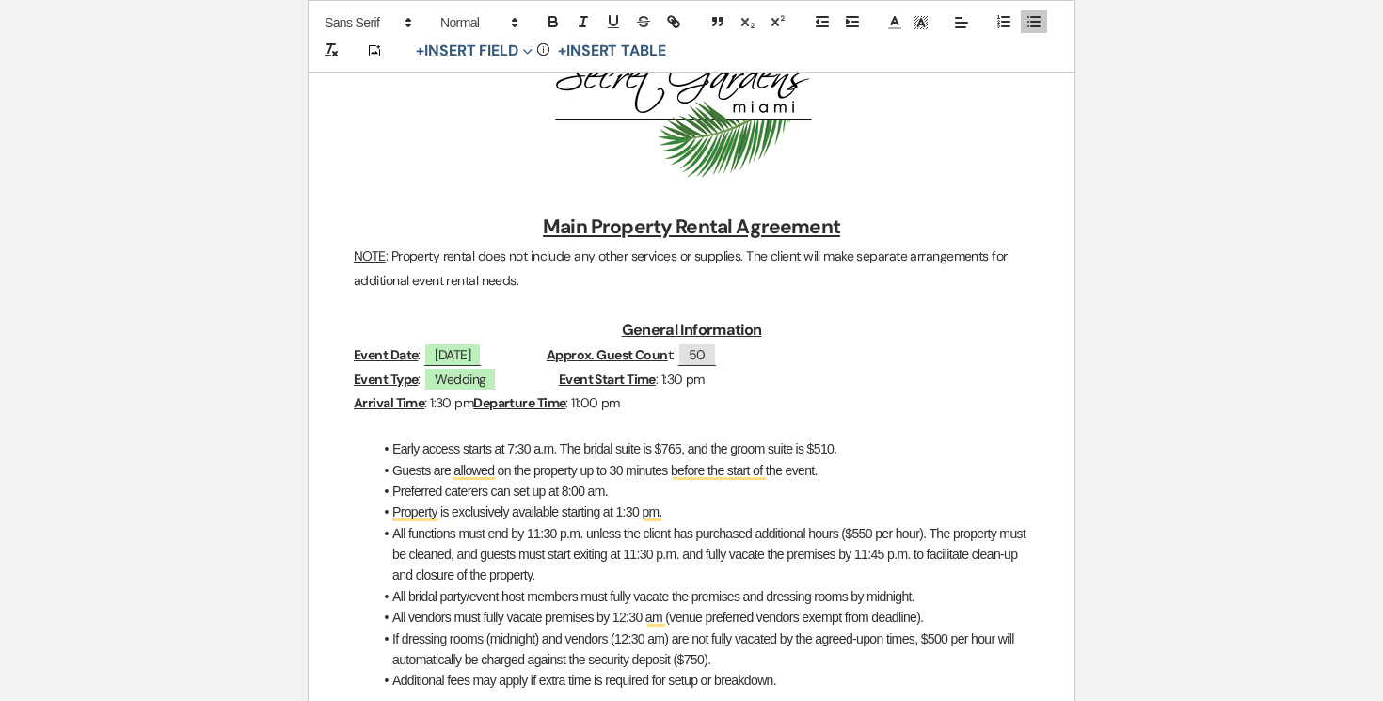
scroll to position [0, 0]
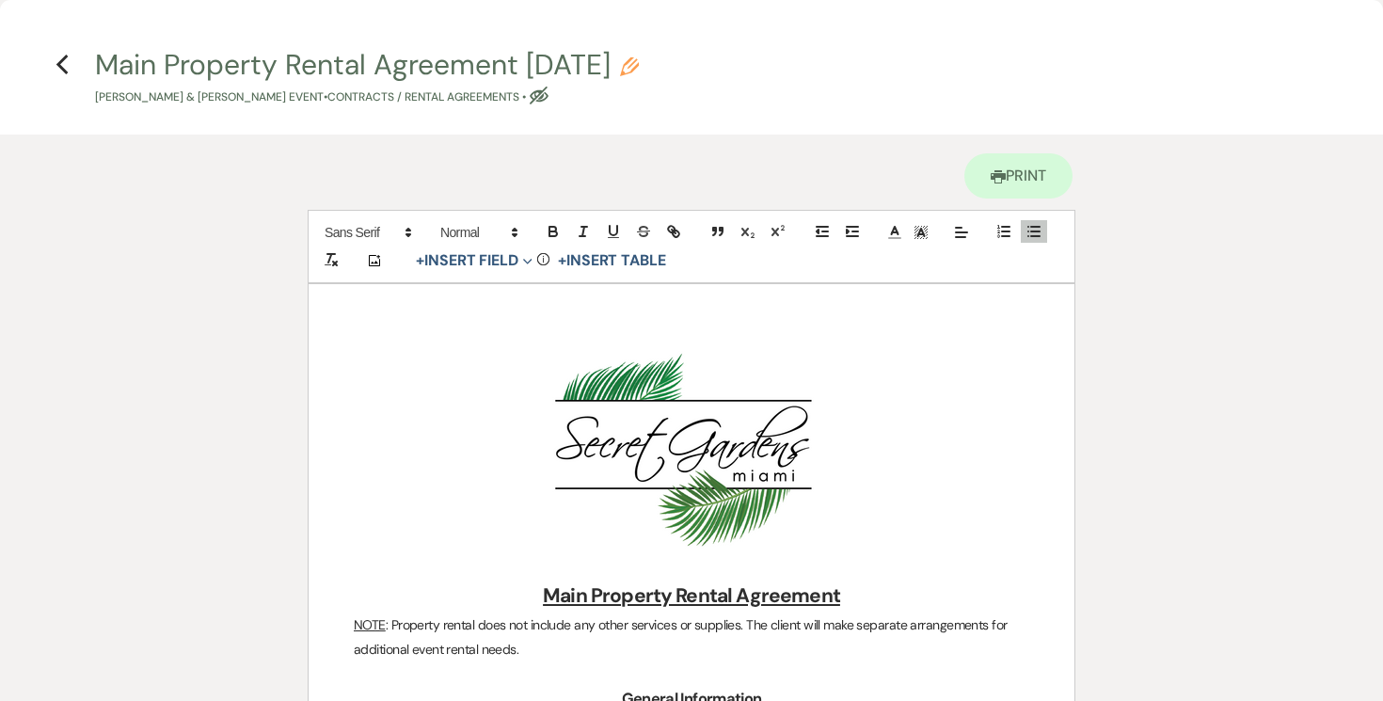
click at [62, 60] on use "button" at bounding box center [62, 65] width 12 height 21
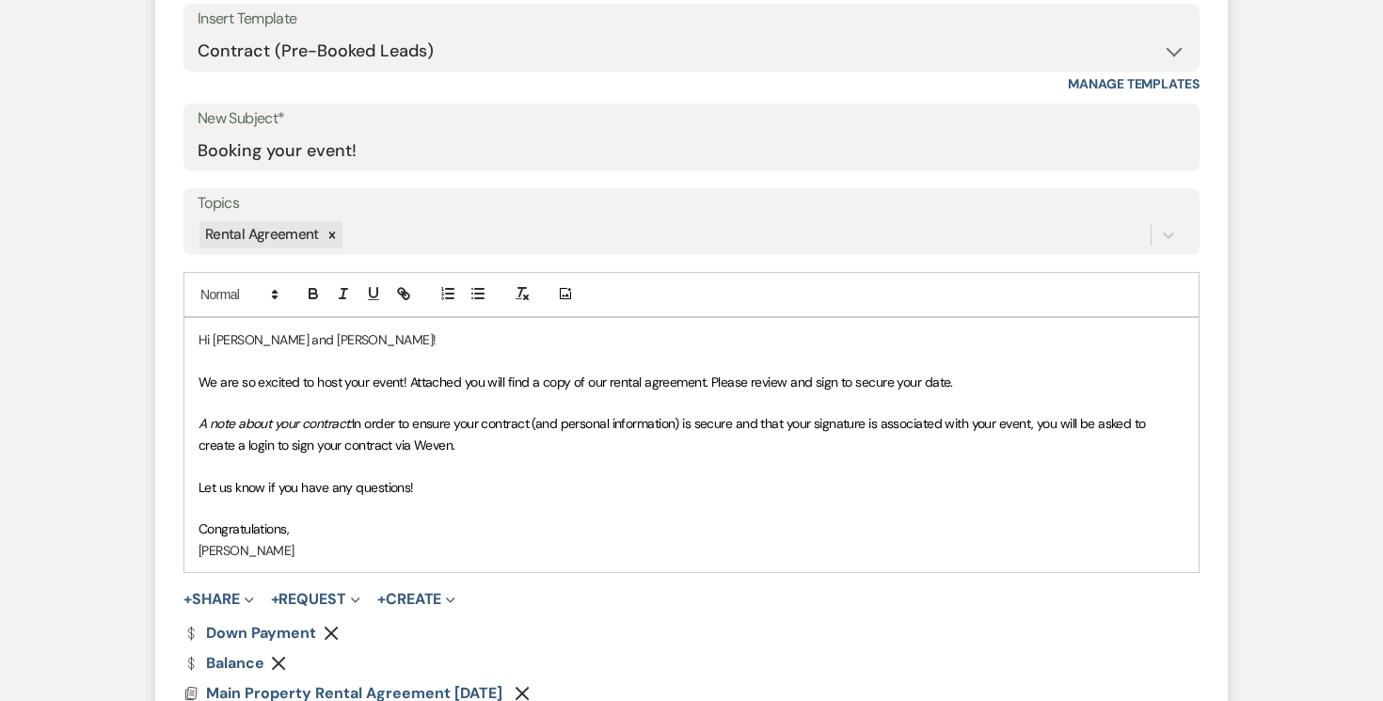
scroll to position [941, 0]
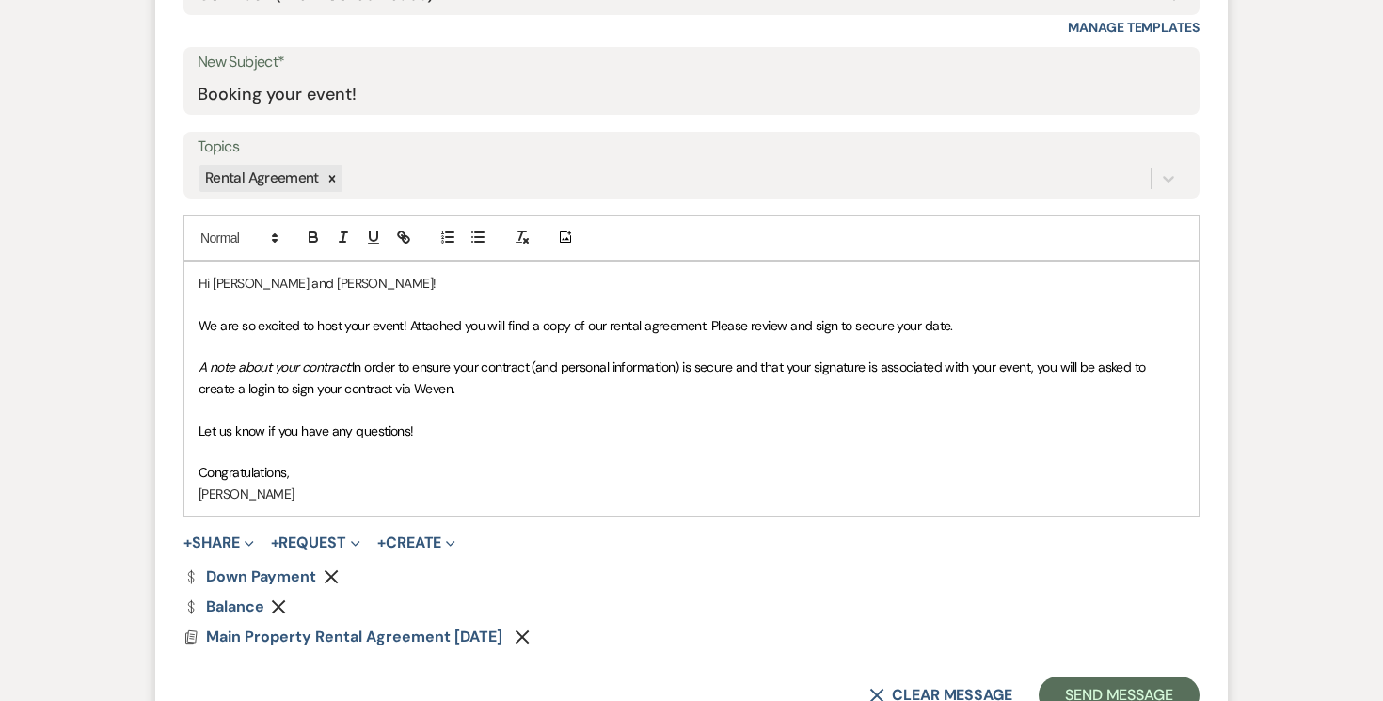
click at [321, 478] on p "Congratulations," at bounding box center [692, 472] width 986 height 21
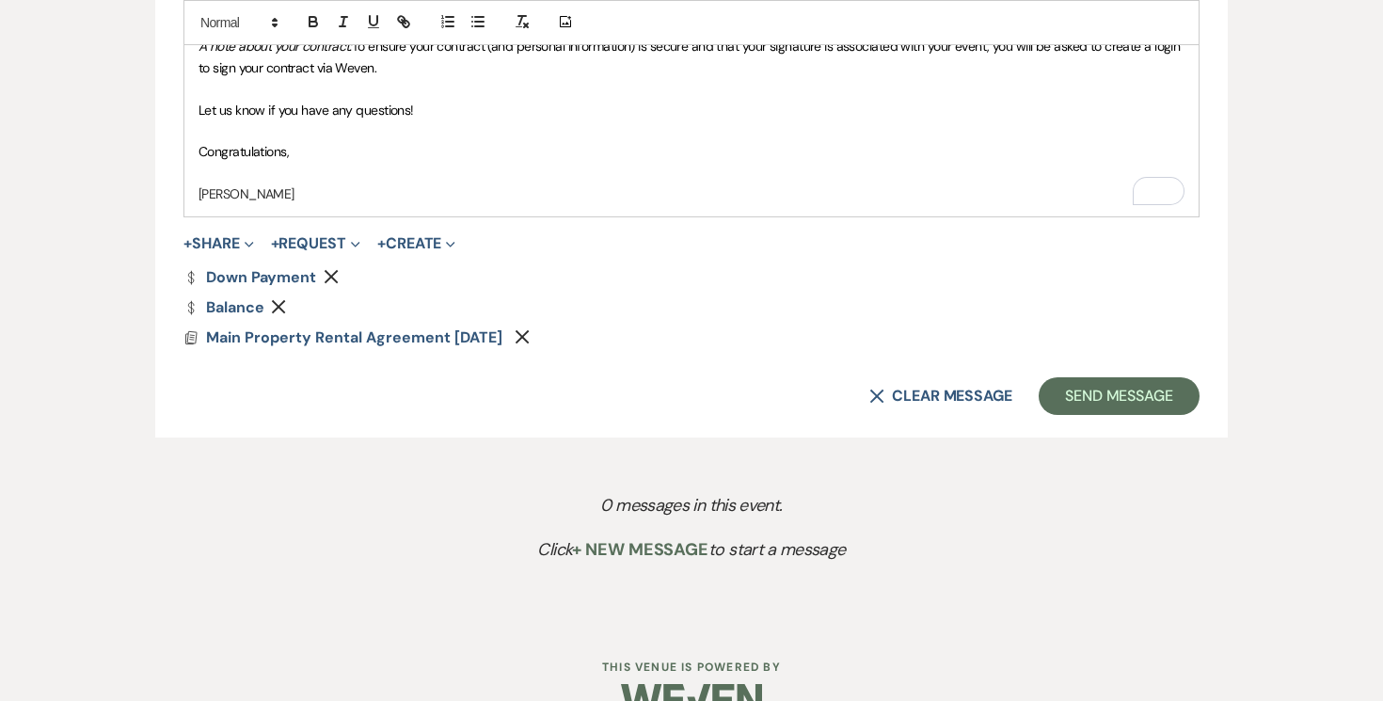
scroll to position [1305, 0]
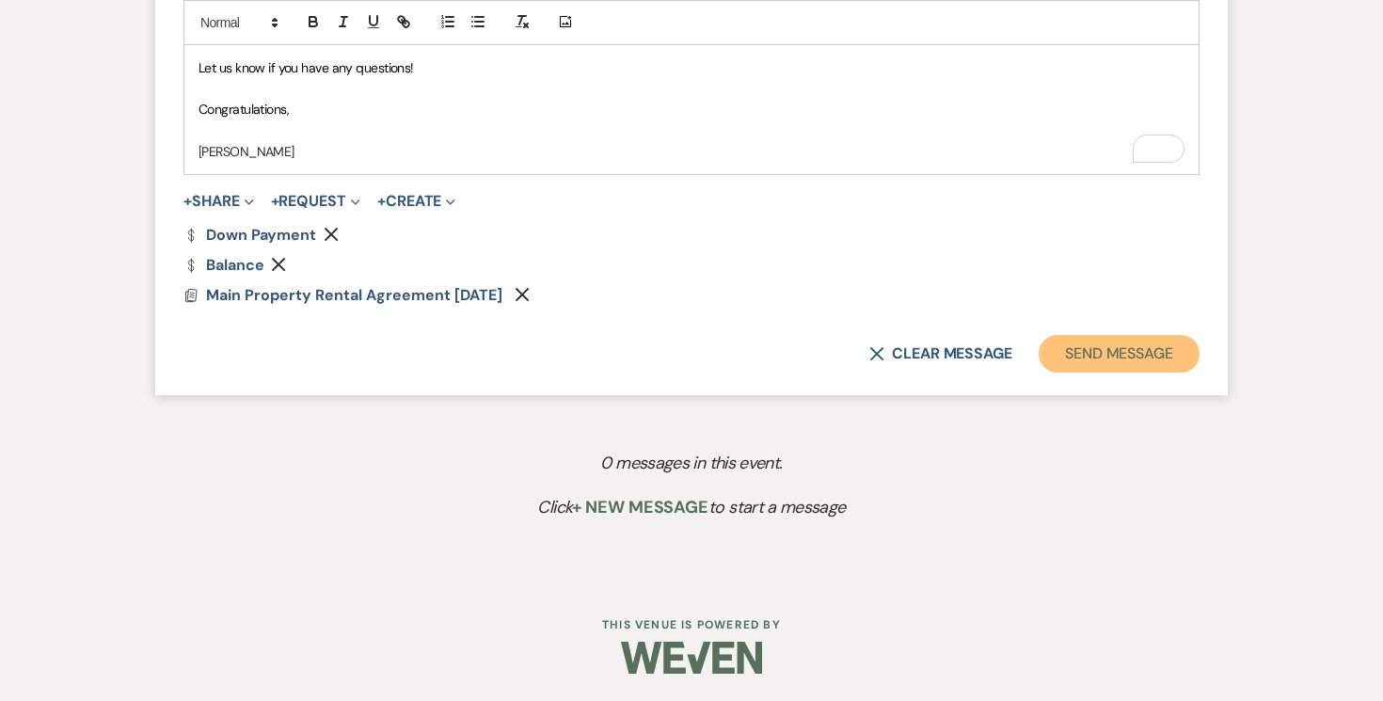
click at [1157, 360] on button "Send Message" at bounding box center [1119, 354] width 161 height 38
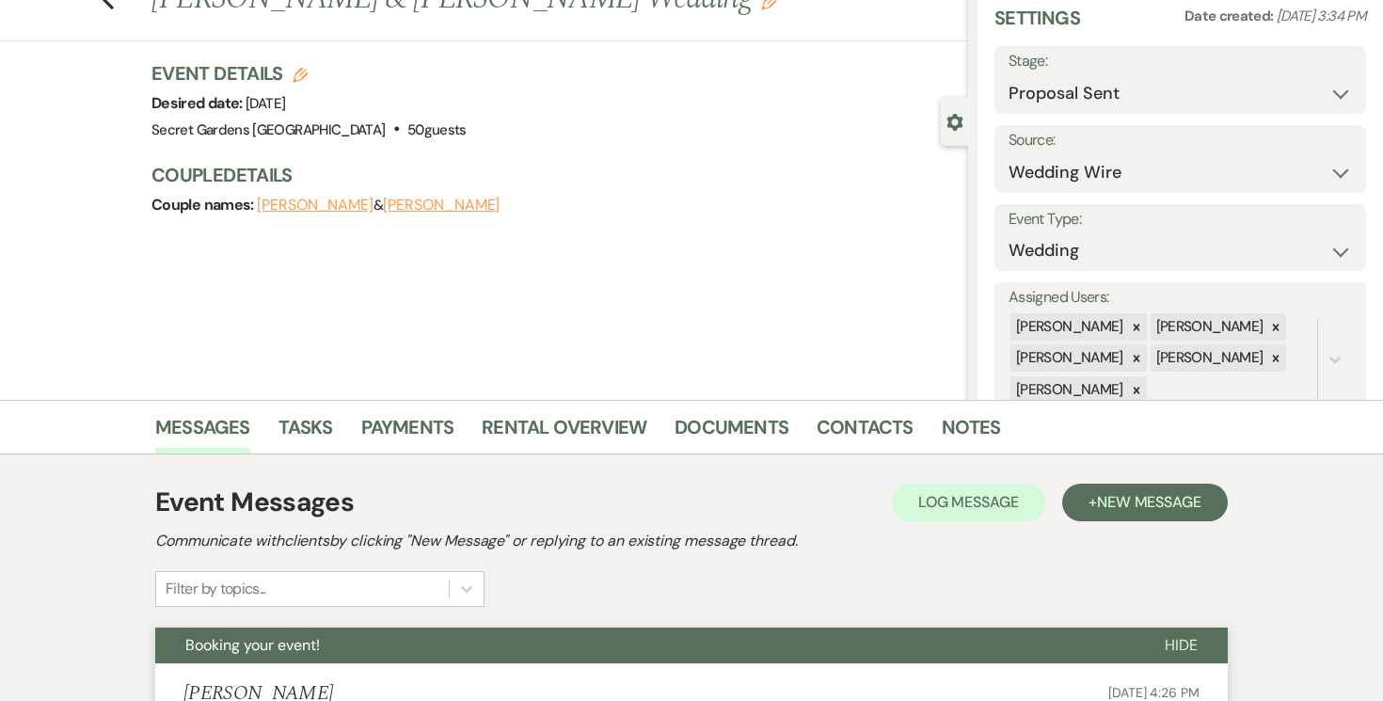
scroll to position [0, 0]
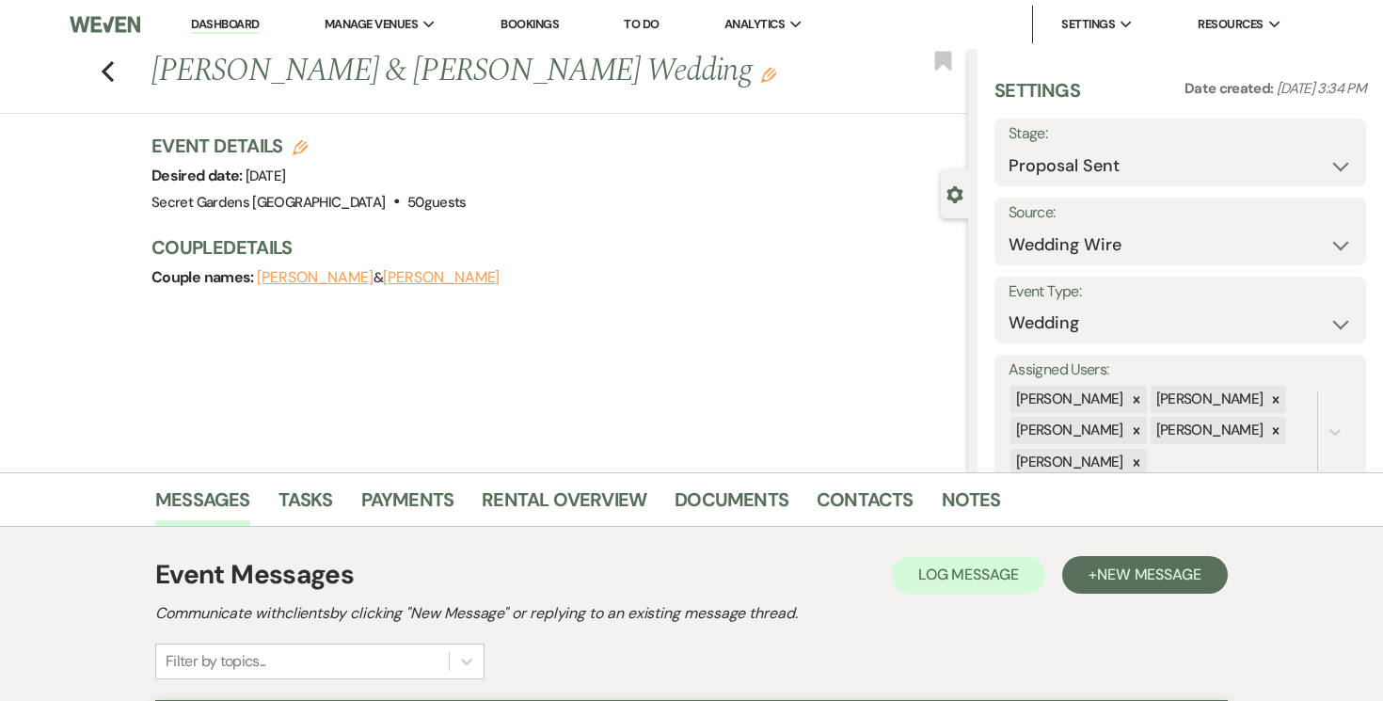
click at [217, 25] on link "Dashboard" at bounding box center [225, 25] width 68 height 18
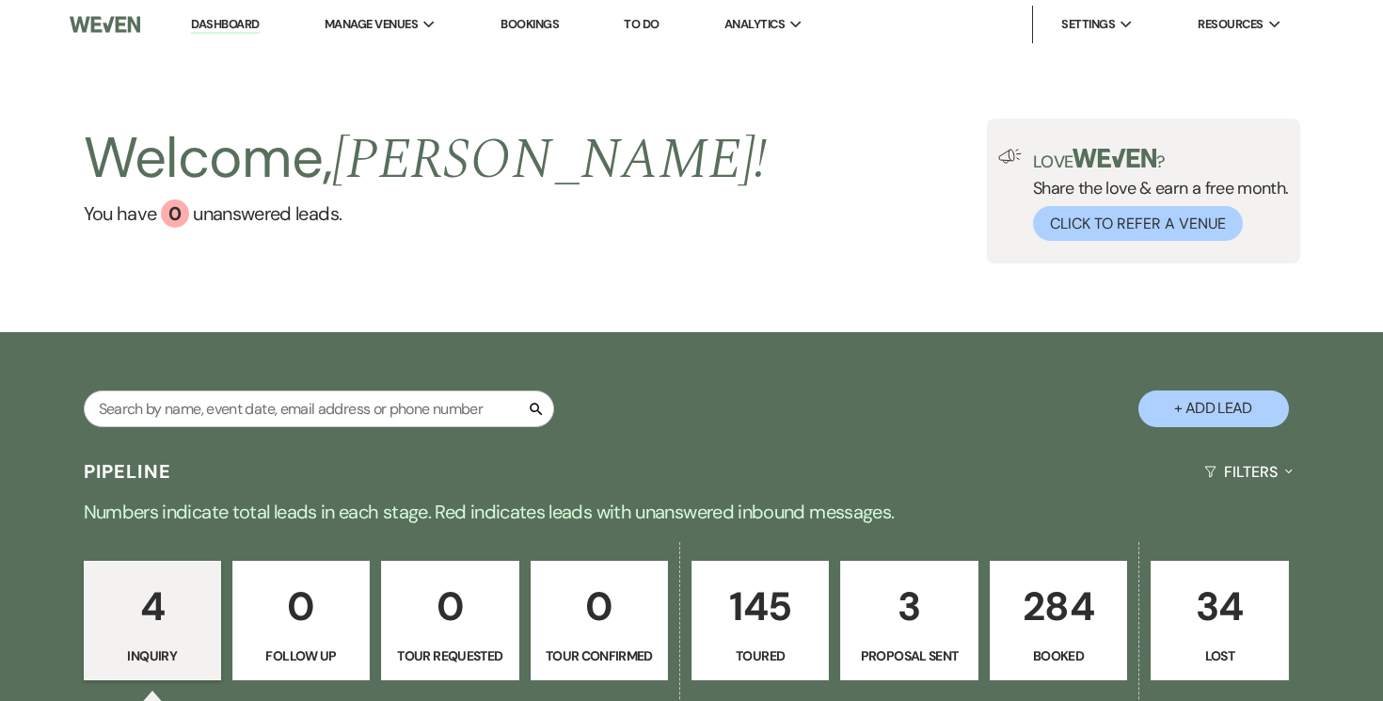
click at [920, 630] on p "3" at bounding box center [908, 606] width 113 height 63
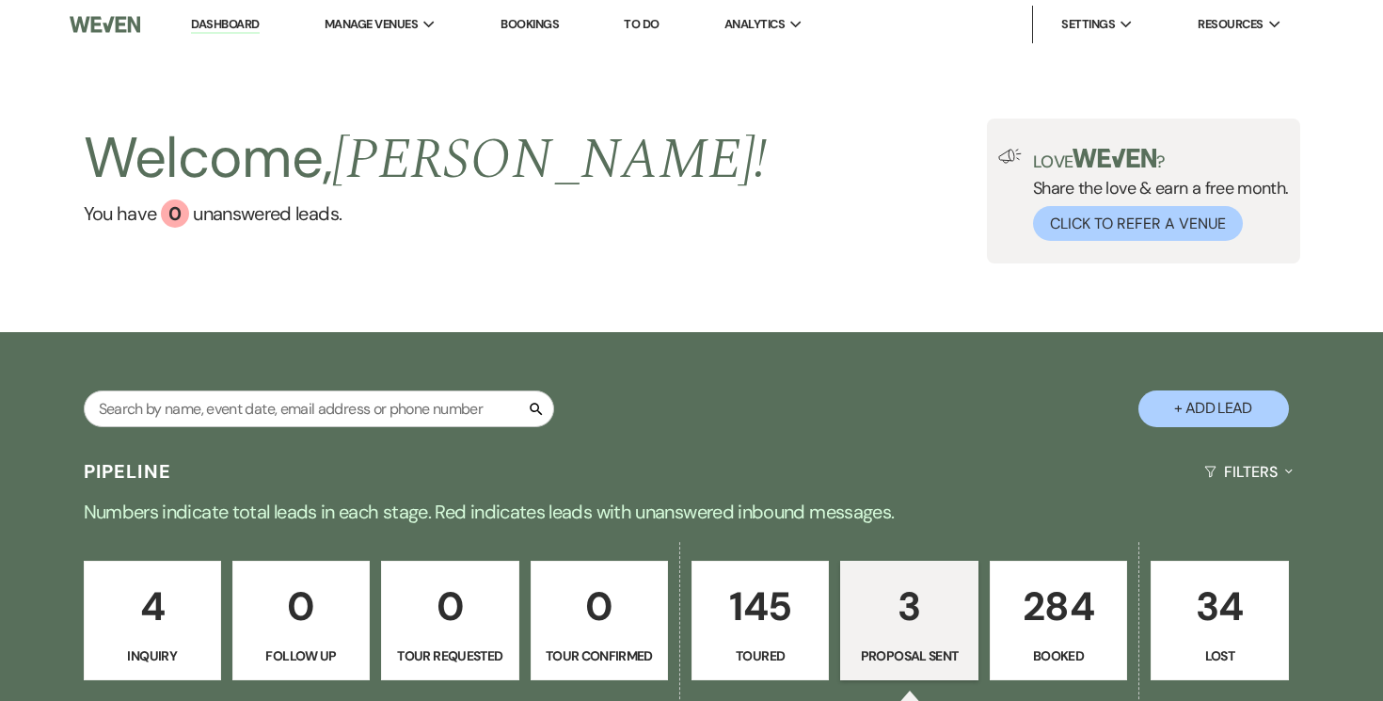
select select "6"
click at [914, 628] on p "3" at bounding box center [908, 606] width 113 height 63
